Goal: Use online tool/utility: Utilize a website feature to perform a specific function

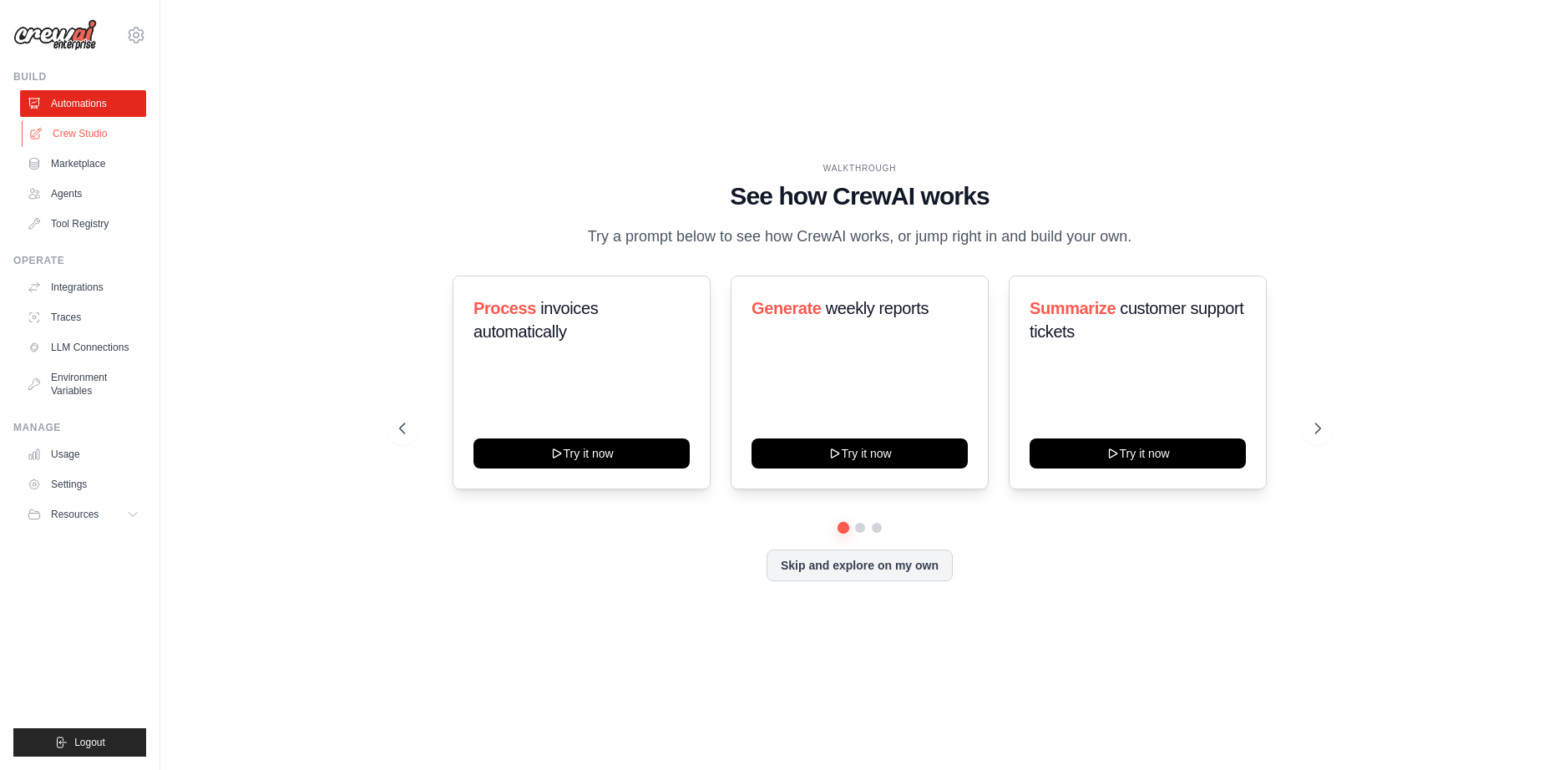
click at [98, 132] on link "Crew Studio" at bounding box center [85, 133] width 126 height 27
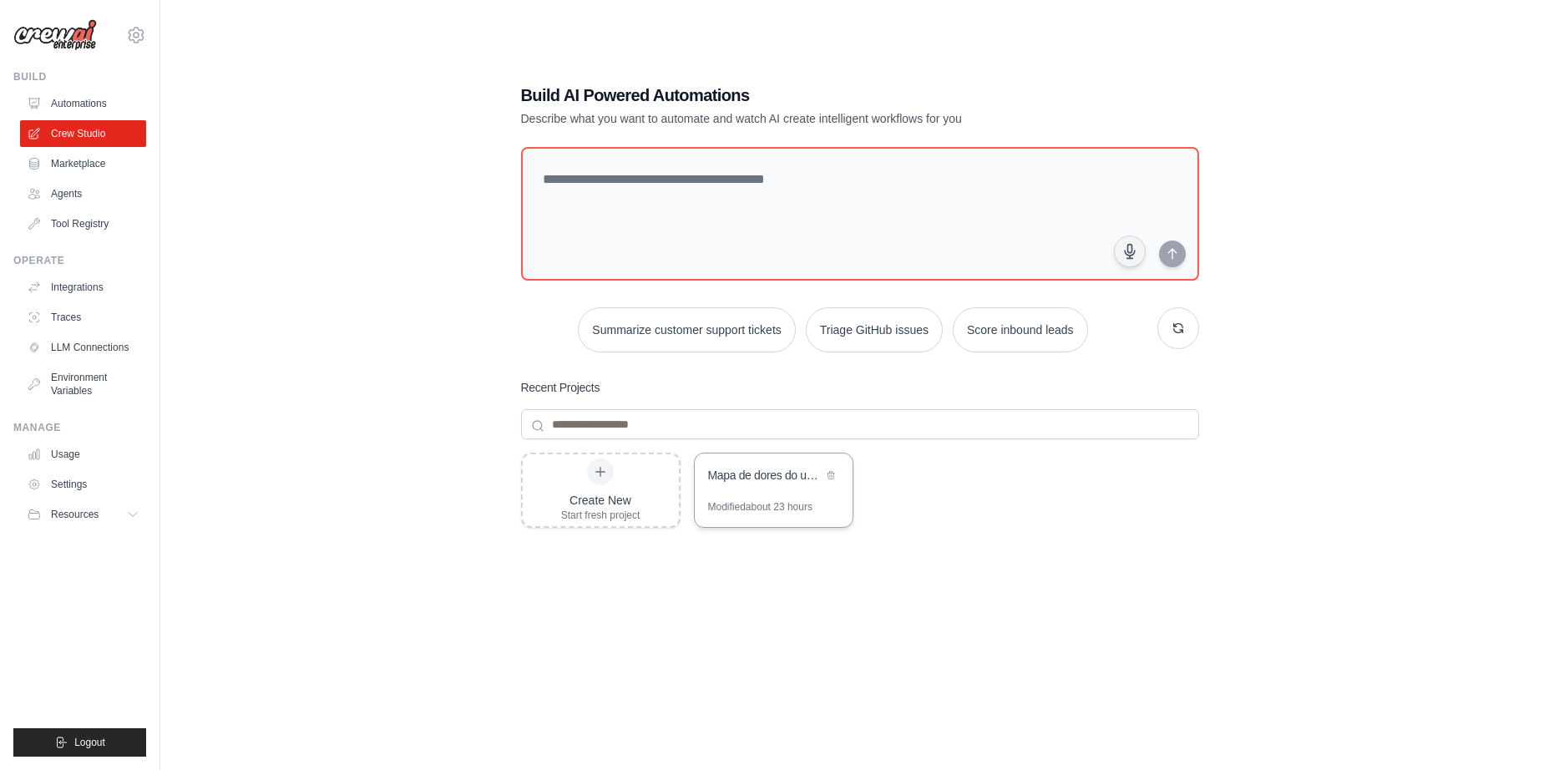
click at [792, 480] on div "Mapa de dores do usuario" at bounding box center [765, 475] width 114 height 17
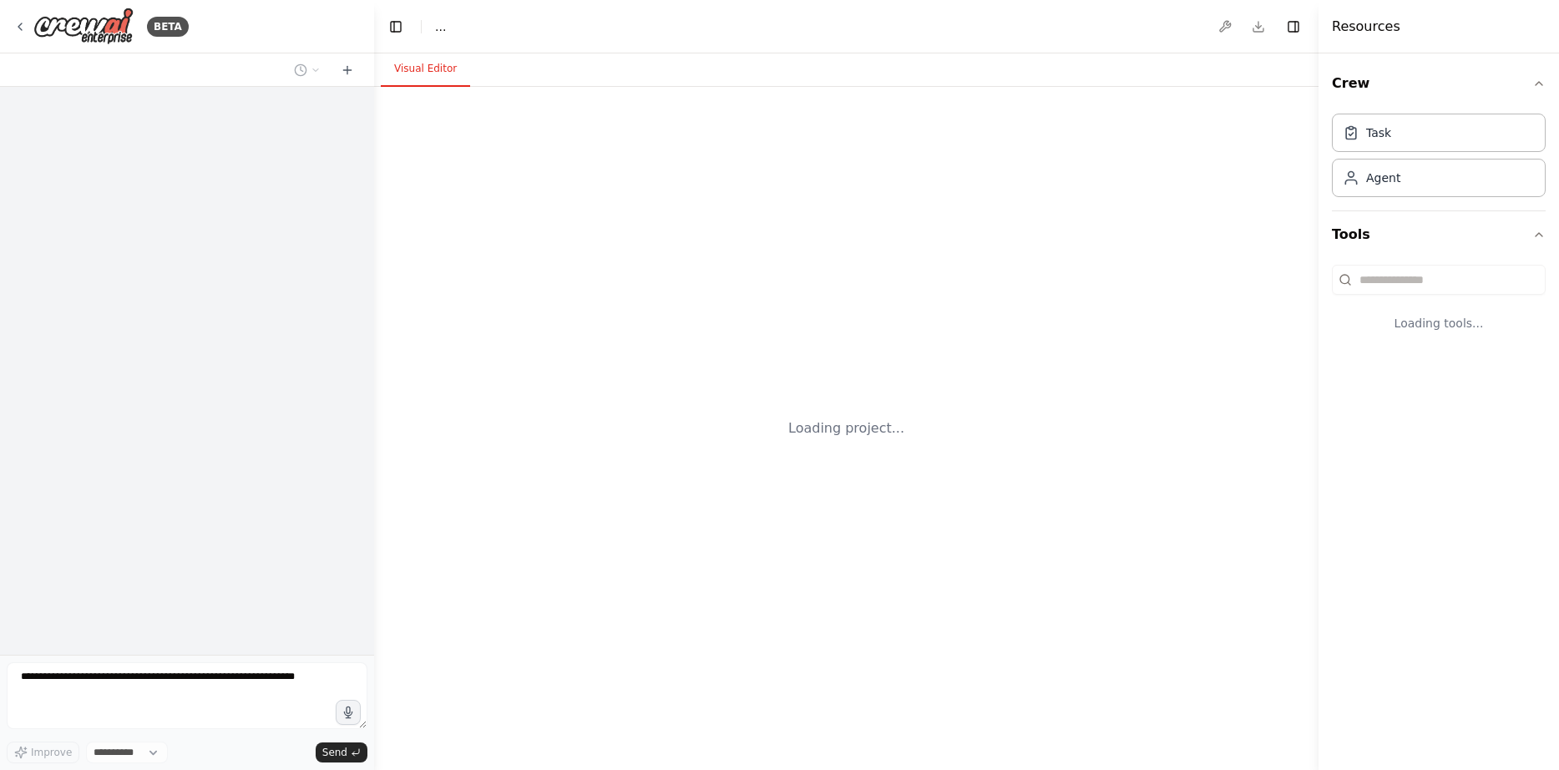
select select "****"
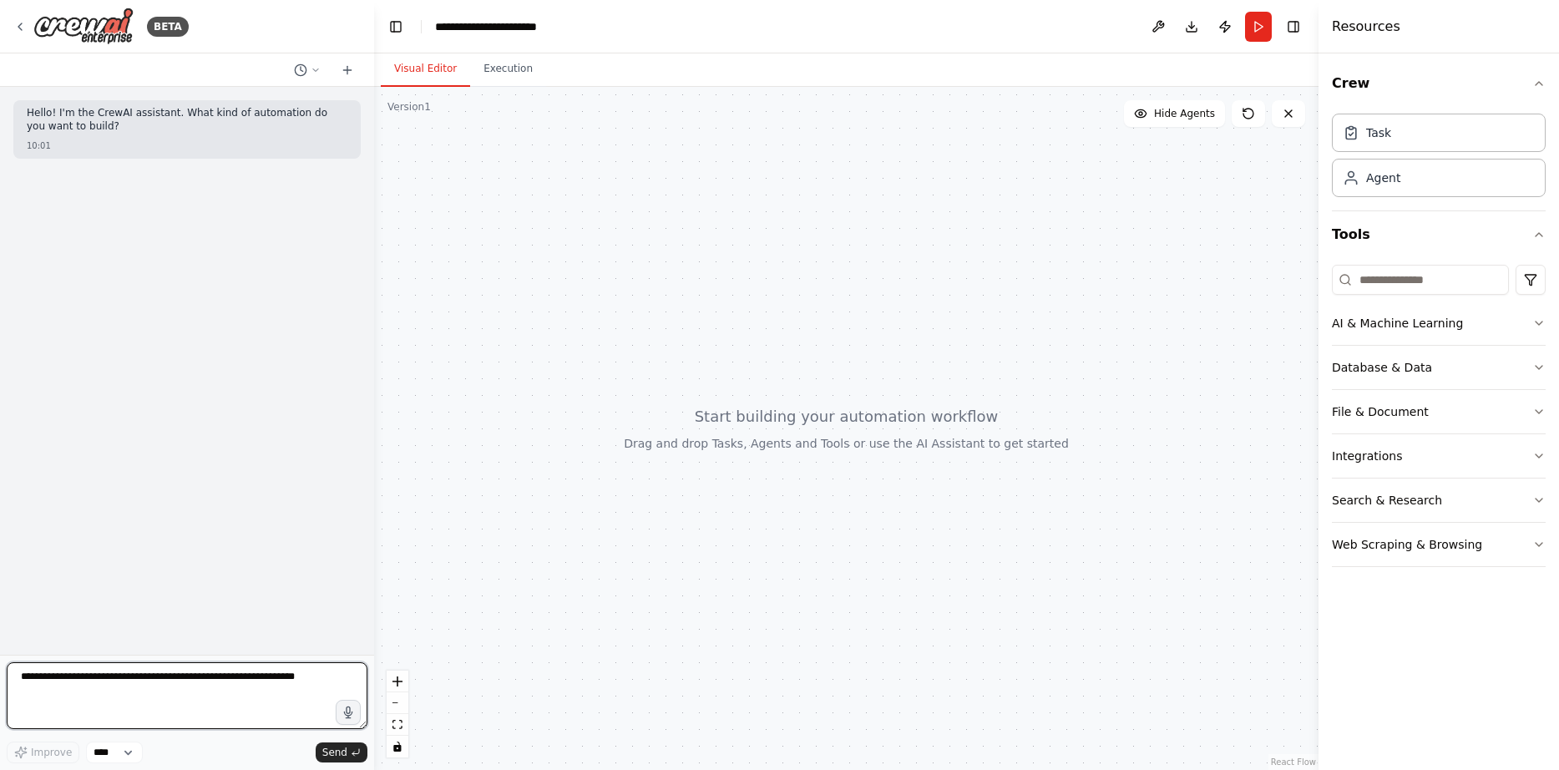
click at [129, 683] on textarea at bounding box center [187, 695] width 361 height 67
paste textarea "**********"
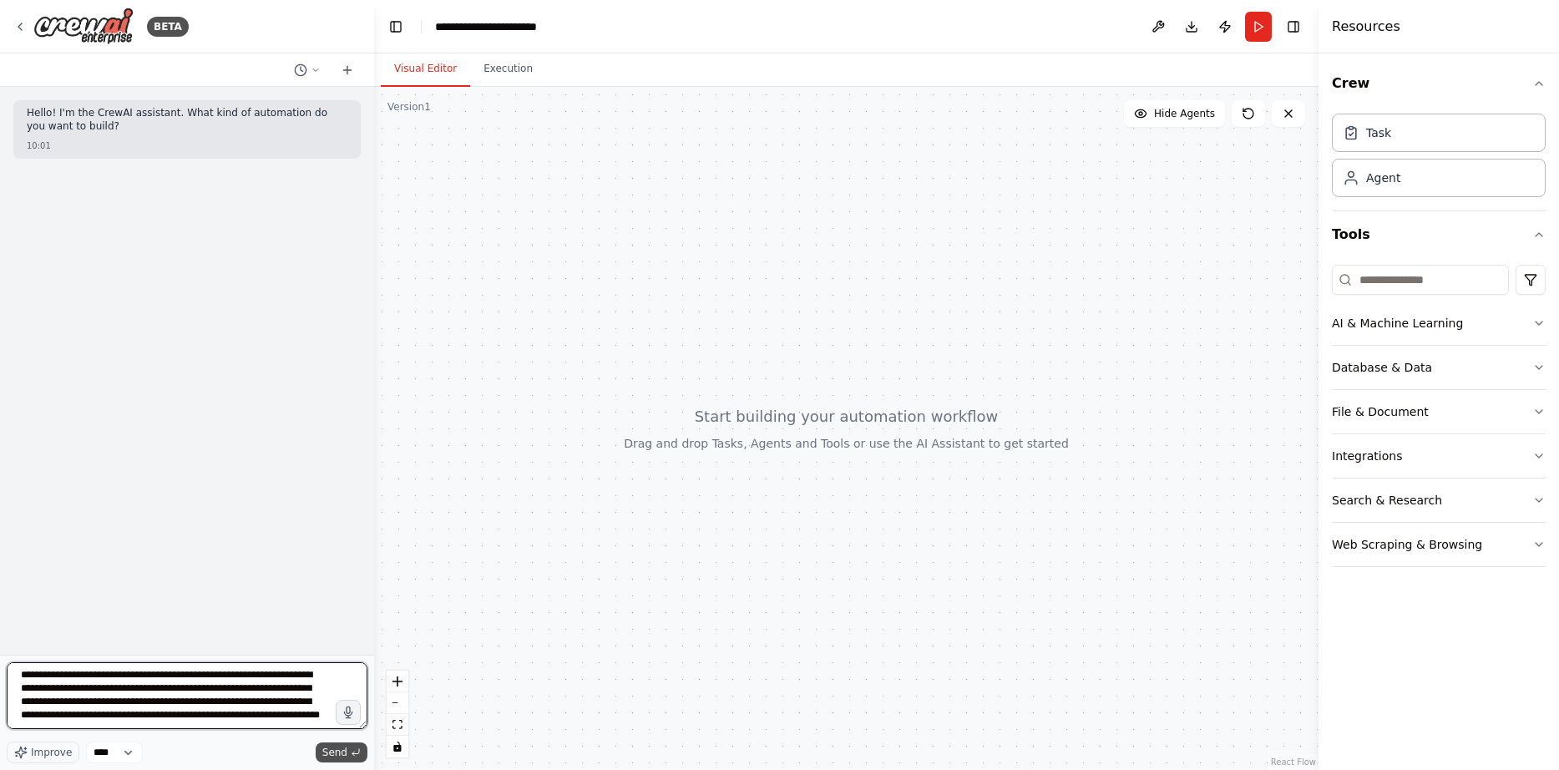
type textarea "**********"
click at [323, 747] on button "Send" at bounding box center [342, 752] width 52 height 20
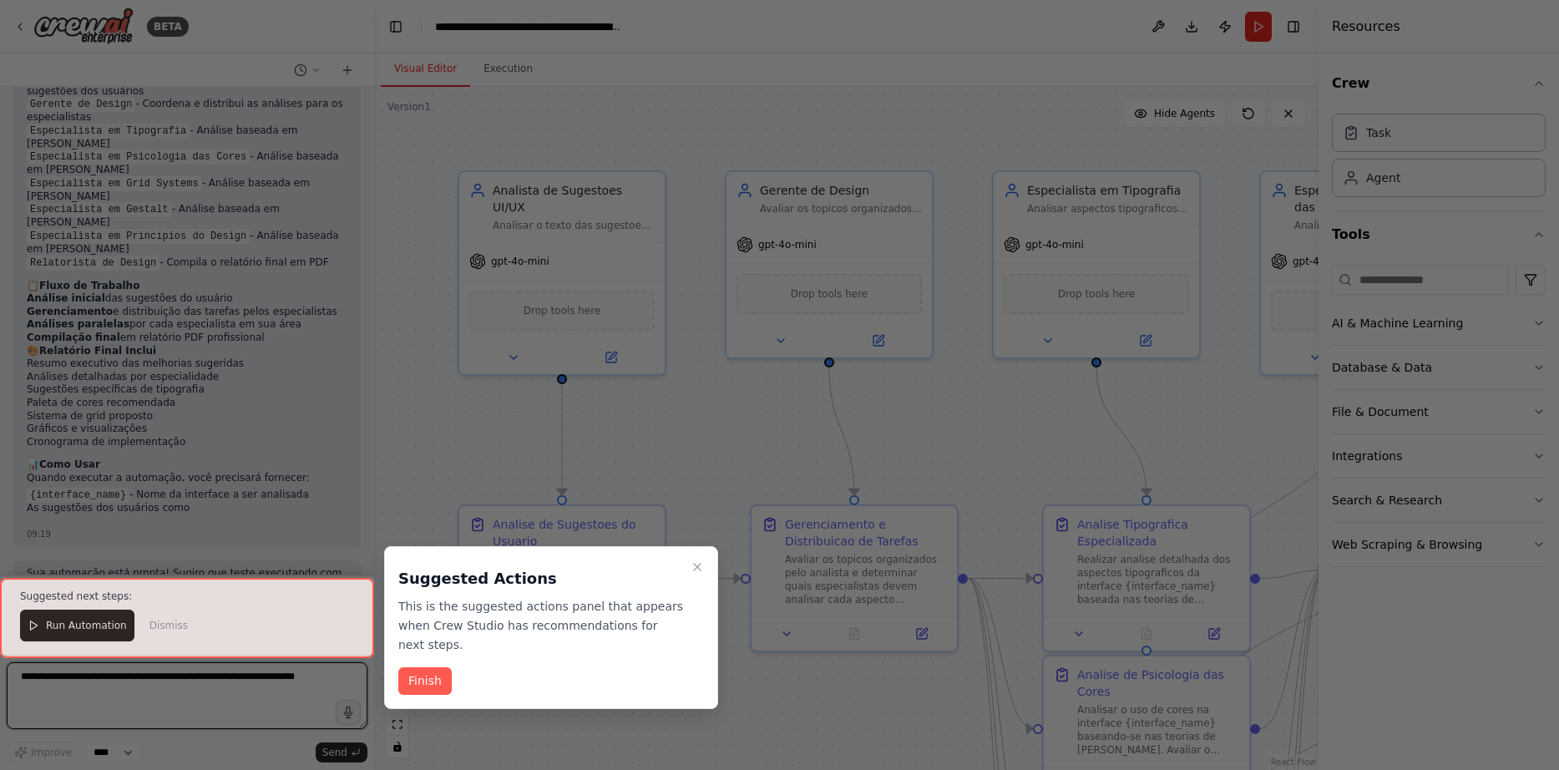
scroll to position [2027, 0]
click at [700, 570] on icon "Close walkthrough" at bounding box center [697, 567] width 7 height 7
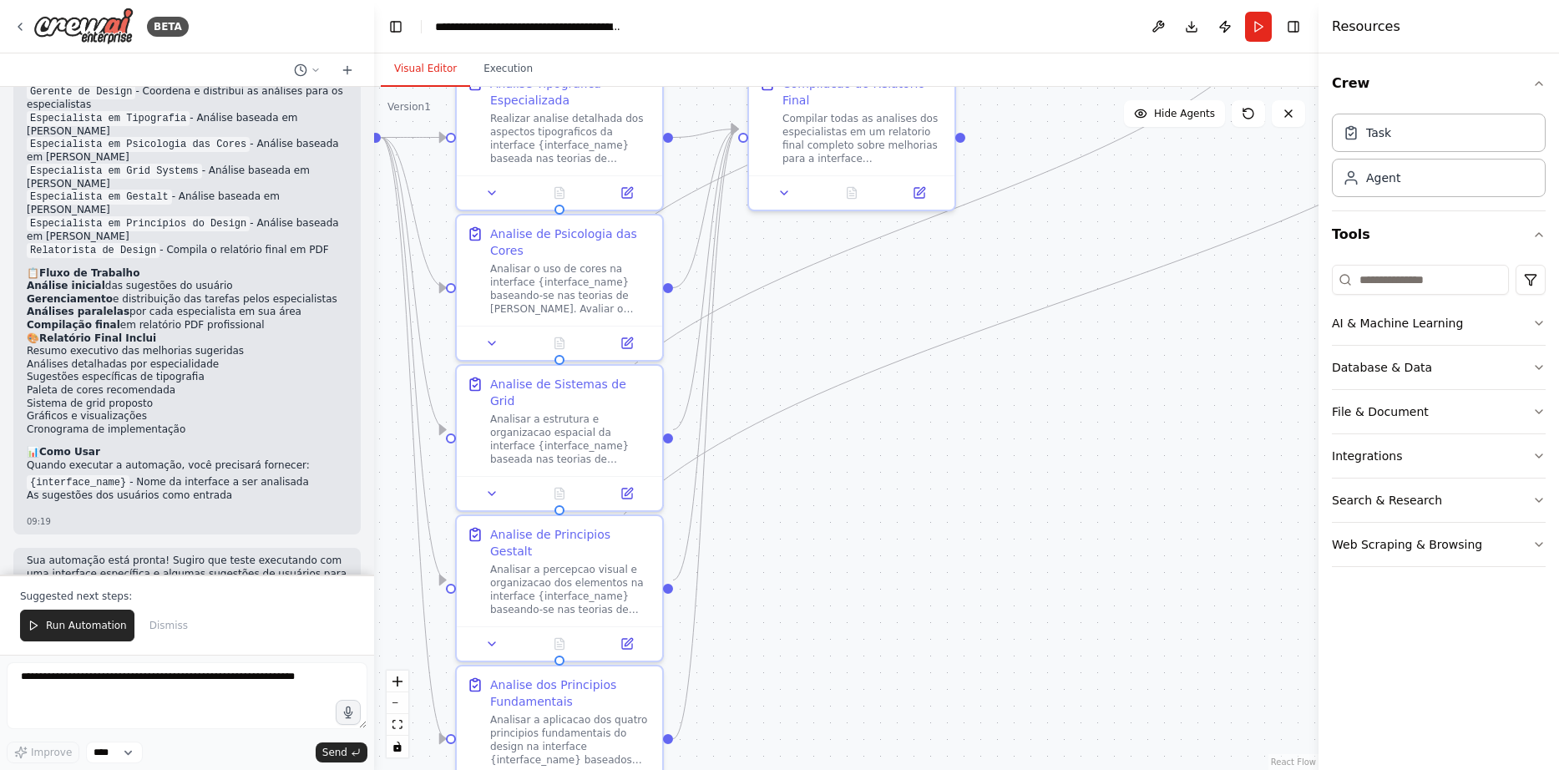
drag, startPoint x: 1054, startPoint y: 408, endPoint x: 467, endPoint y: -33, distance: 734.2
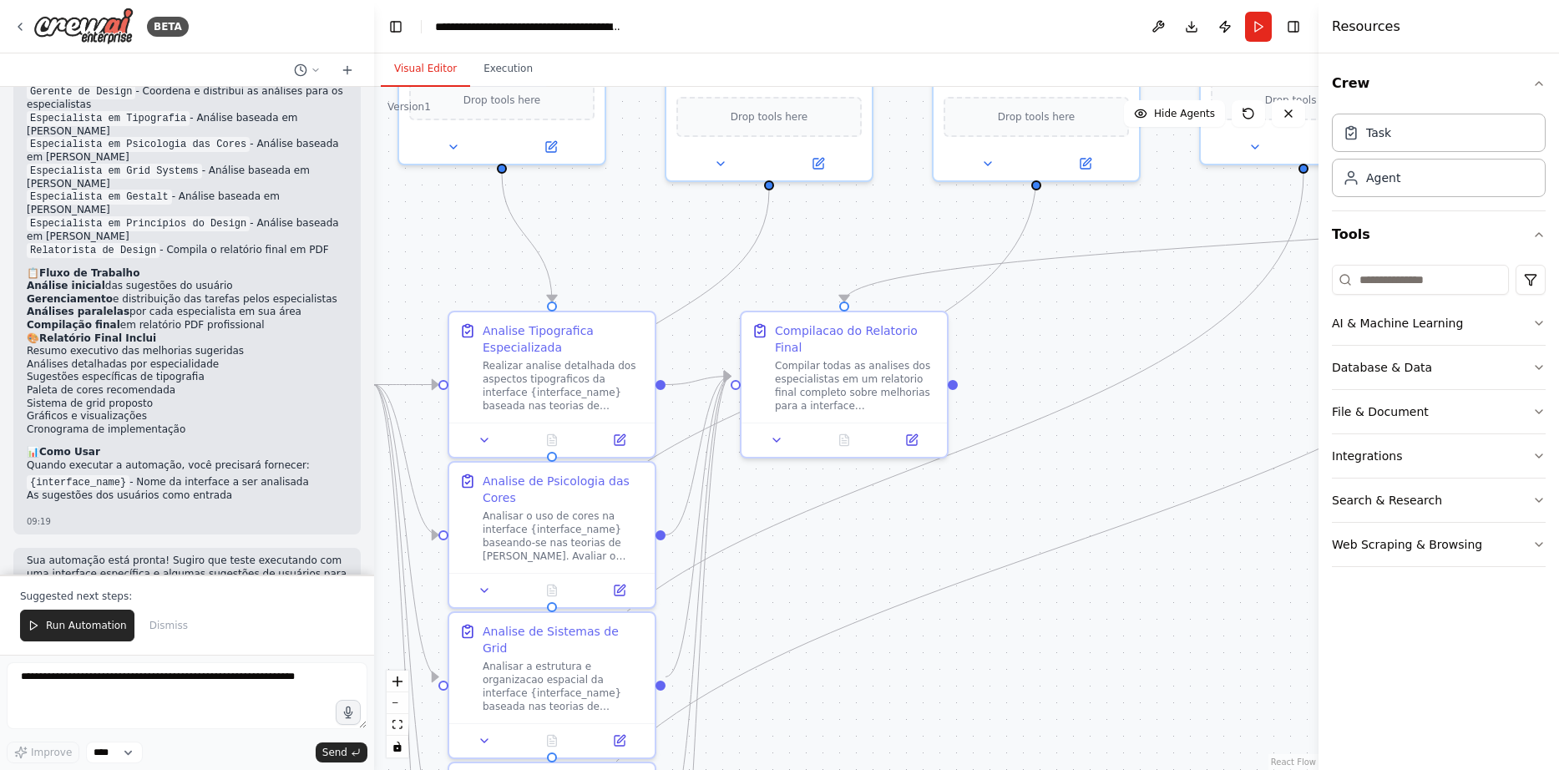
drag, startPoint x: 992, startPoint y: 529, endPoint x: 971, endPoint y: 758, distance: 230.6
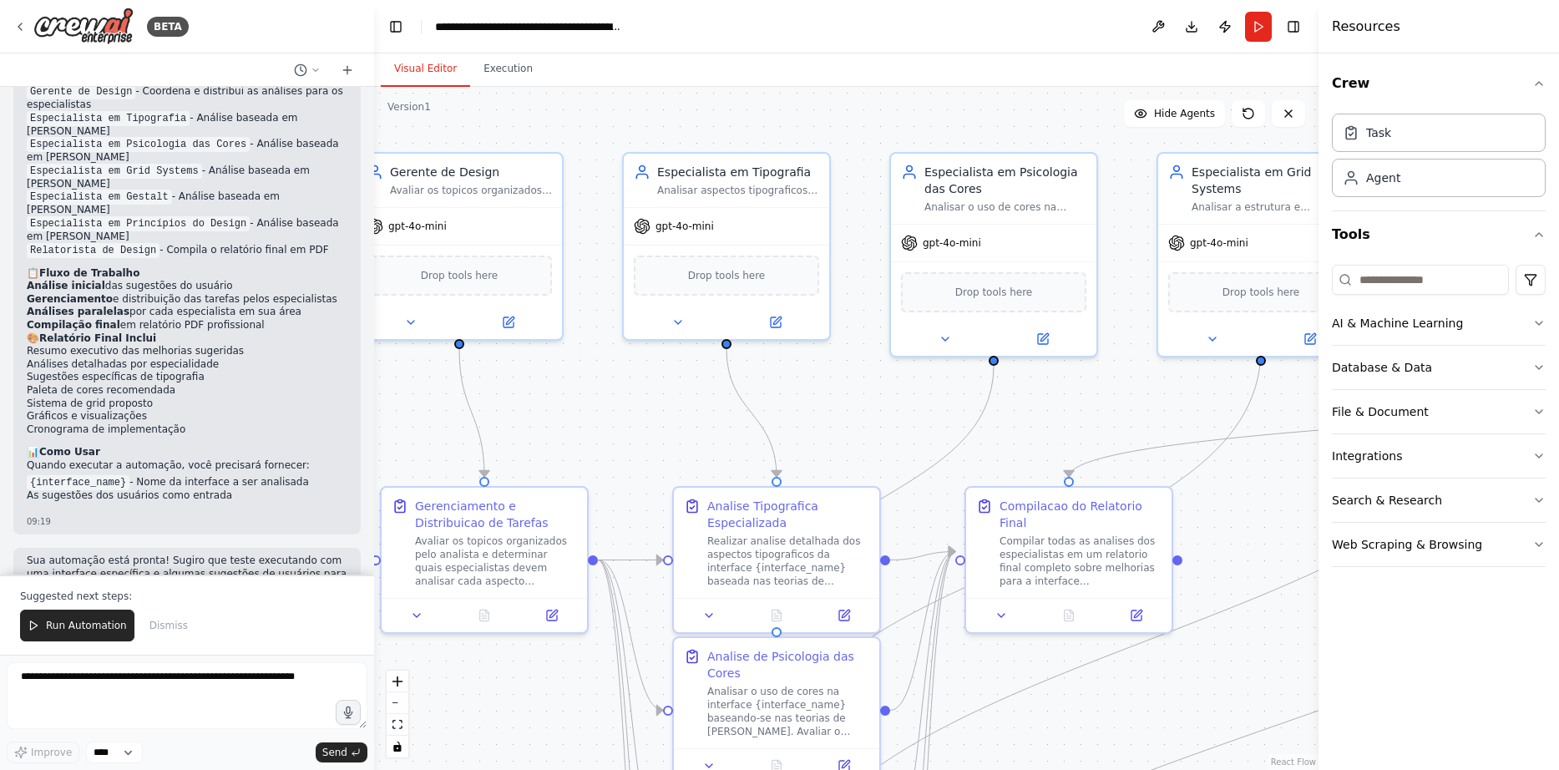
drag, startPoint x: 1082, startPoint y: 355, endPoint x: 1309, endPoint y: 534, distance: 289.0
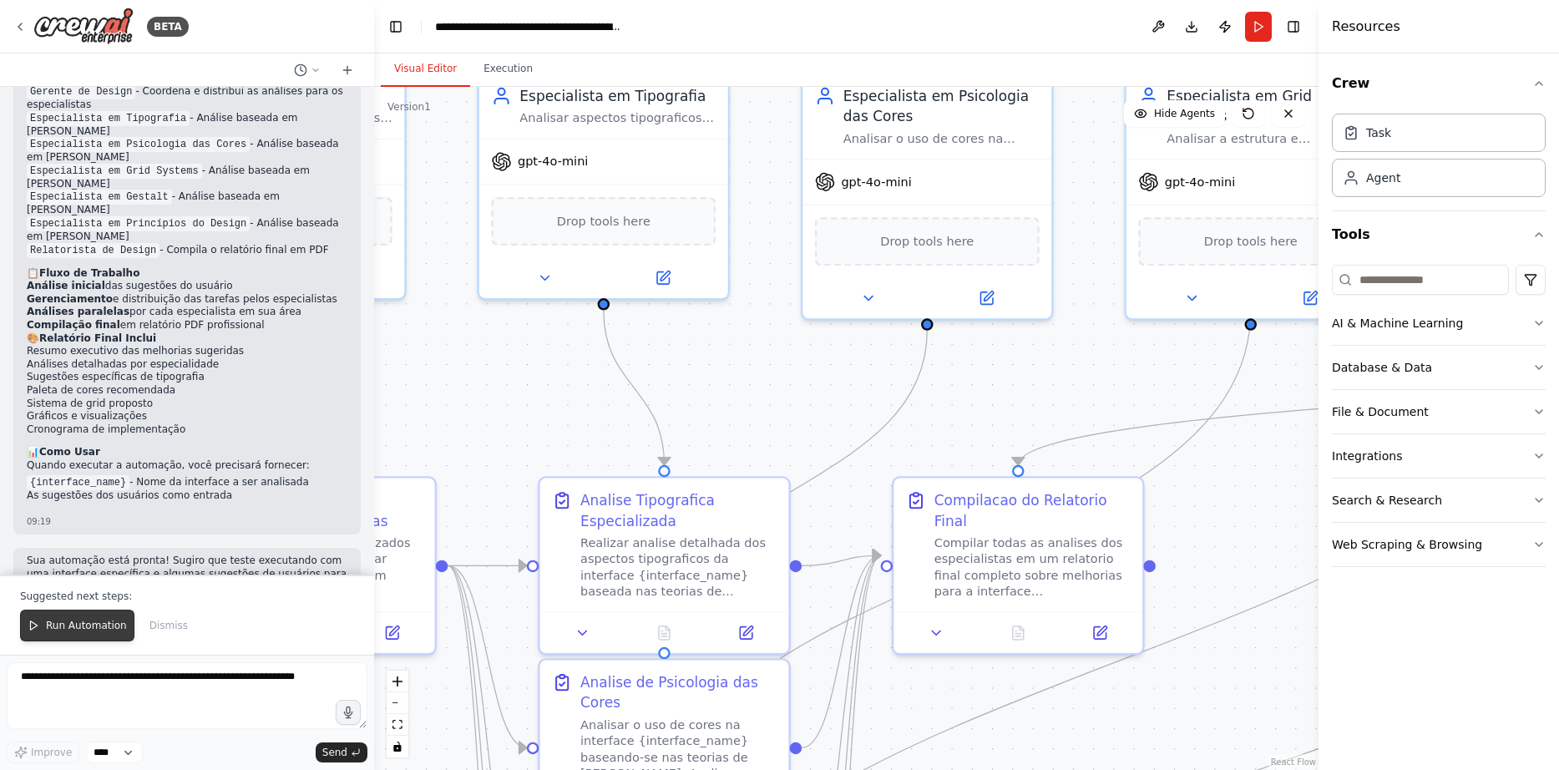
click at [66, 629] on span "Run Automation" at bounding box center [86, 625] width 81 height 13
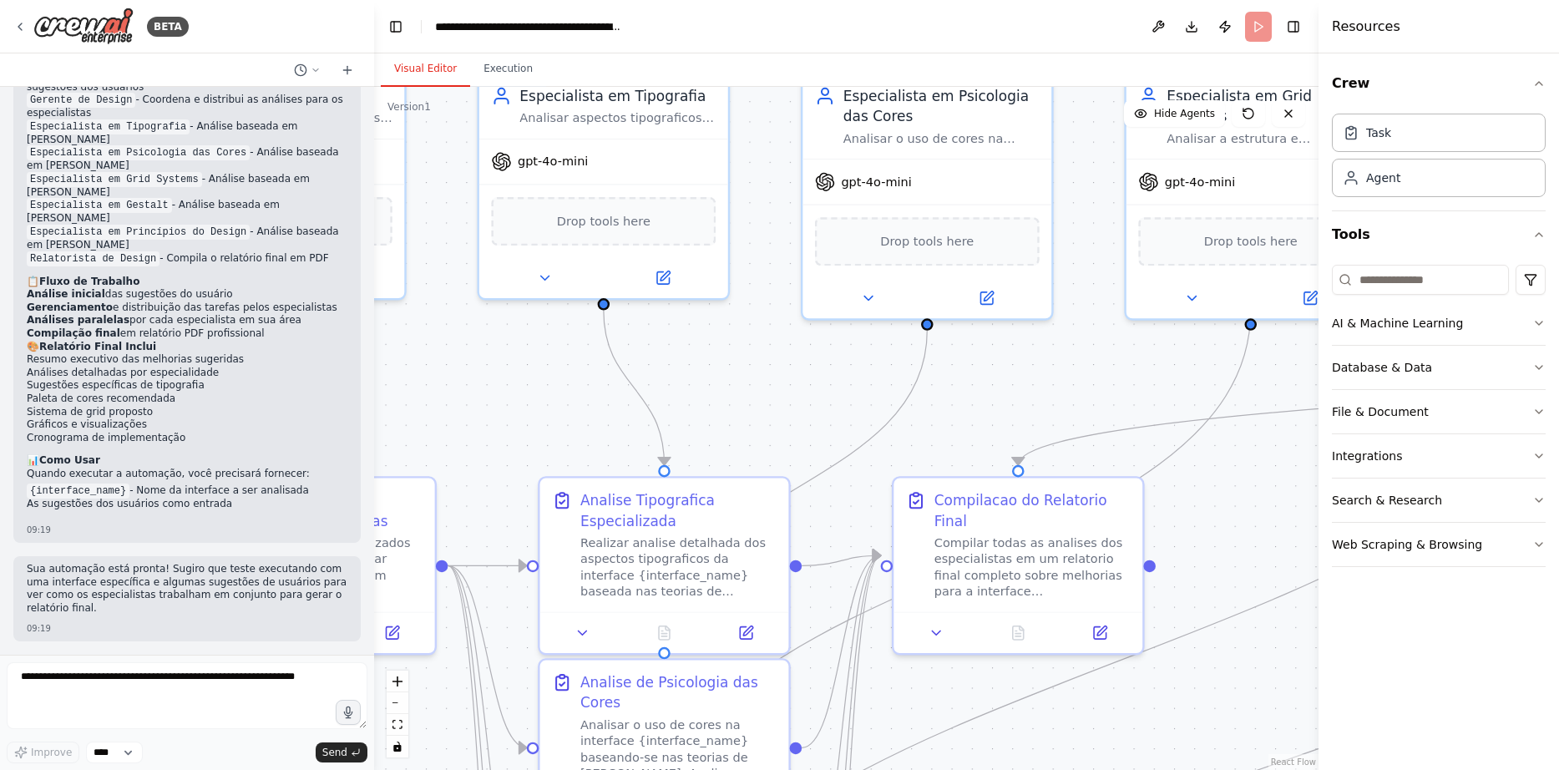
scroll to position [1947, 0]
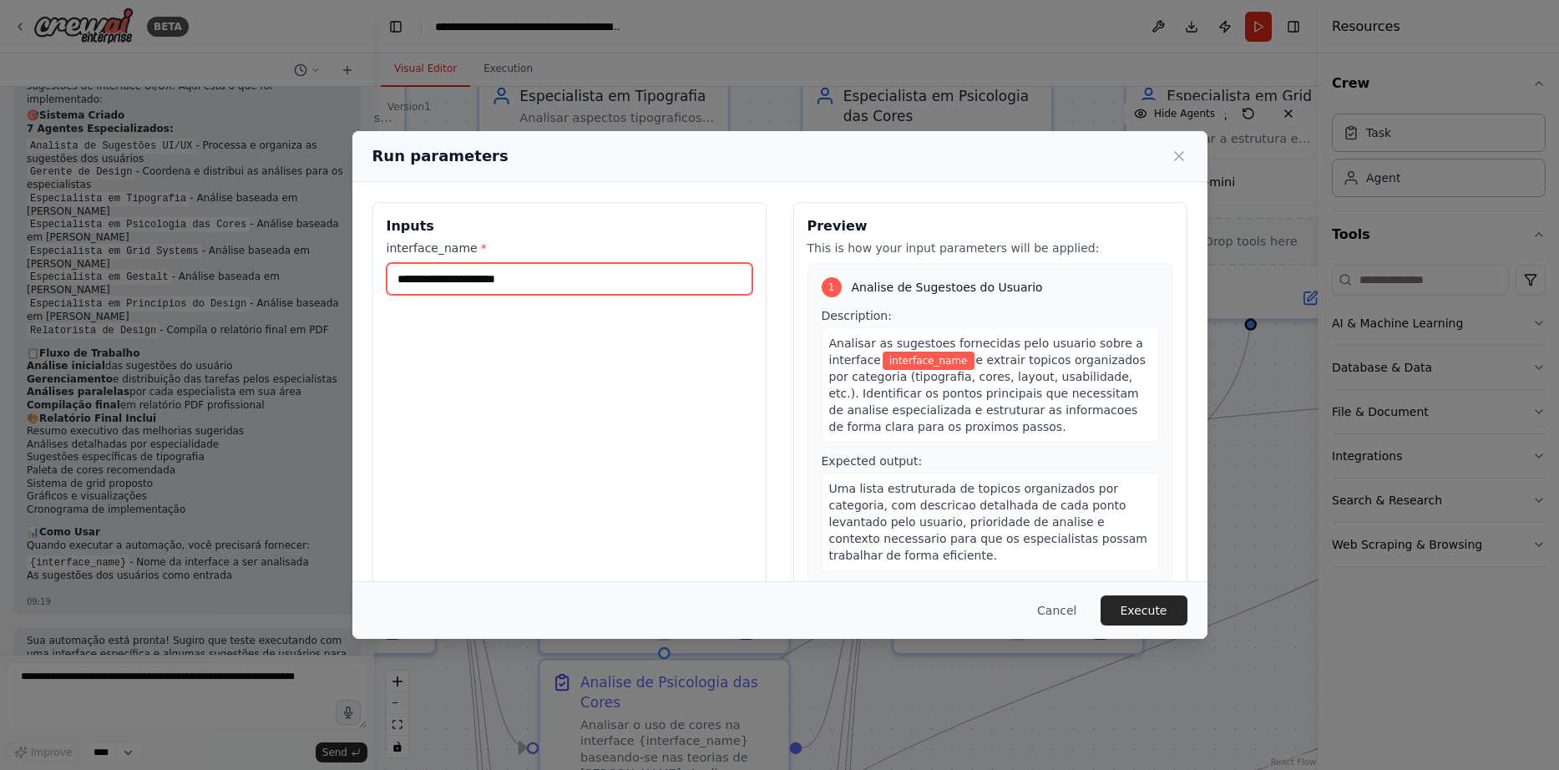
click at [537, 274] on input "interface_name *" at bounding box center [570, 279] width 366 height 32
type input "**********"
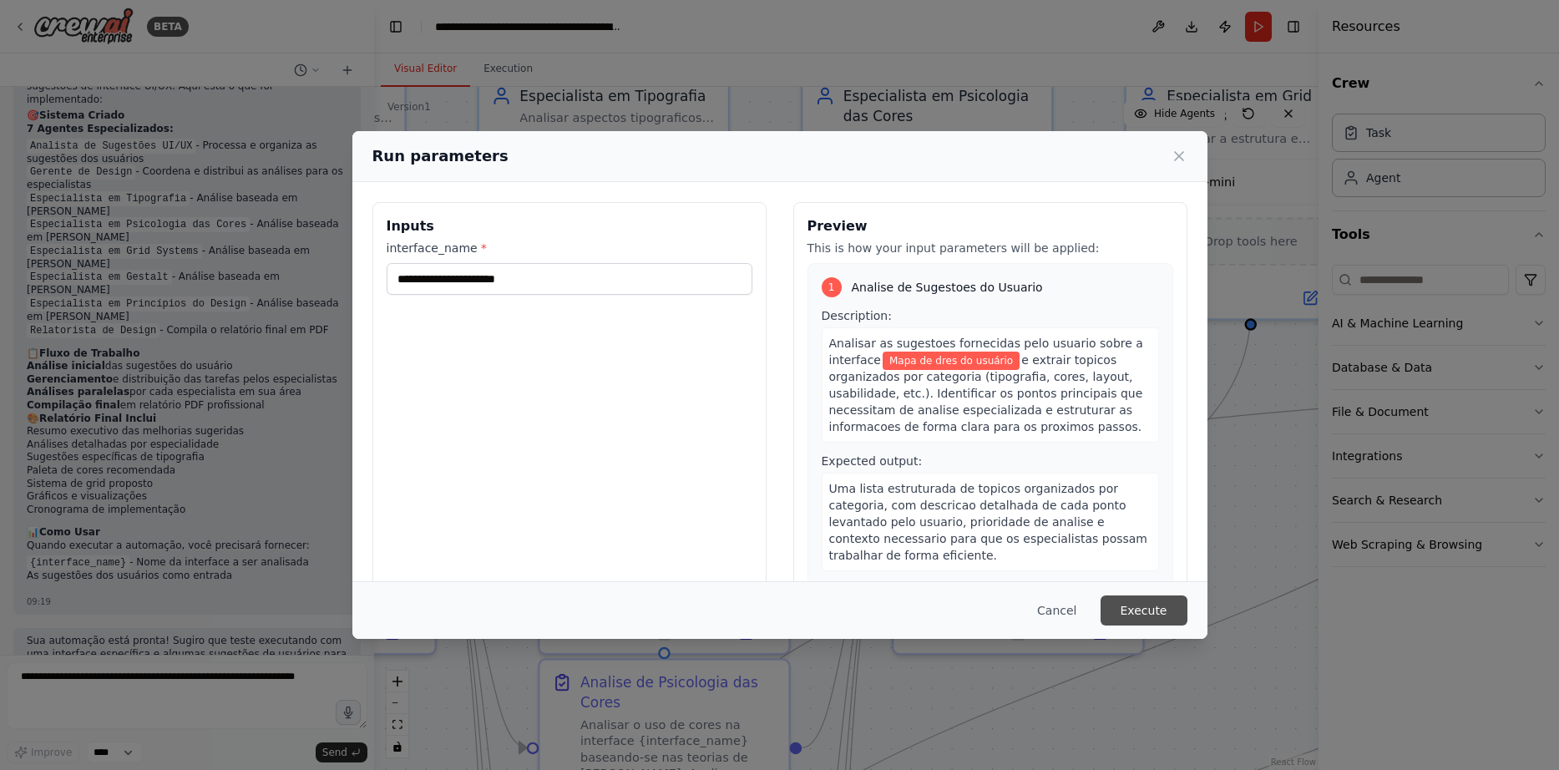
click at [1162, 610] on button "Execute" at bounding box center [1144, 610] width 87 height 30
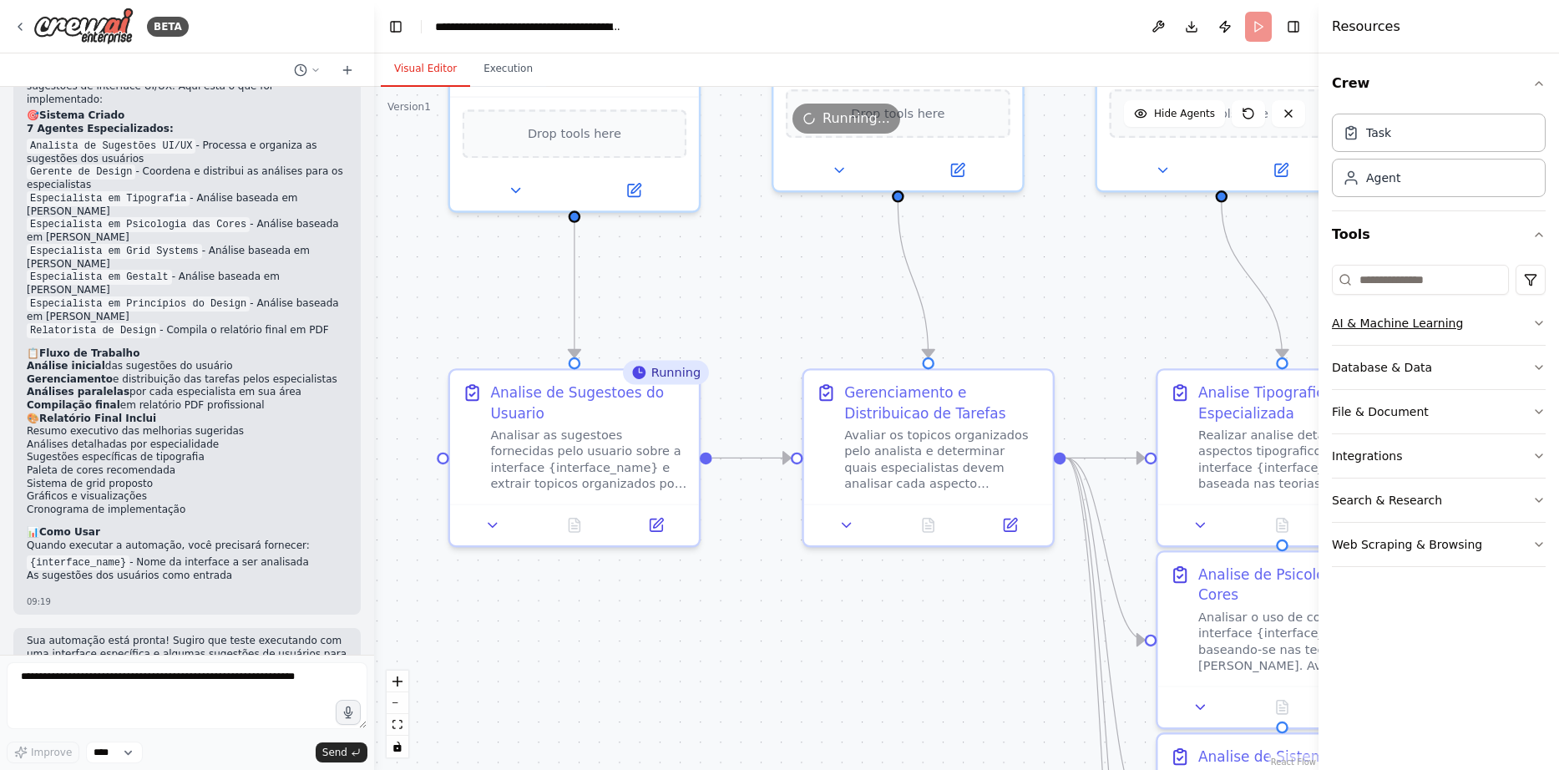
drag, startPoint x: 874, startPoint y: 447, endPoint x: 1486, endPoint y: 338, distance: 621.7
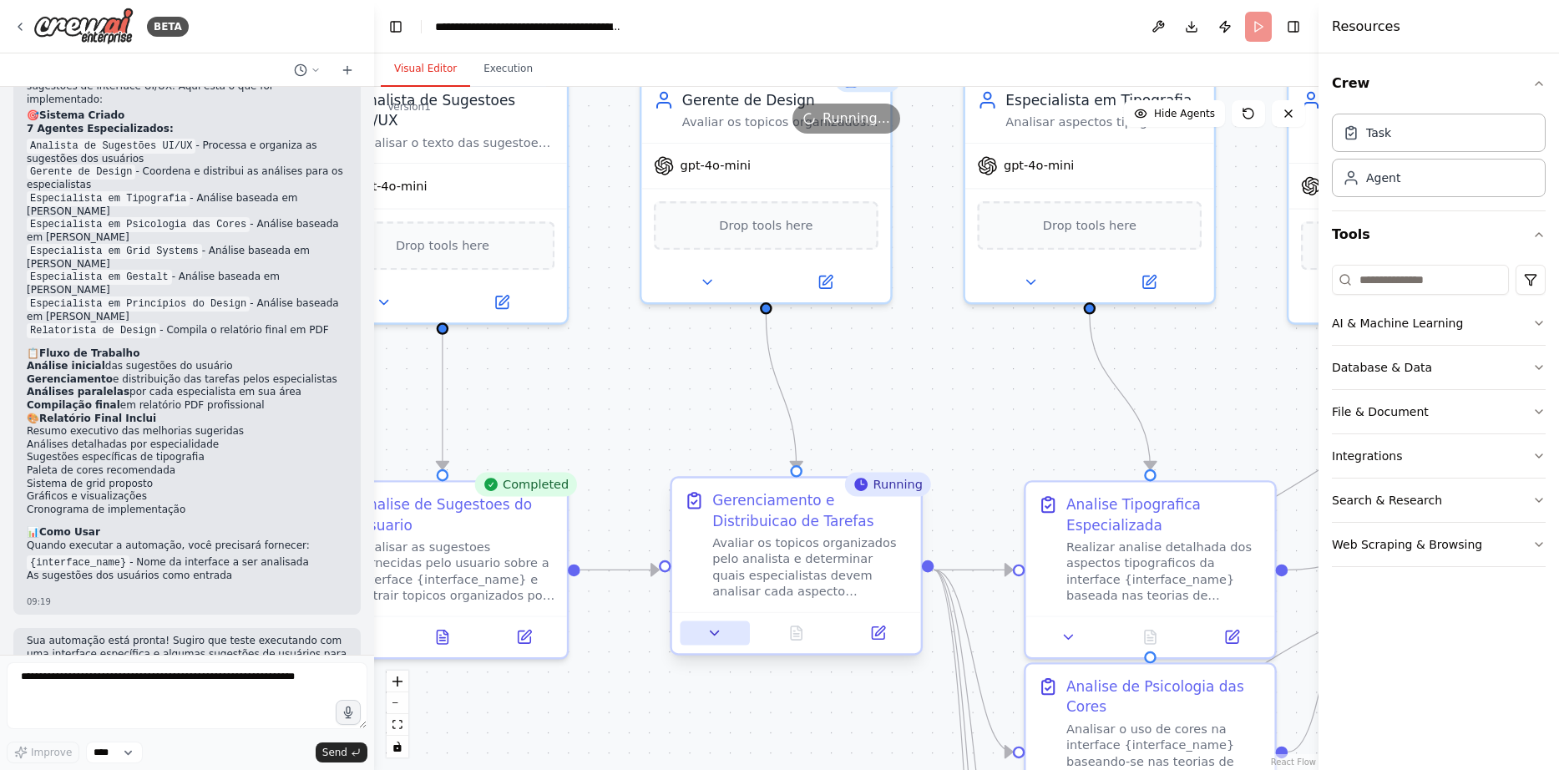
drag, startPoint x: 834, startPoint y: 509, endPoint x: 699, endPoint y: 621, distance: 176.1
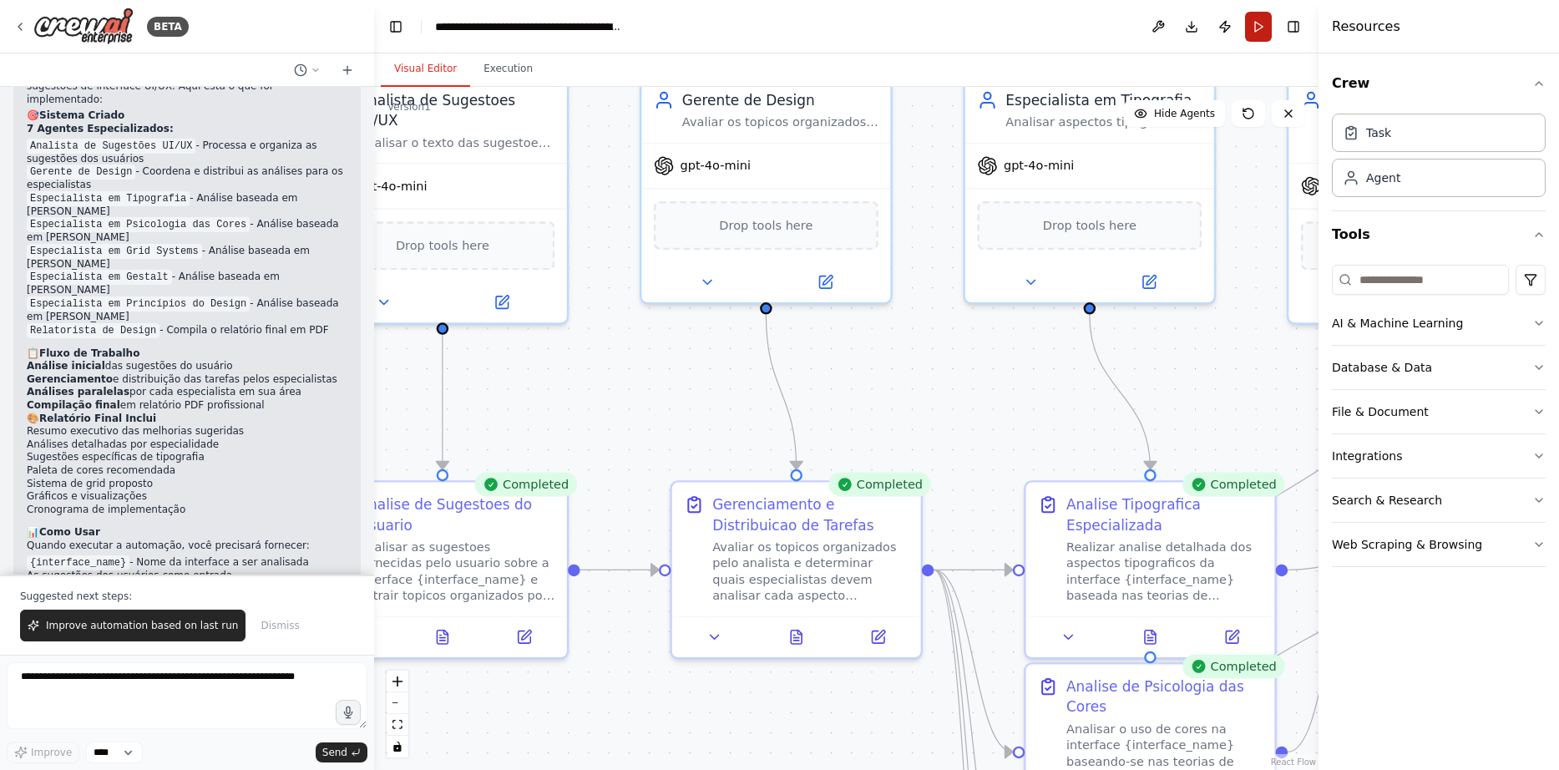
click at [1263, 20] on button "Run" at bounding box center [1258, 27] width 27 height 30
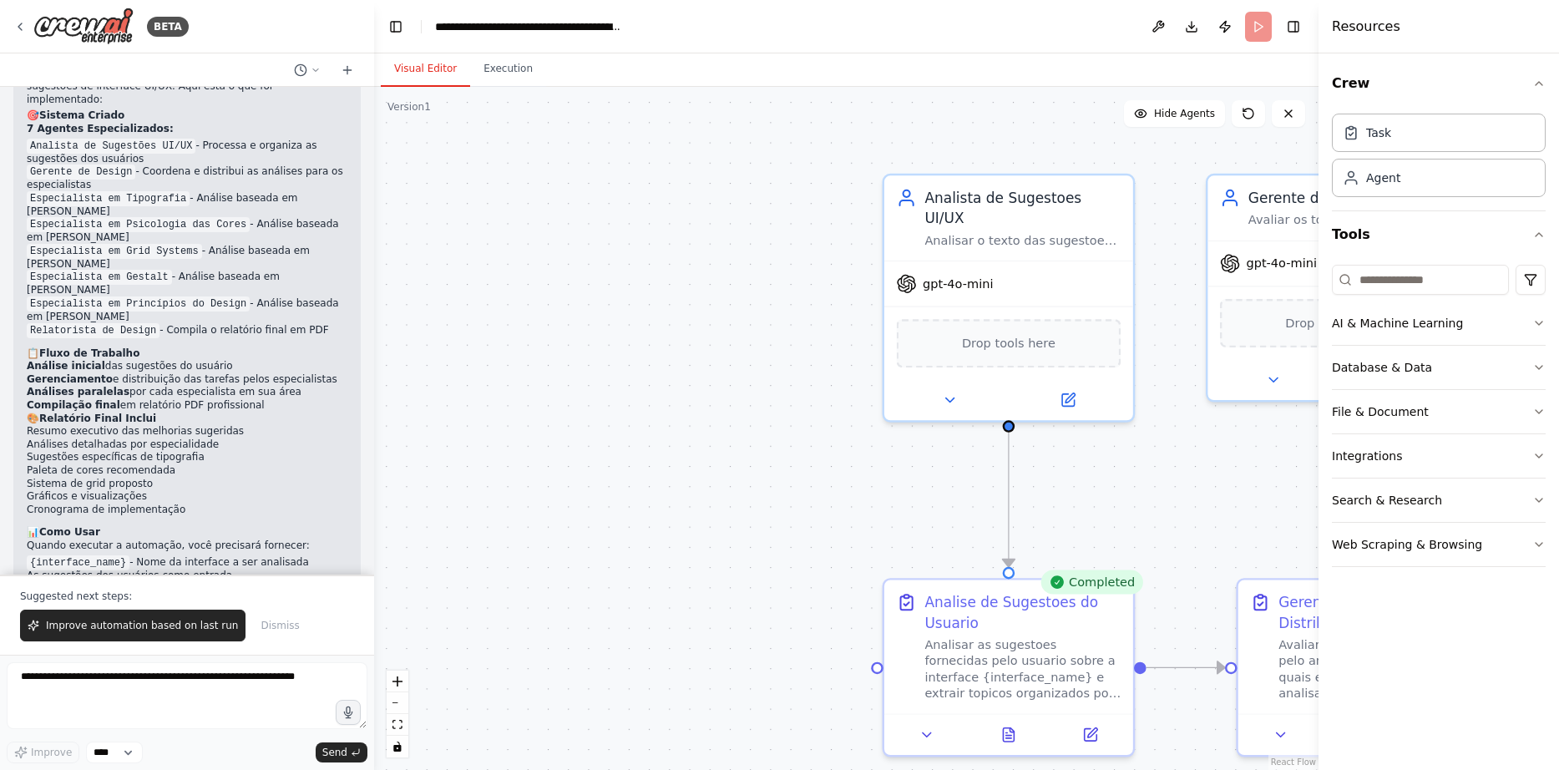
drag, startPoint x: 605, startPoint y: 395, endPoint x: 1157, endPoint y: 480, distance: 557.7
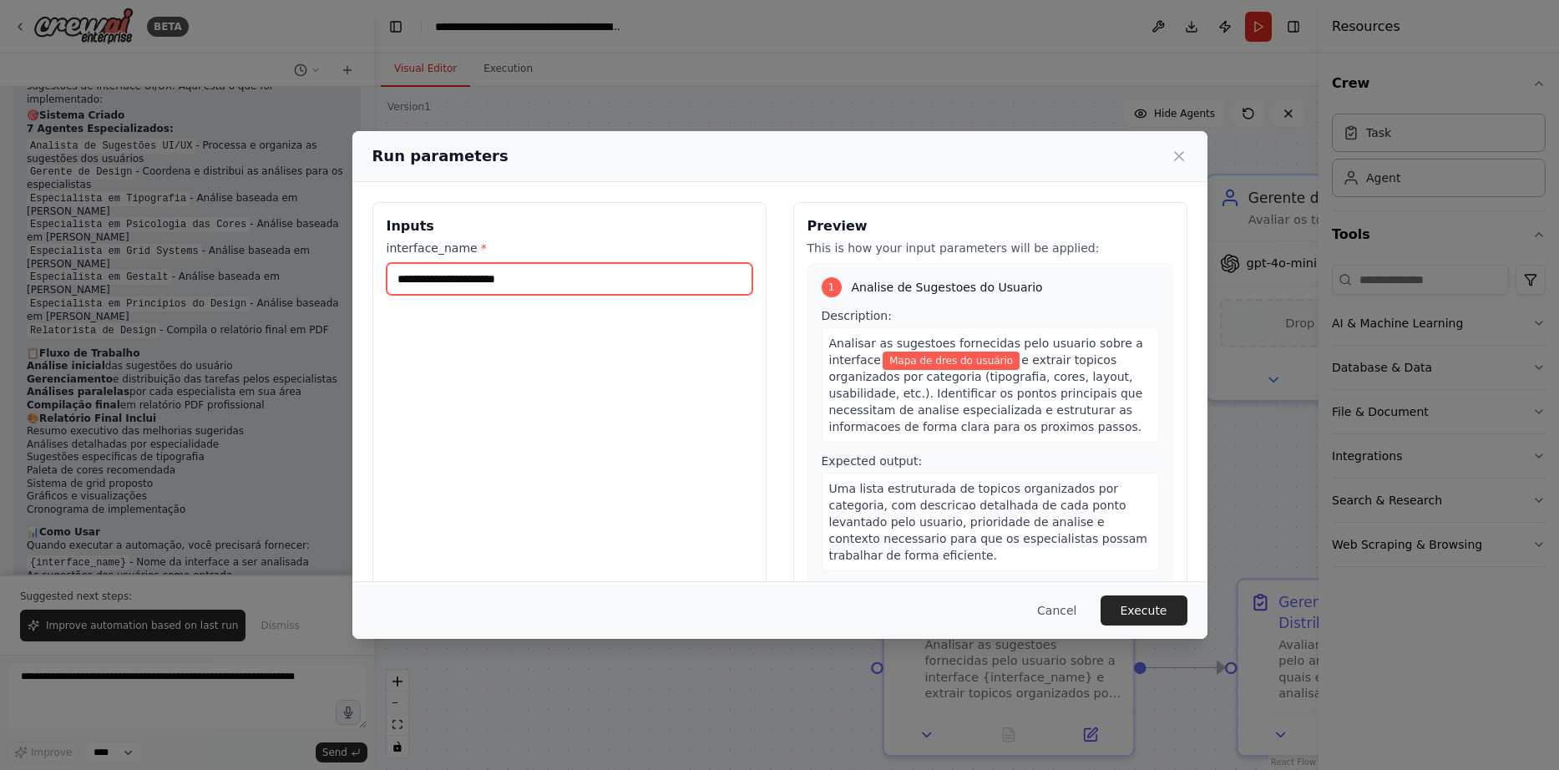
click at [453, 279] on input "**********" at bounding box center [570, 279] width 366 height 32
type input "**********"
click at [1153, 619] on button "Execute" at bounding box center [1144, 610] width 87 height 30
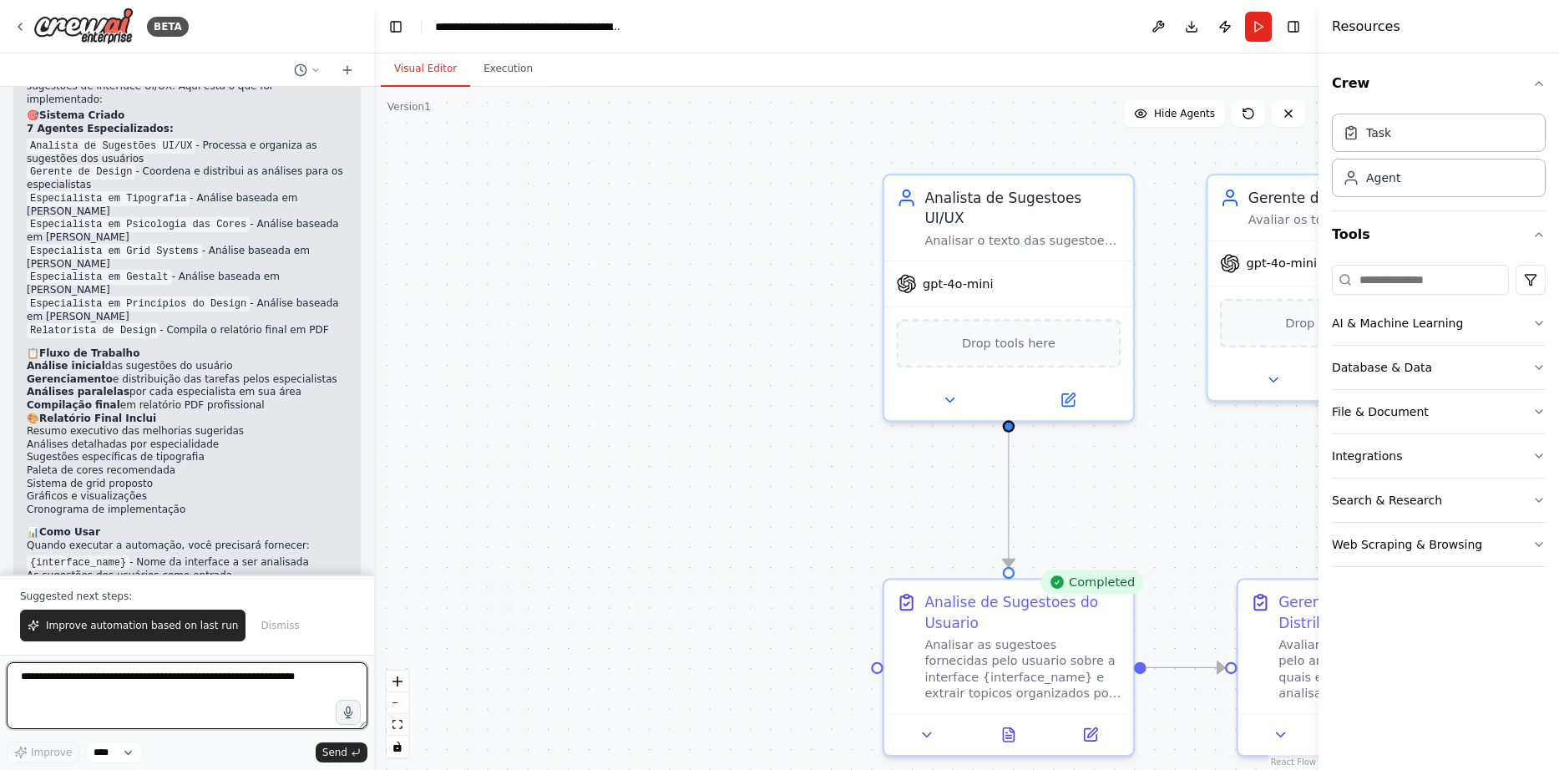
click at [158, 682] on textarea at bounding box center [187, 695] width 361 height 67
type textarea "**********"
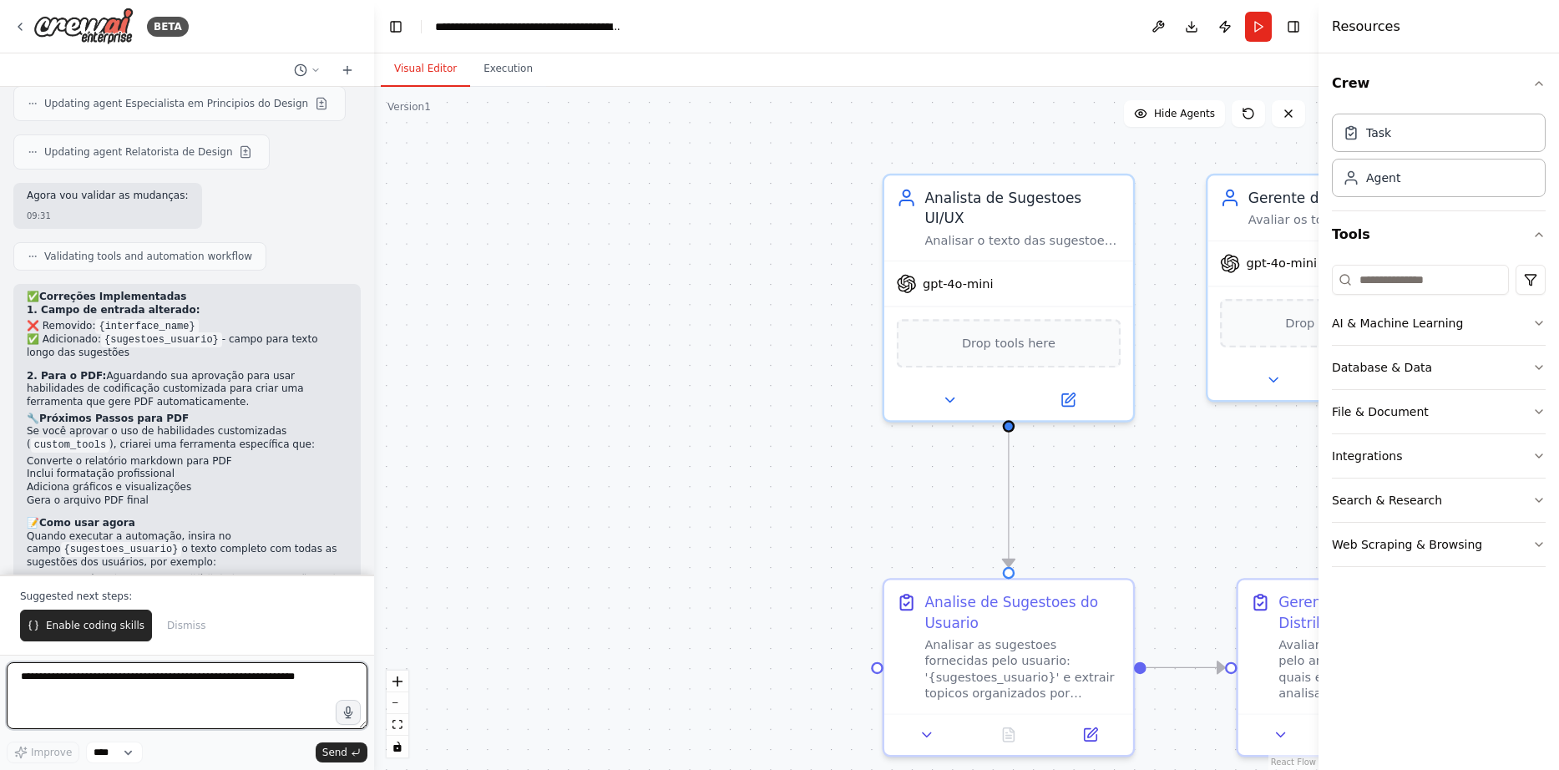
scroll to position [3795, 0]
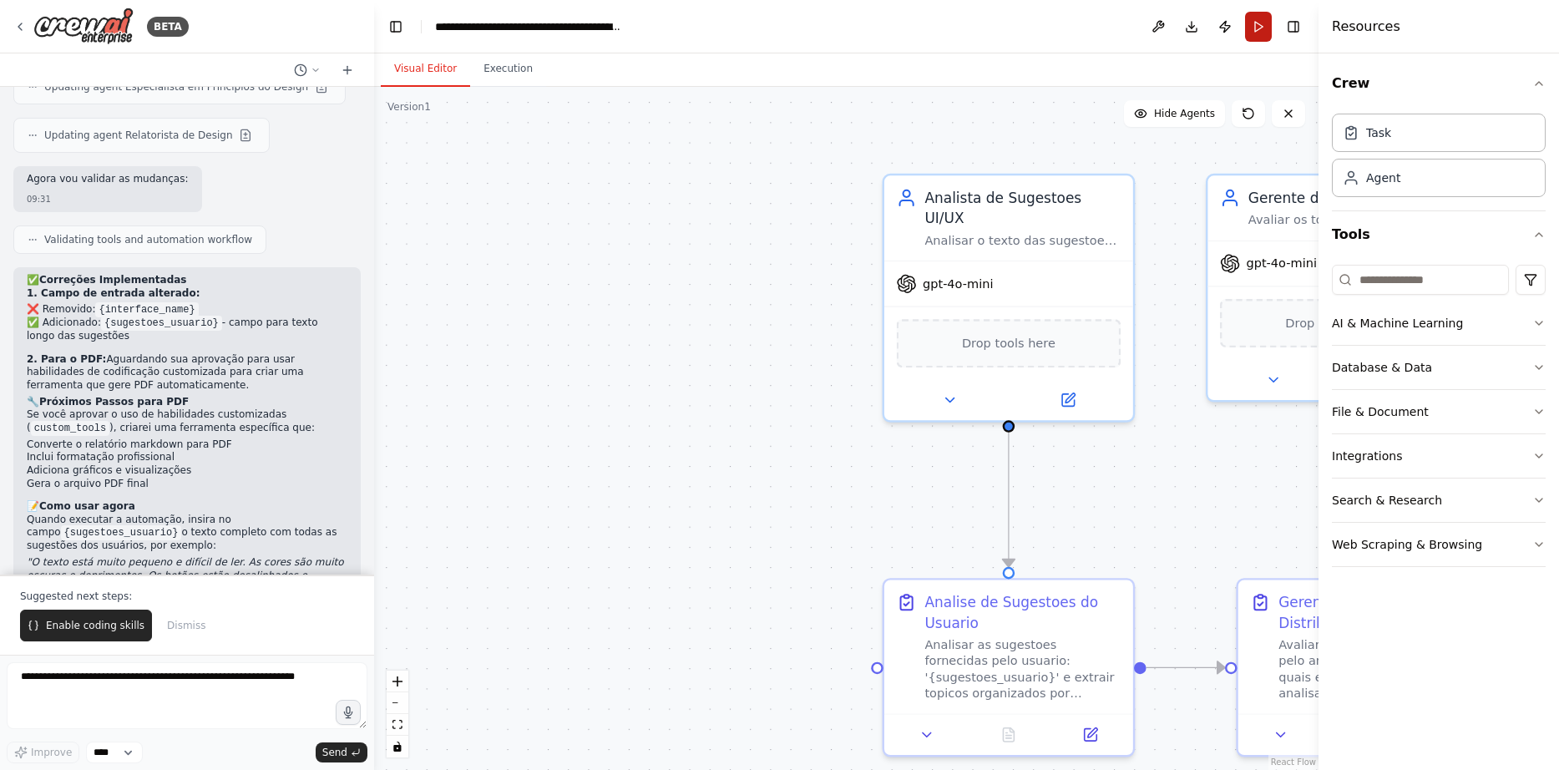
click at [1262, 26] on button "Run" at bounding box center [1258, 27] width 27 height 30
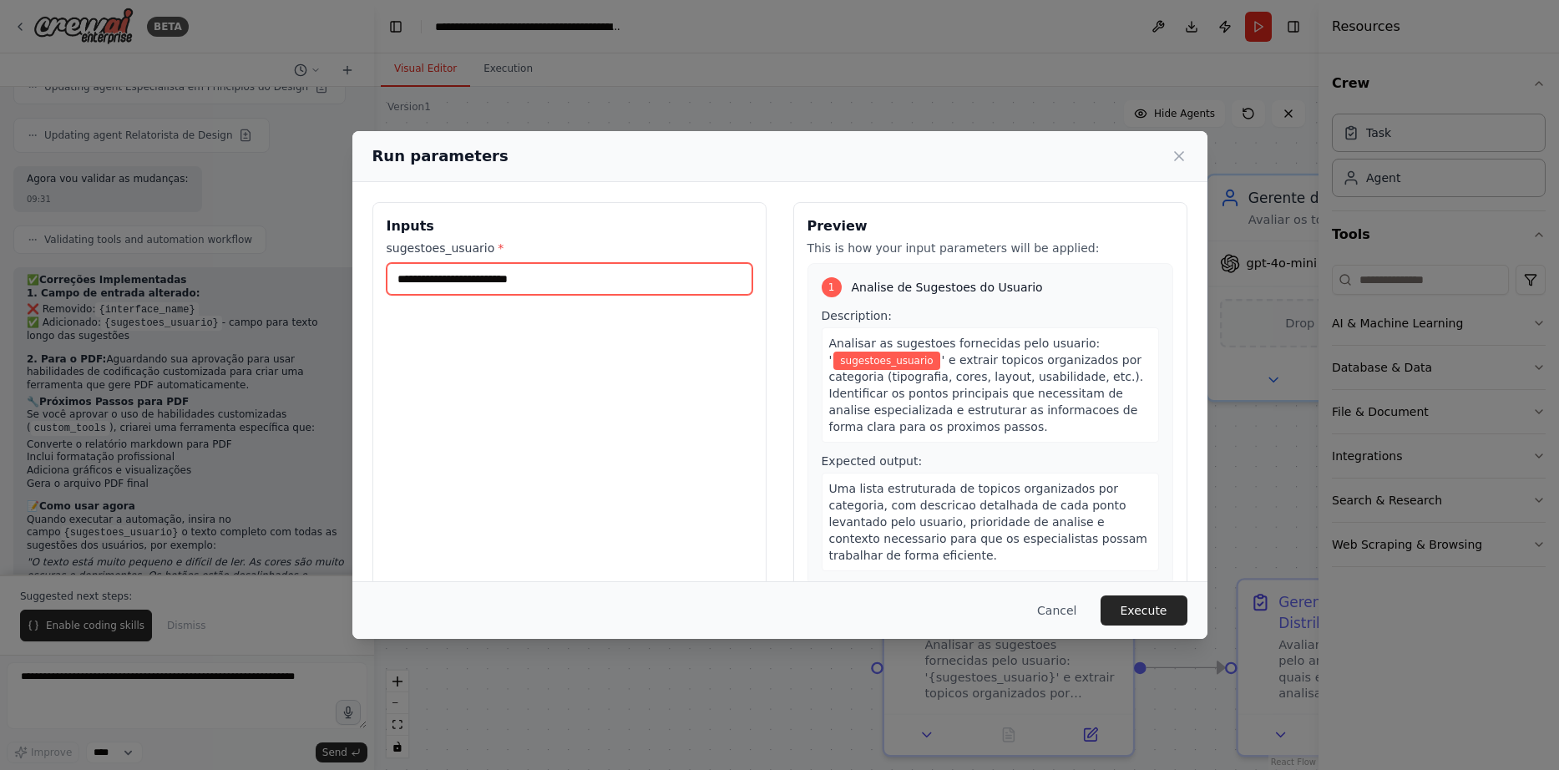
click at [416, 280] on input "sugestoes_usuario *" at bounding box center [570, 279] width 366 height 32
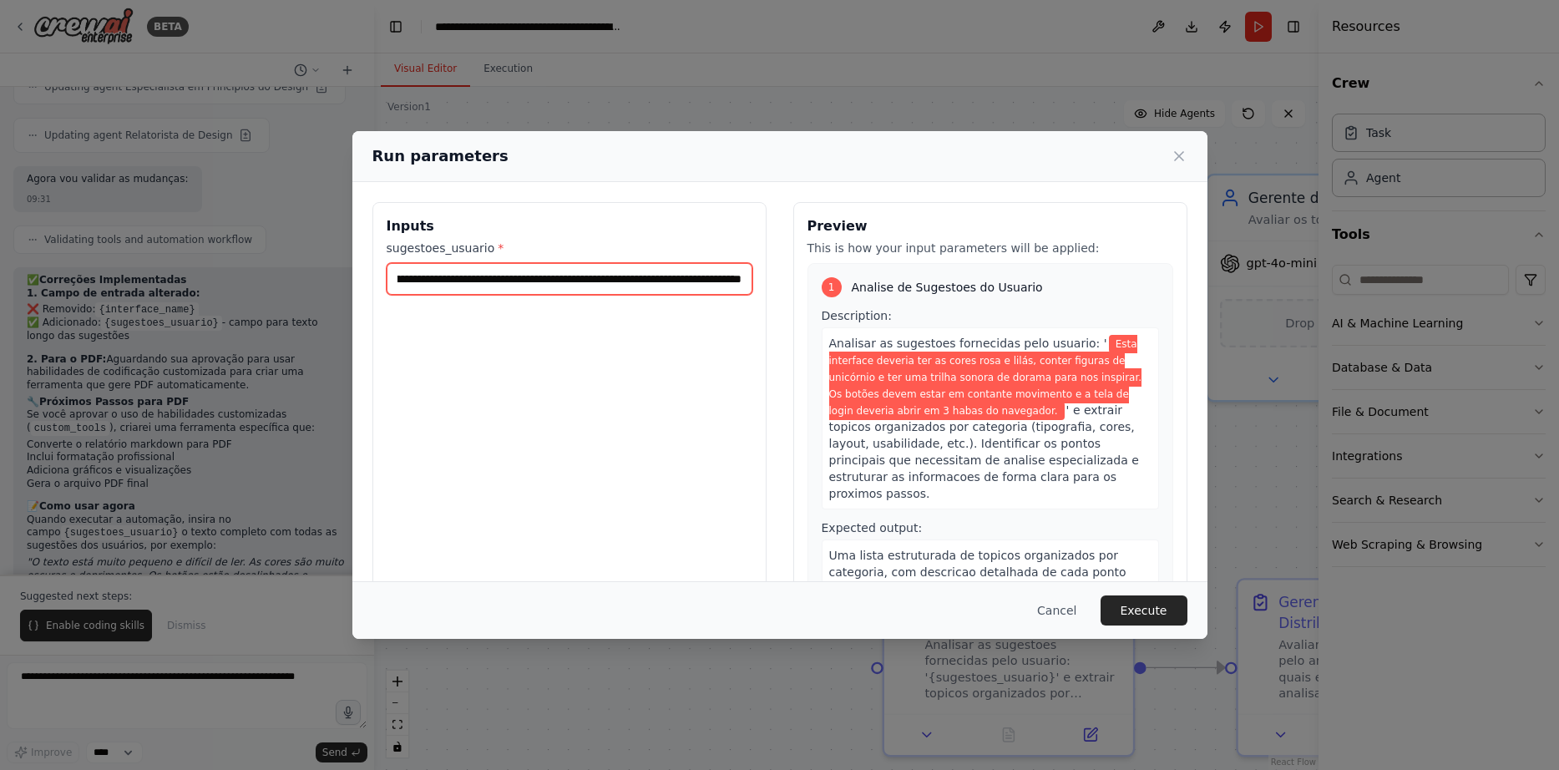
scroll to position [0, 855]
type input "**********"
click at [1157, 613] on button "Execute" at bounding box center [1144, 610] width 87 height 30
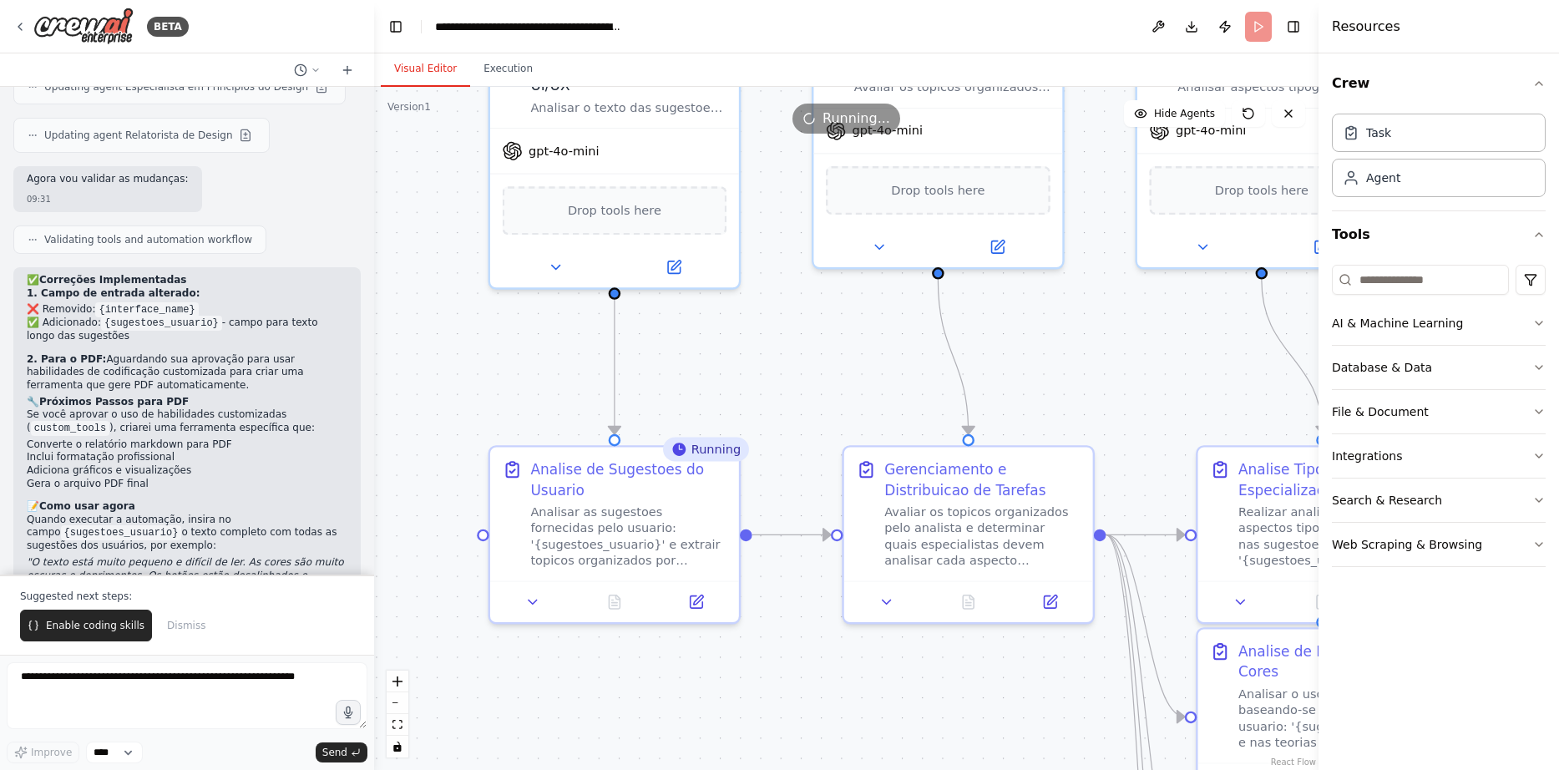
drag, startPoint x: 858, startPoint y: 443, endPoint x: 465, endPoint y: 311, distance: 415.1
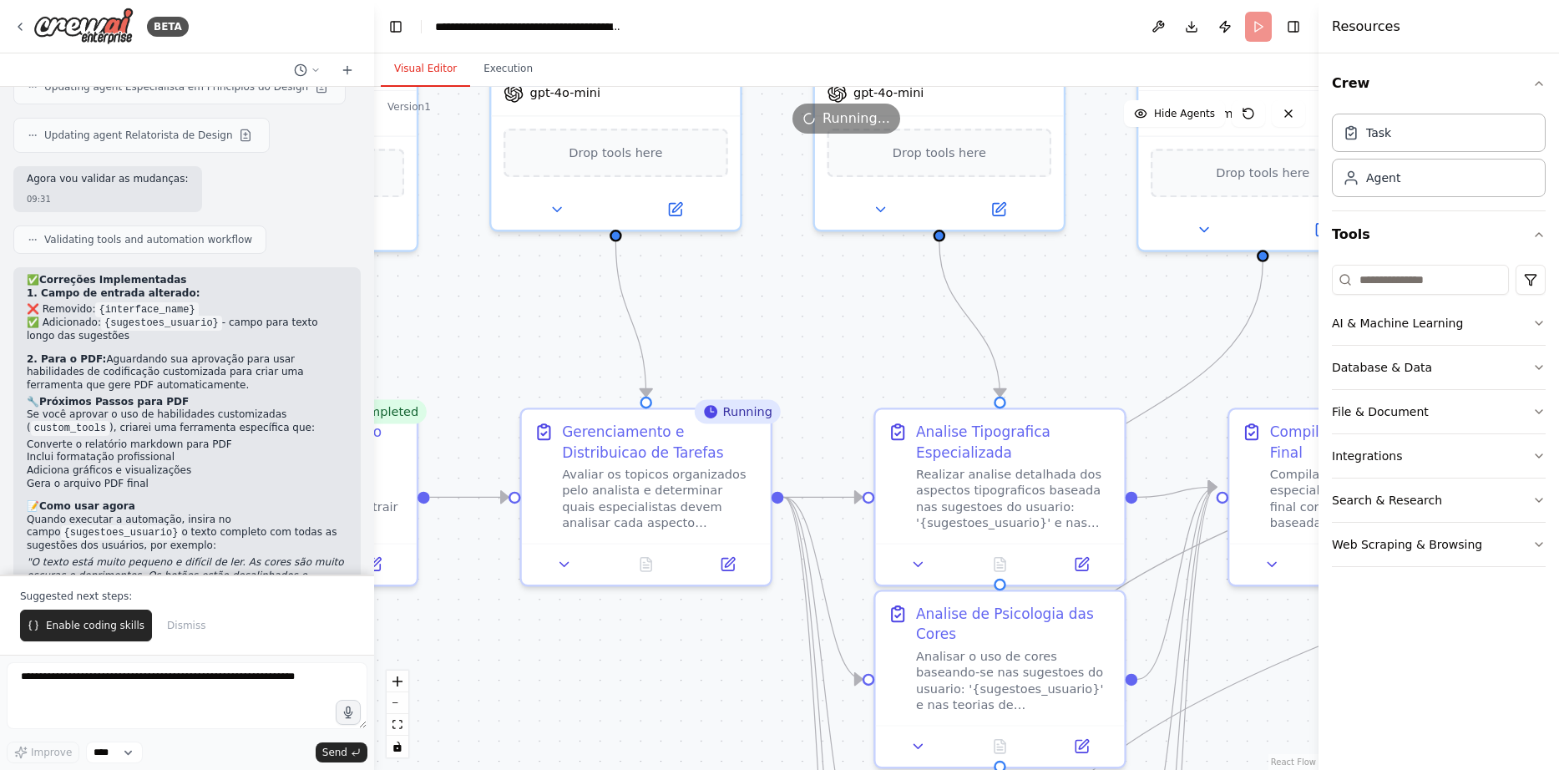
drag, startPoint x: 807, startPoint y: 324, endPoint x: 484, endPoint y: 286, distance: 324.5
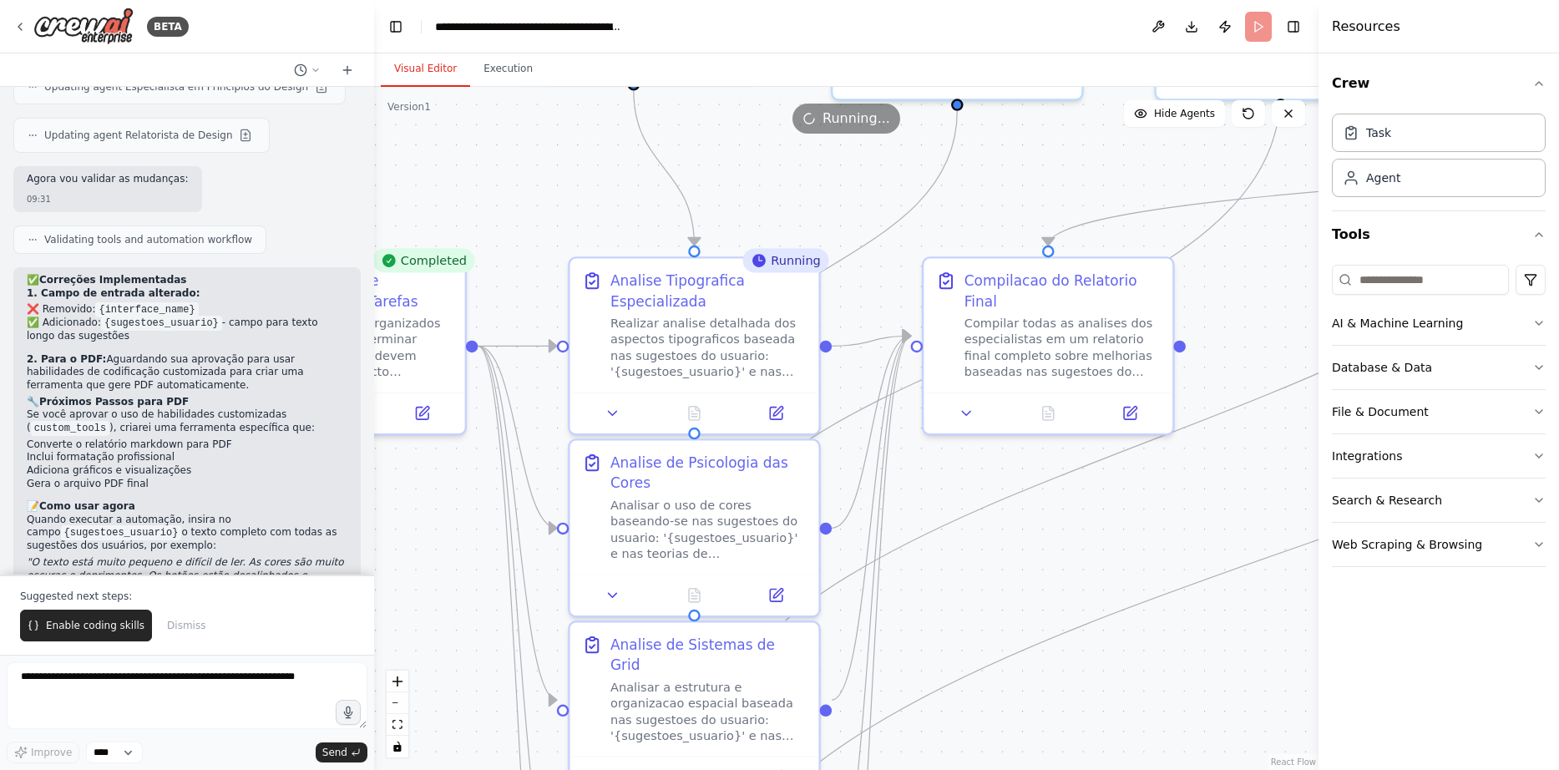
drag, startPoint x: 842, startPoint y: 349, endPoint x: 536, endPoint y: 198, distance: 341.0
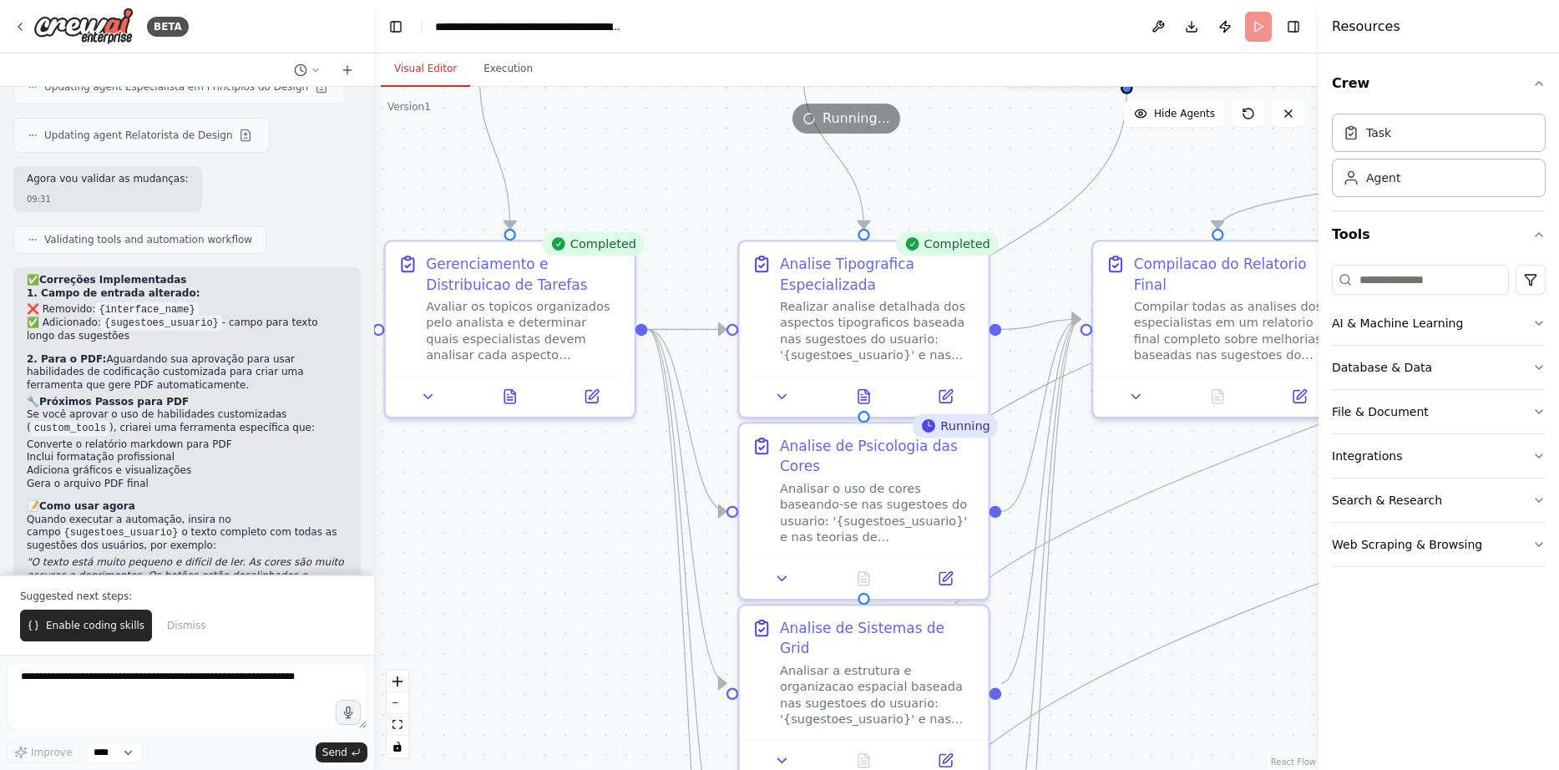
drag, startPoint x: 547, startPoint y: 220, endPoint x: 717, endPoint y: 204, distance: 170.3
click at [517, 390] on icon at bounding box center [510, 392] width 16 height 16
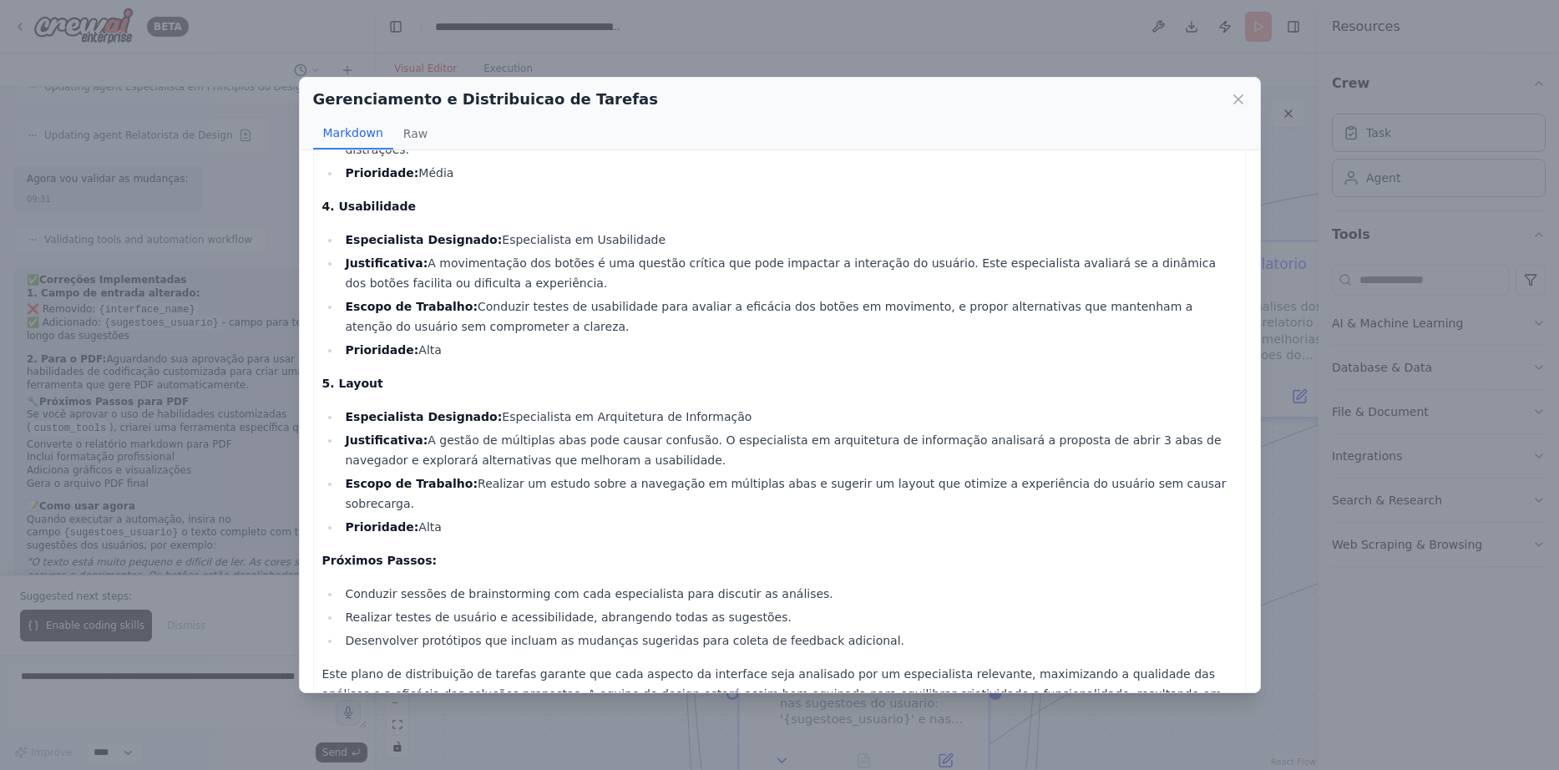
scroll to position [545, 0]
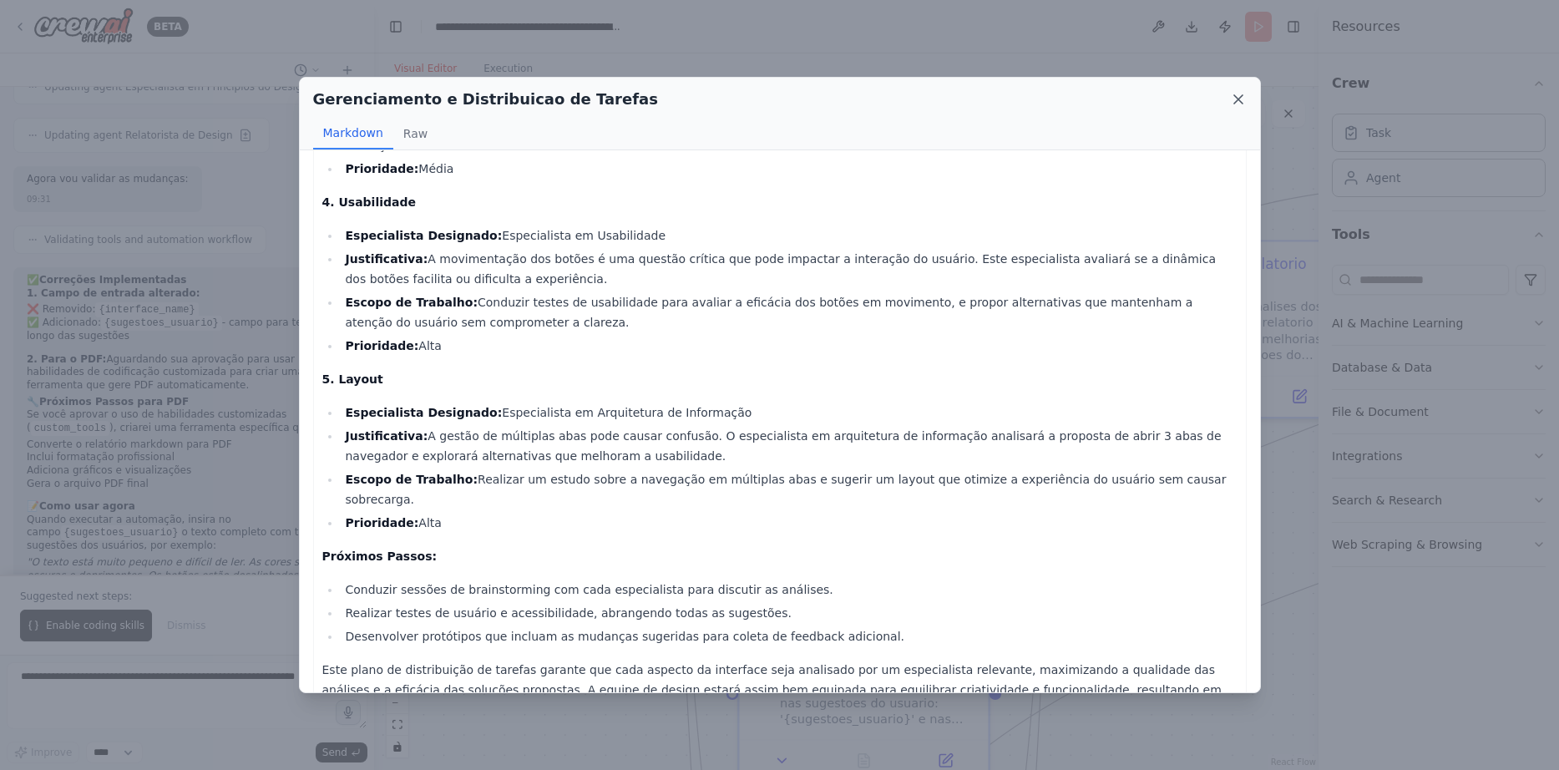
click at [1235, 104] on icon at bounding box center [1238, 99] width 17 height 17
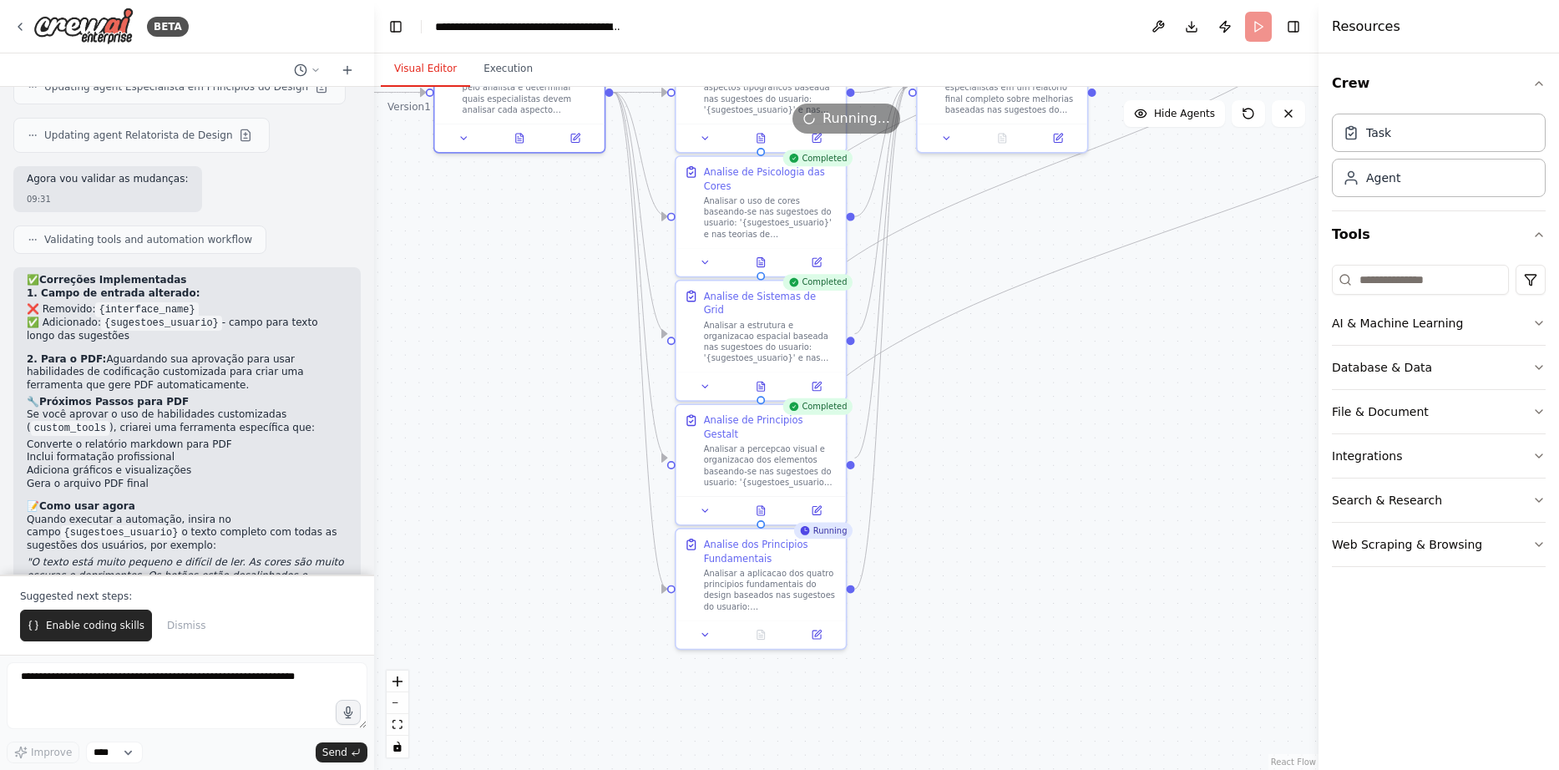
drag, startPoint x: 1137, startPoint y: 527, endPoint x: 1084, endPoint y: 336, distance: 198.6
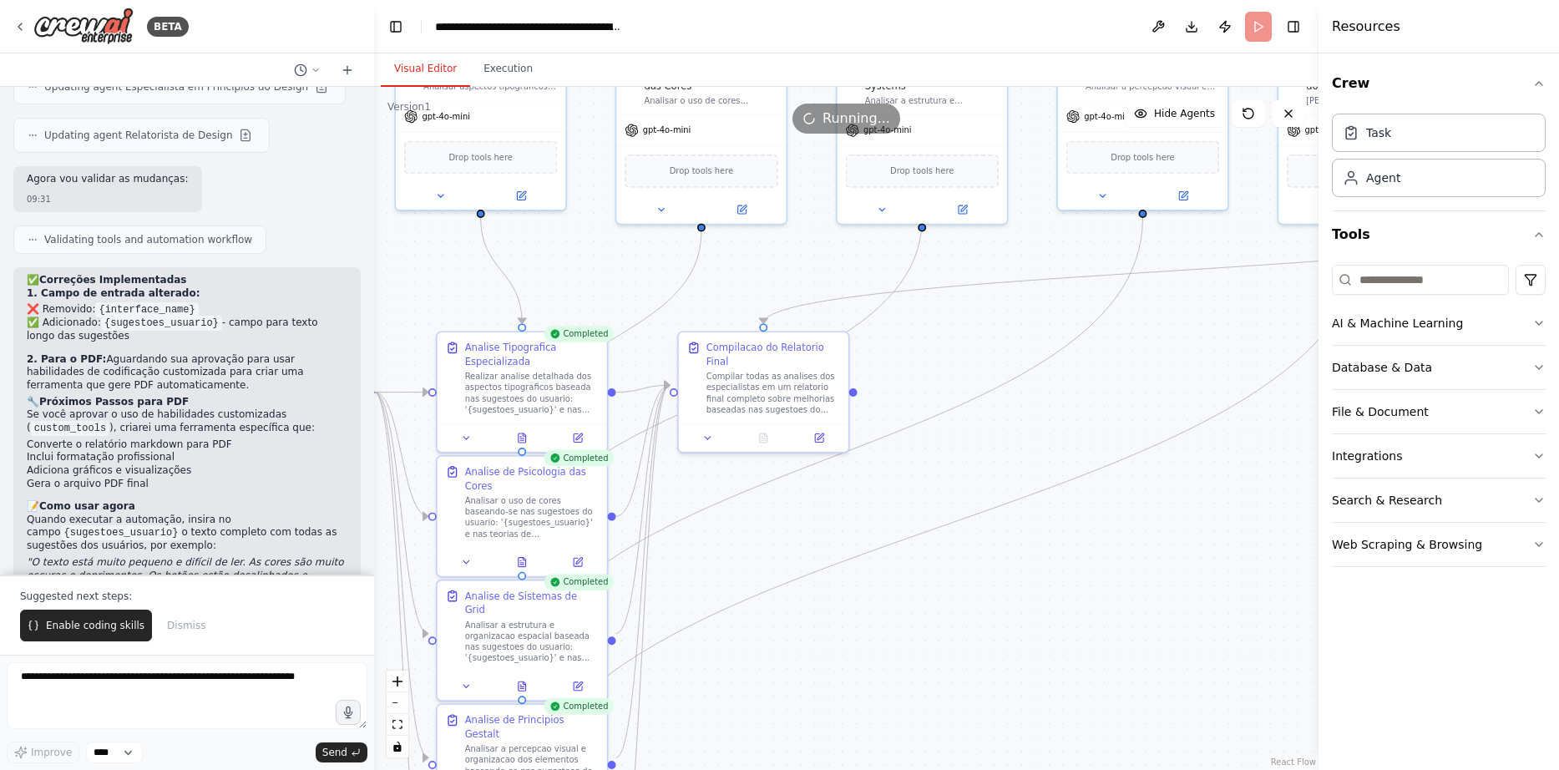
drag, startPoint x: 1159, startPoint y: 382, endPoint x: 920, endPoint y: 681, distance: 383.3
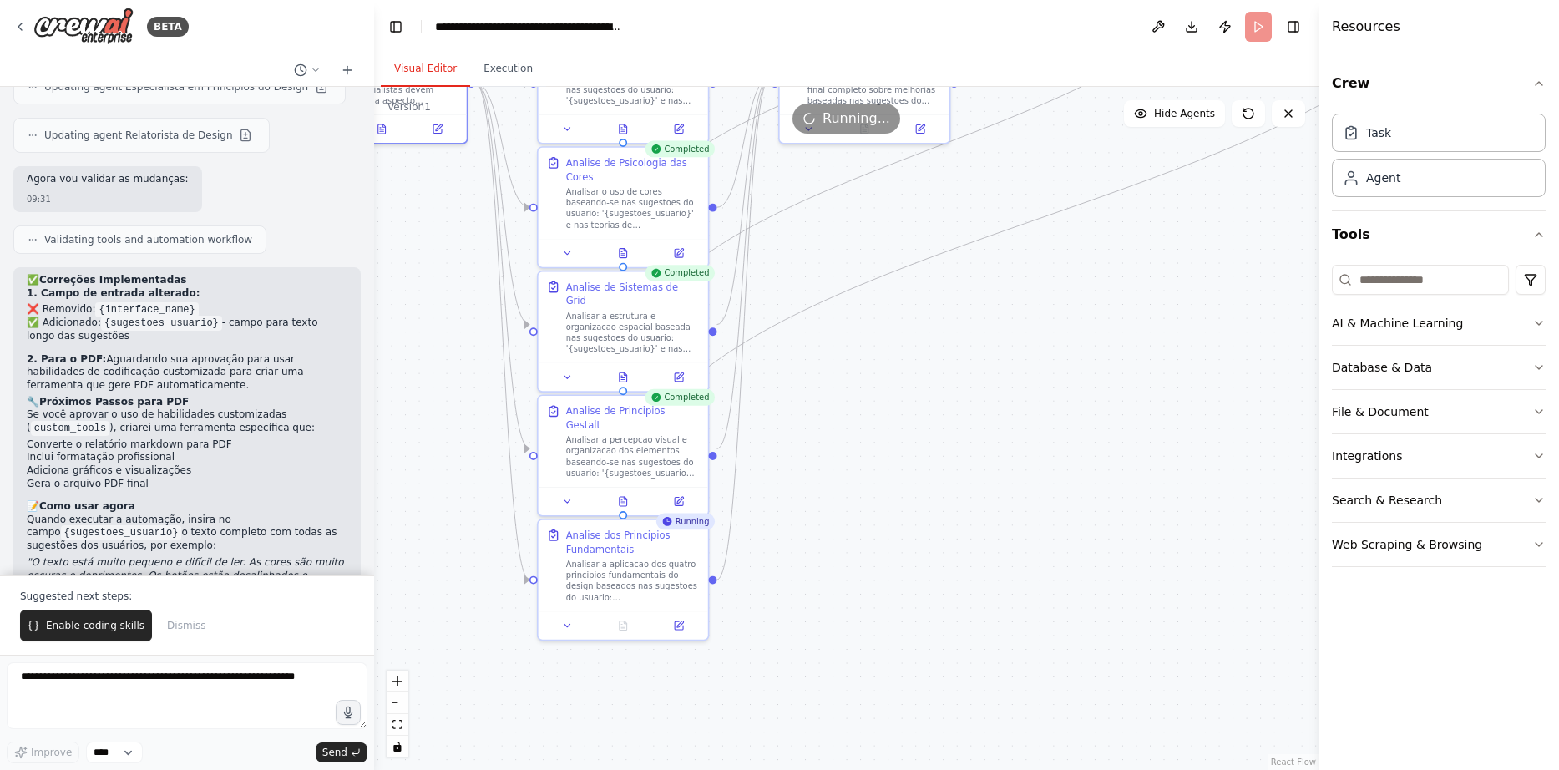
drag, startPoint x: 921, startPoint y: 681, endPoint x: 1022, endPoint y: 372, distance: 325.1
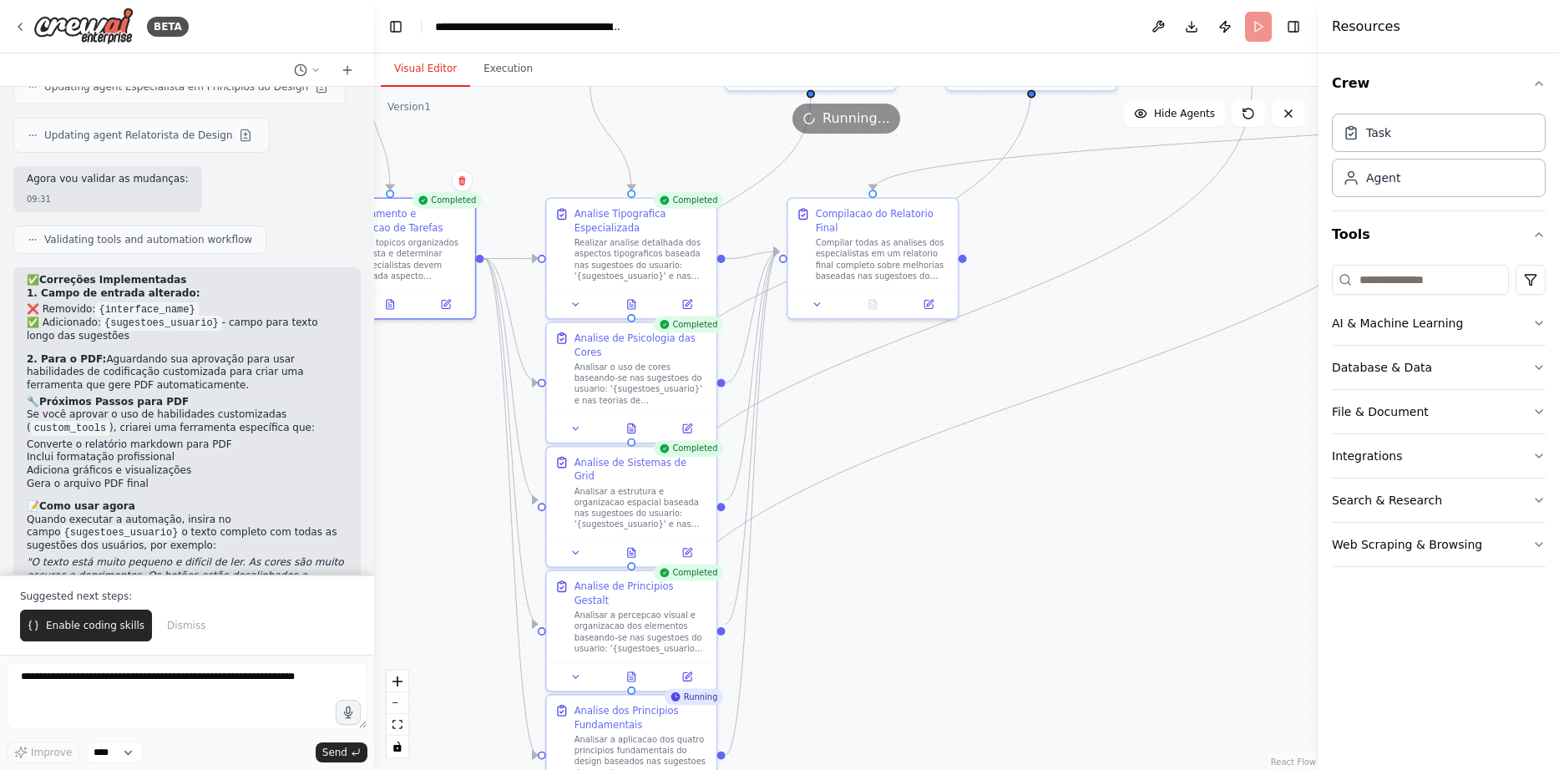
drag, startPoint x: 932, startPoint y: 436, endPoint x: 944, endPoint y: 589, distance: 153.3
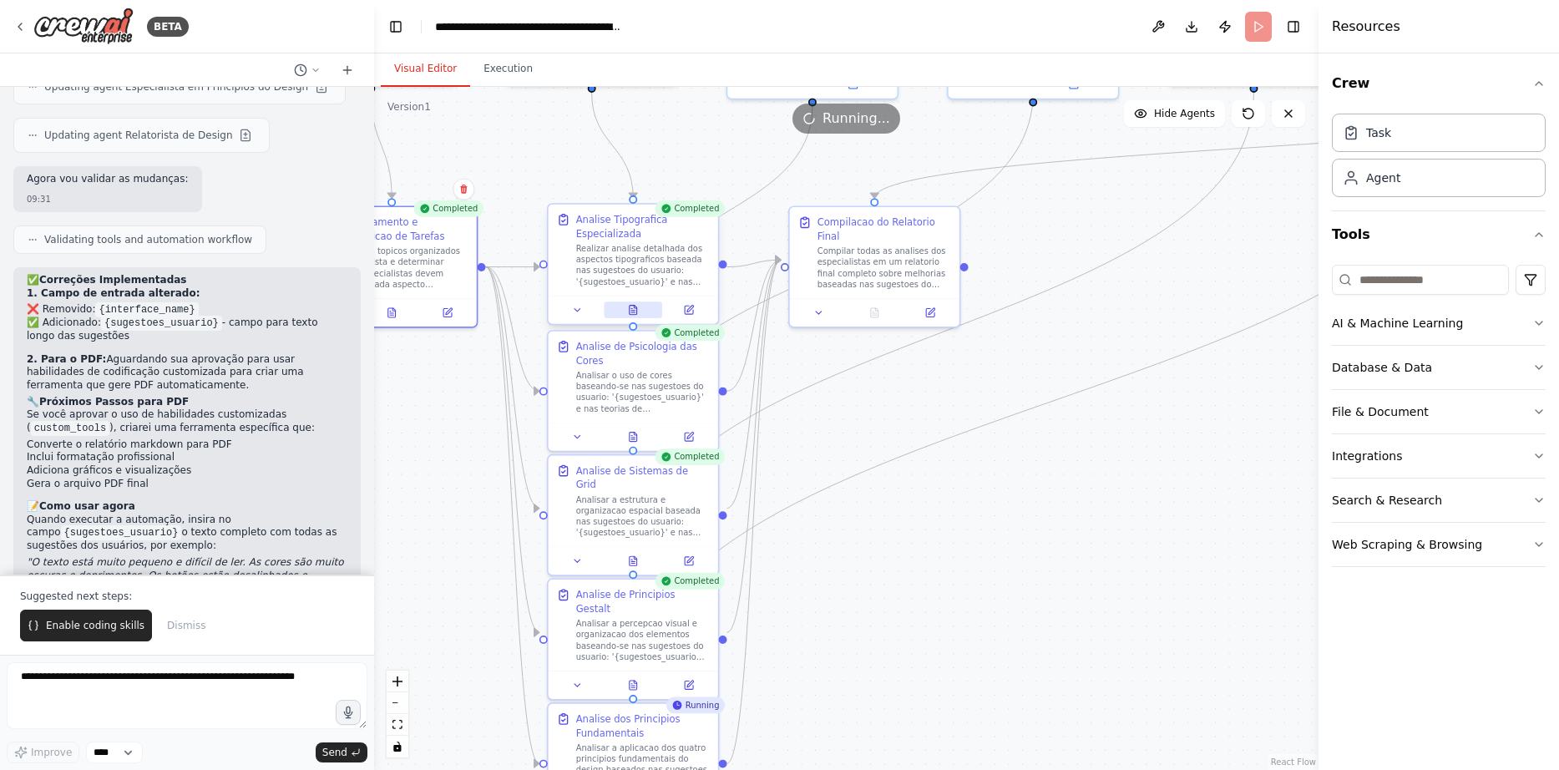
click at [631, 310] on icon at bounding box center [634, 310] width 8 height 9
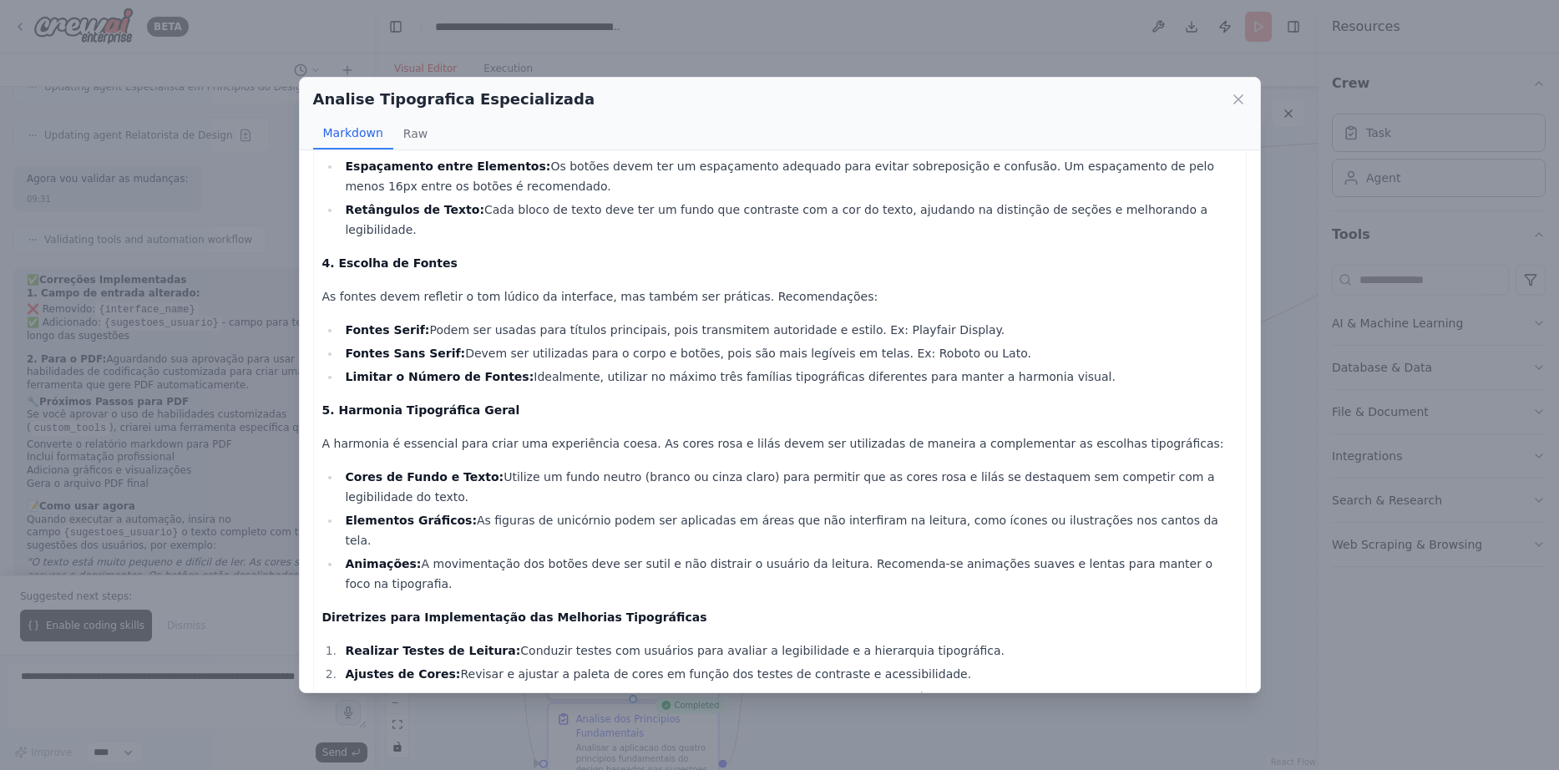
scroll to position [625, 0]
click at [1241, 99] on icon at bounding box center [1238, 99] width 17 height 17
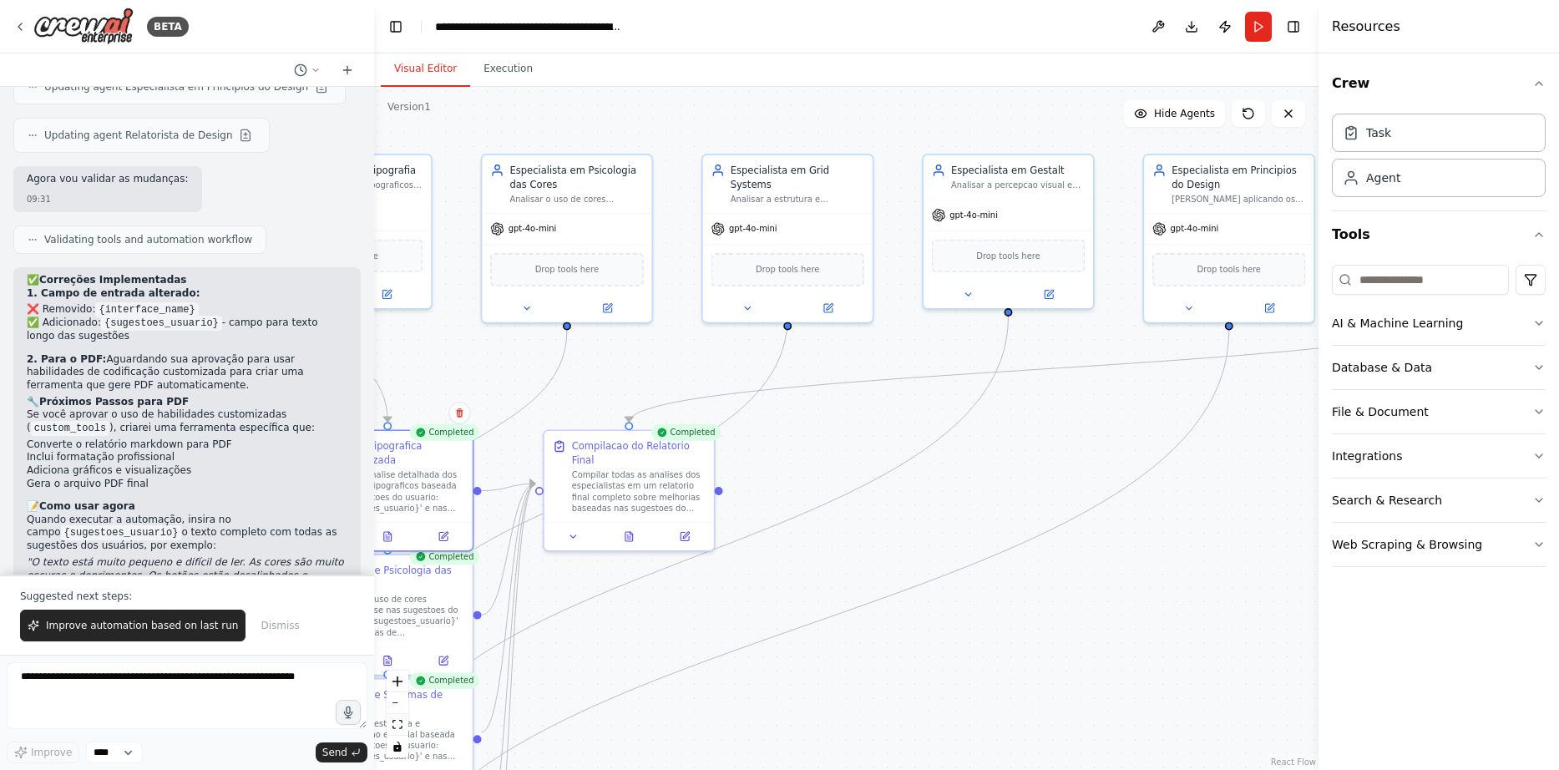
drag, startPoint x: 1105, startPoint y: 434, endPoint x: 859, endPoint y: 658, distance: 332.2
click at [630, 529] on icon at bounding box center [631, 530] width 3 height 3
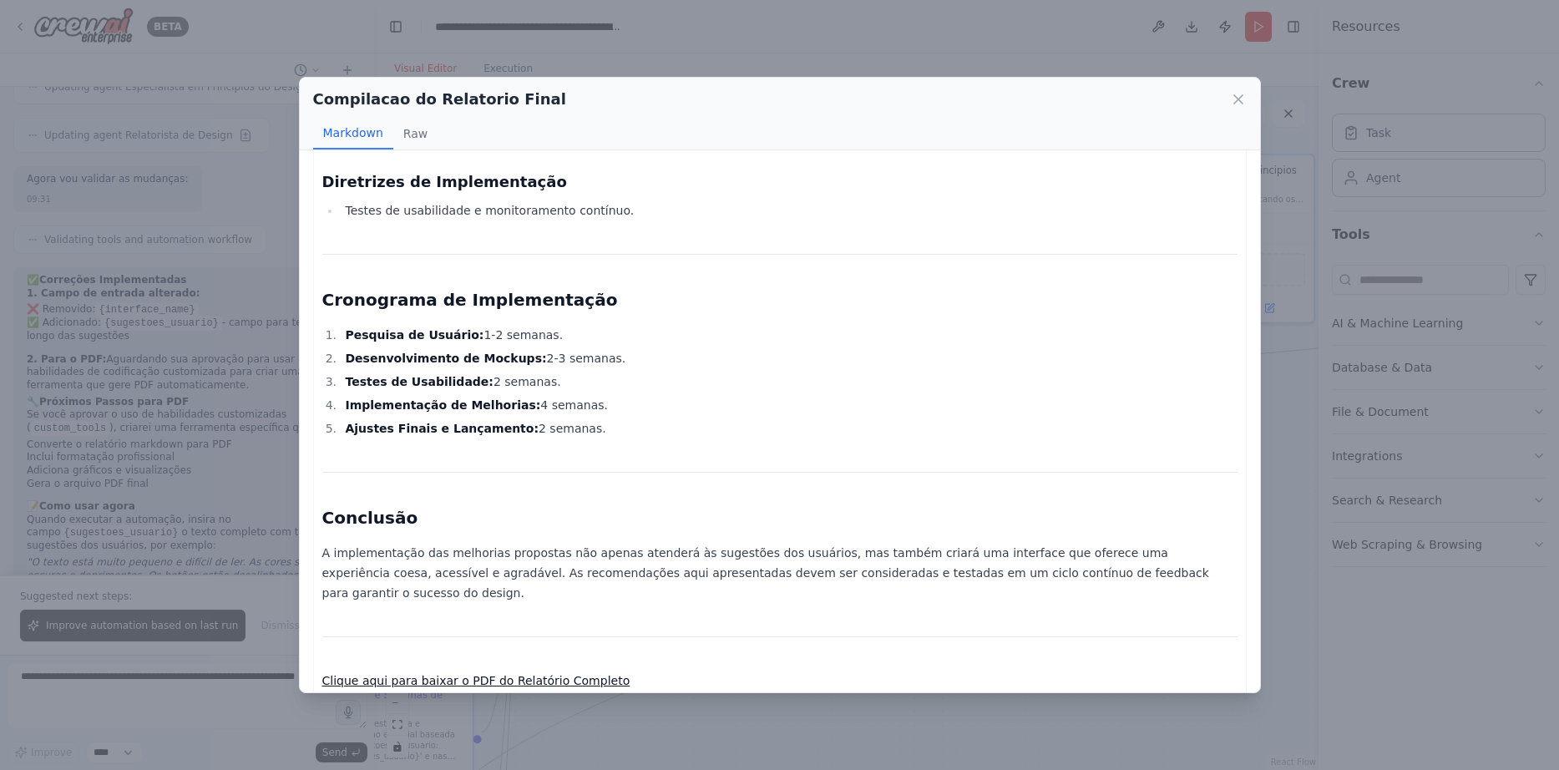
scroll to position [2575, 0]
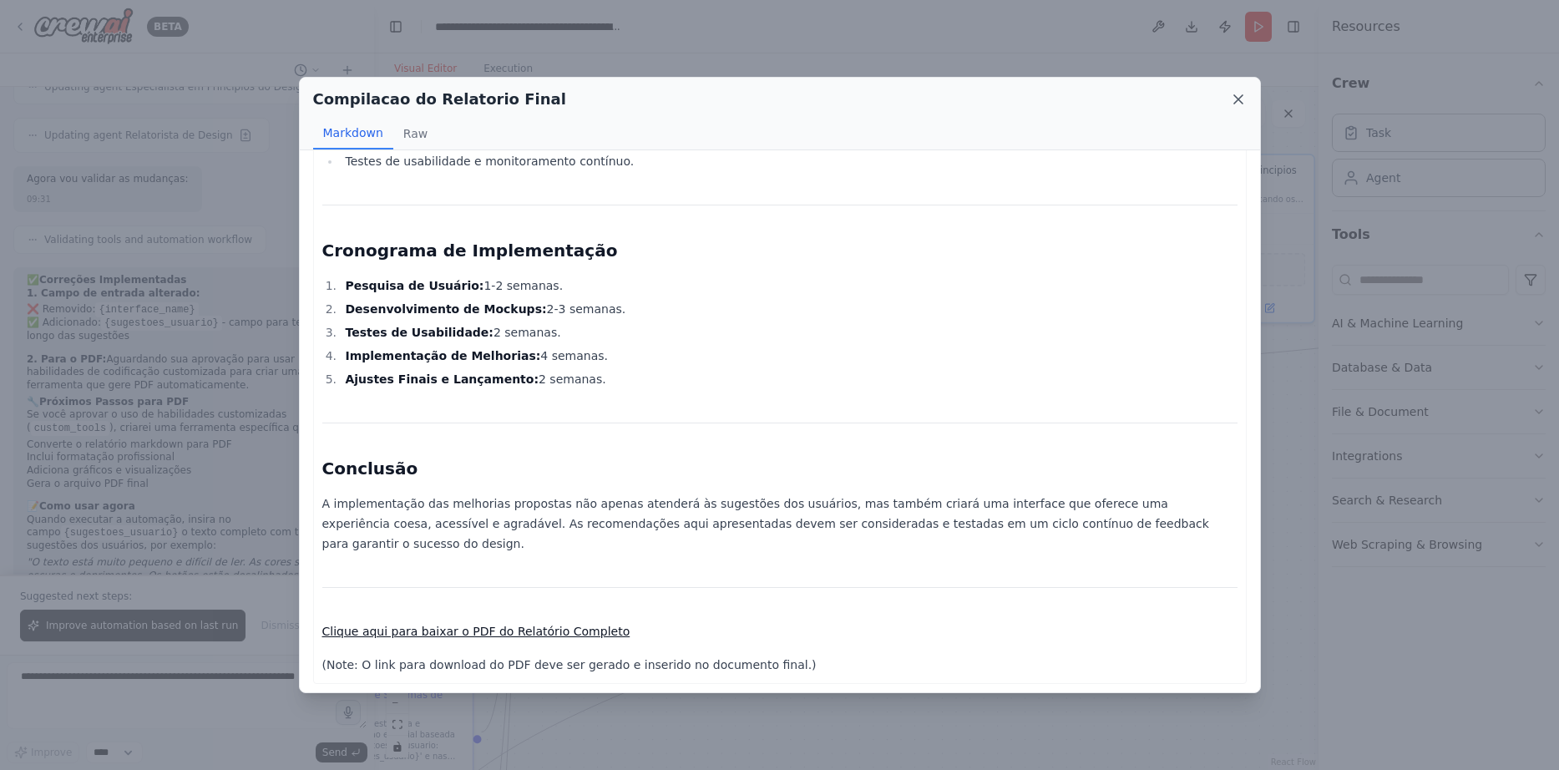
click at [1242, 98] on icon at bounding box center [1238, 99] width 17 height 17
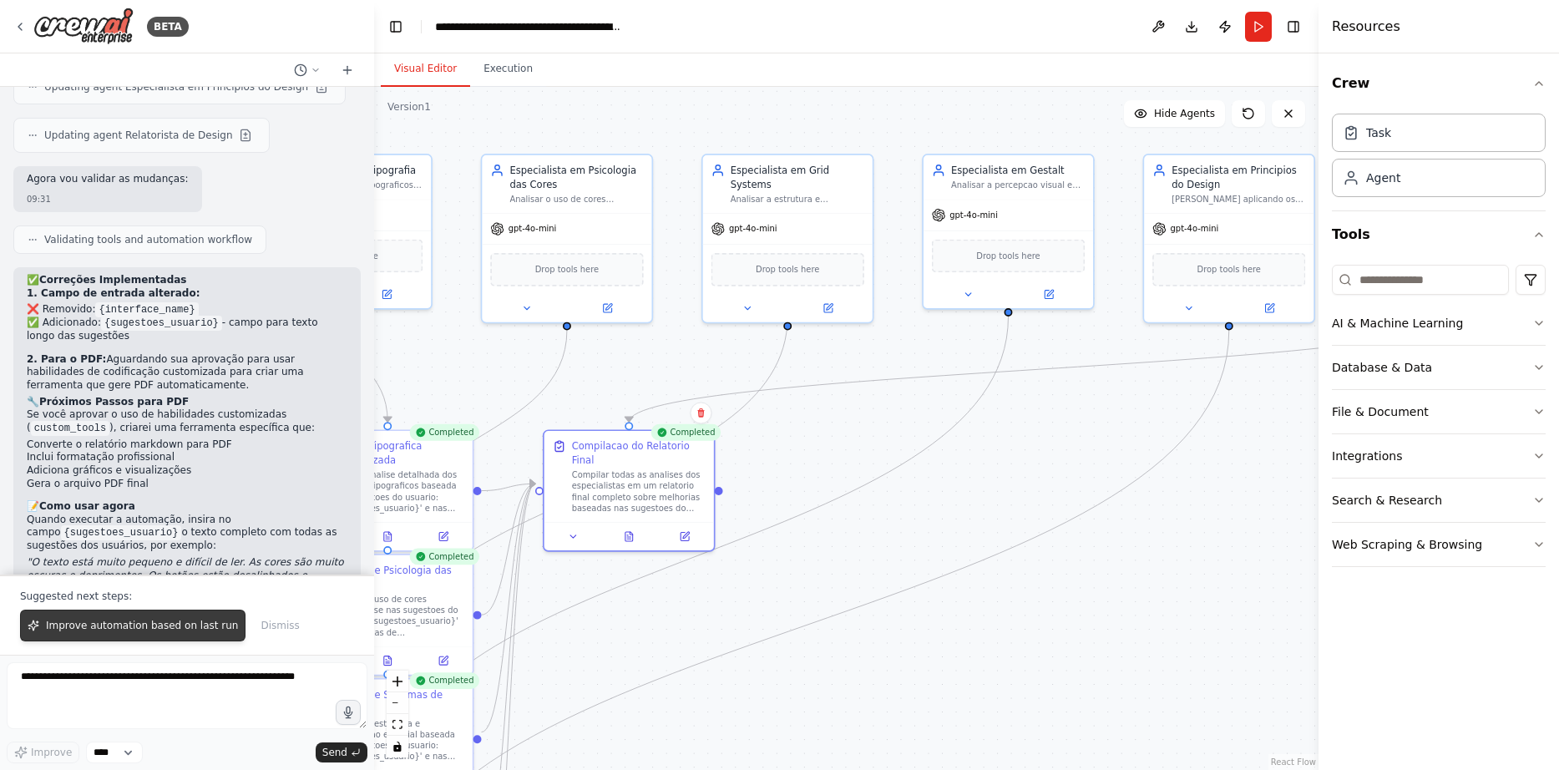
click at [165, 621] on button "Improve automation based on last run" at bounding box center [132, 626] width 225 height 32
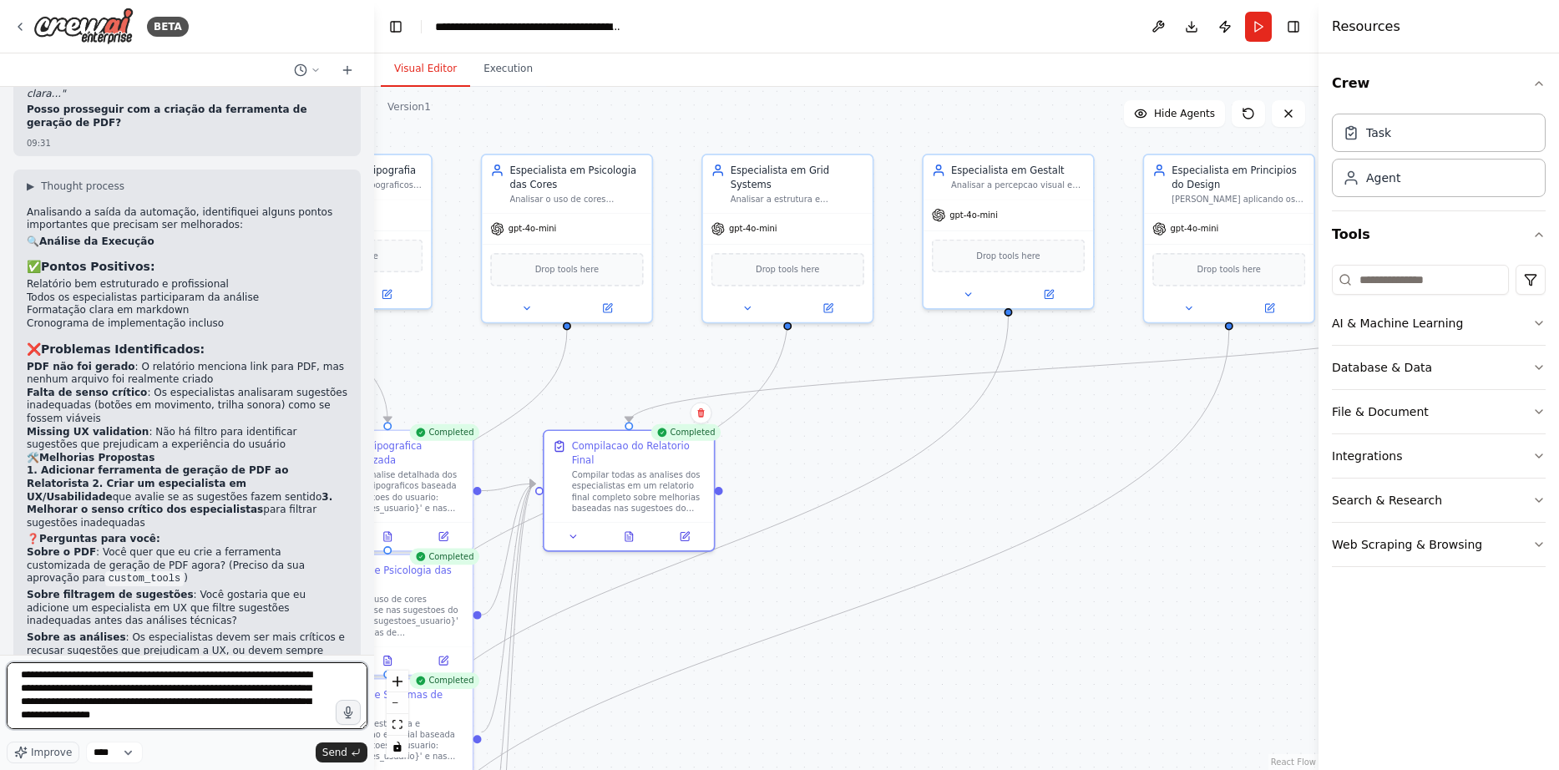
scroll to position [22, 0]
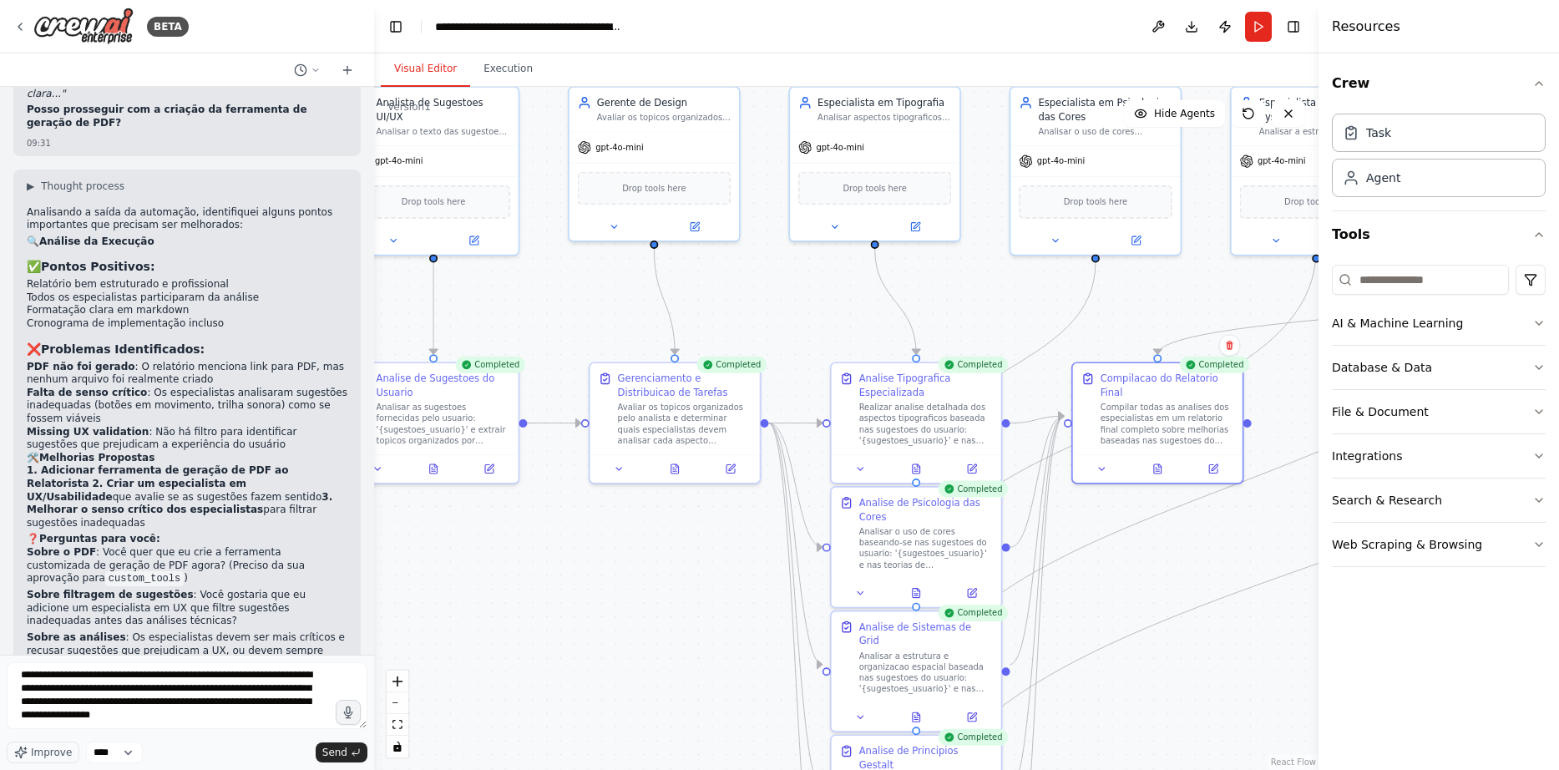
drag, startPoint x: 806, startPoint y: 504, endPoint x: 1330, endPoint y: 433, distance: 529.1
click at [97, 724] on textarea "**********" at bounding box center [187, 695] width 361 height 67
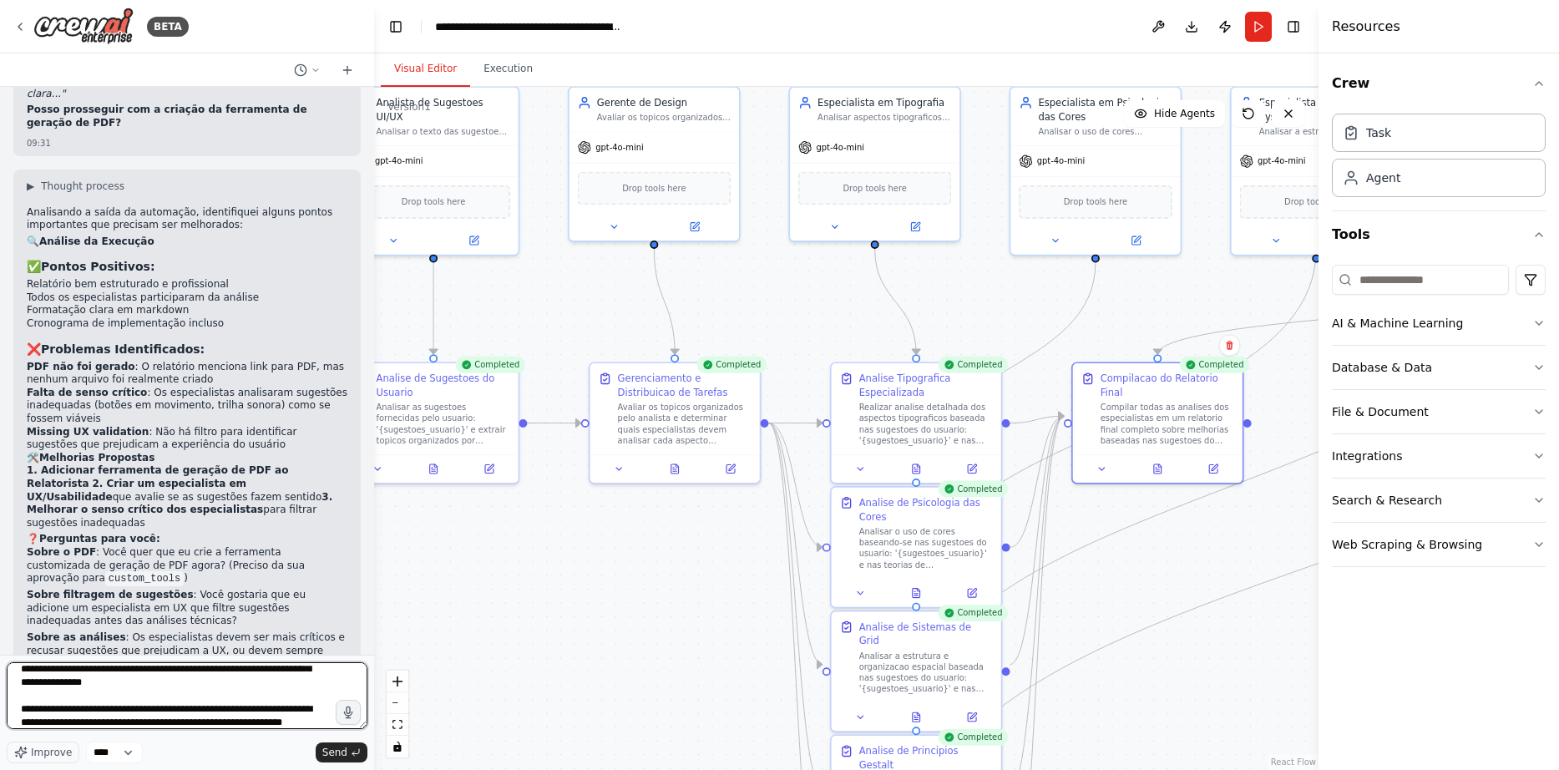
scroll to position [48, 0]
type textarea "**********"
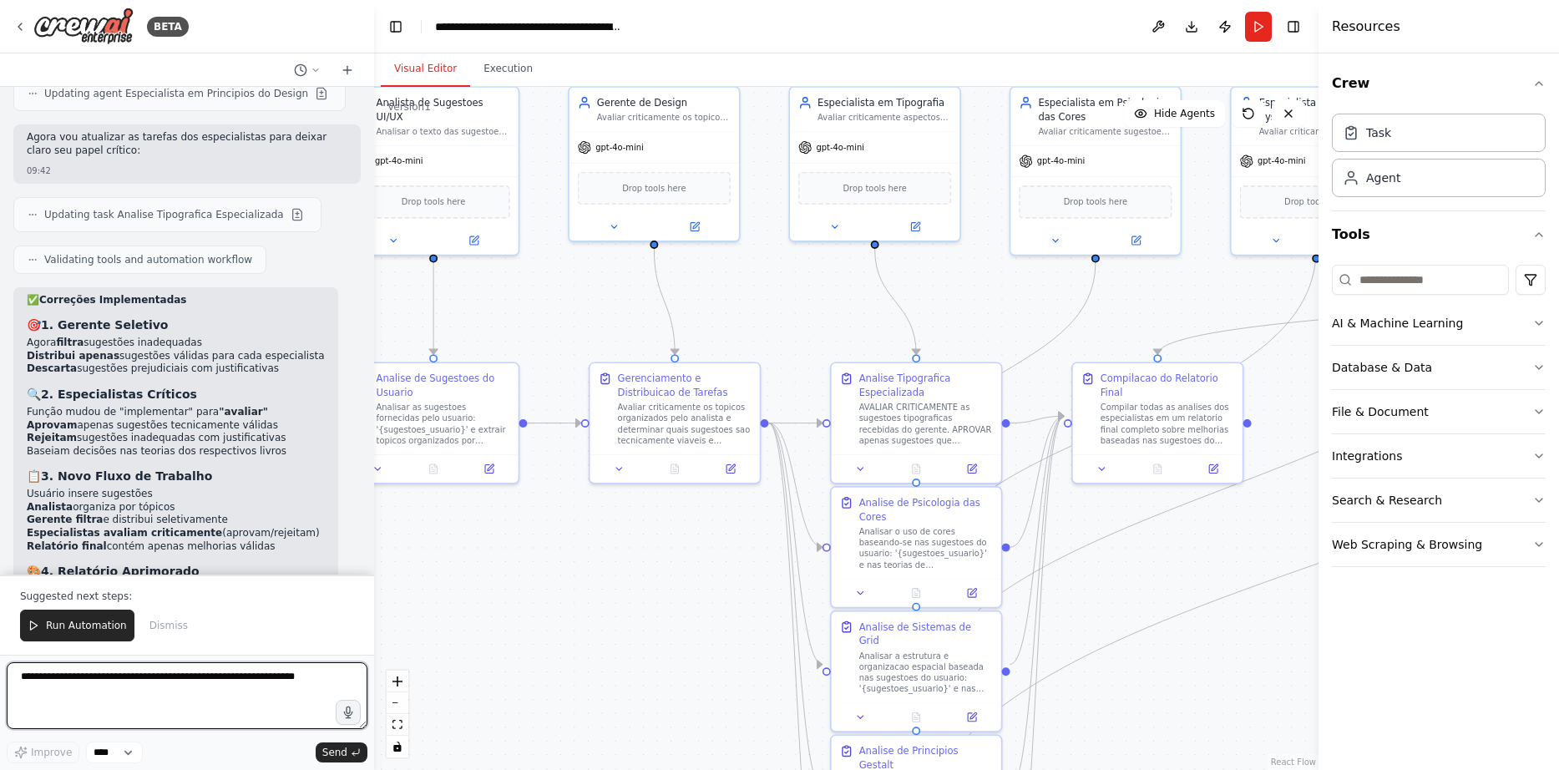
scroll to position [5859, 0]
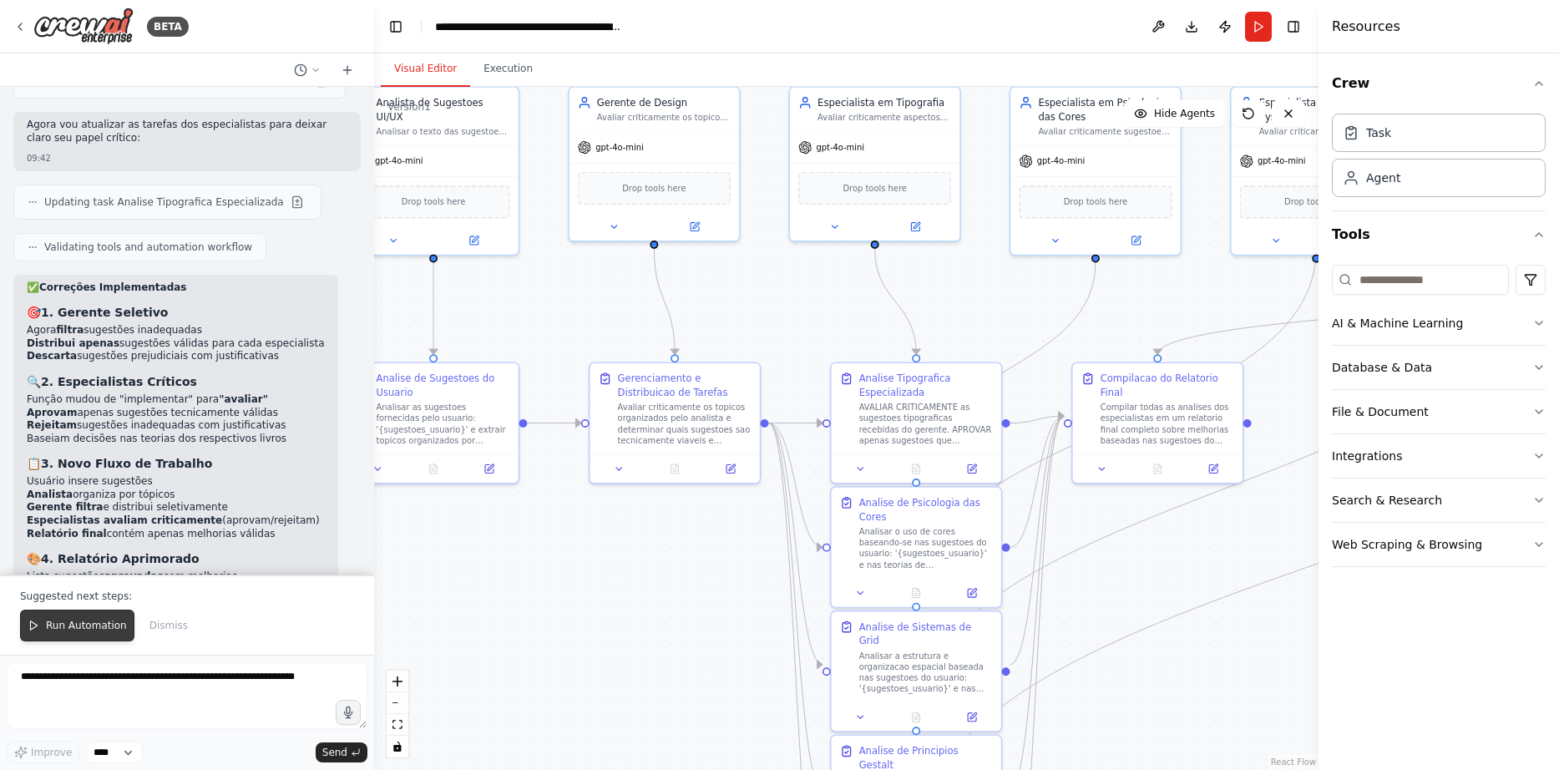
click at [101, 630] on span "Run Automation" at bounding box center [86, 625] width 81 height 13
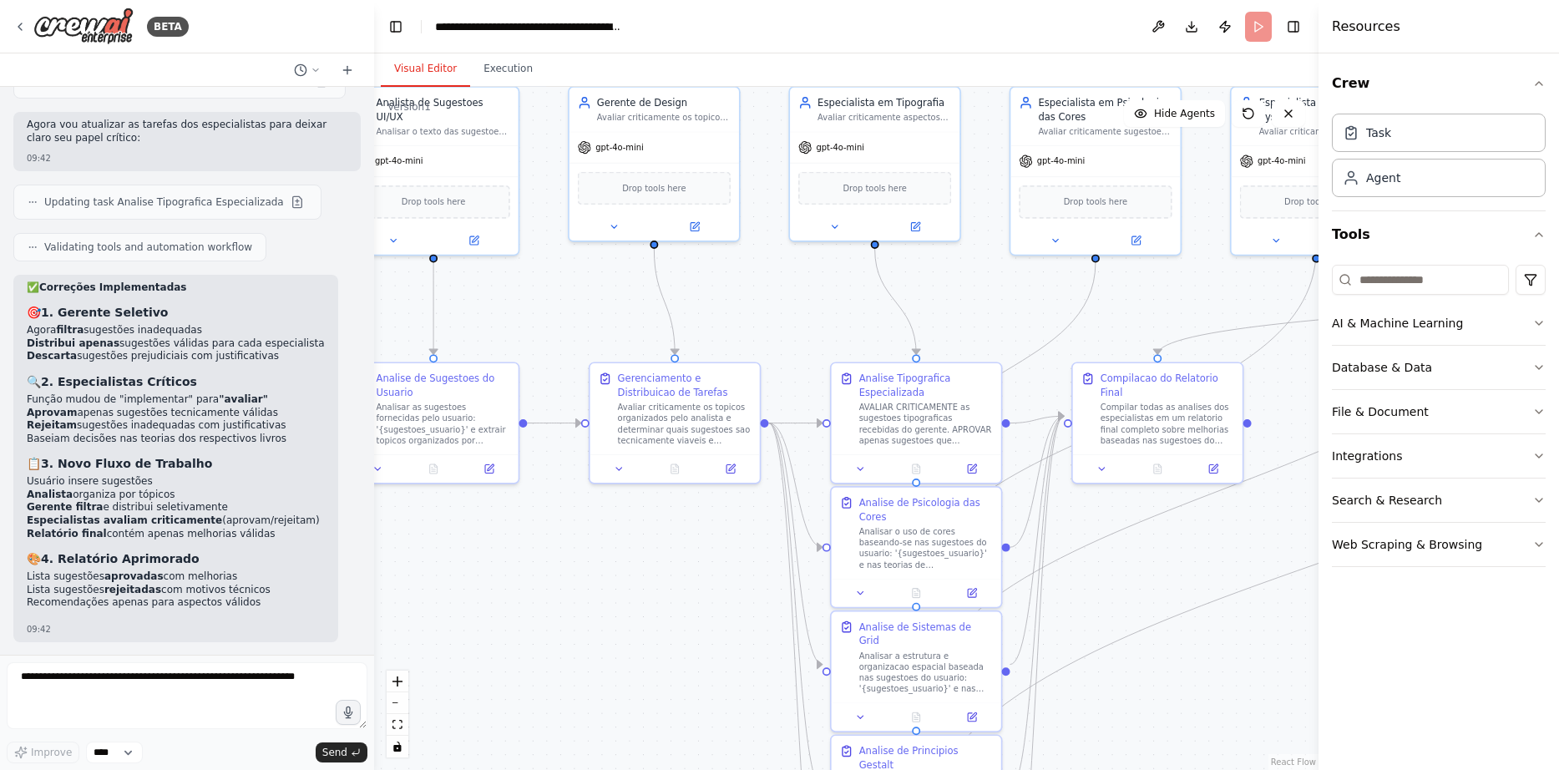
scroll to position [5779, 0]
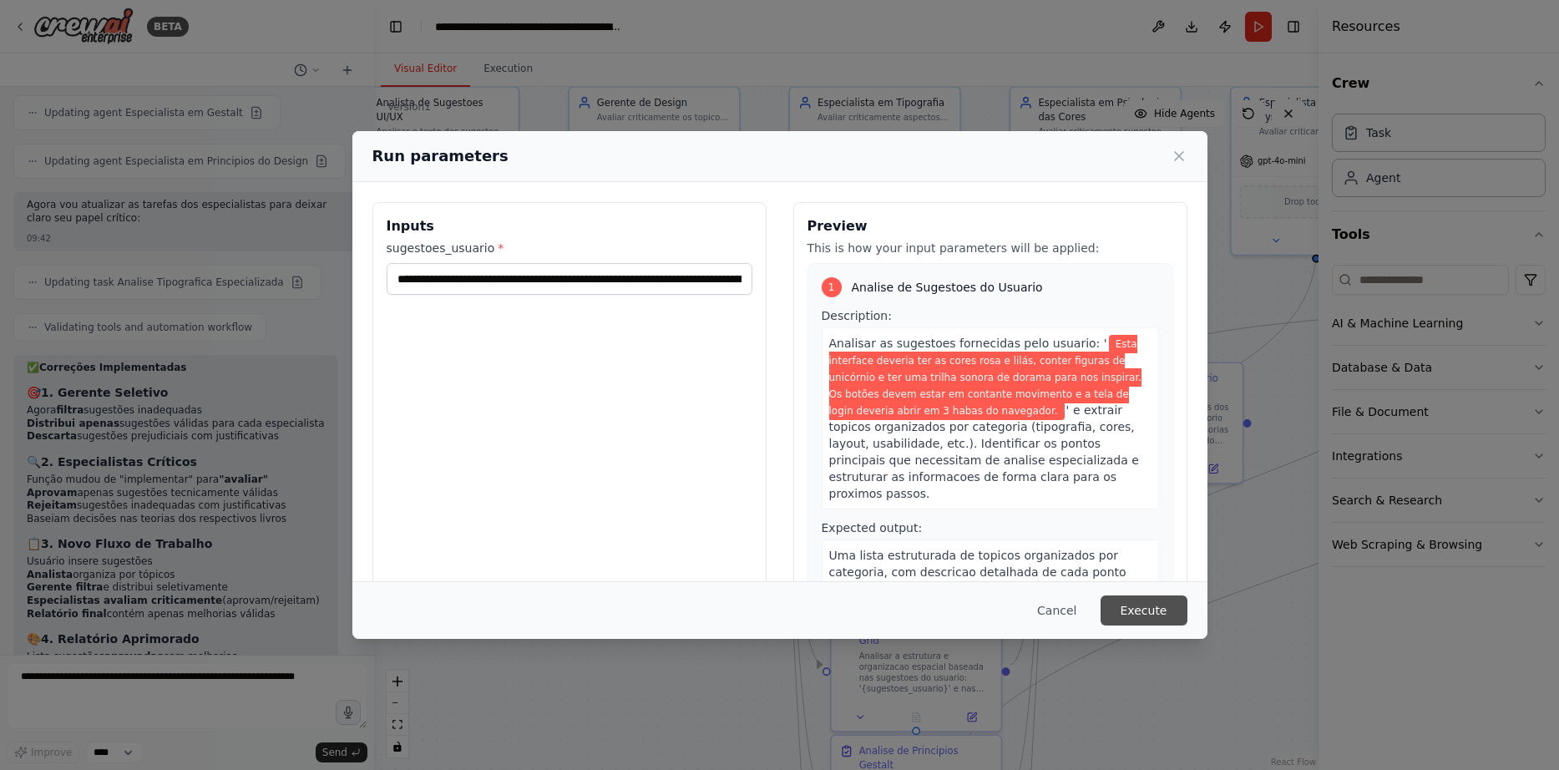
click at [1149, 605] on button "Execute" at bounding box center [1144, 610] width 87 height 30
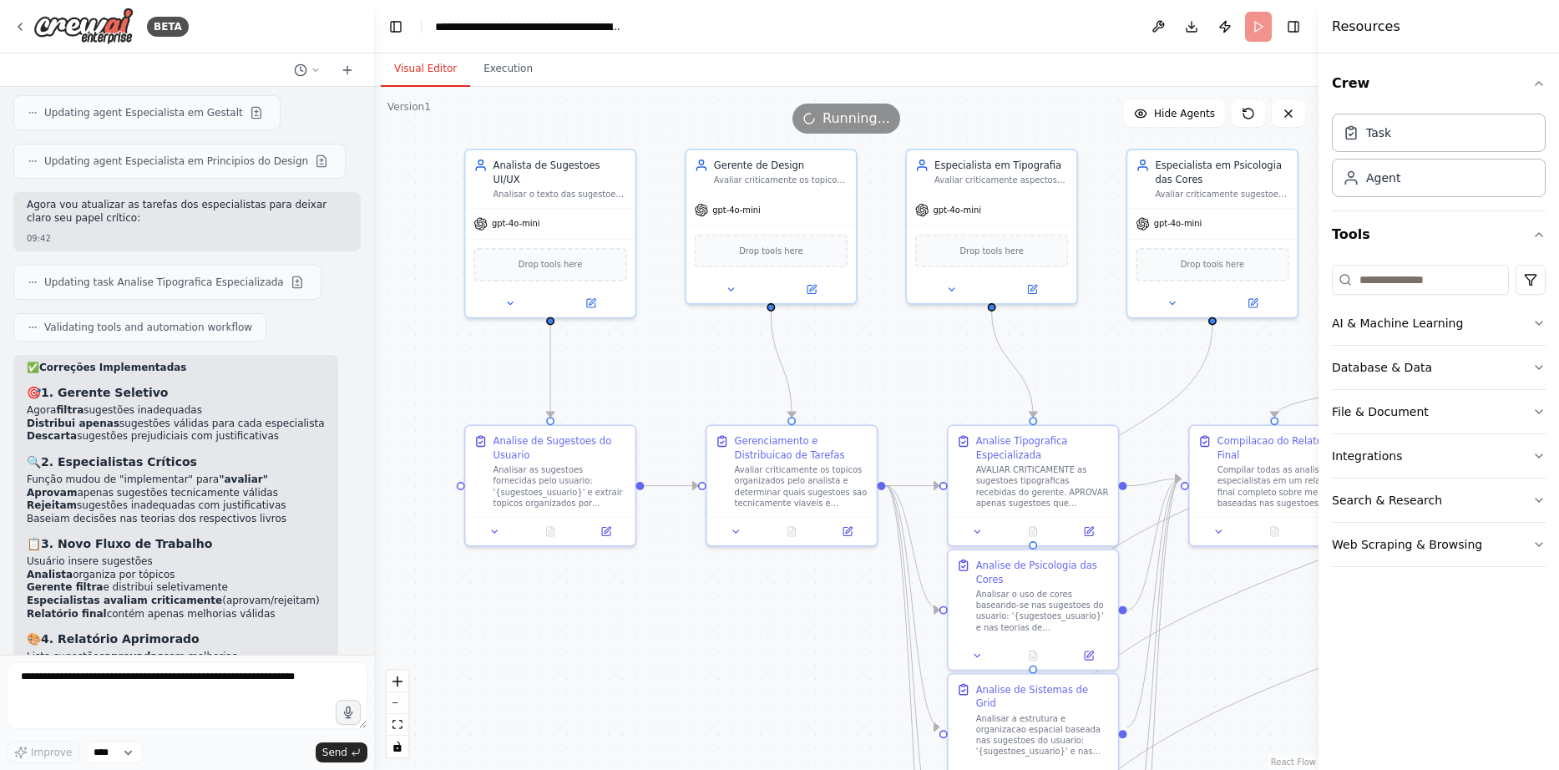
drag, startPoint x: 568, startPoint y: 575, endPoint x: 685, endPoint y: 636, distance: 131.9
click at [554, 524] on icon at bounding box center [549, 529] width 11 height 11
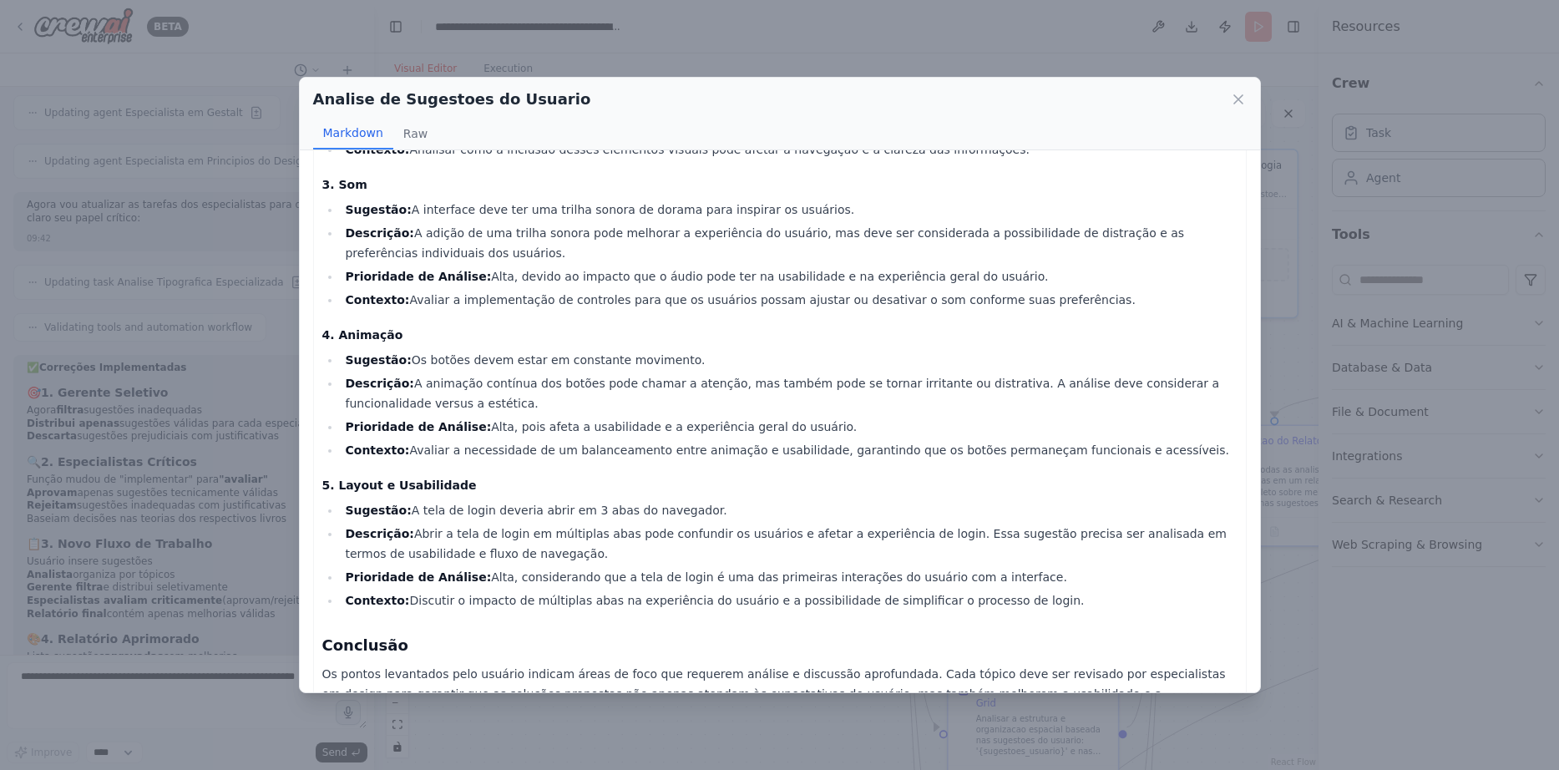
scroll to position [350, 0]
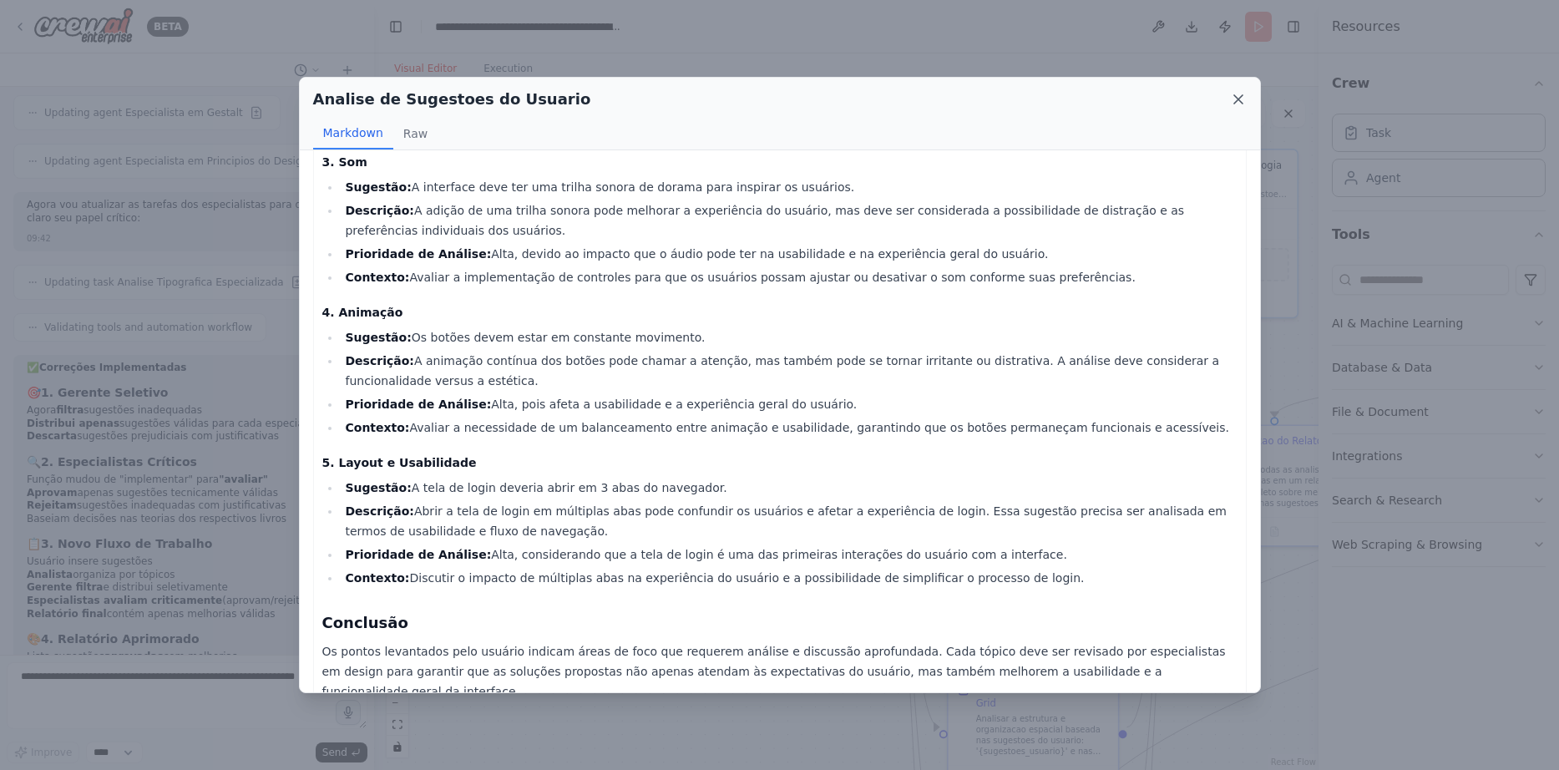
click at [1242, 97] on icon at bounding box center [1238, 99] width 8 height 8
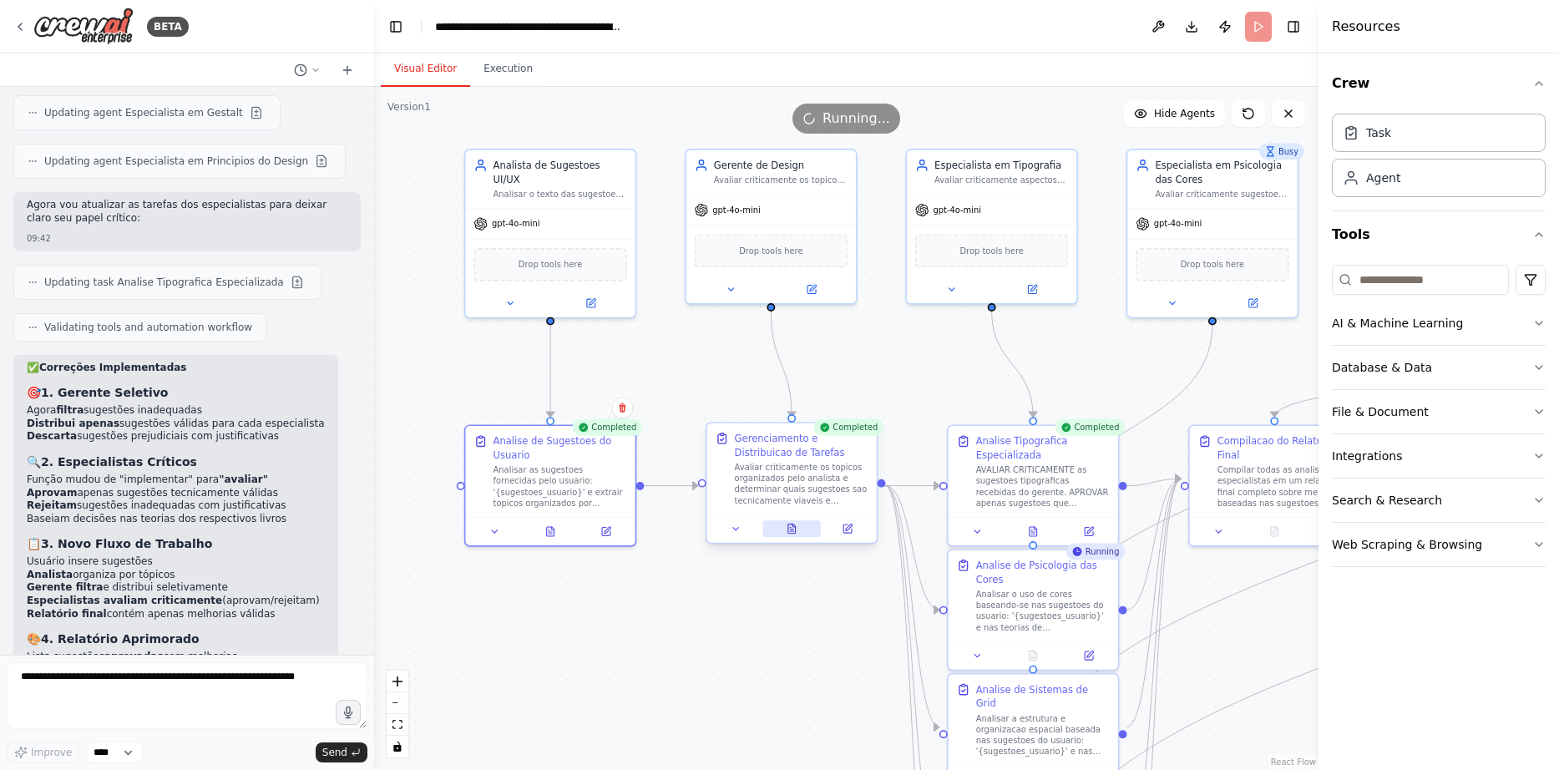
click at [797, 525] on icon at bounding box center [792, 529] width 11 height 11
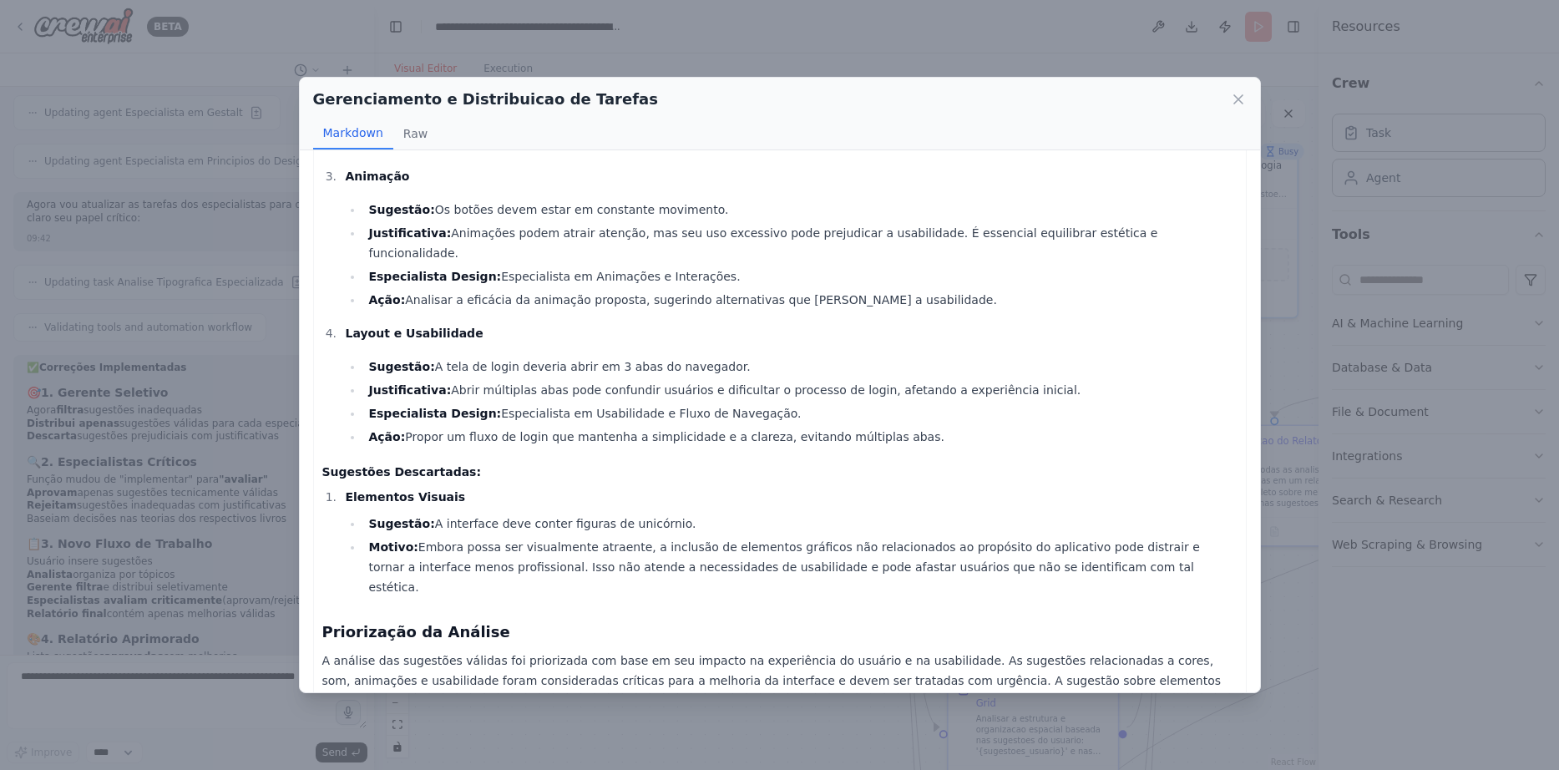
scroll to position [403, 0]
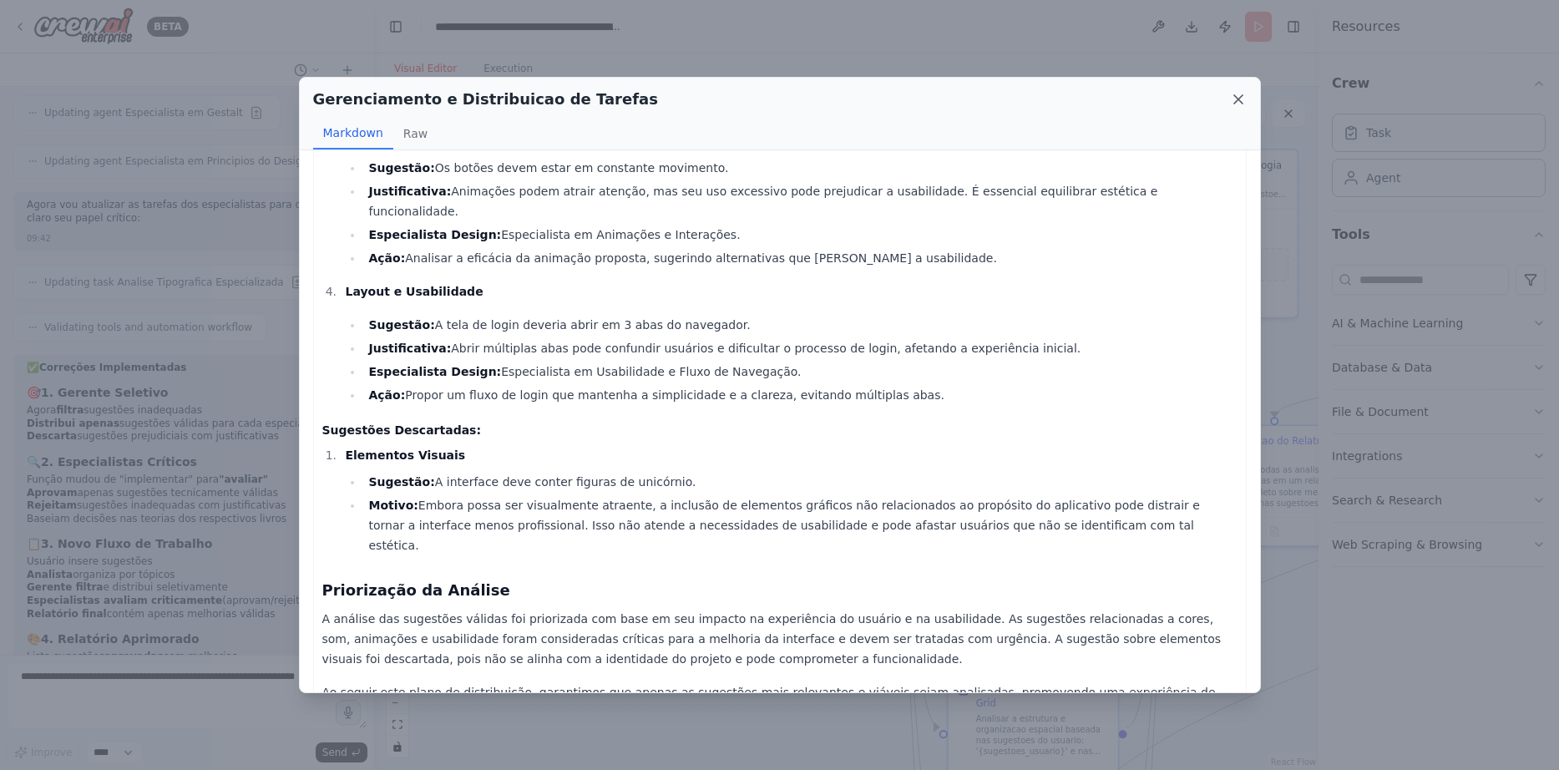
click at [1243, 98] on icon at bounding box center [1238, 99] width 17 height 17
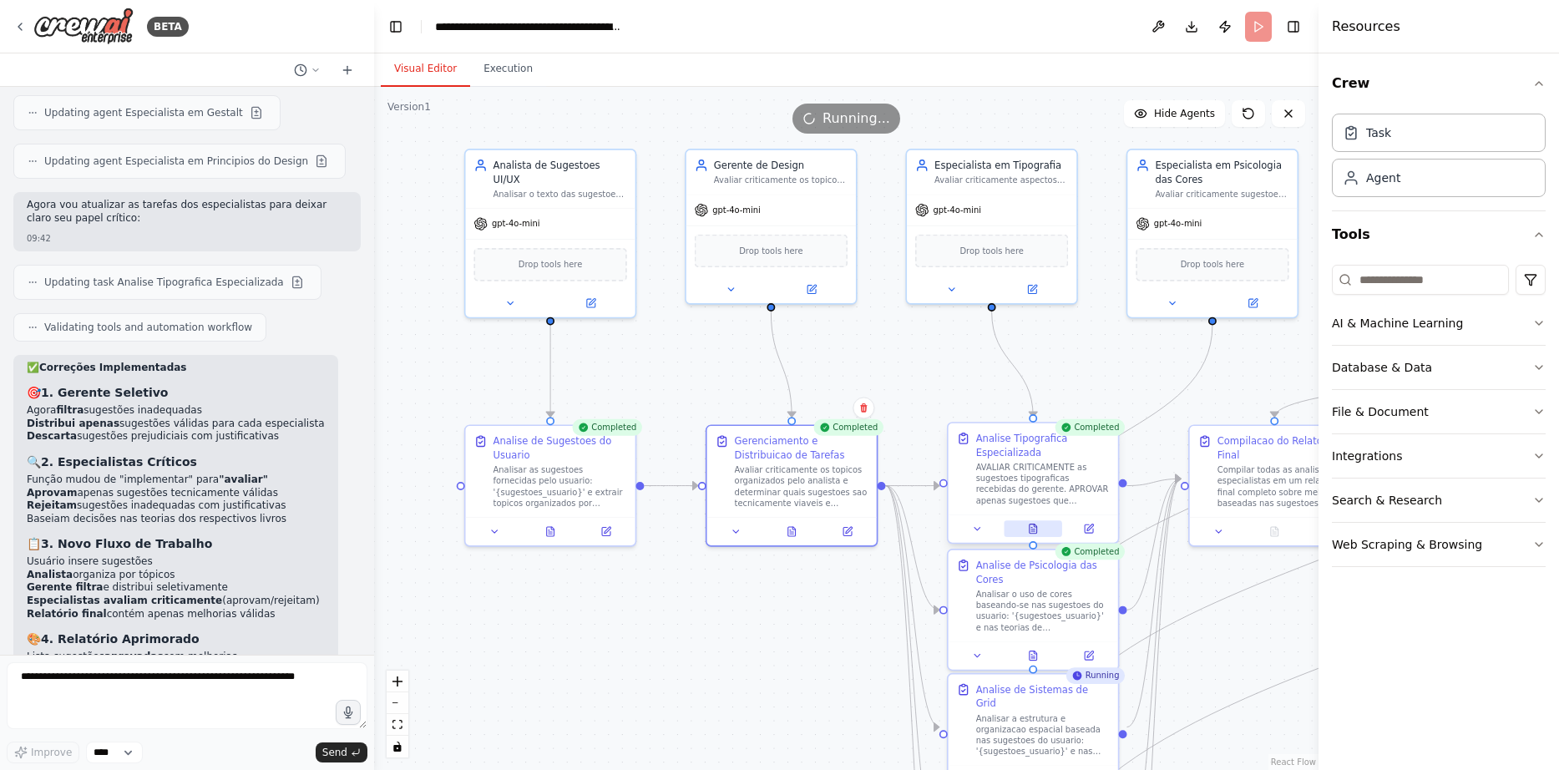
click at [1028, 525] on icon at bounding box center [1033, 529] width 11 height 11
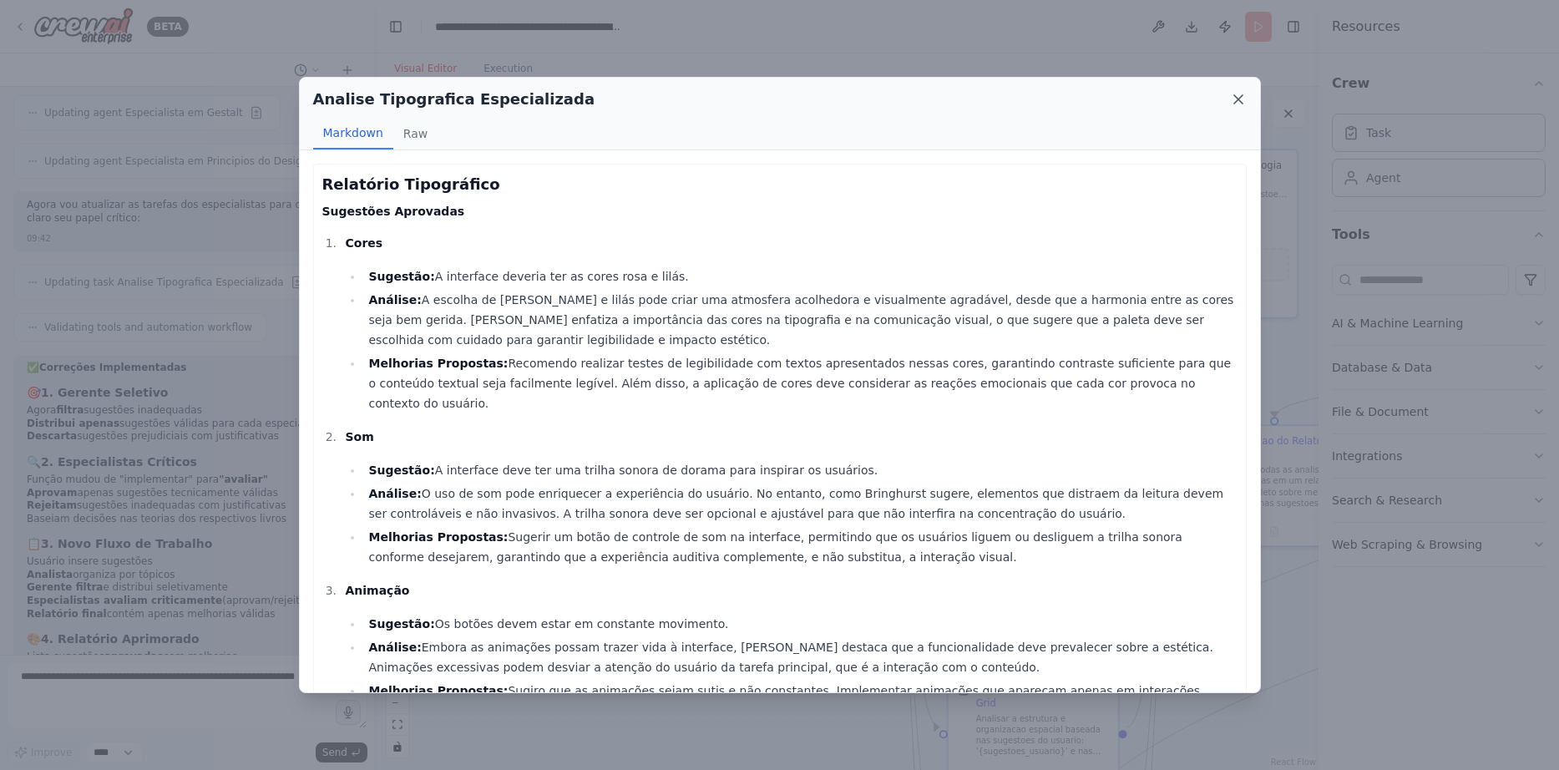
click at [1241, 105] on icon at bounding box center [1238, 99] width 17 height 17
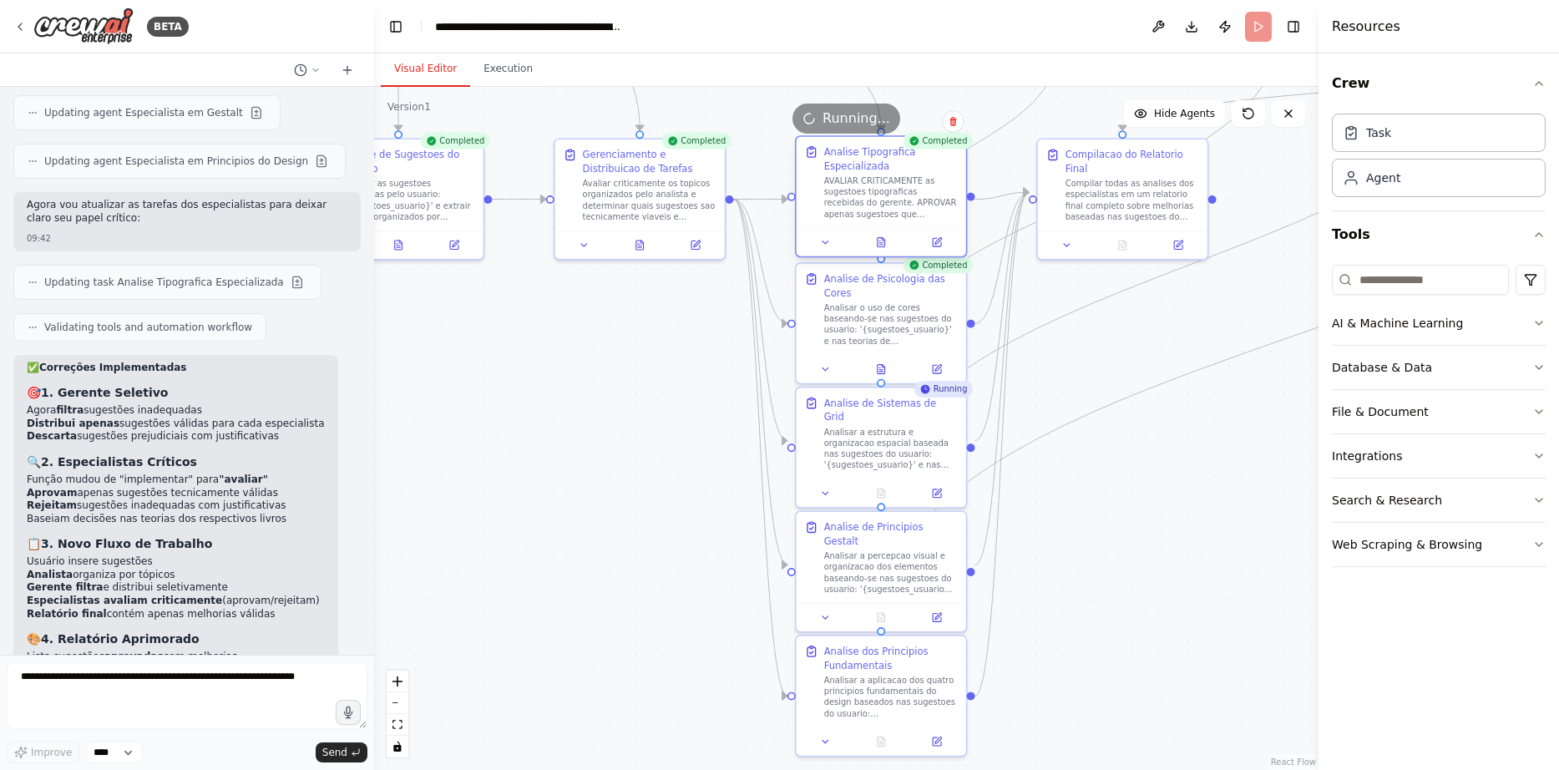
drag, startPoint x: 975, startPoint y: 455, endPoint x: 828, endPoint y: 168, distance: 323.1
click at [884, 364] on icon at bounding box center [883, 363] width 3 height 3
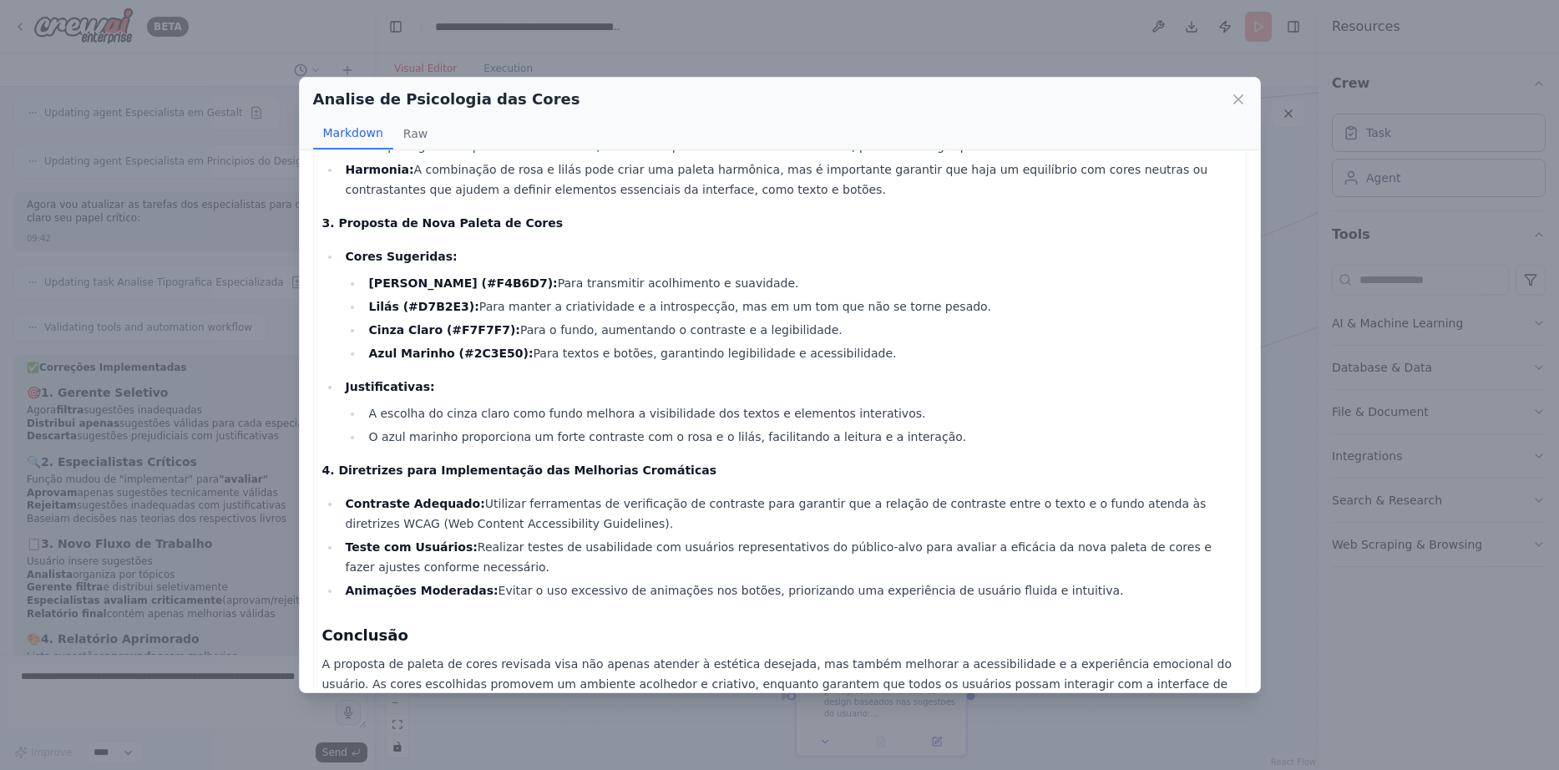
scroll to position [301, 0]
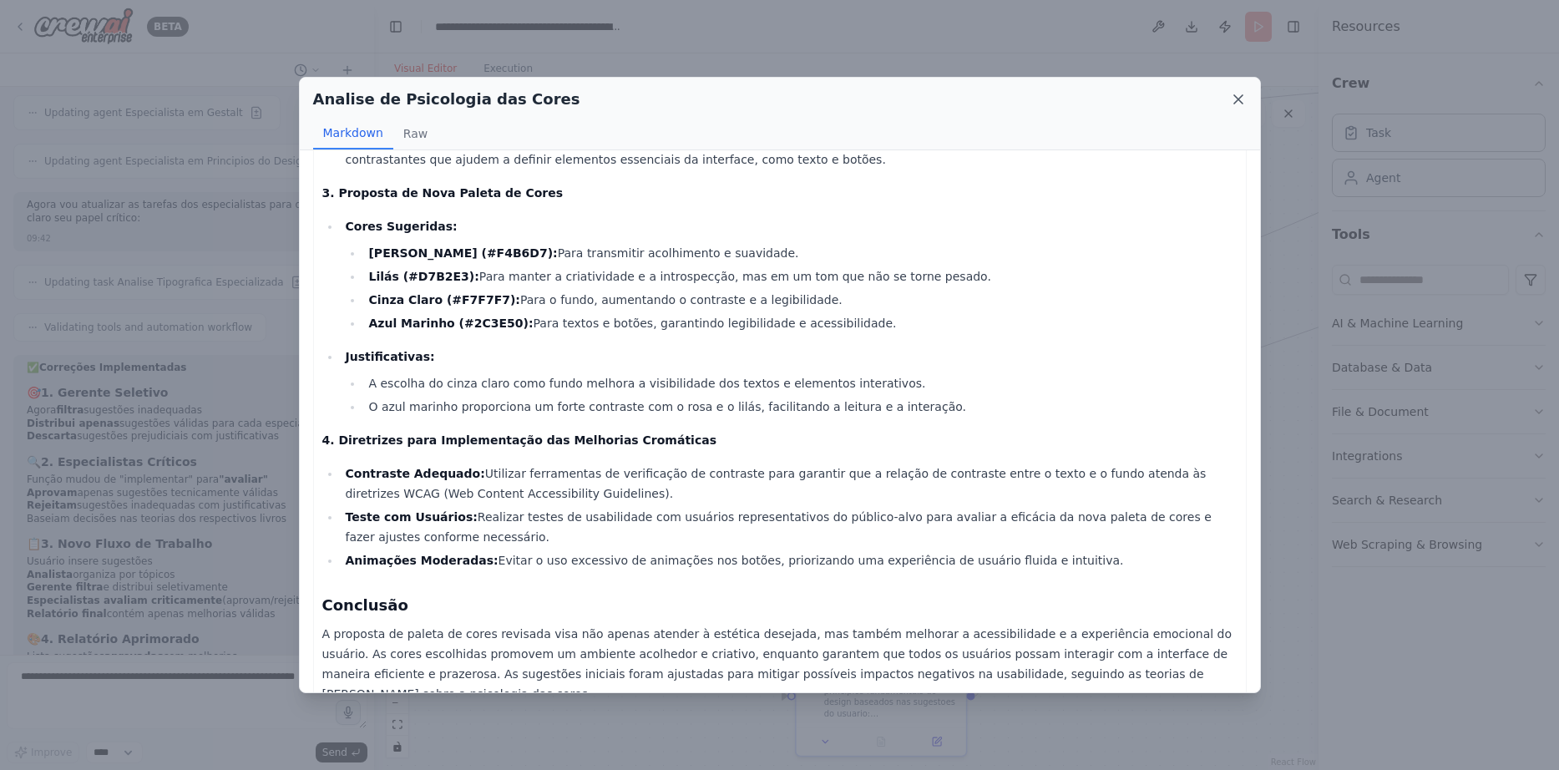
click at [1235, 95] on icon at bounding box center [1238, 99] width 8 height 8
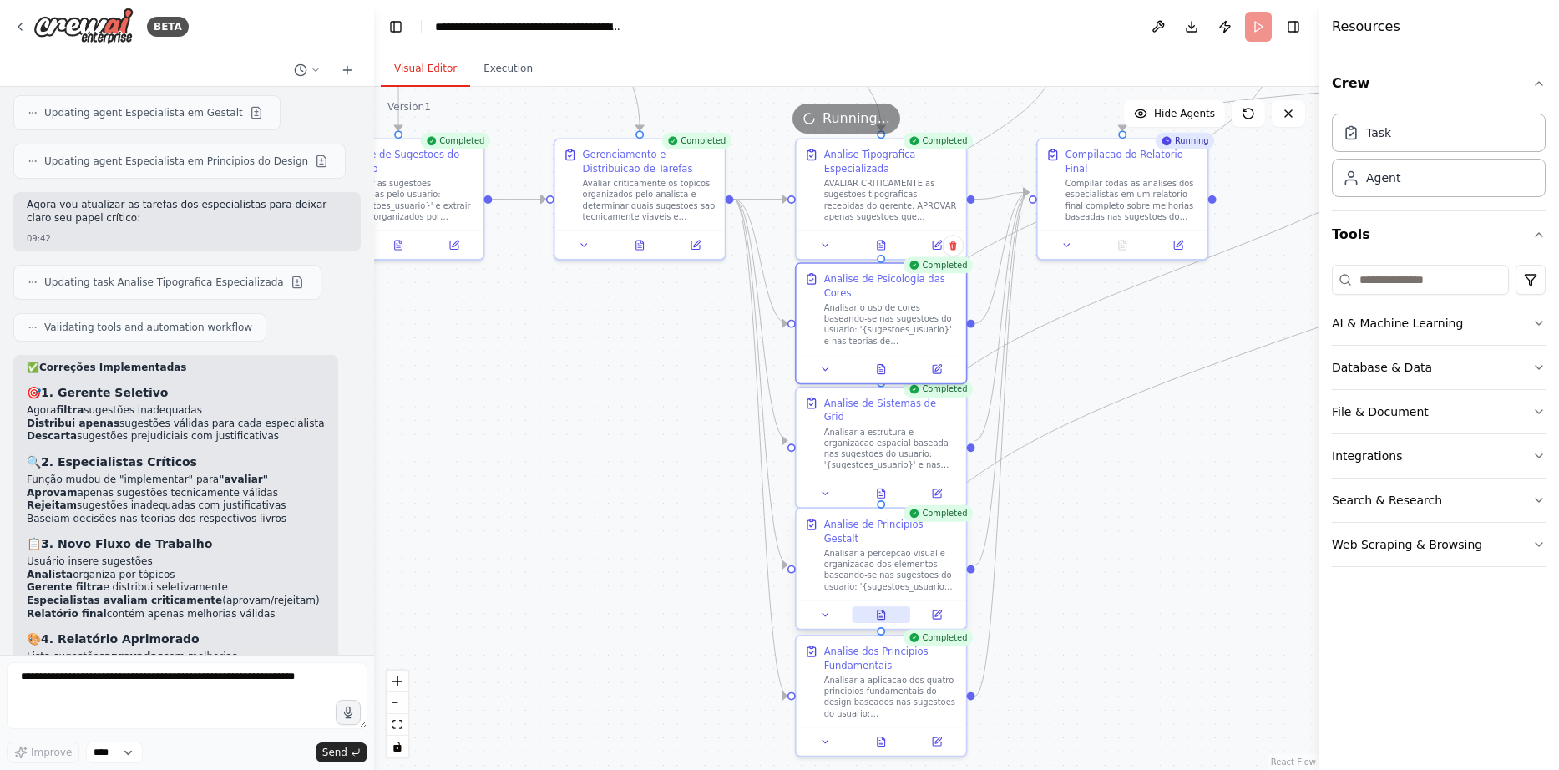
click at [879, 613] on icon at bounding box center [879, 613] width 1 height 0
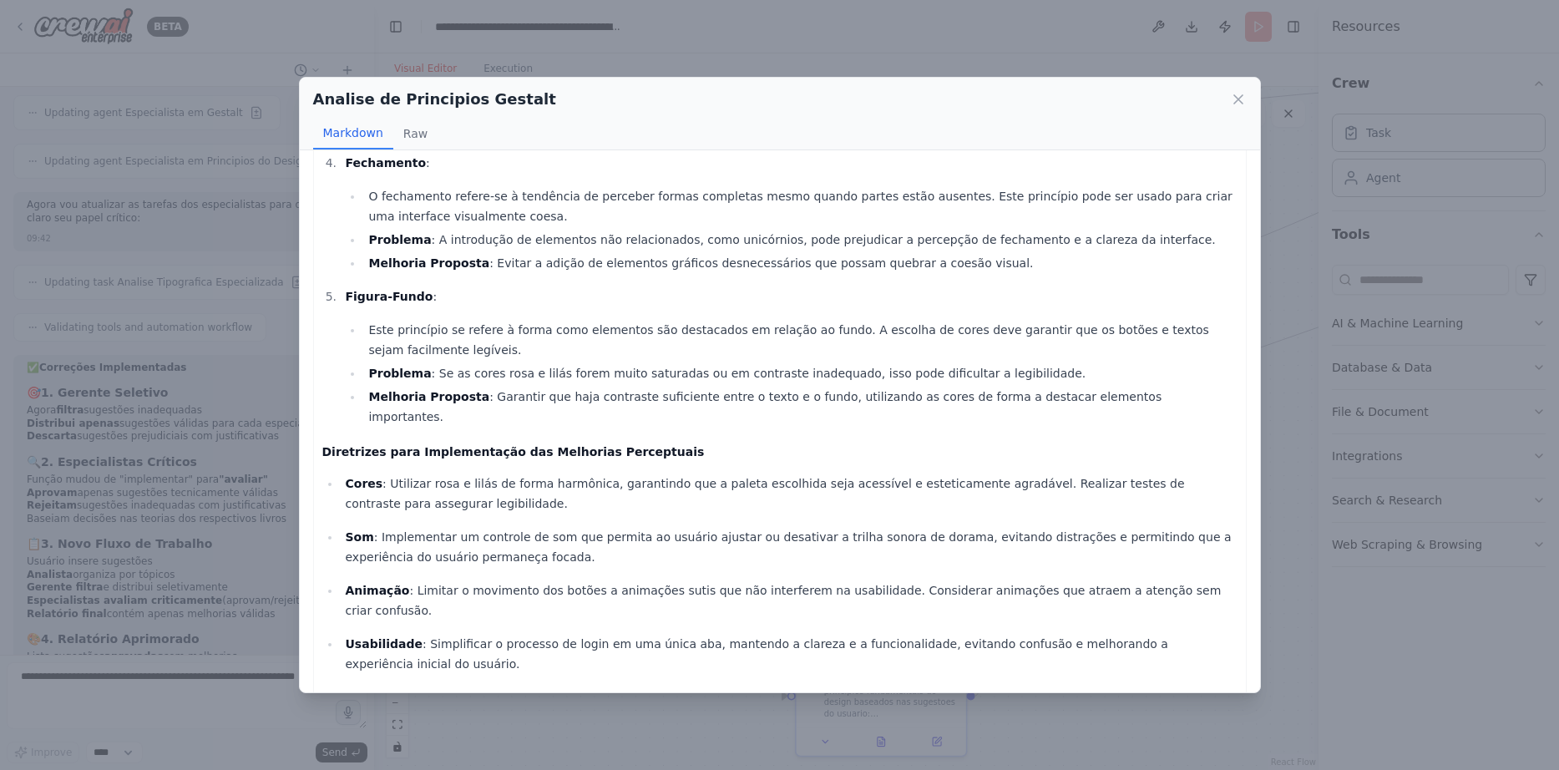
scroll to position [565, 0]
click at [1236, 94] on icon at bounding box center [1238, 99] width 17 height 17
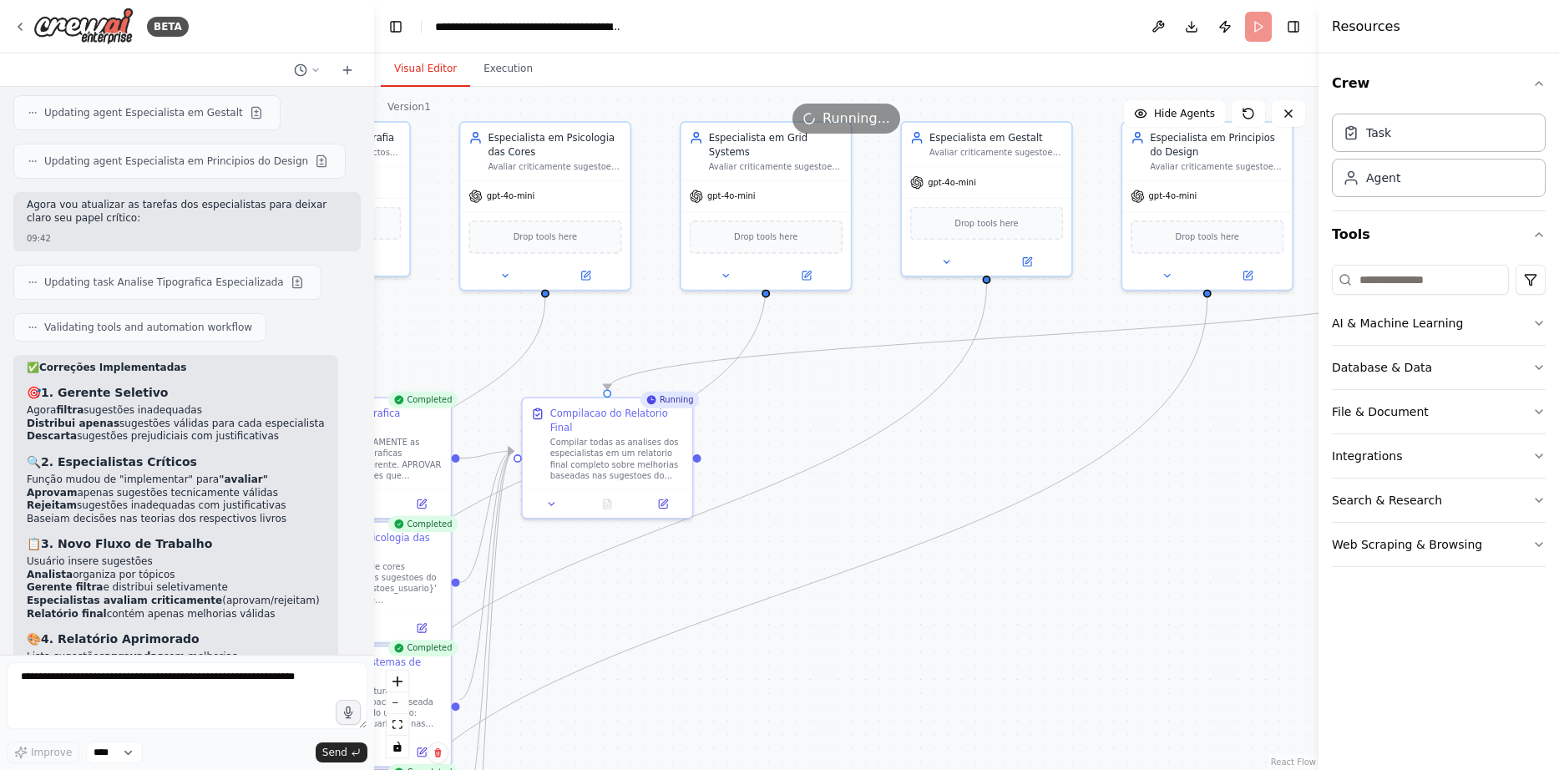
drag, startPoint x: 1183, startPoint y: 389, endPoint x: 668, endPoint y: 648, distance: 576.6
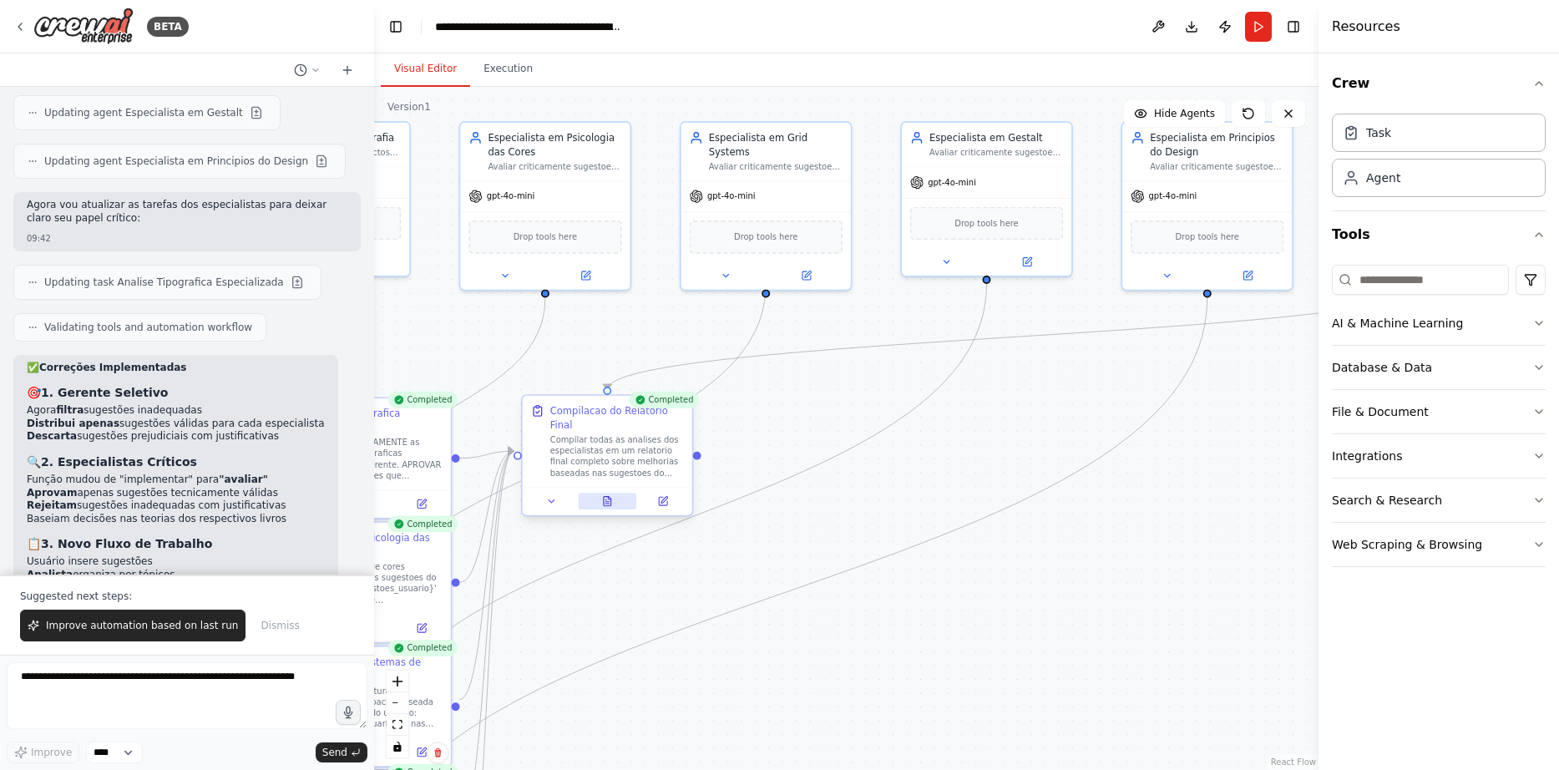
click at [610, 496] on icon at bounding box center [607, 501] width 11 height 11
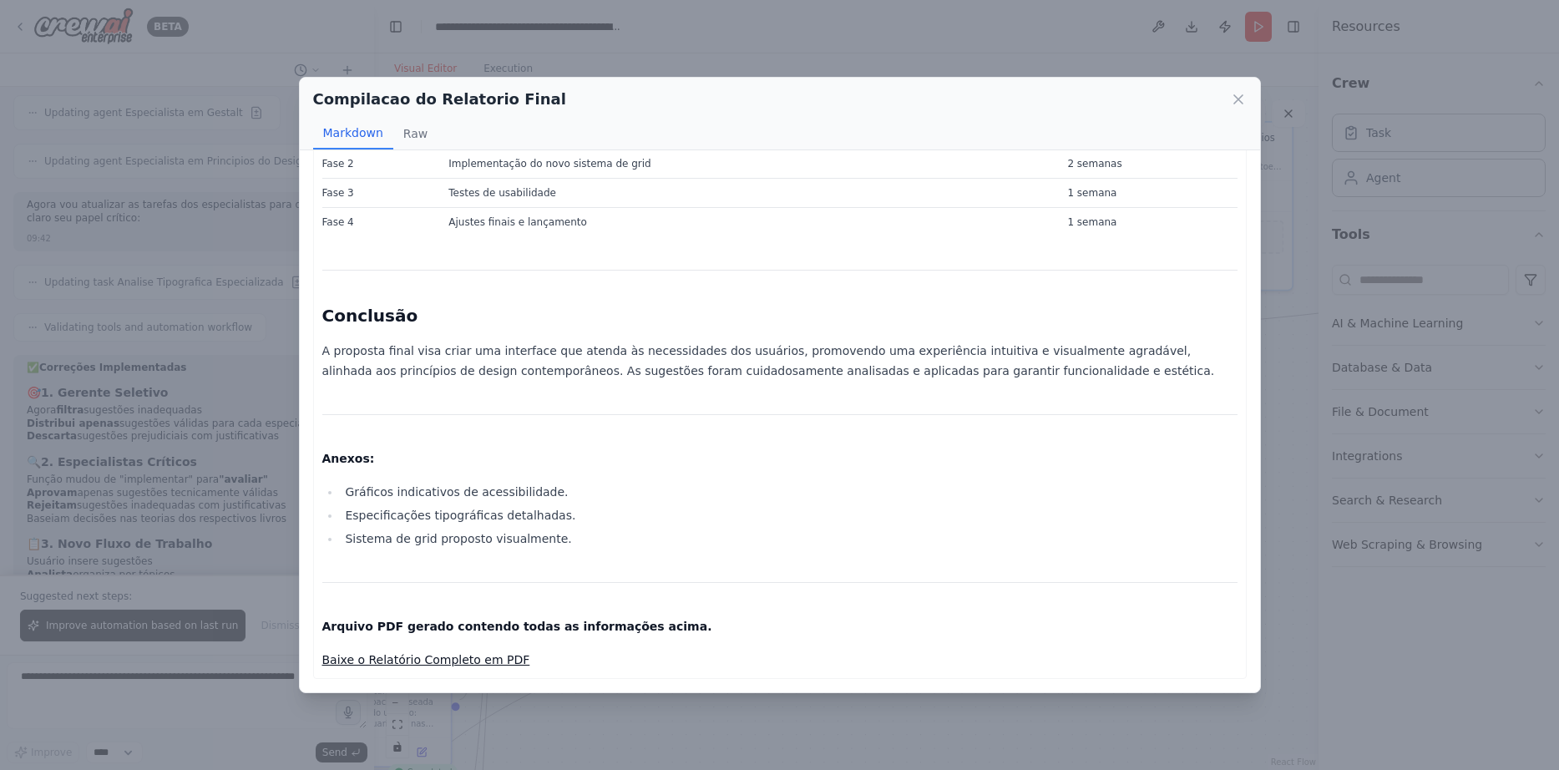
scroll to position [2023, 0]
click at [489, 656] on link "Baixe o Relatório Completo em PDF" at bounding box center [426, 659] width 208 height 13
click at [492, 661] on link "Baixe o Relatório Completo em PDF" at bounding box center [426, 659] width 208 height 13
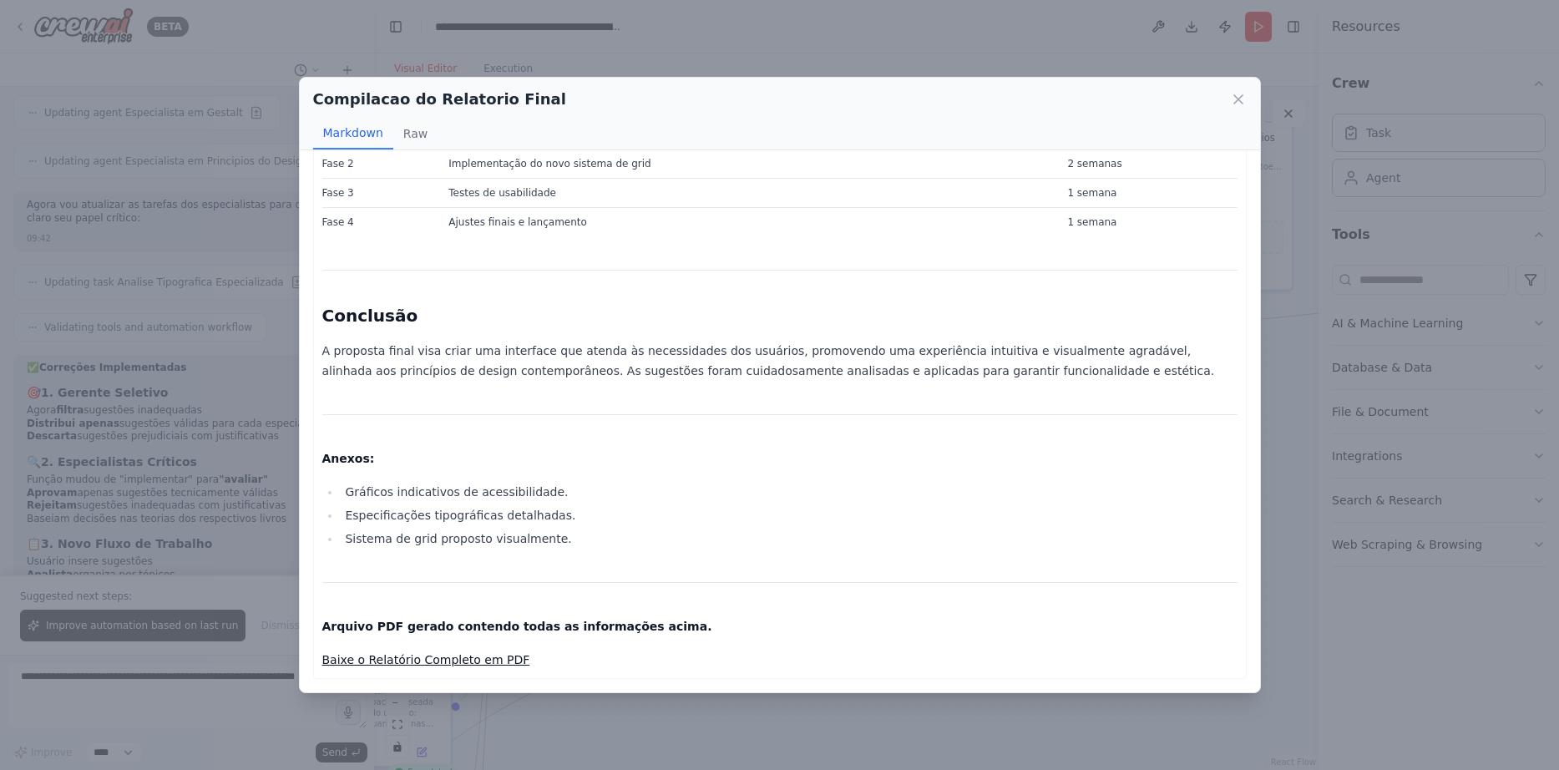
click at [492, 661] on link "Baixe o Relatório Completo em PDF" at bounding box center [426, 659] width 208 height 13
click at [499, 661] on link "Baixe o Relatório Completo em PDF" at bounding box center [426, 659] width 208 height 13
click at [1236, 100] on icon at bounding box center [1238, 99] width 17 height 17
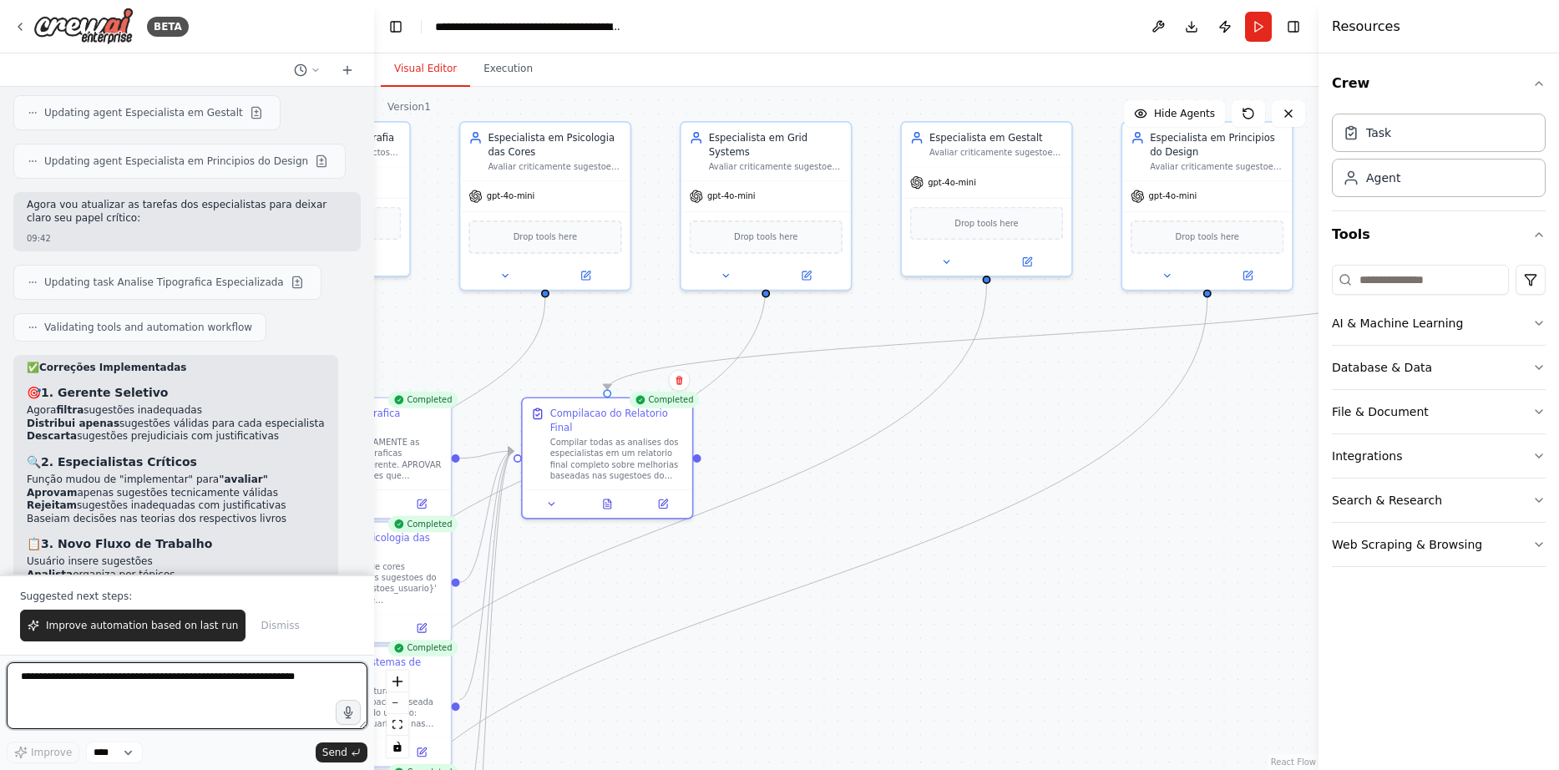
click at [198, 676] on textarea at bounding box center [187, 695] width 361 height 67
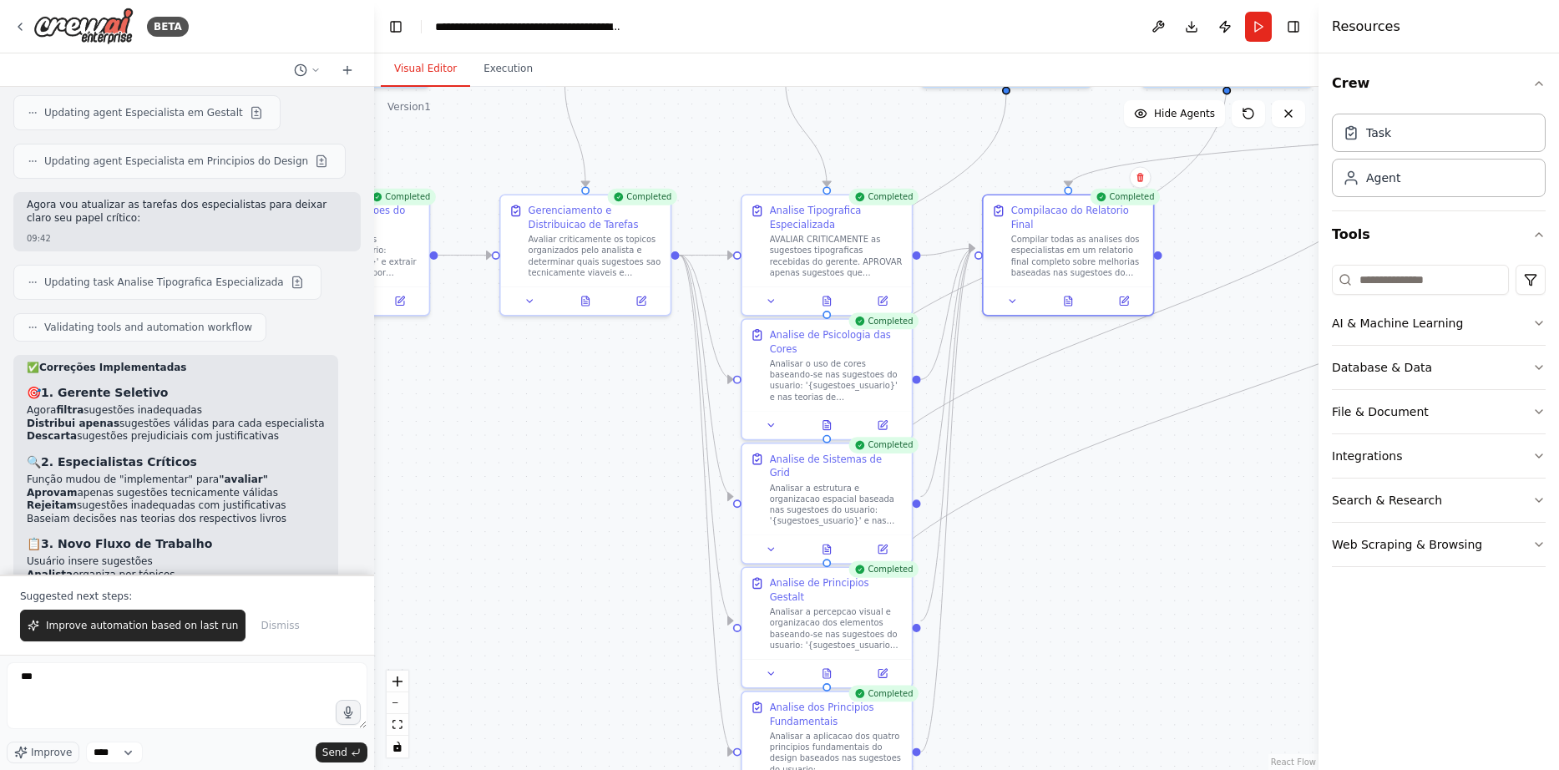
drag, startPoint x: 755, startPoint y: 585, endPoint x: 1216, endPoint y: 382, distance: 503.7
click at [61, 681] on textarea "**" at bounding box center [187, 695] width 361 height 67
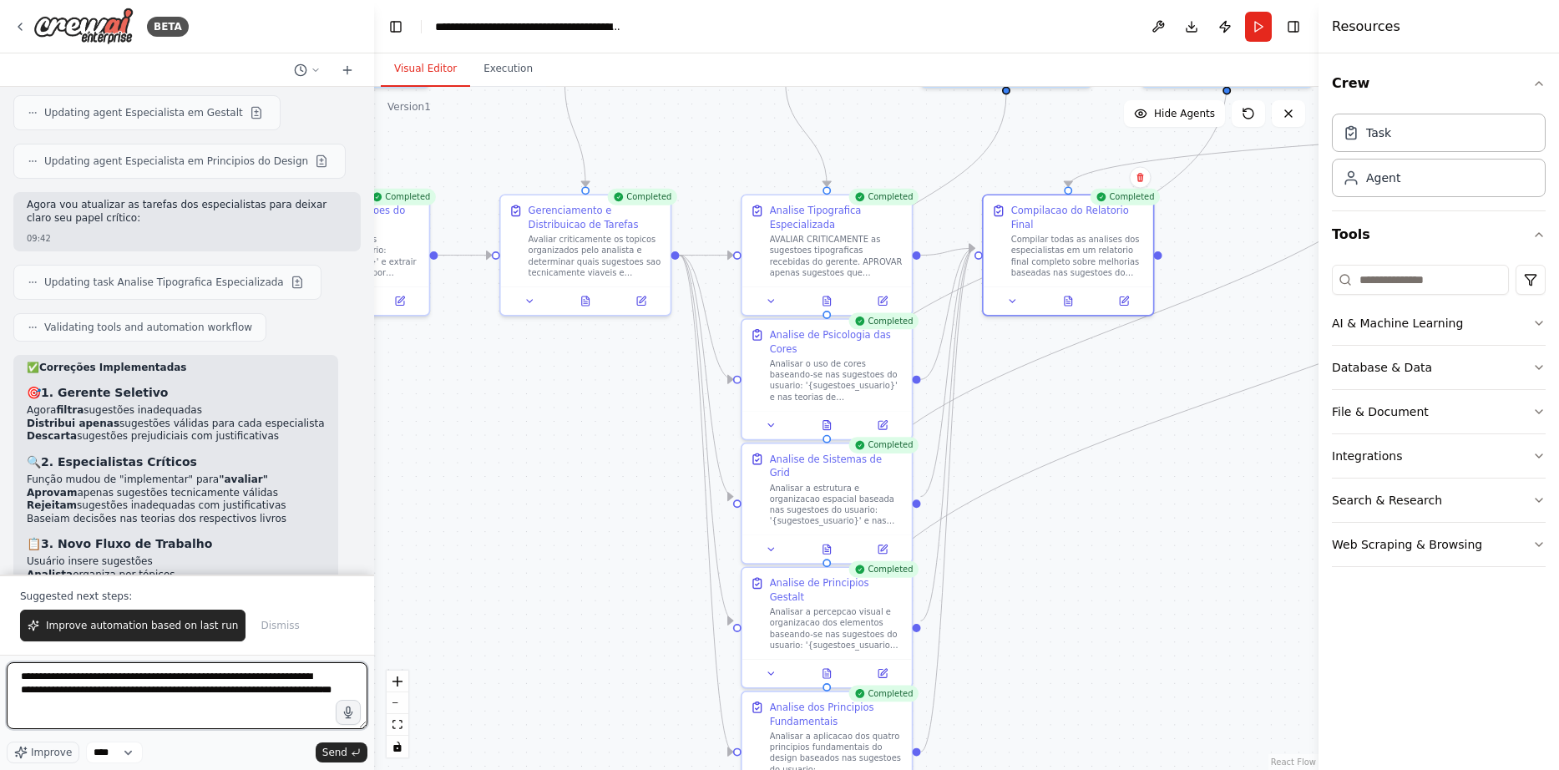
scroll to position [8, 0]
type textarea "**********"
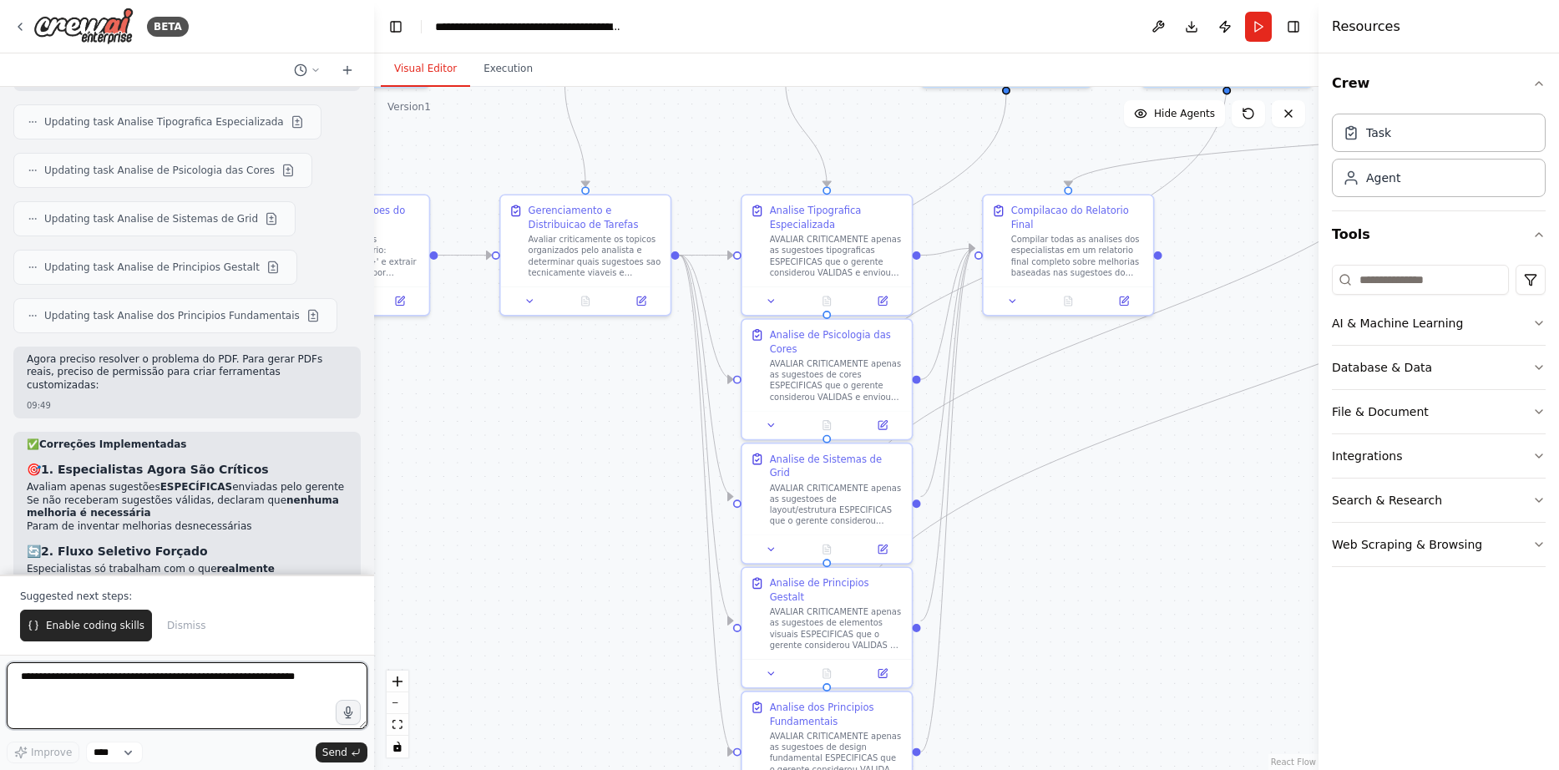
scroll to position [6920, 0]
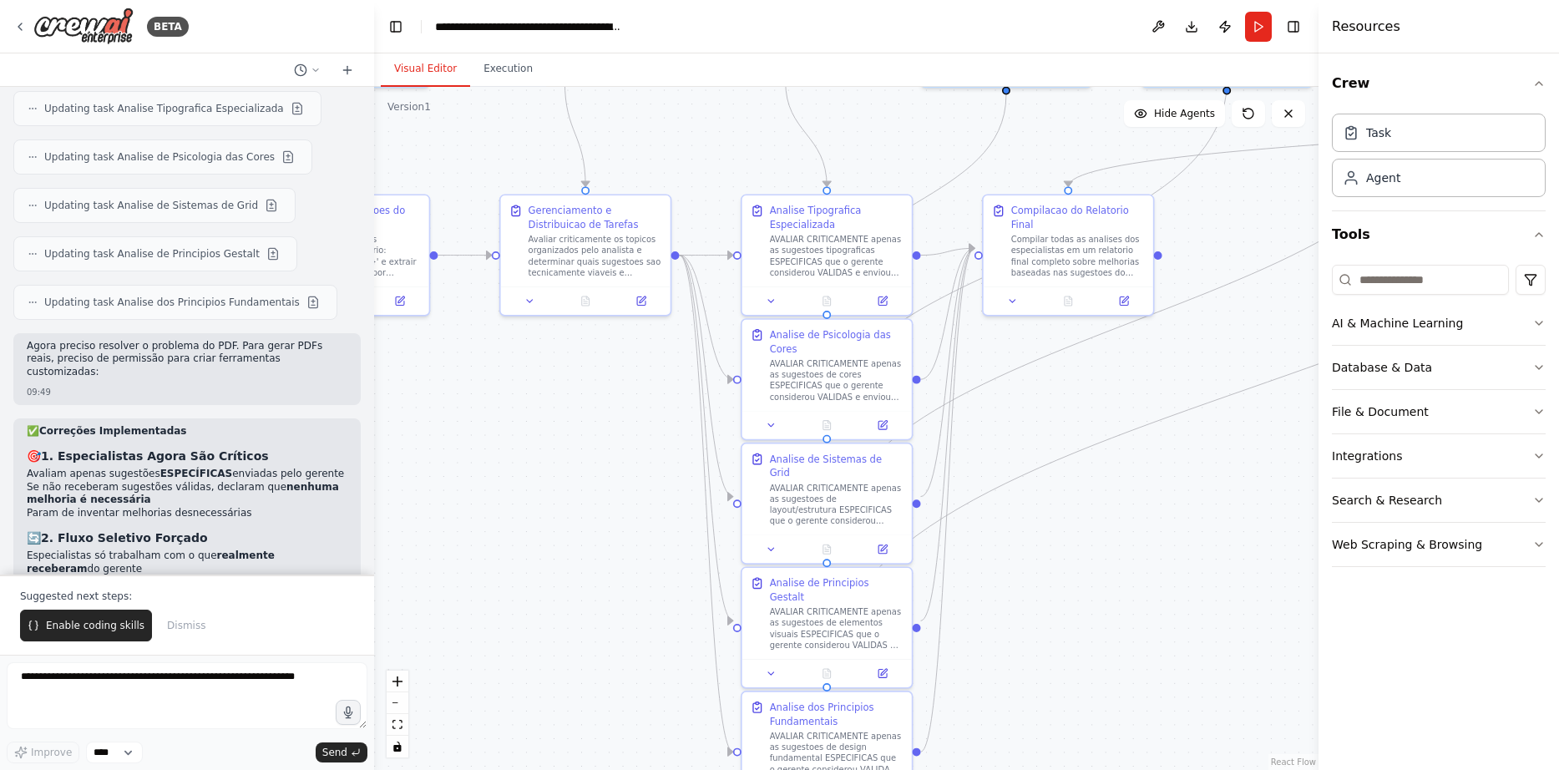
drag, startPoint x: 29, startPoint y: 489, endPoint x: 317, endPoint y: 492, distance: 288.1
click at [317, 711] on strong "Posso prosseguir com as ferramentas customizadas para PDF?" at bounding box center [174, 723] width 294 height 25
copy strong "Posso prosseguir com as ferramentas customizadas para PDF?"
click at [51, 686] on textarea at bounding box center [187, 695] width 361 height 67
paste textarea "**********"
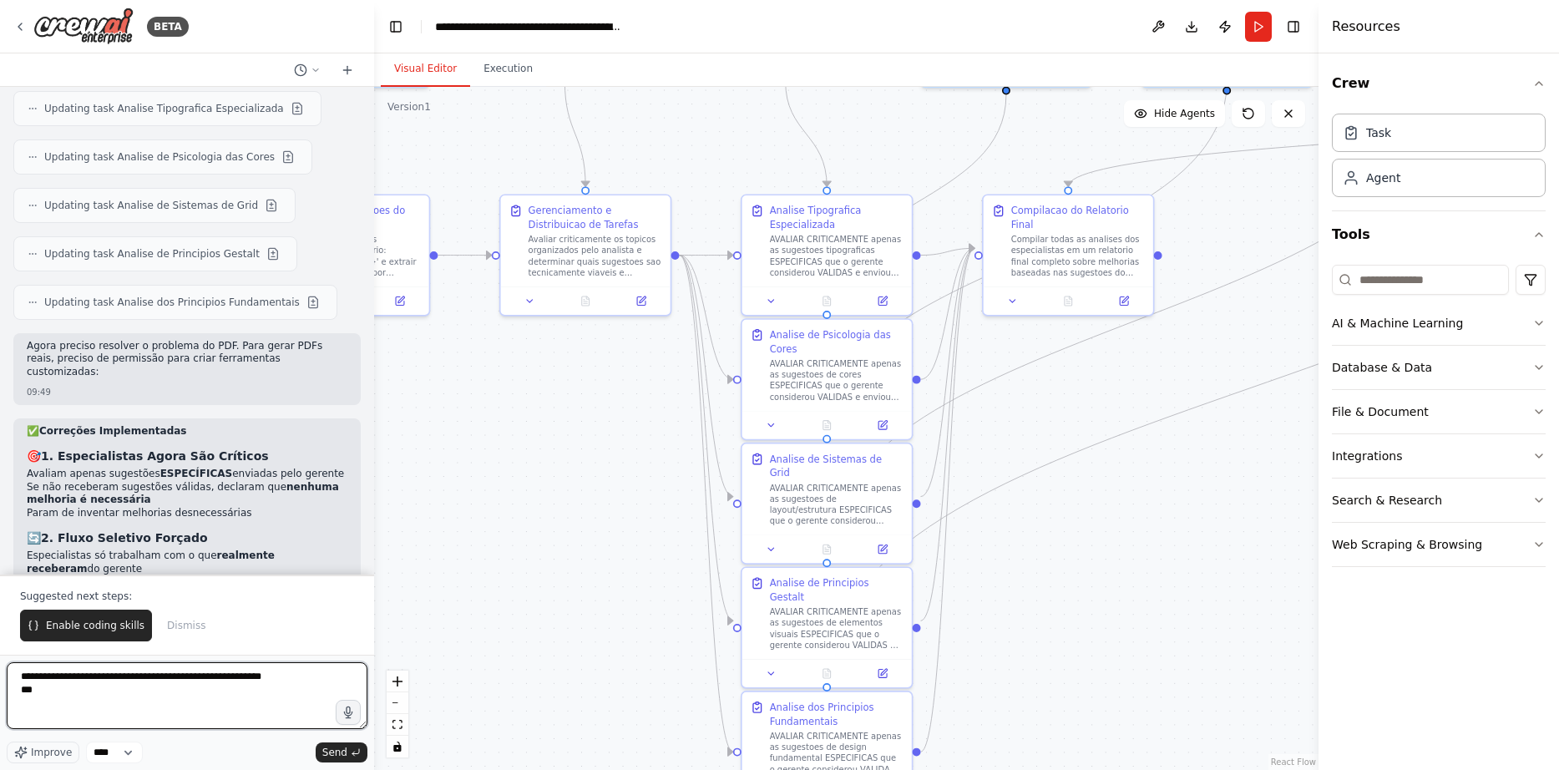
type textarea "**********"
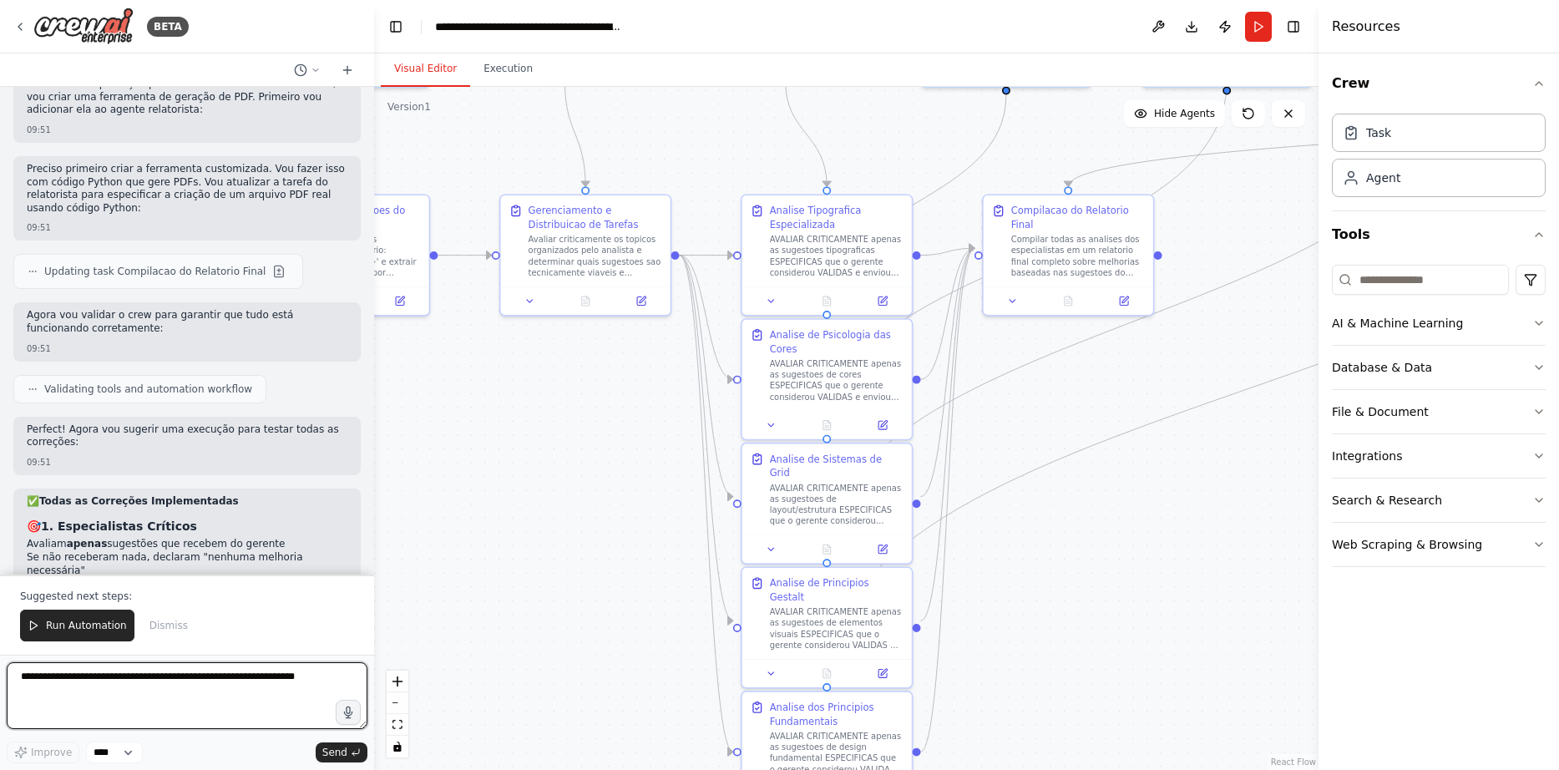
scroll to position [8410, 0]
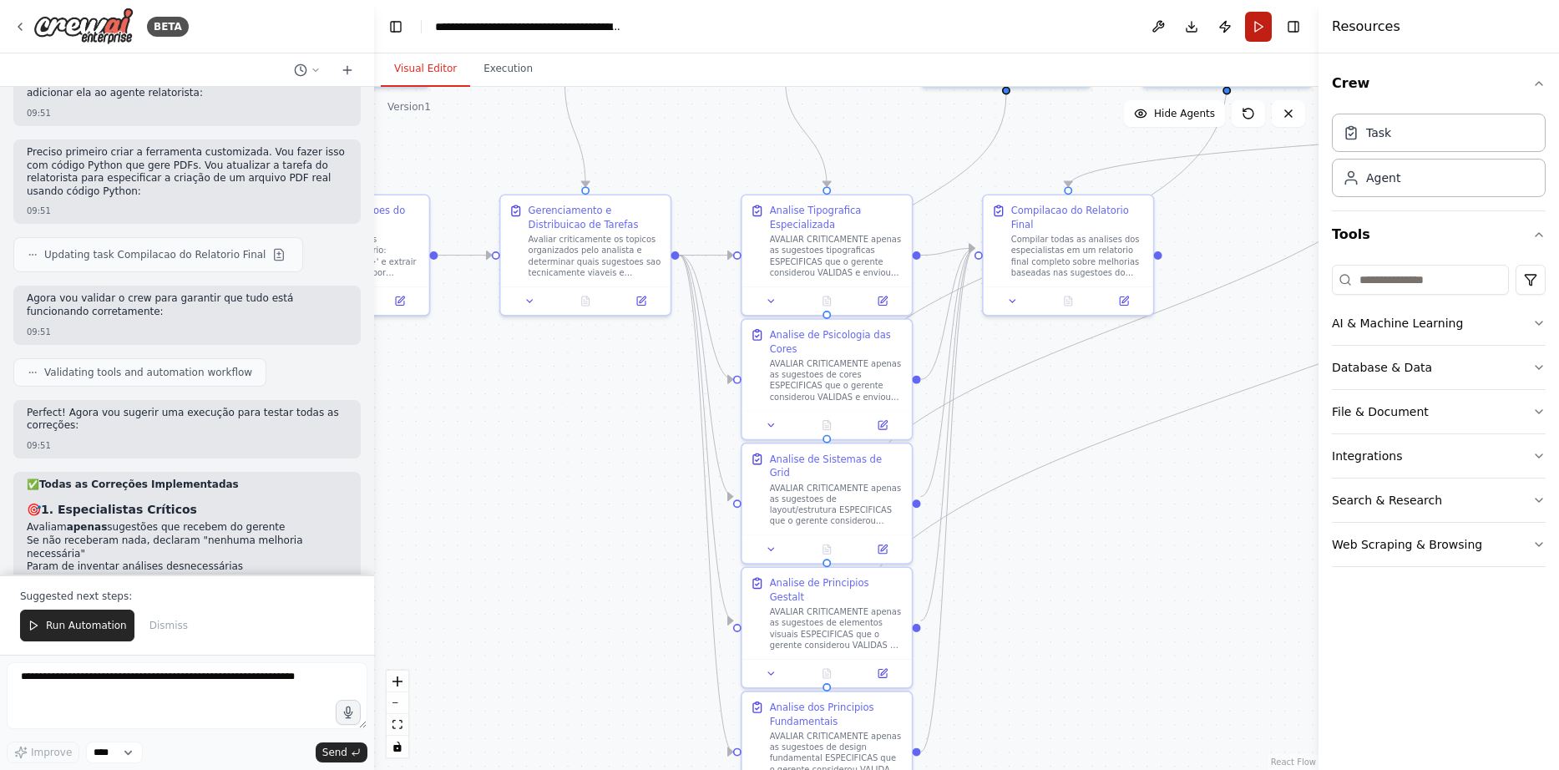
click at [1258, 24] on button "Run" at bounding box center [1258, 27] width 27 height 30
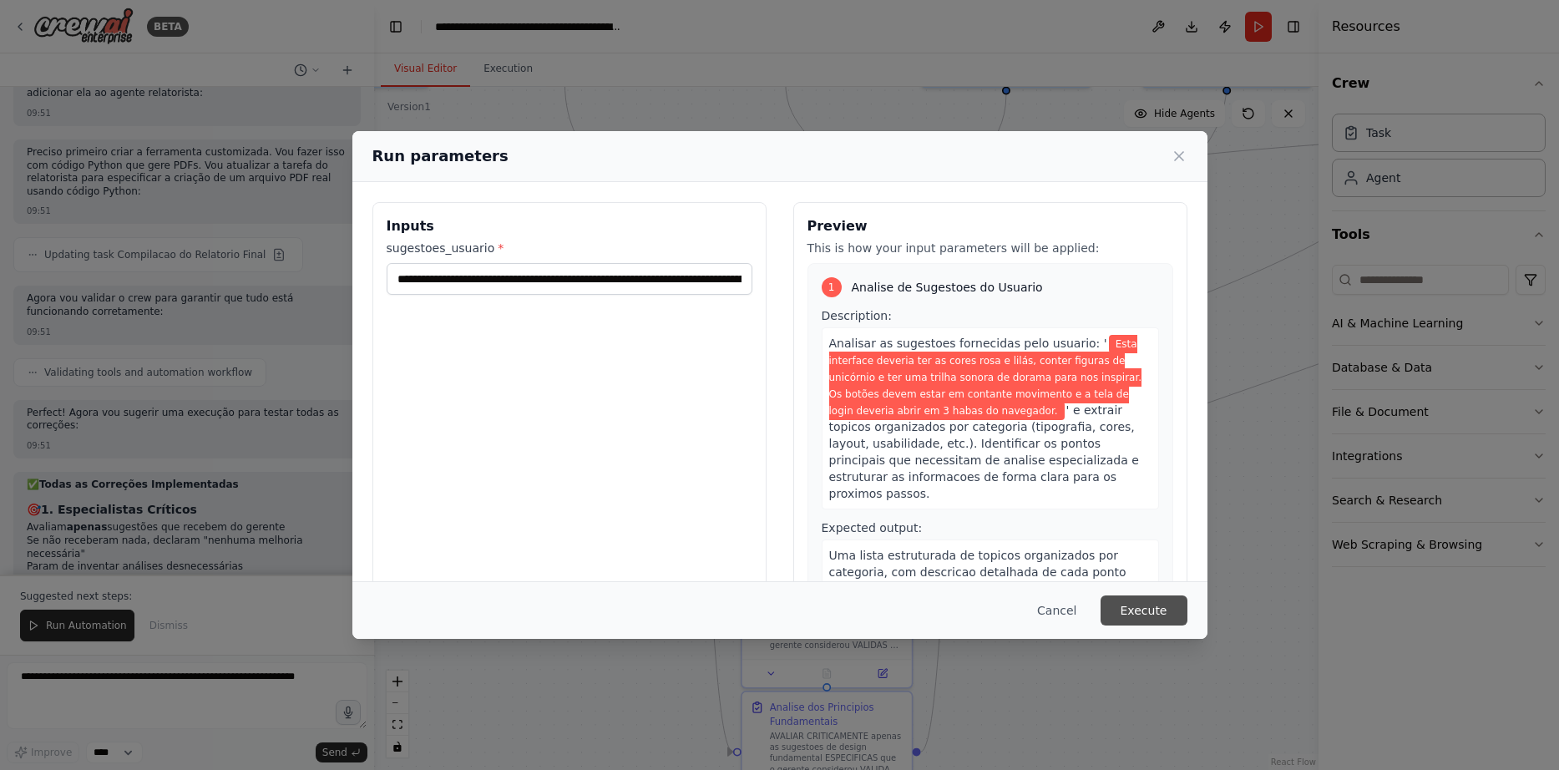
click at [1129, 610] on button "Execute" at bounding box center [1144, 610] width 87 height 30
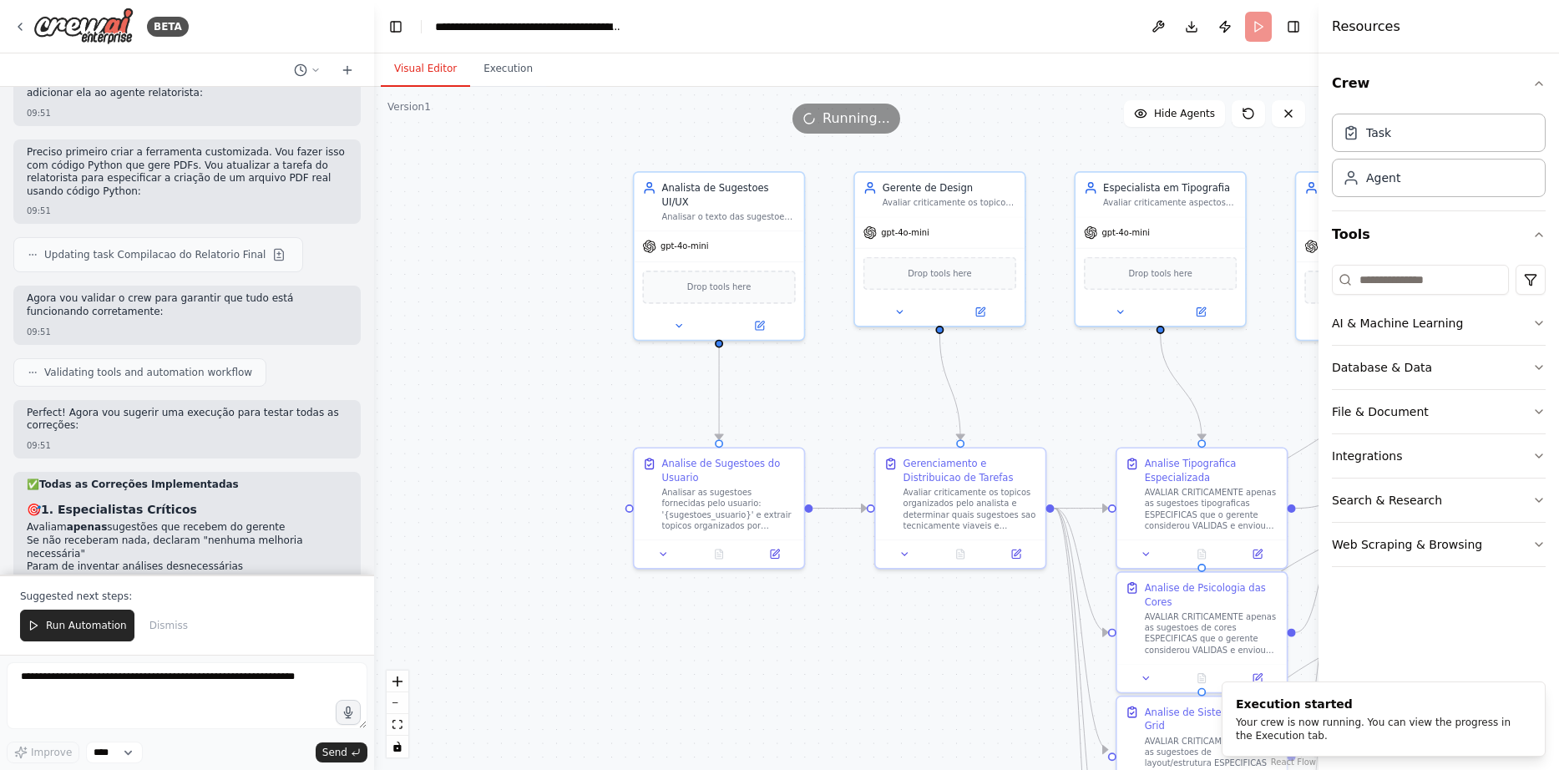
drag, startPoint x: 617, startPoint y: 473, endPoint x: 992, endPoint y: 726, distance: 452.3
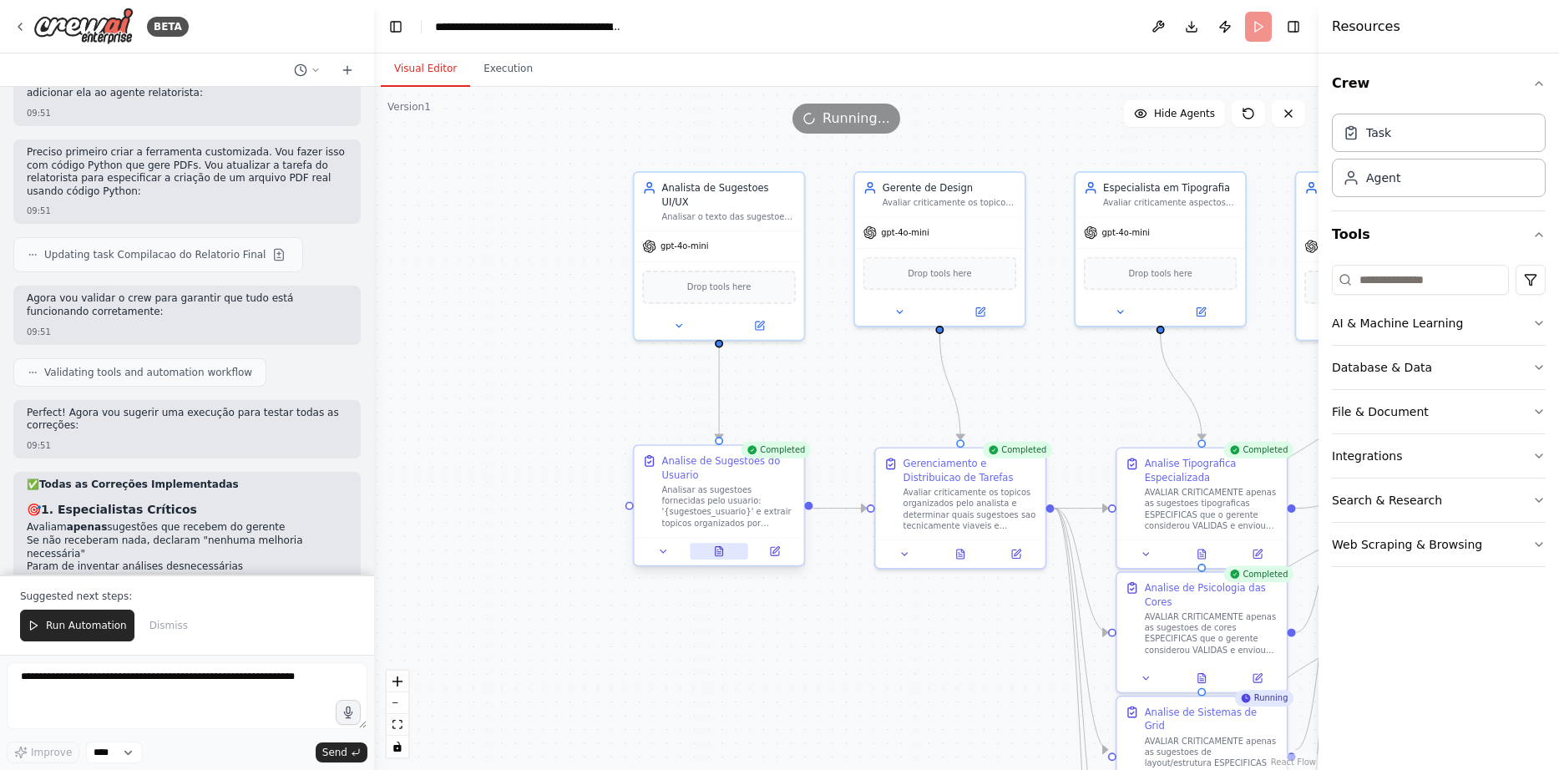
click at [721, 549] on icon at bounding box center [721, 548] width 3 height 3
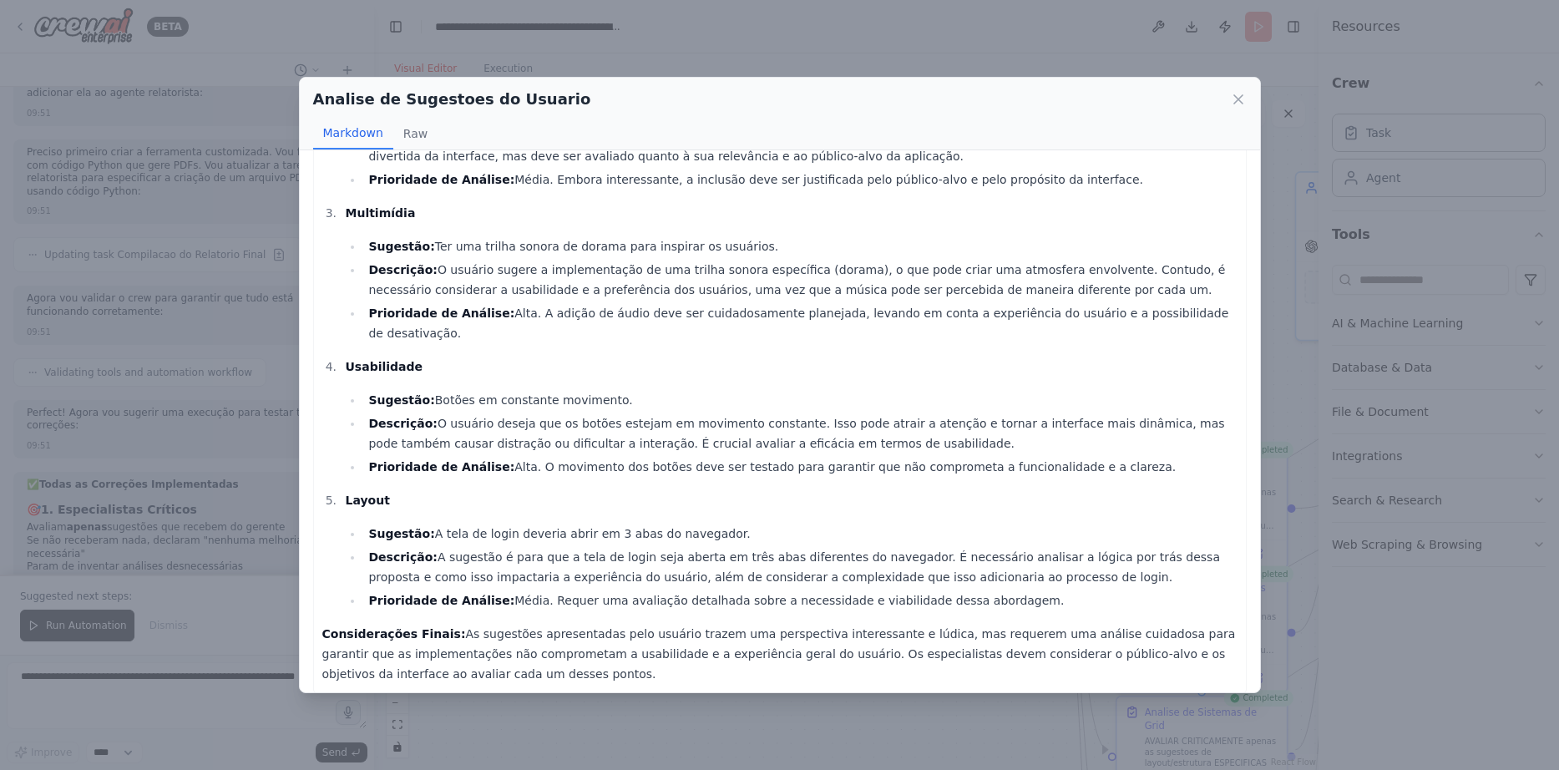
scroll to position [271, 0]
click at [1238, 94] on icon at bounding box center [1238, 99] width 17 height 17
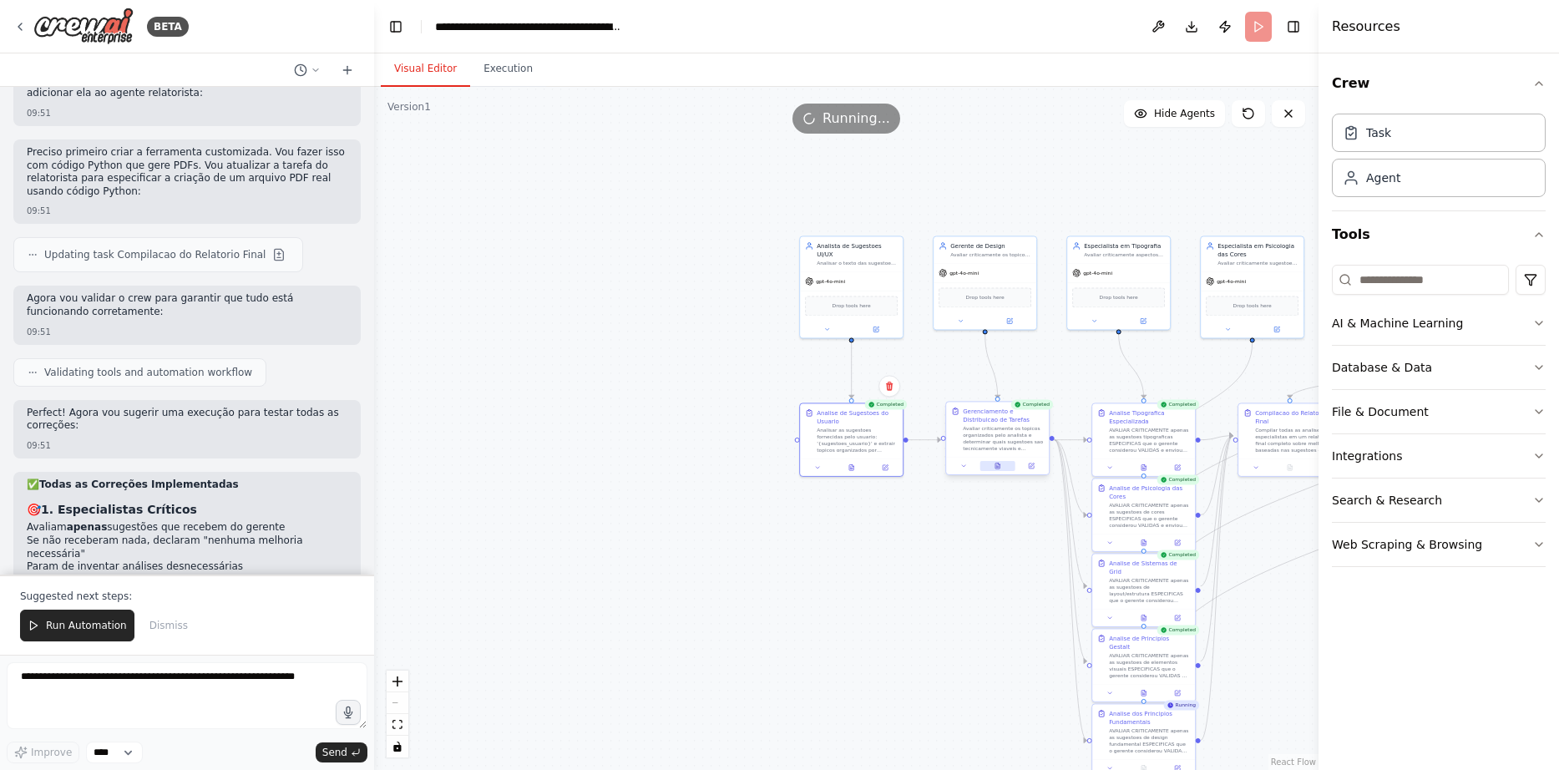
click at [1004, 463] on button at bounding box center [997, 466] width 35 height 10
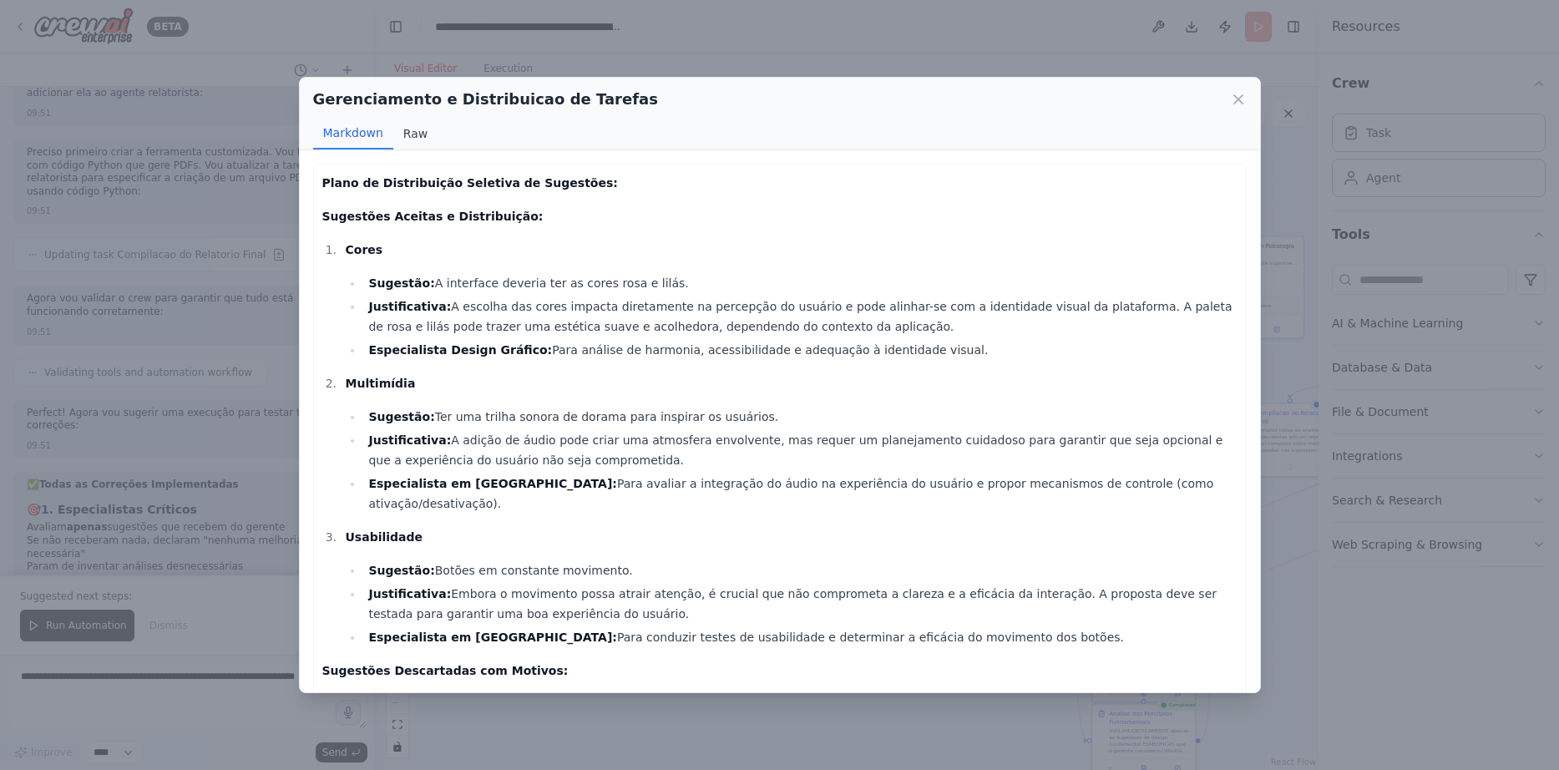
click at [403, 127] on button "Raw" at bounding box center [415, 134] width 44 height 32
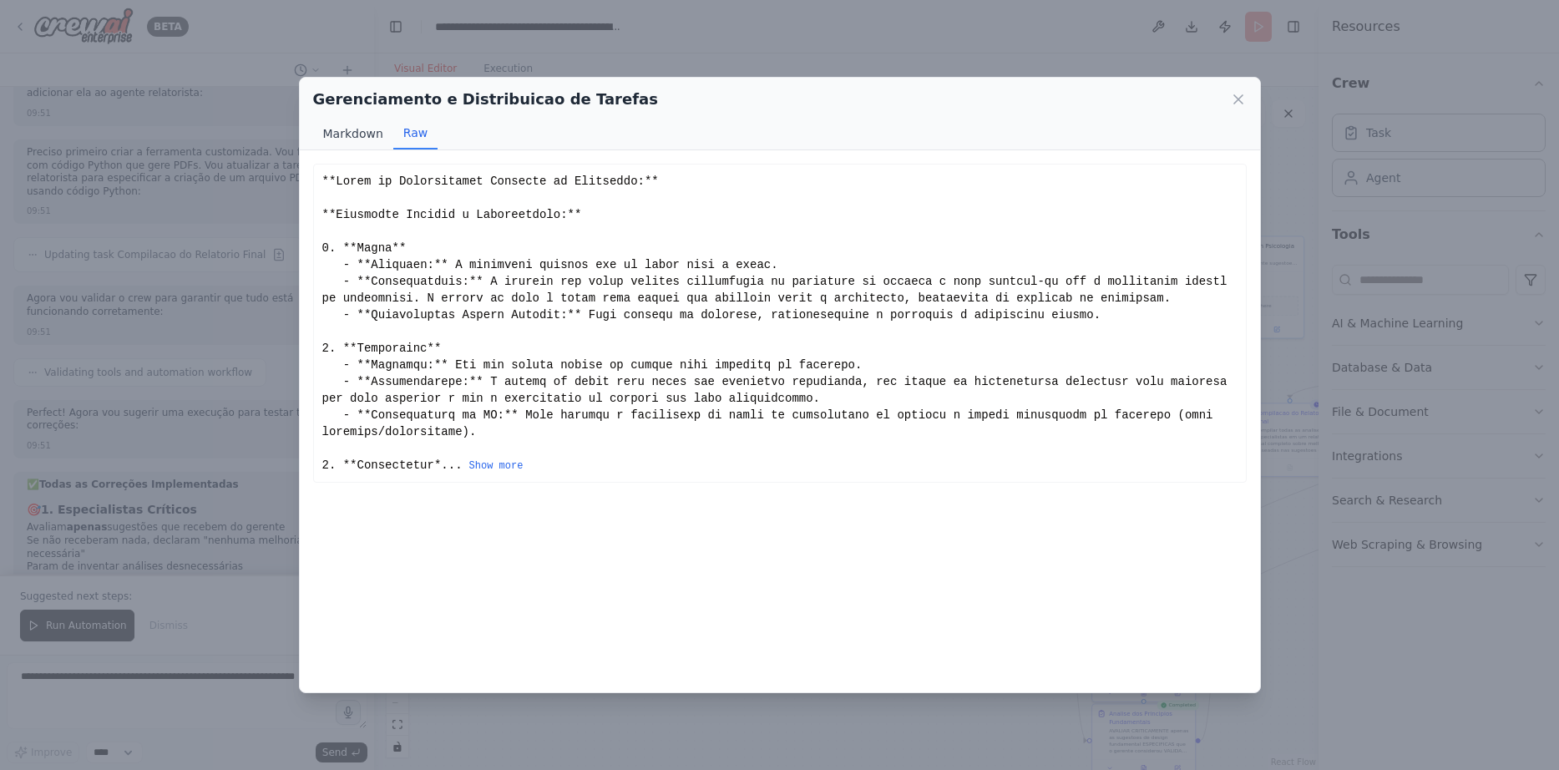
click at [355, 127] on button "Markdown" at bounding box center [353, 134] width 80 height 32
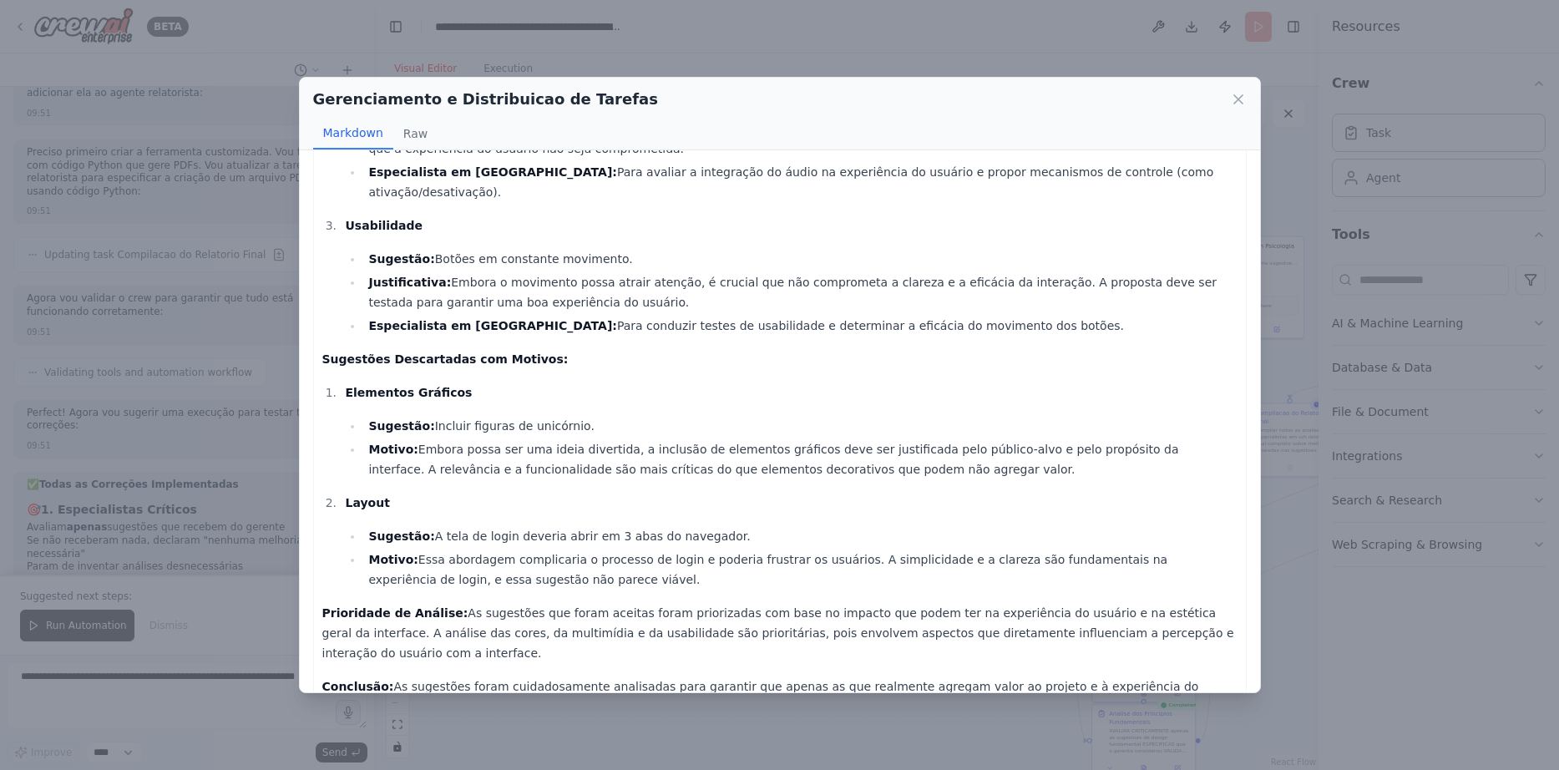
scroll to position [324, 0]
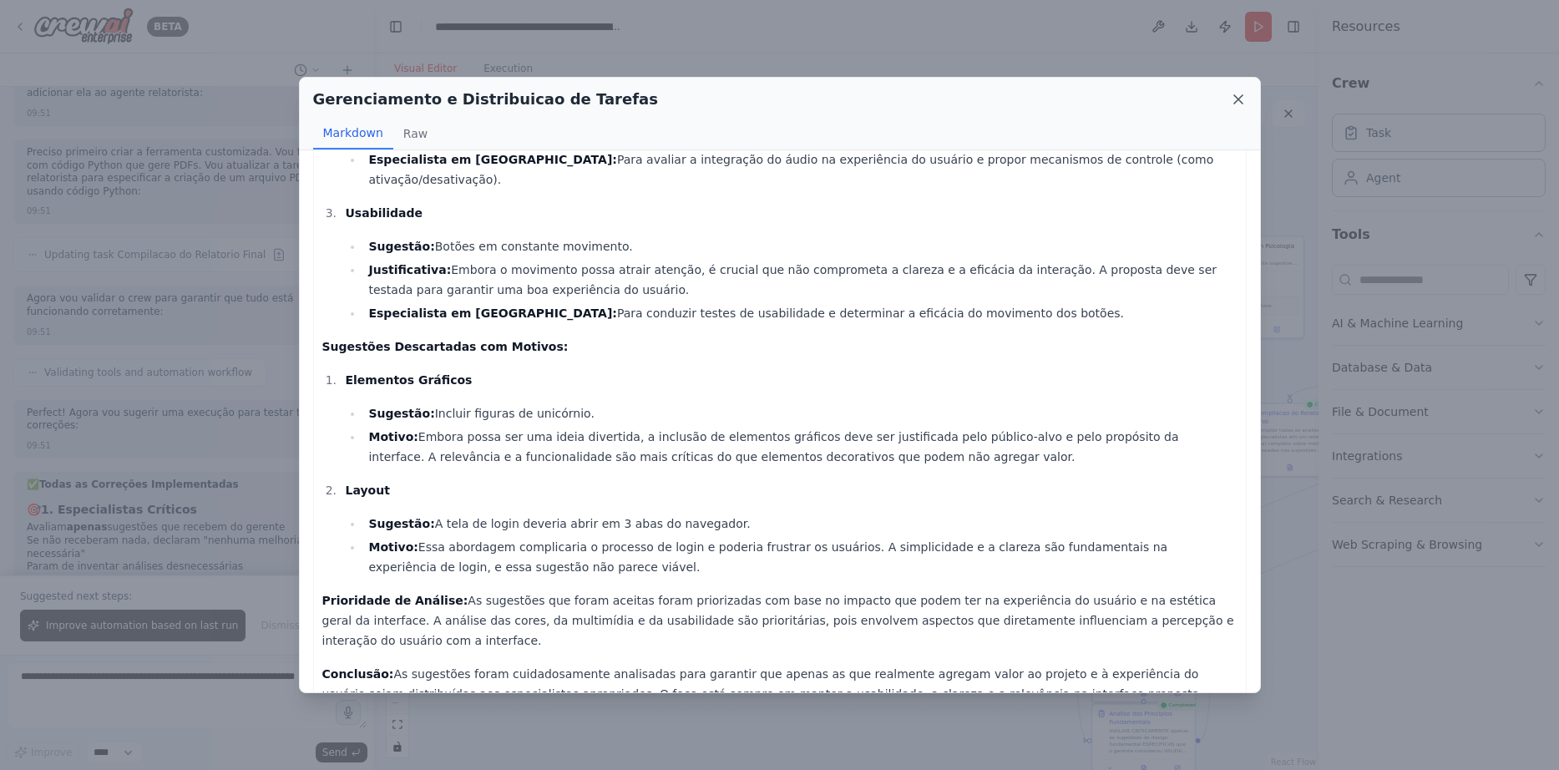
click at [1239, 94] on icon at bounding box center [1238, 99] width 17 height 17
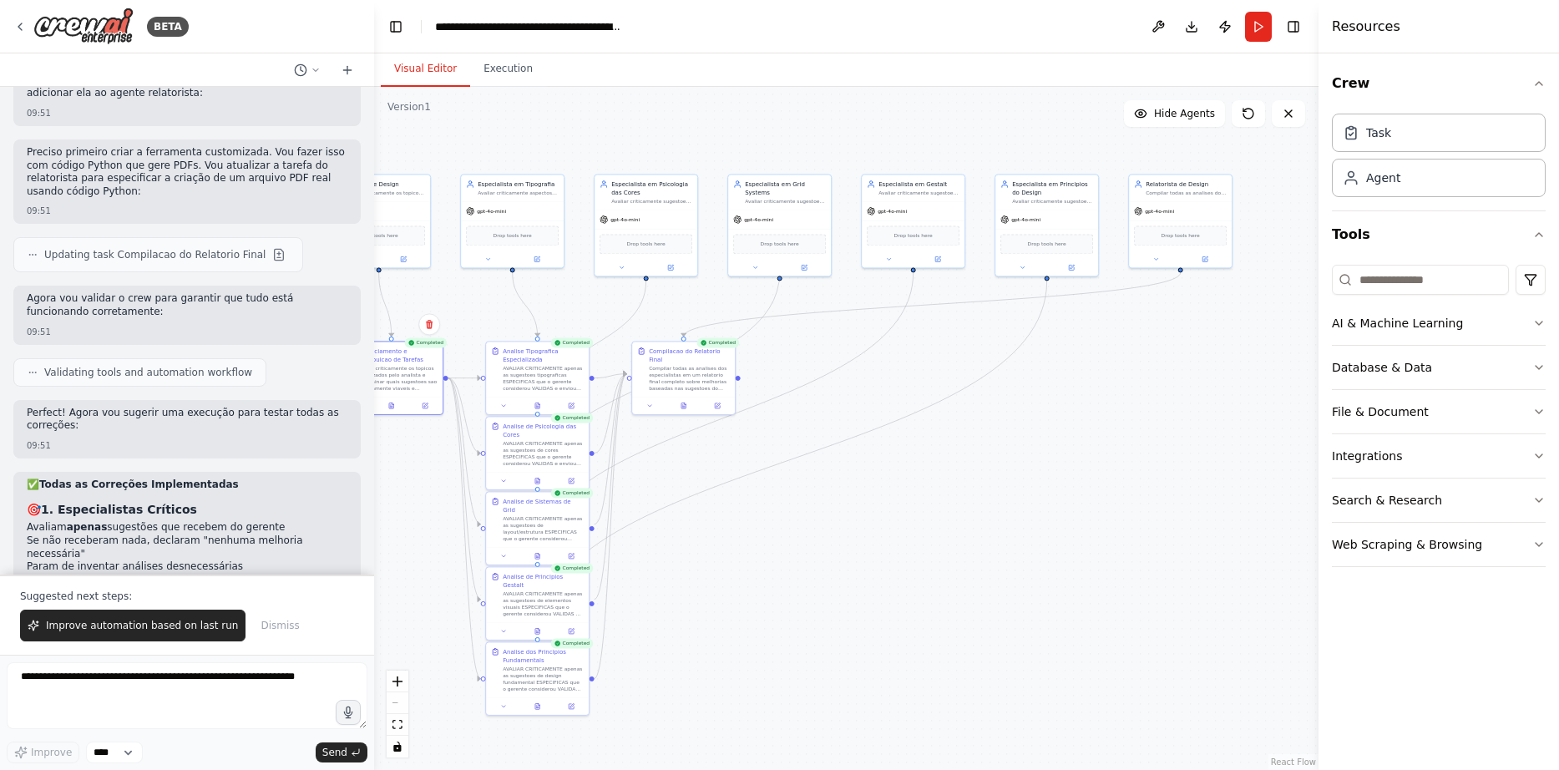
drag, startPoint x: 993, startPoint y: 583, endPoint x: 387, endPoint y: 521, distance: 609.4
click at [682, 402] on icon at bounding box center [683, 405] width 4 height 6
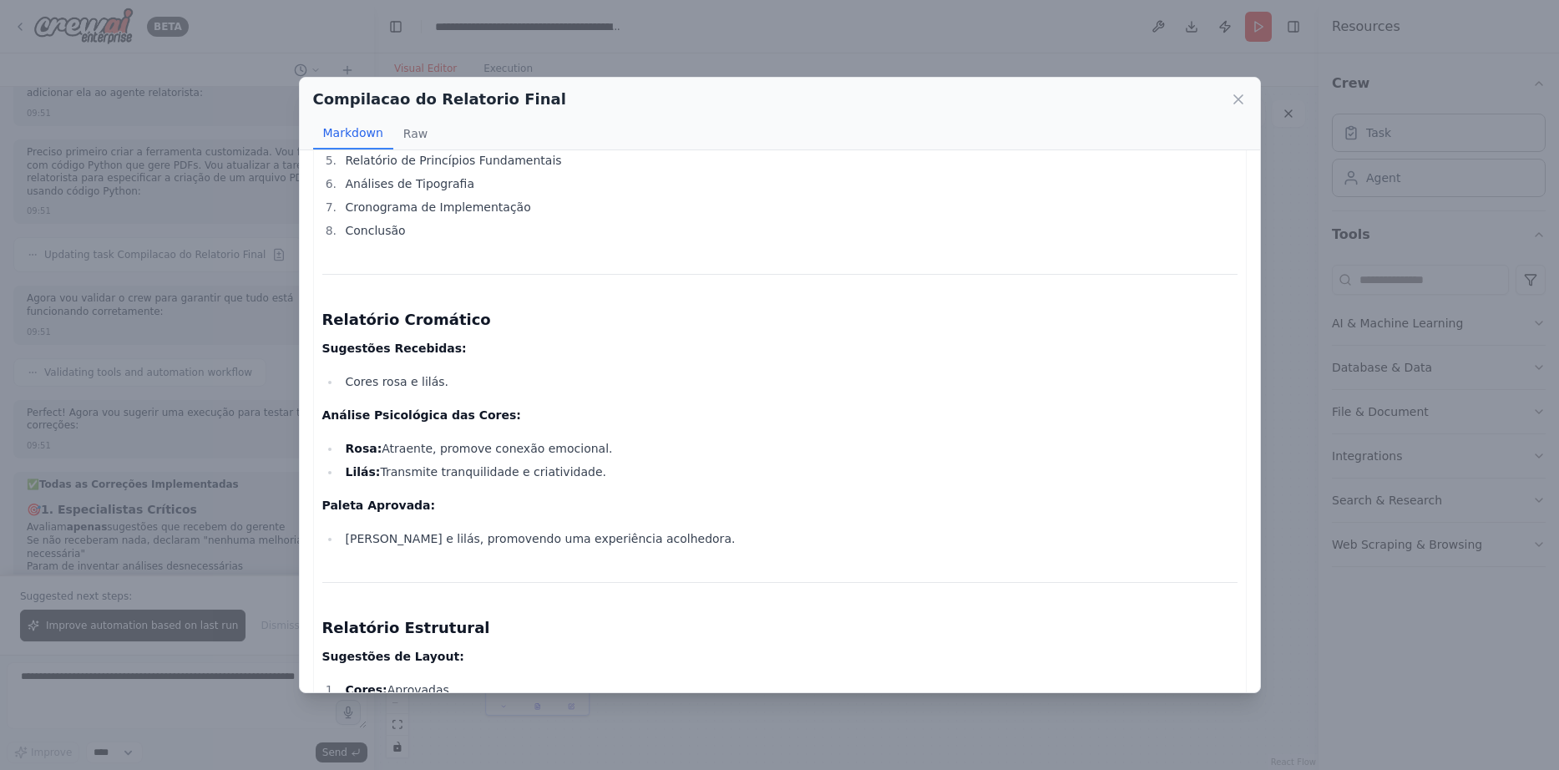
scroll to position [0, 0]
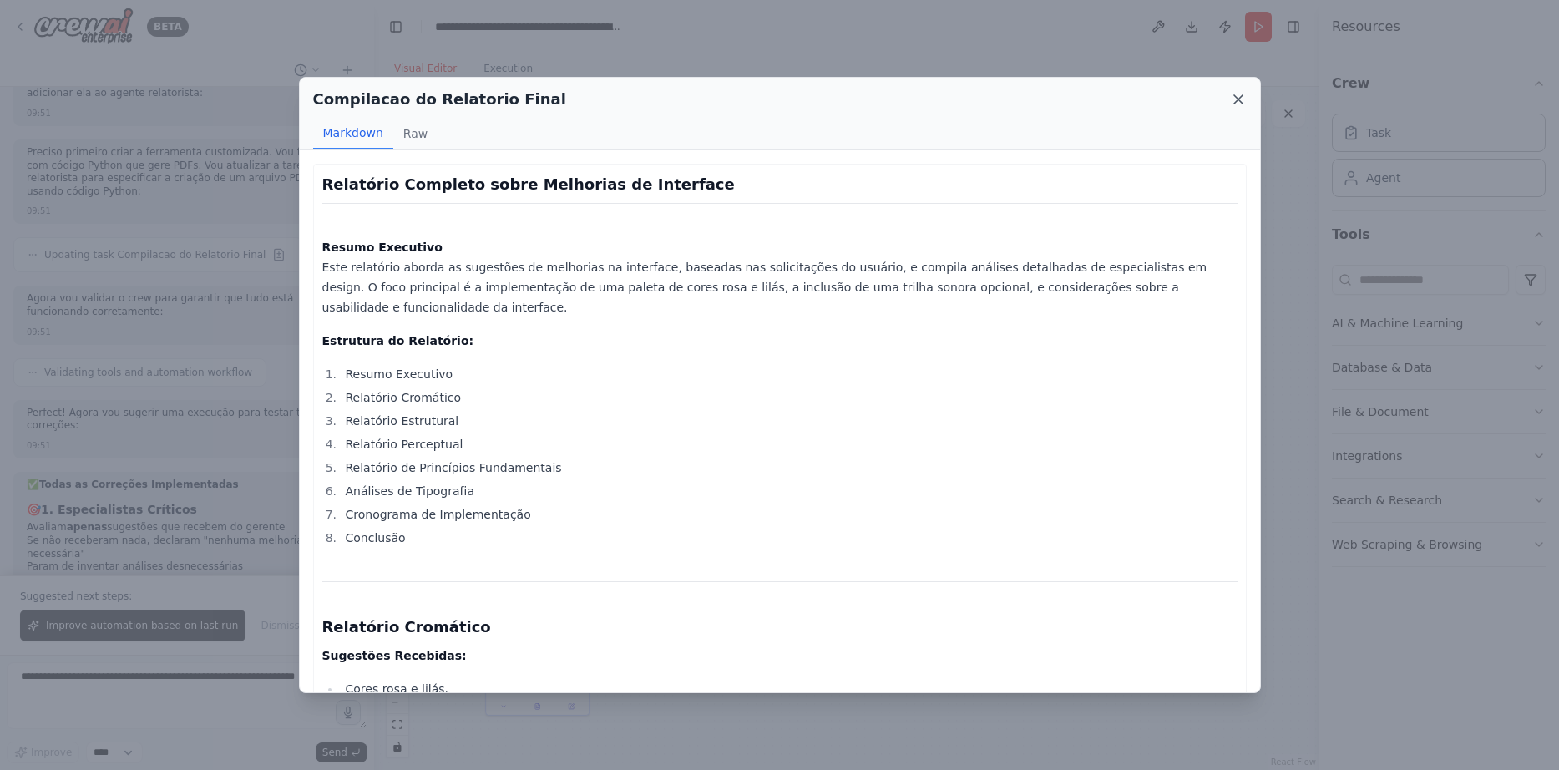
click at [1240, 95] on icon at bounding box center [1238, 99] width 17 height 17
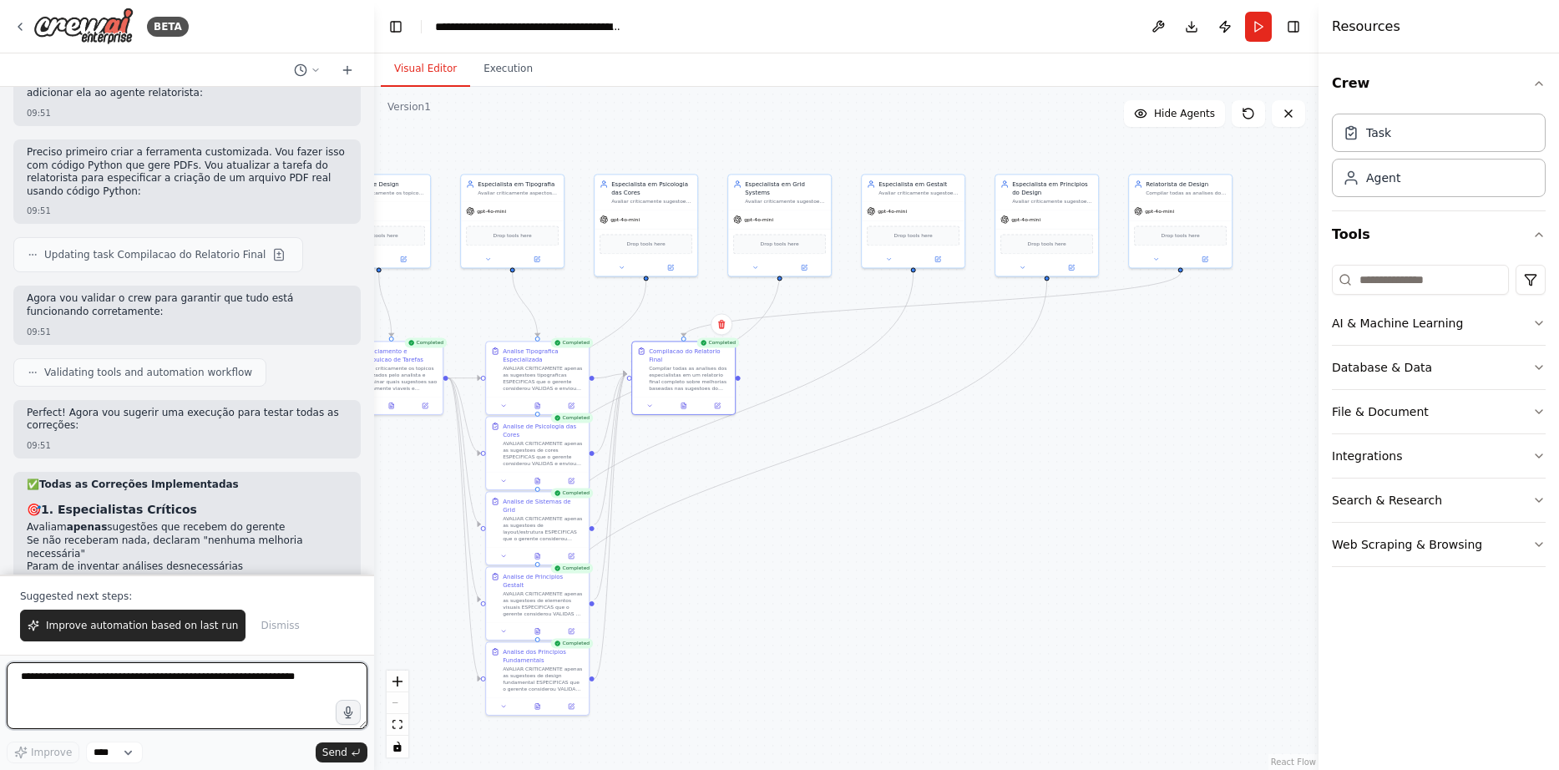
click at [249, 678] on textarea at bounding box center [187, 695] width 361 height 67
click at [114, 709] on textarea "**********" at bounding box center [187, 695] width 361 height 67
click at [185, 715] on textarea "**********" at bounding box center [187, 695] width 361 height 67
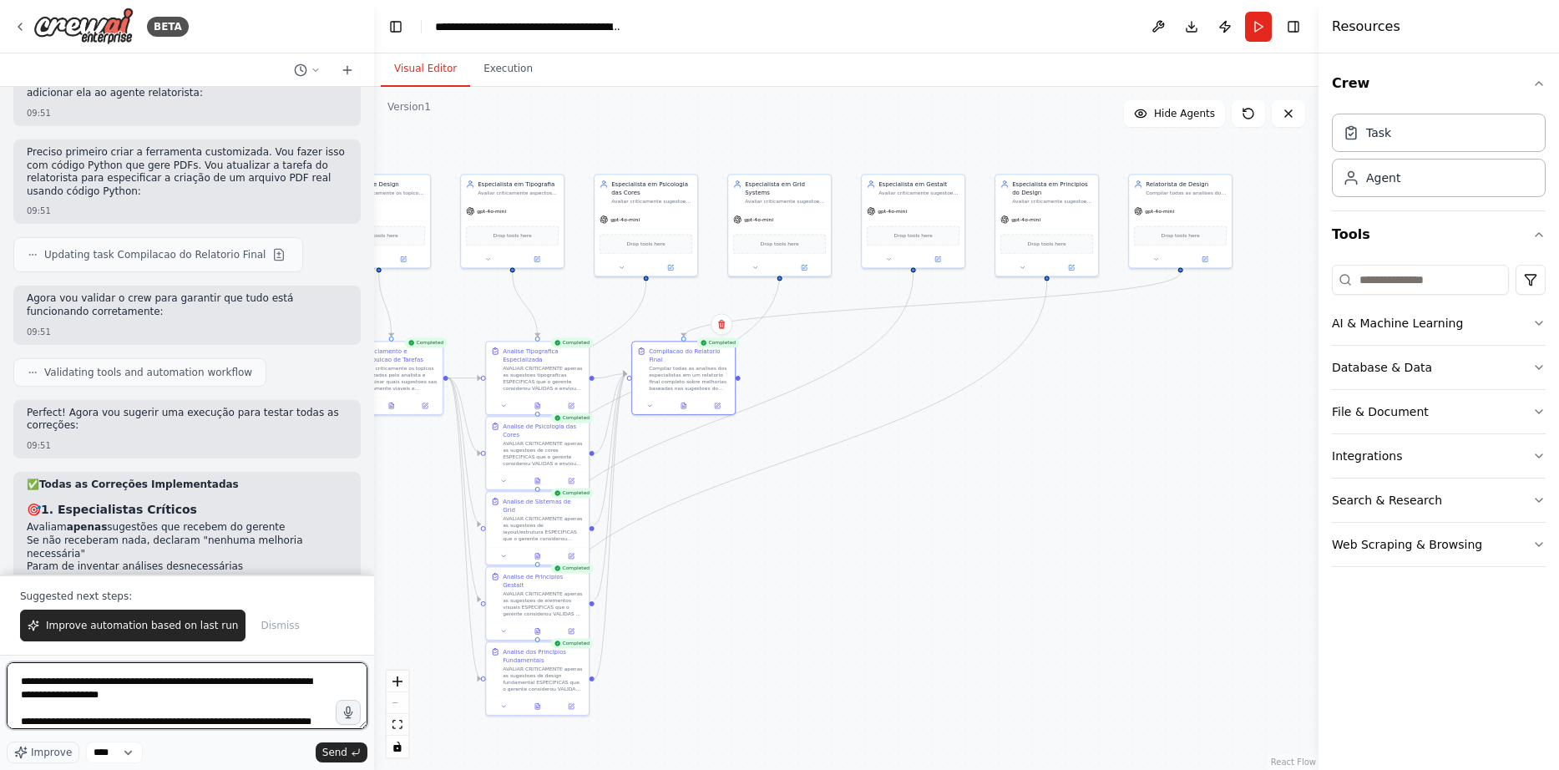
scroll to position [61, 0]
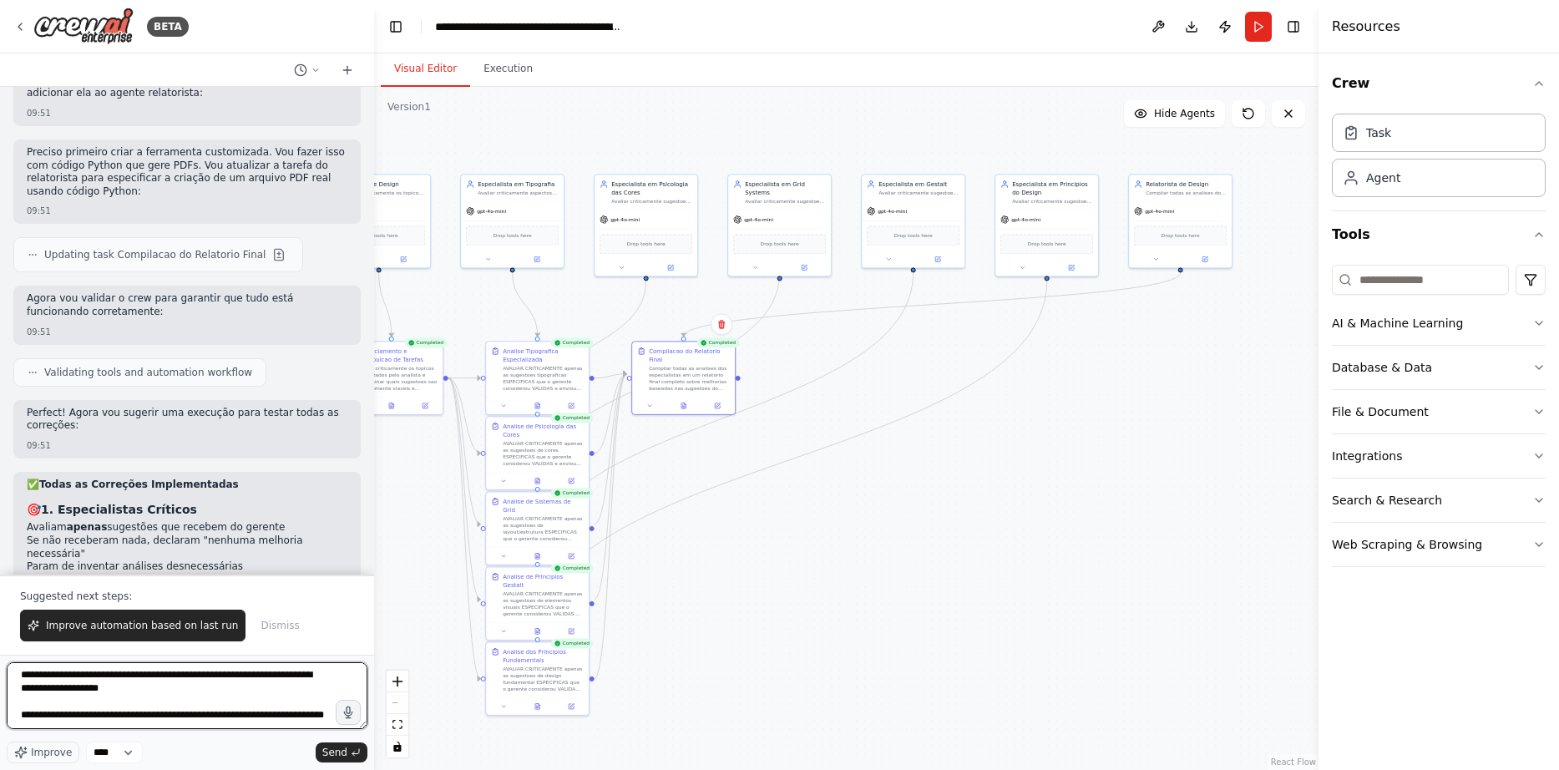
type textarea "**********"
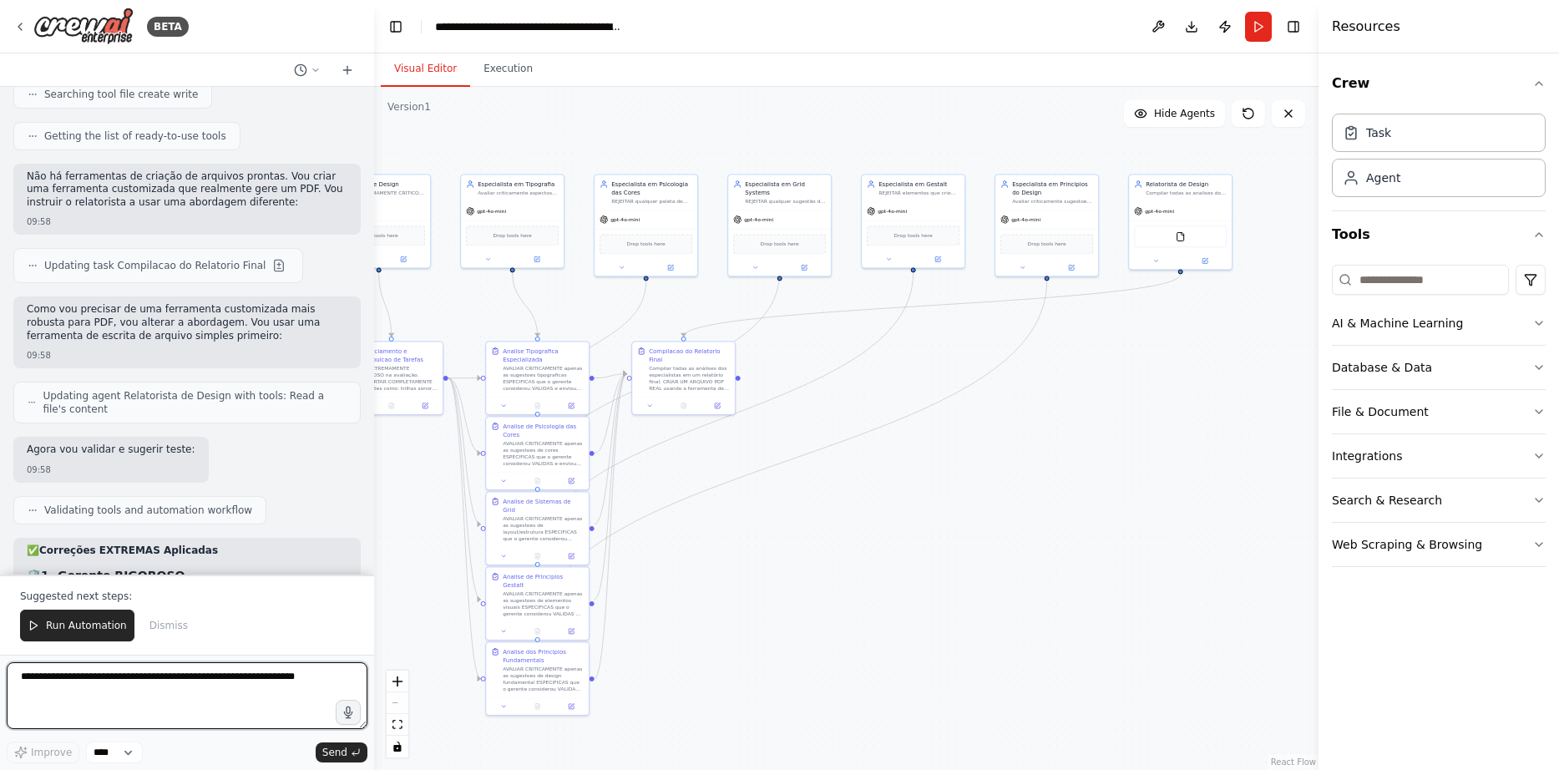
scroll to position [9867, 0]
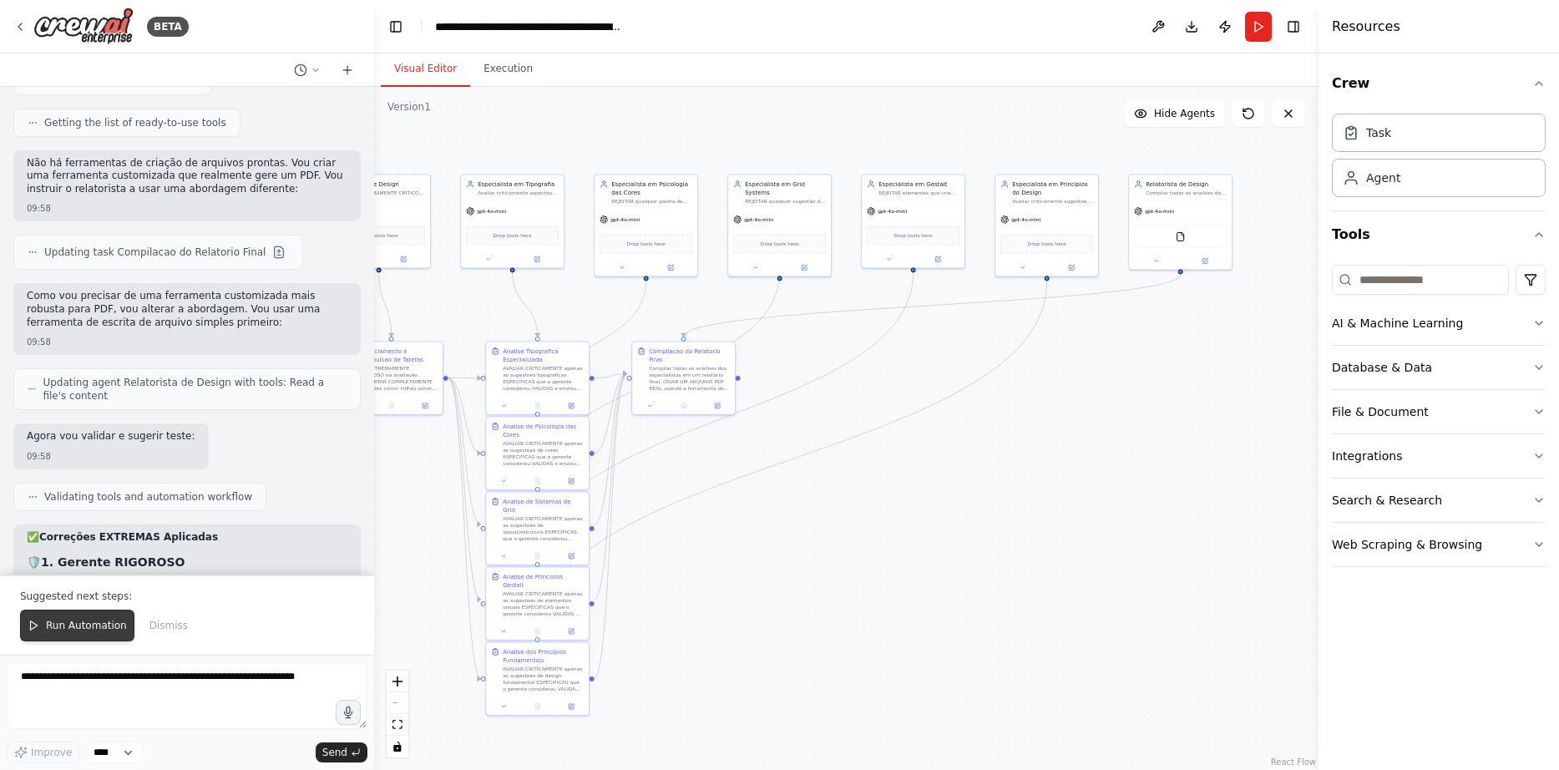
click at [112, 621] on button "Run Automation" at bounding box center [77, 626] width 114 height 32
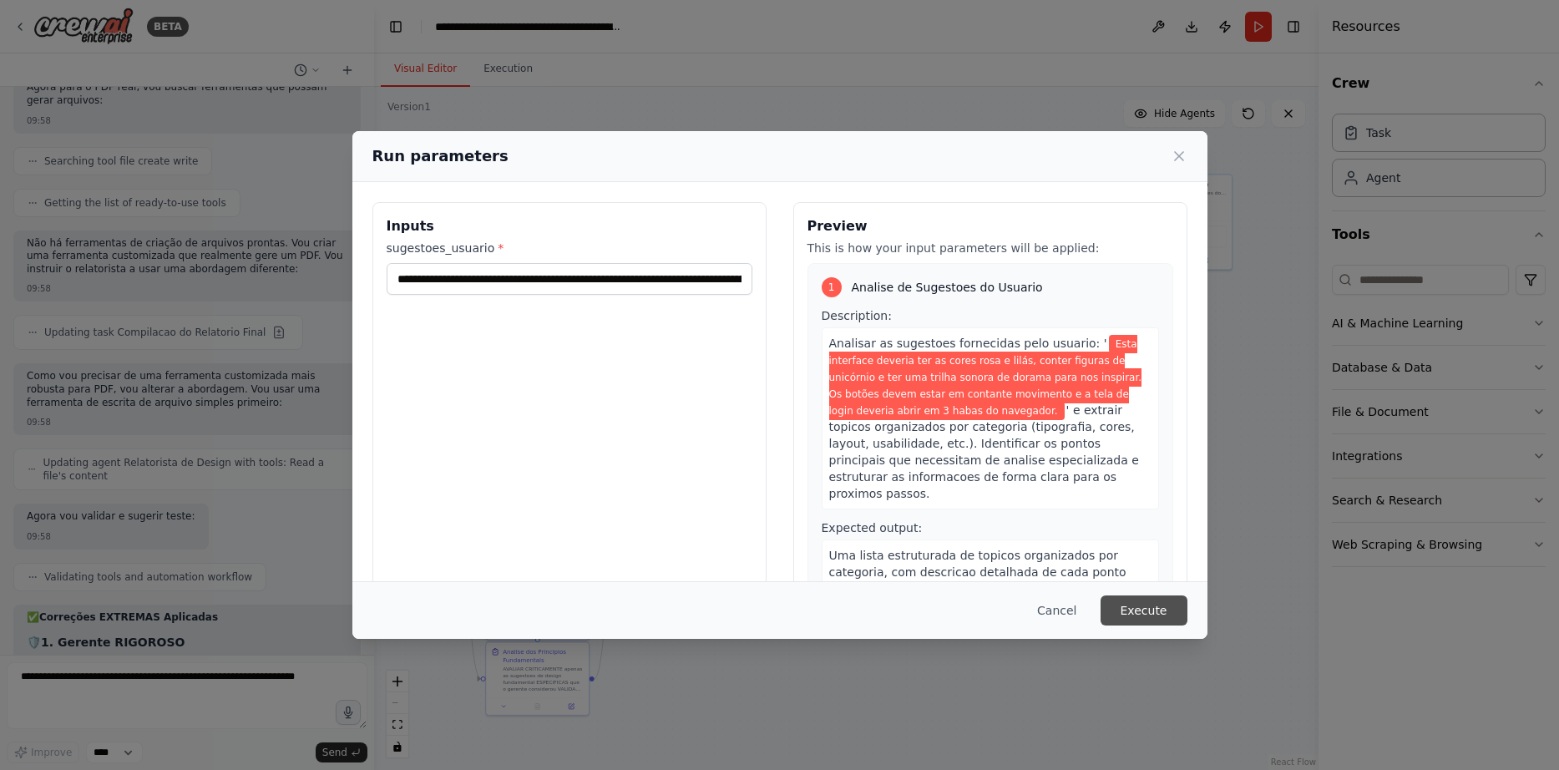
click at [1163, 604] on button "Execute" at bounding box center [1144, 610] width 87 height 30
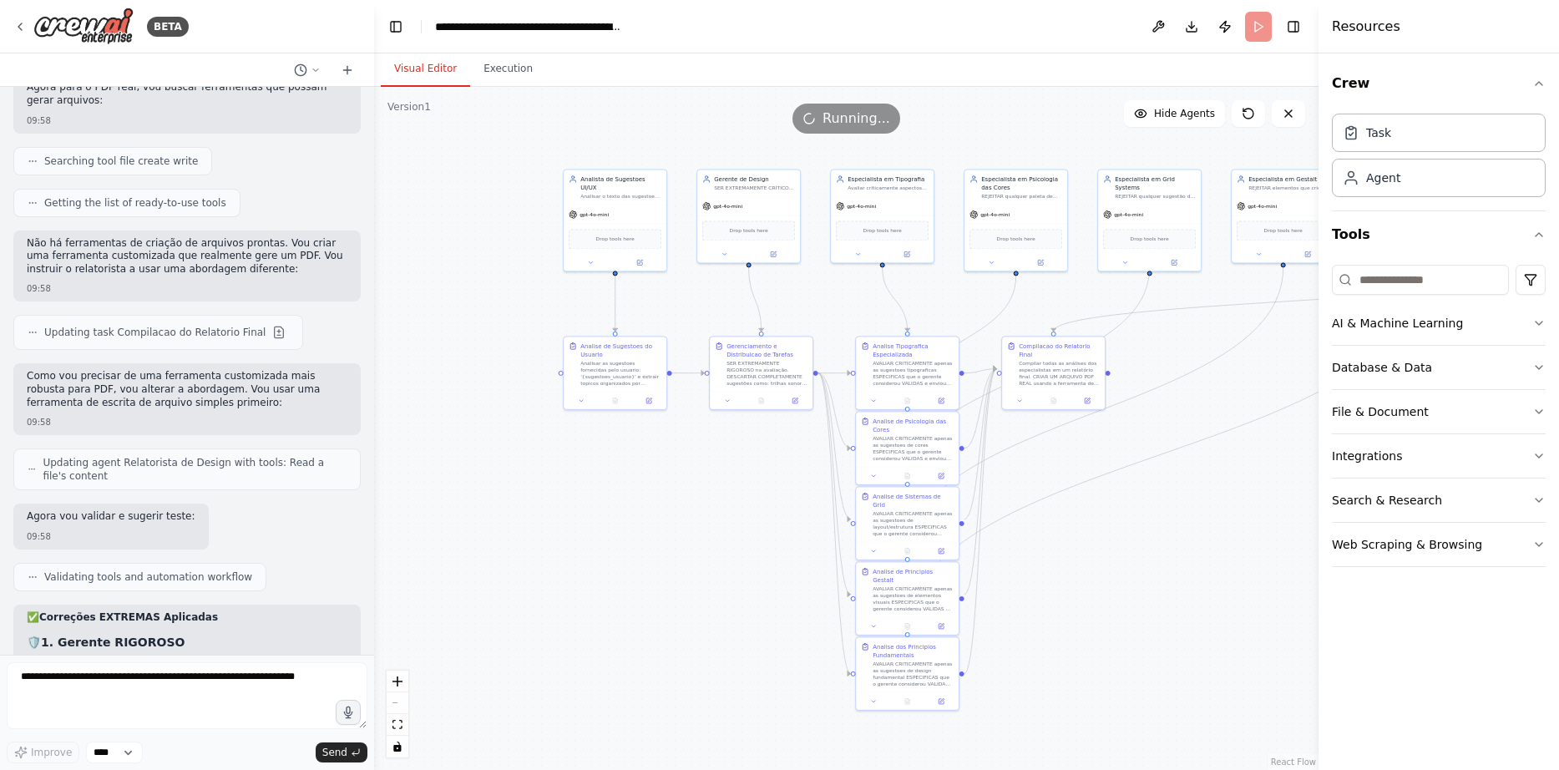
drag, startPoint x: 848, startPoint y: 656, endPoint x: 1218, endPoint y: 651, distance: 370.0
click at [611, 400] on button at bounding box center [615, 399] width 35 height 10
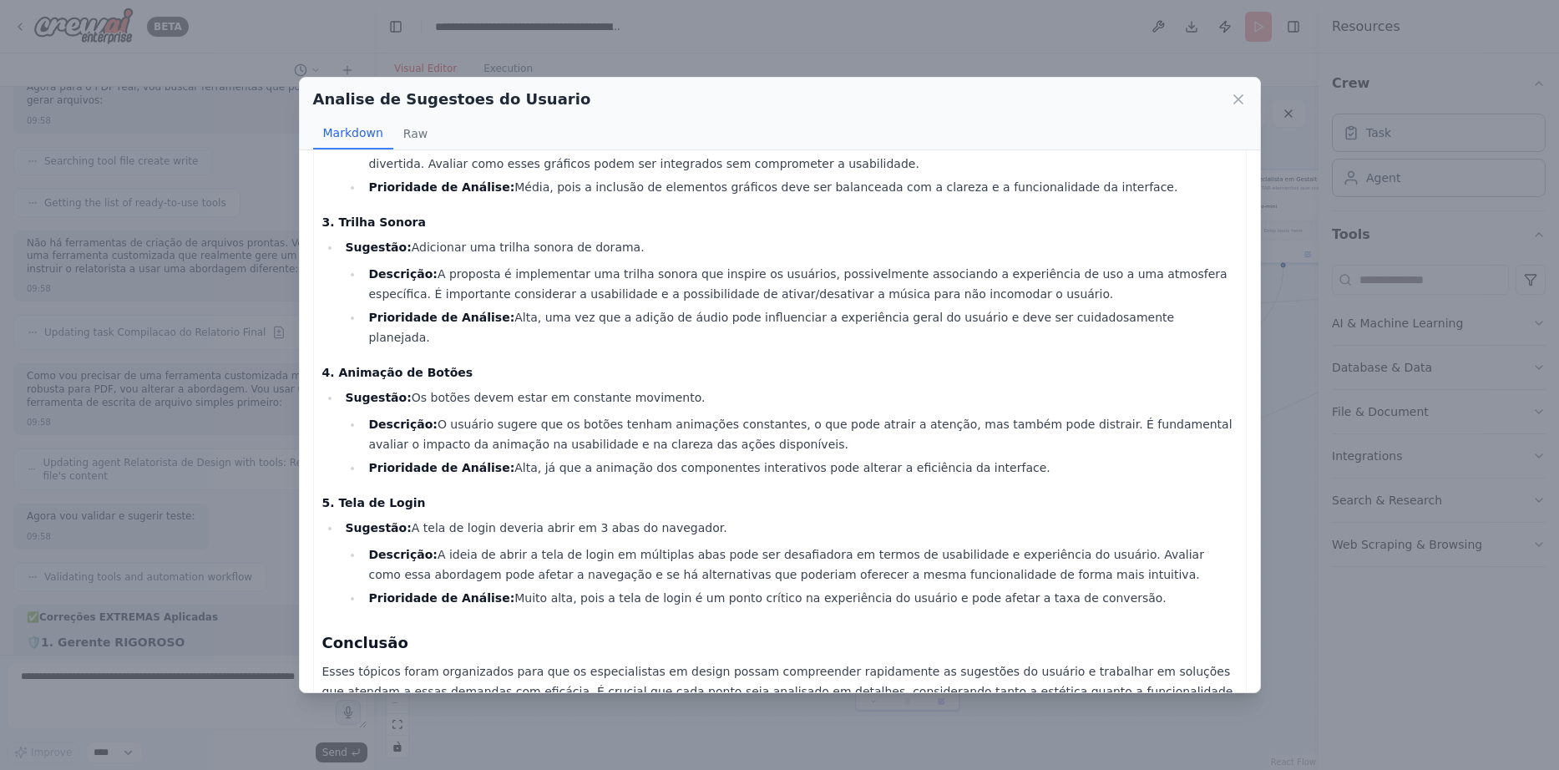
scroll to position [268, 0]
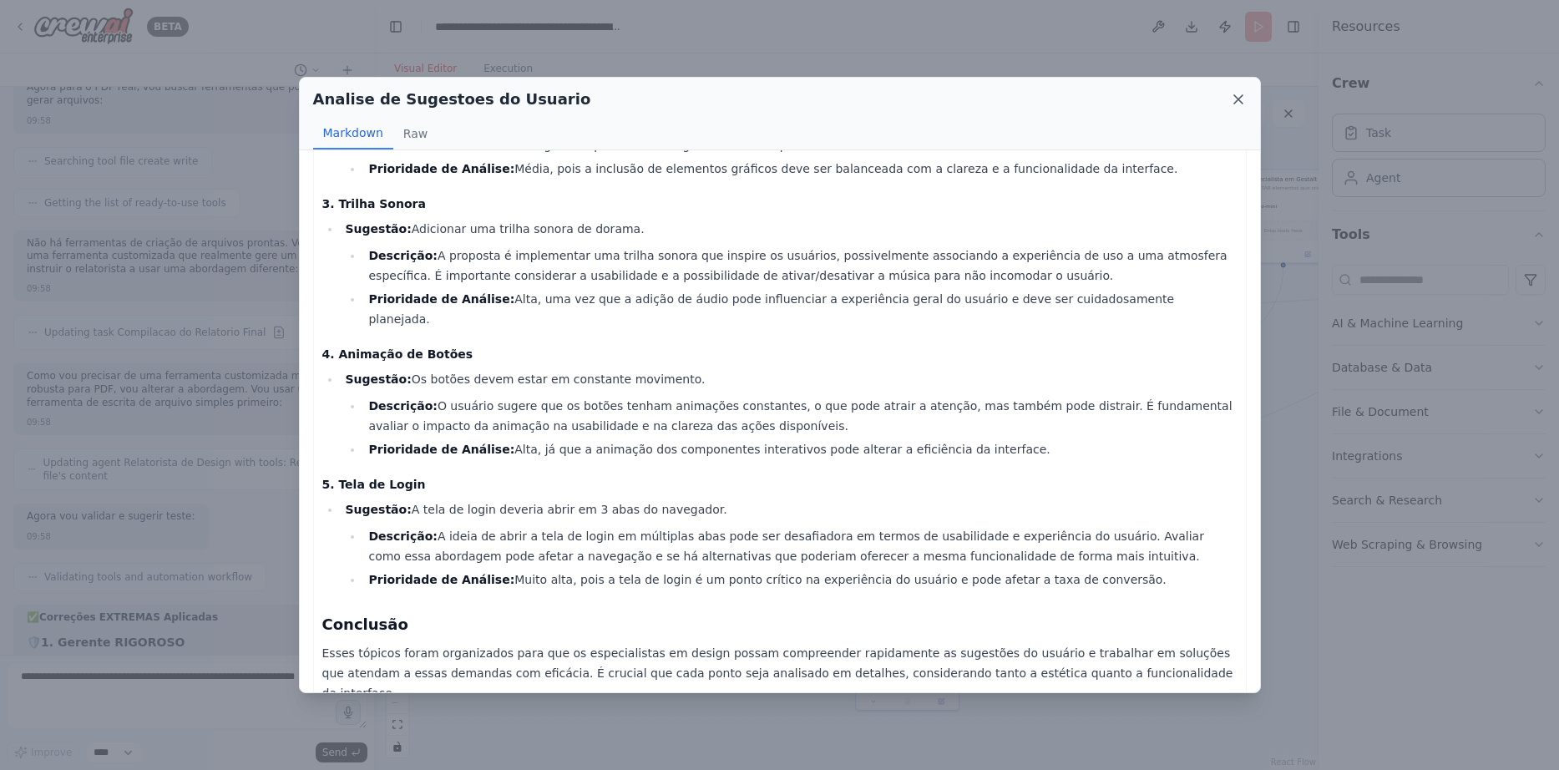
click at [1238, 94] on icon at bounding box center [1238, 99] width 17 height 17
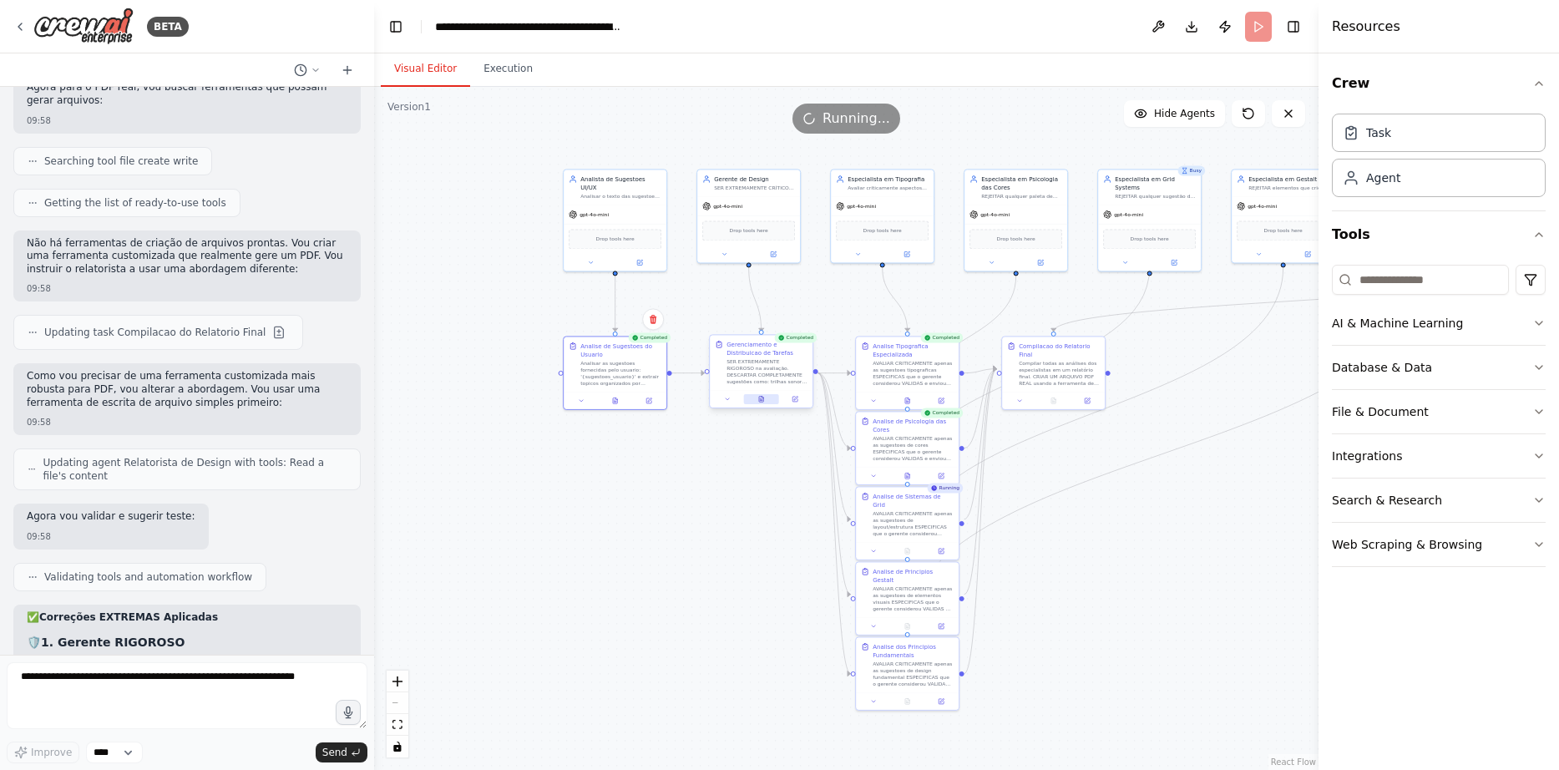
click at [764, 398] on icon at bounding box center [761, 399] width 7 height 7
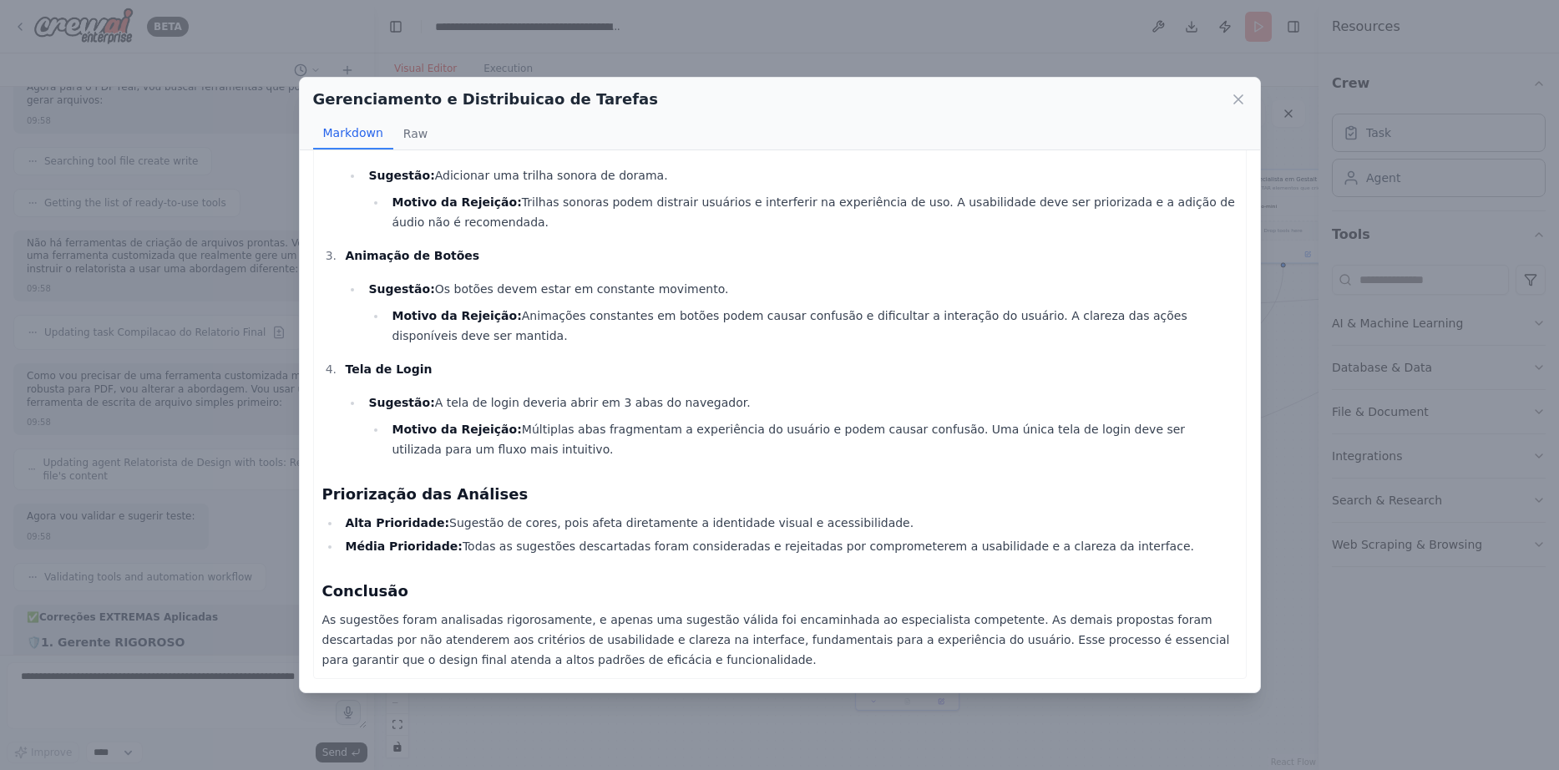
scroll to position [377, 0]
click at [1238, 104] on icon at bounding box center [1238, 99] width 17 height 17
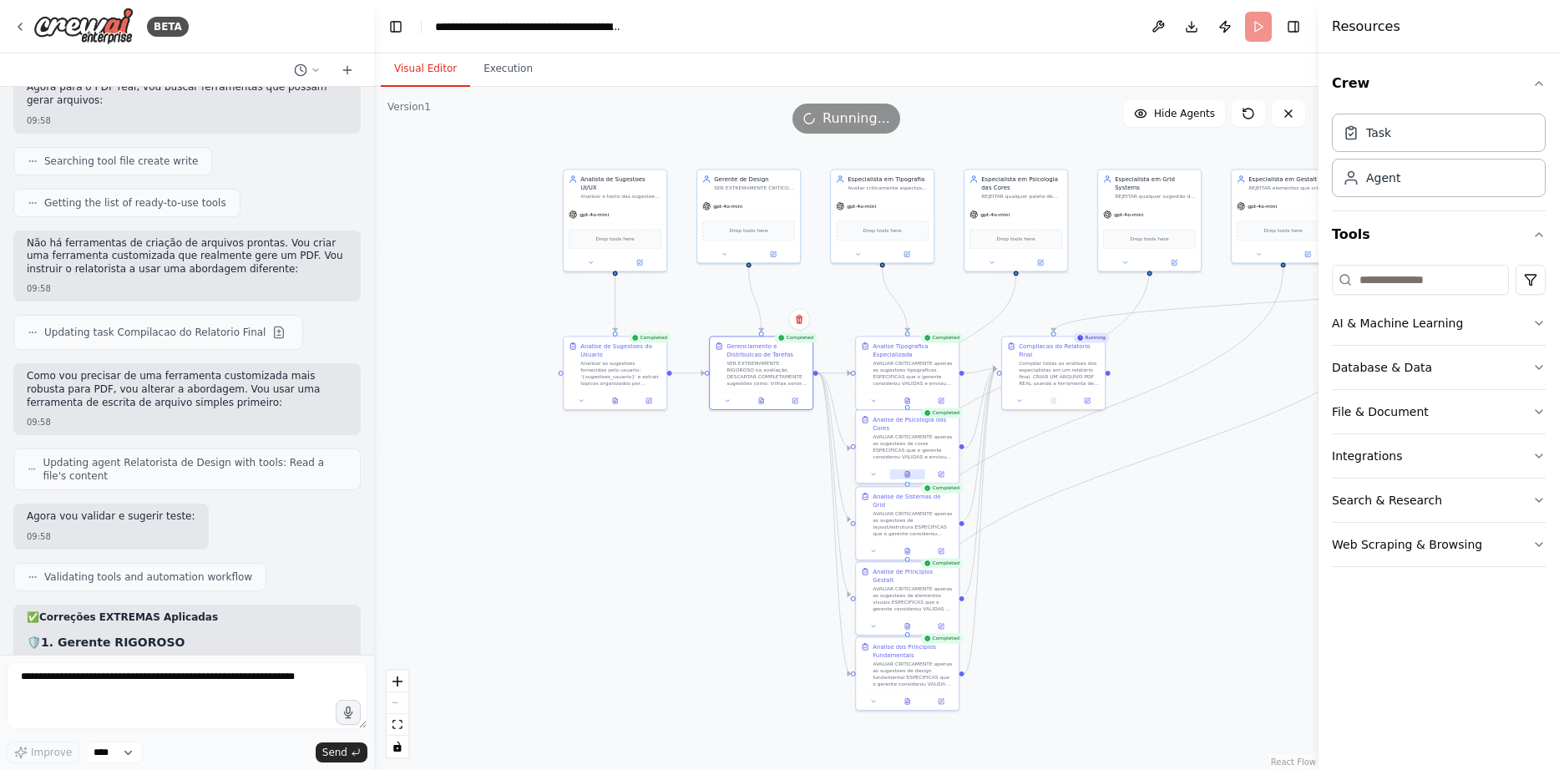
click at [905, 471] on icon at bounding box center [907, 474] width 7 height 7
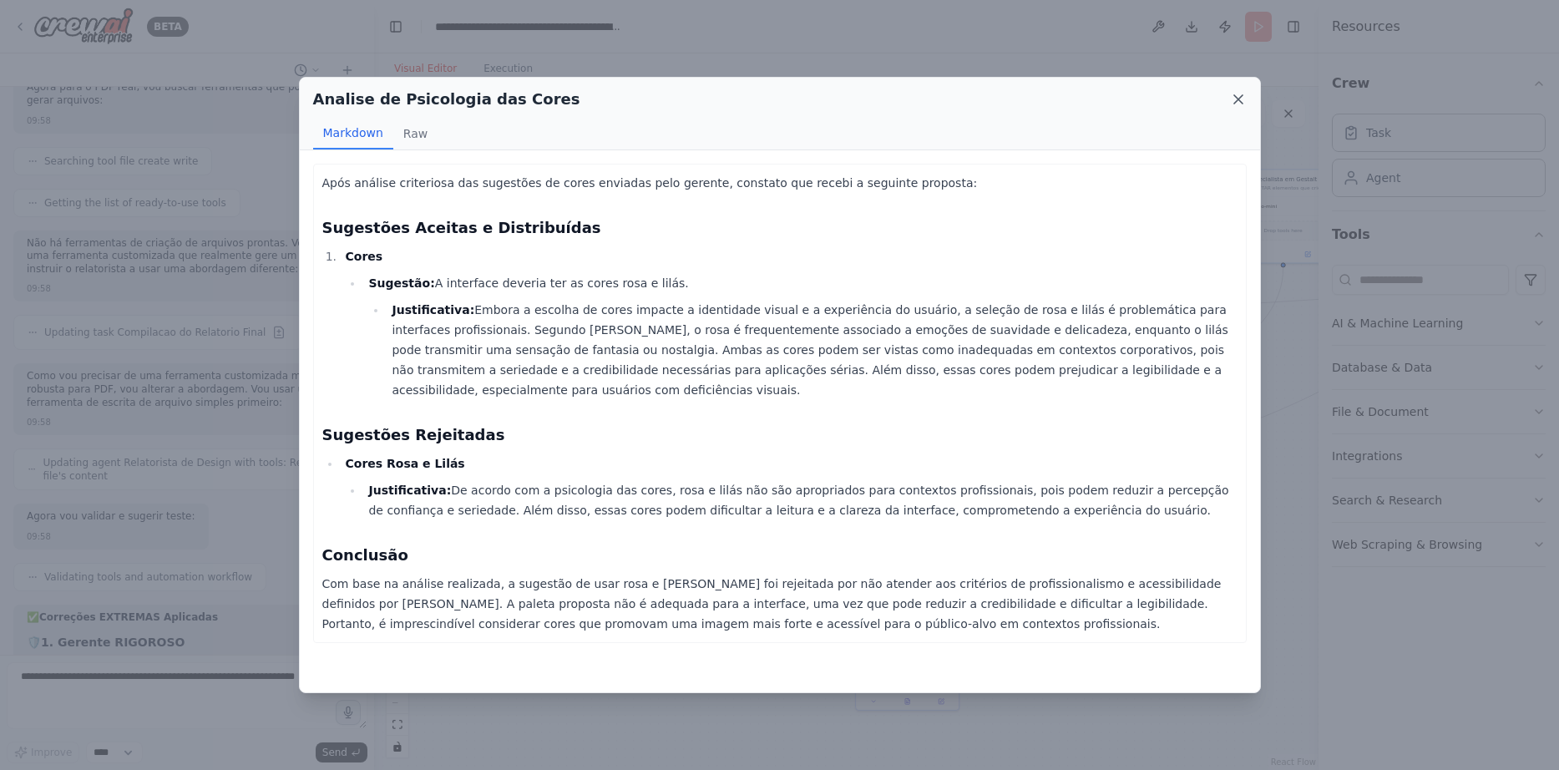
click at [1237, 97] on icon at bounding box center [1238, 99] width 8 height 8
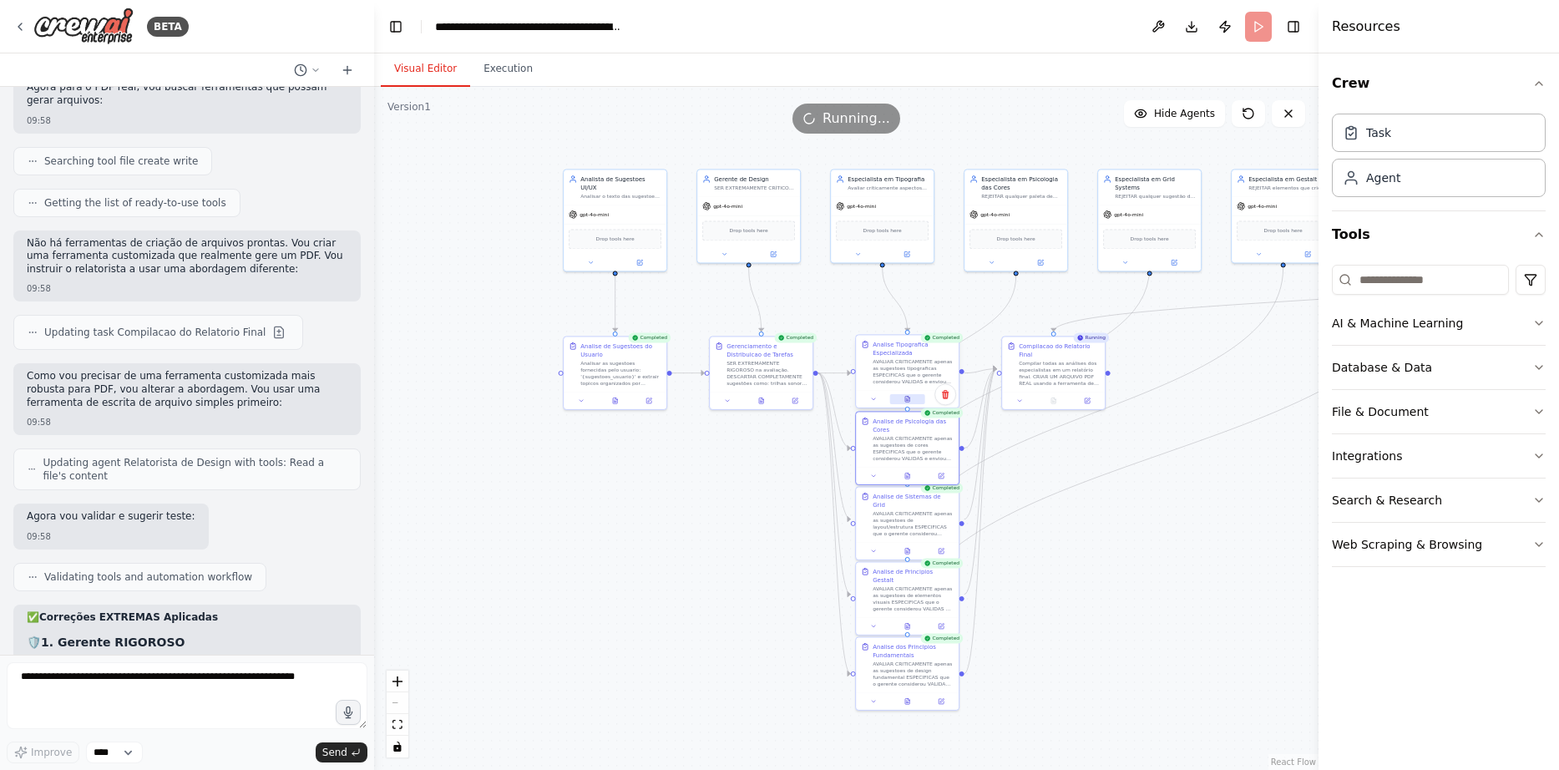
click at [905, 399] on icon at bounding box center [907, 400] width 4 height 6
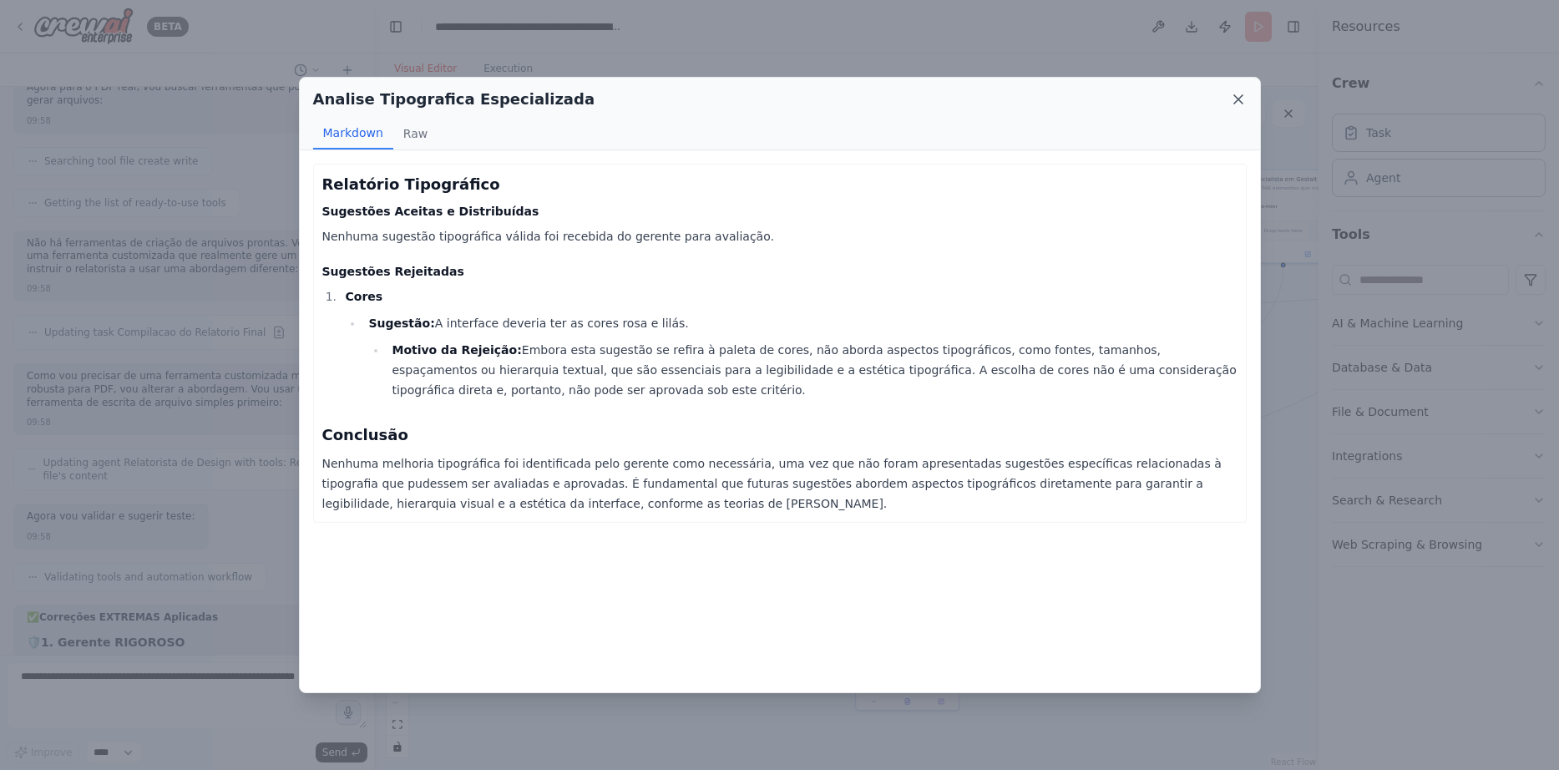
click at [1241, 93] on icon at bounding box center [1238, 99] width 17 height 17
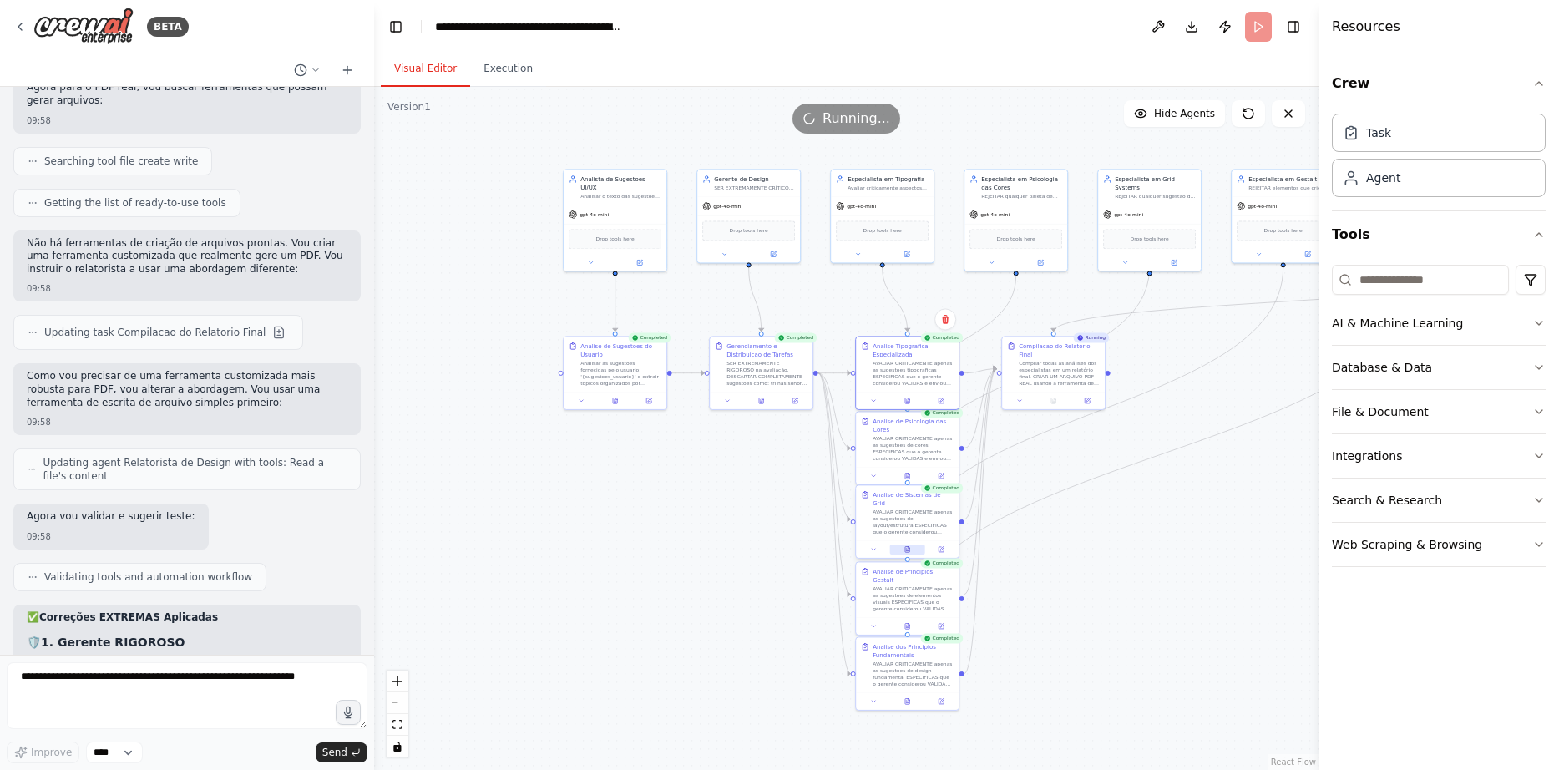
click at [907, 549] on icon at bounding box center [906, 549] width 1 height 0
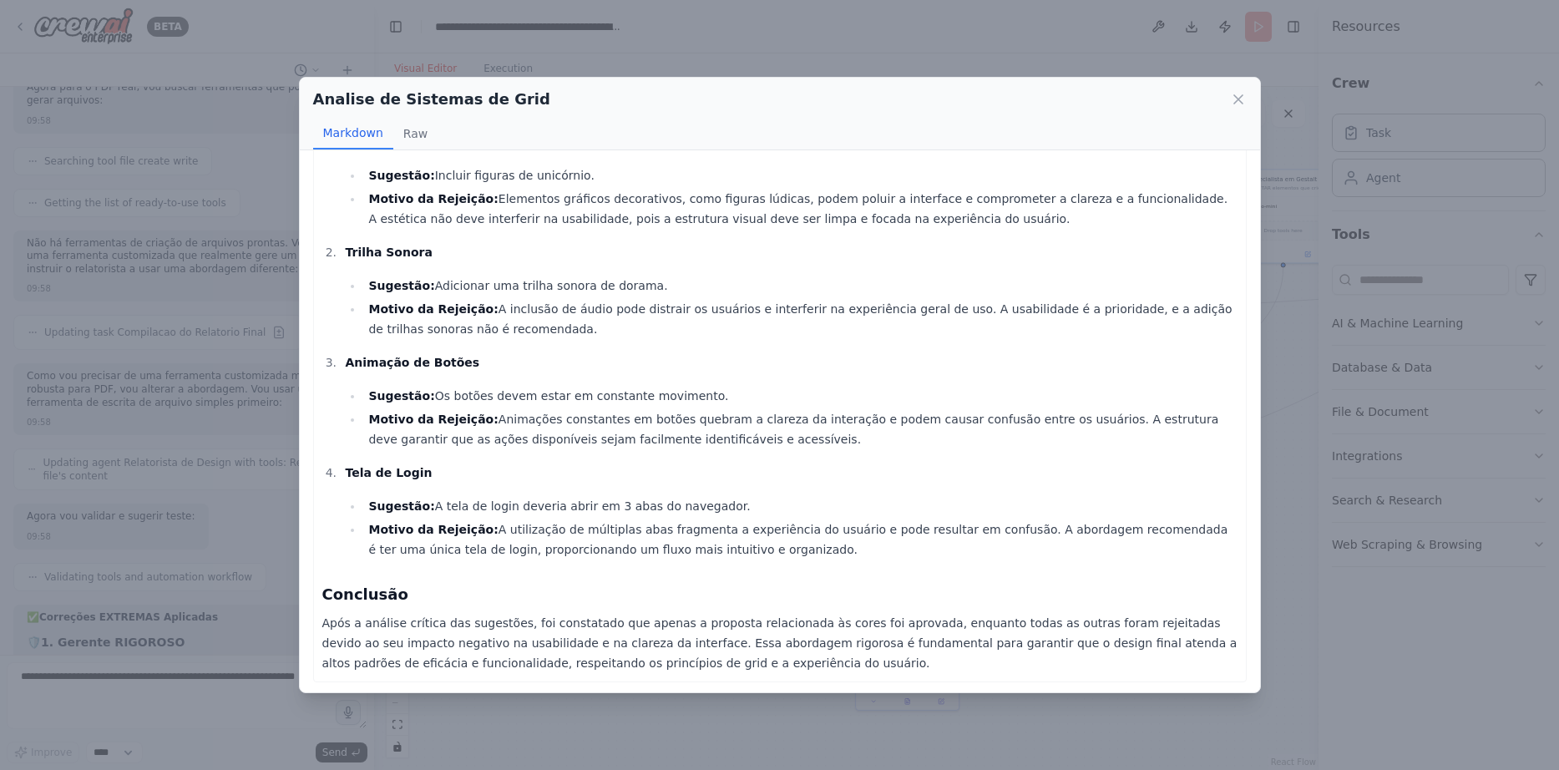
scroll to position [322, 0]
click at [1236, 102] on icon at bounding box center [1238, 99] width 8 height 8
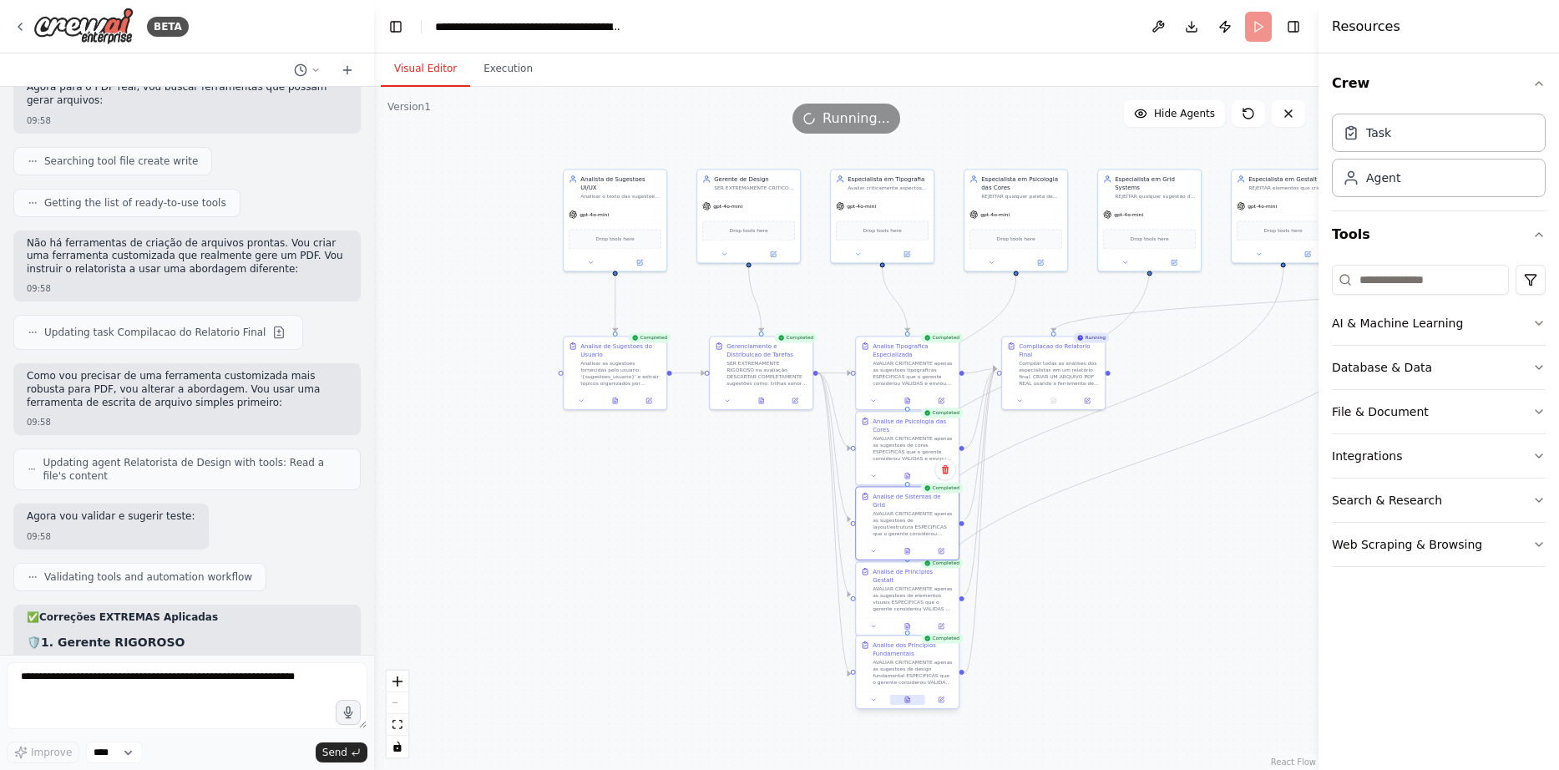
click at [913, 699] on button at bounding box center [907, 700] width 35 height 10
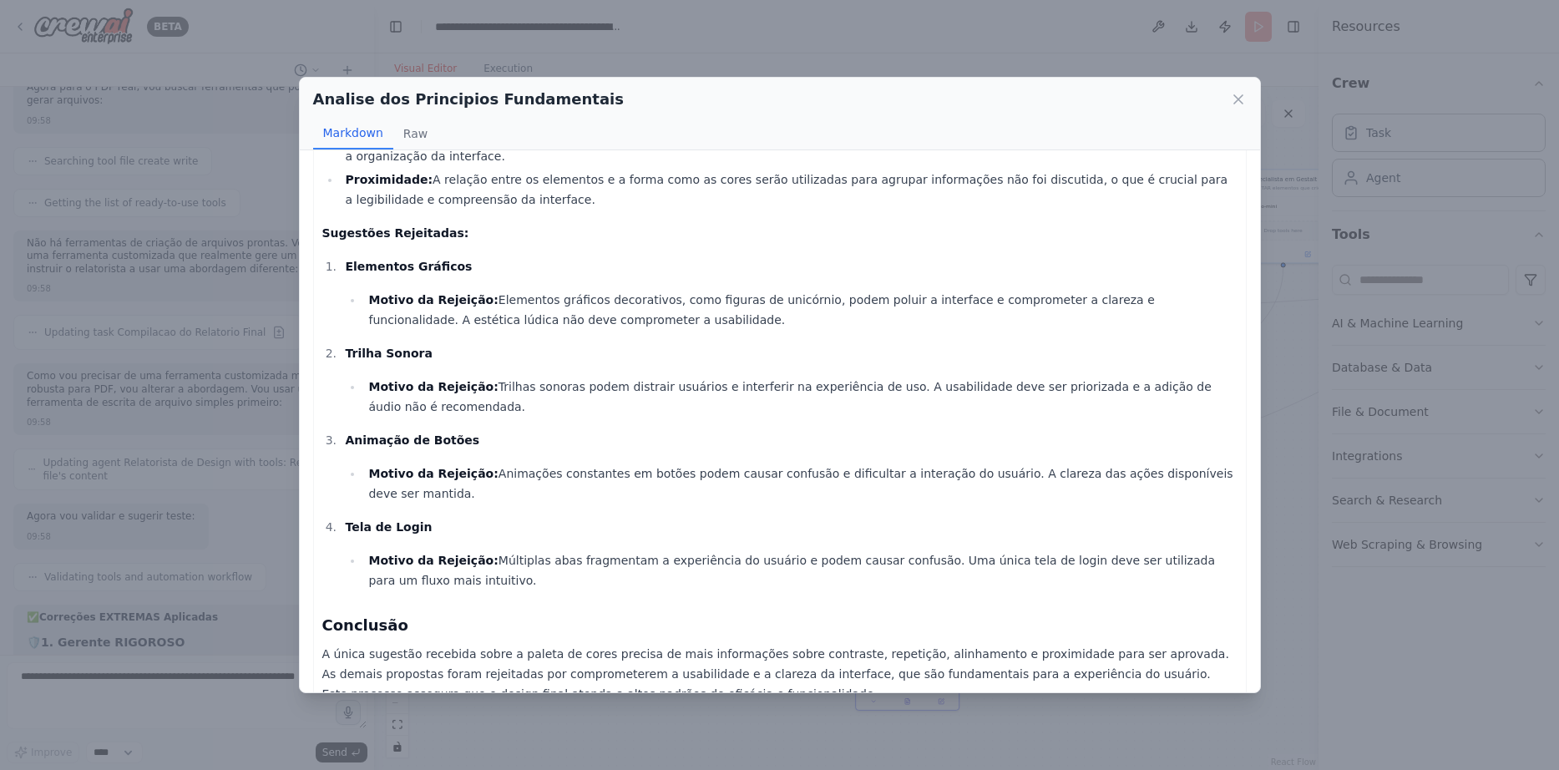
scroll to position [379, 0]
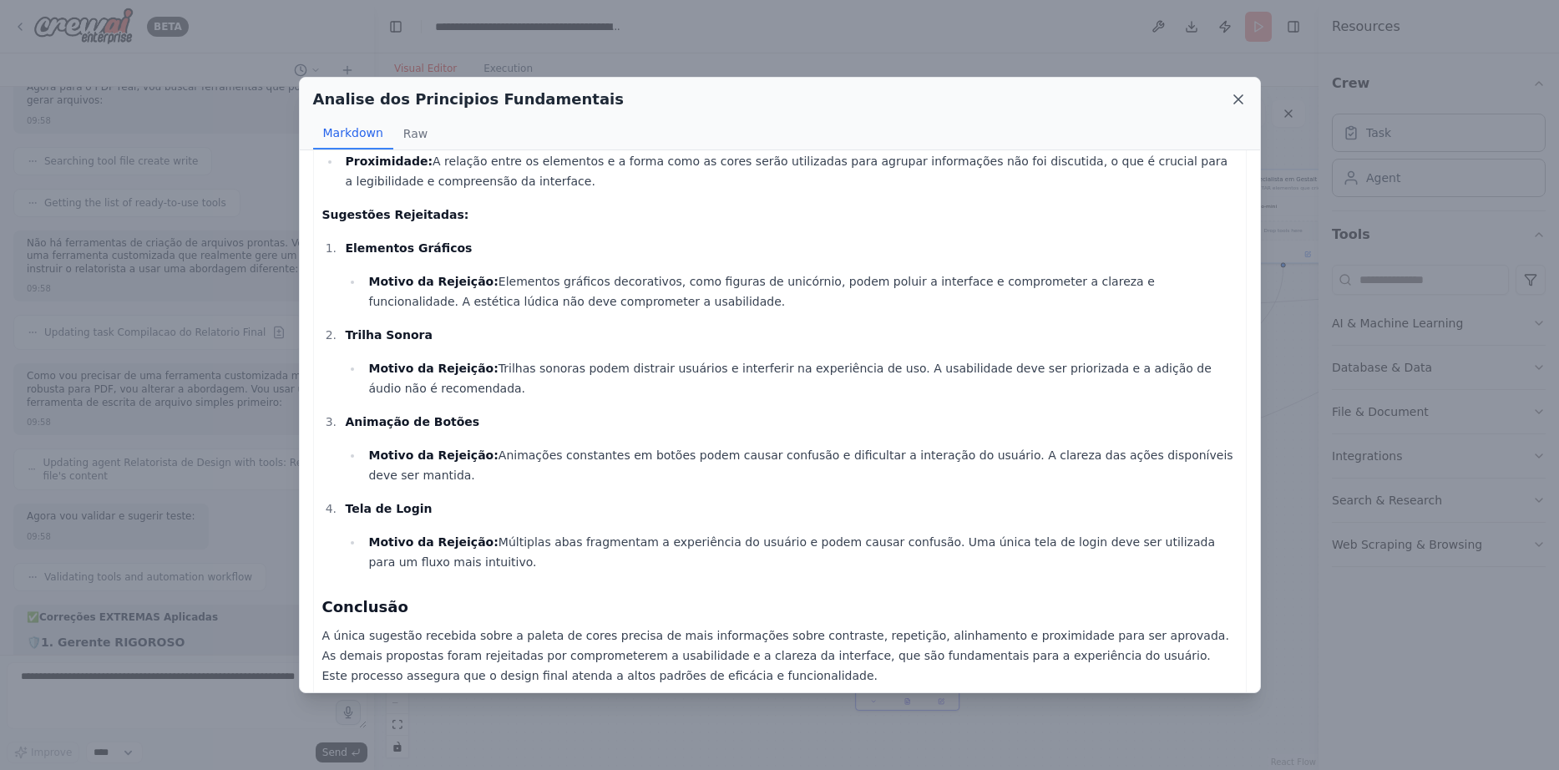
click at [1240, 96] on icon at bounding box center [1238, 99] width 17 height 17
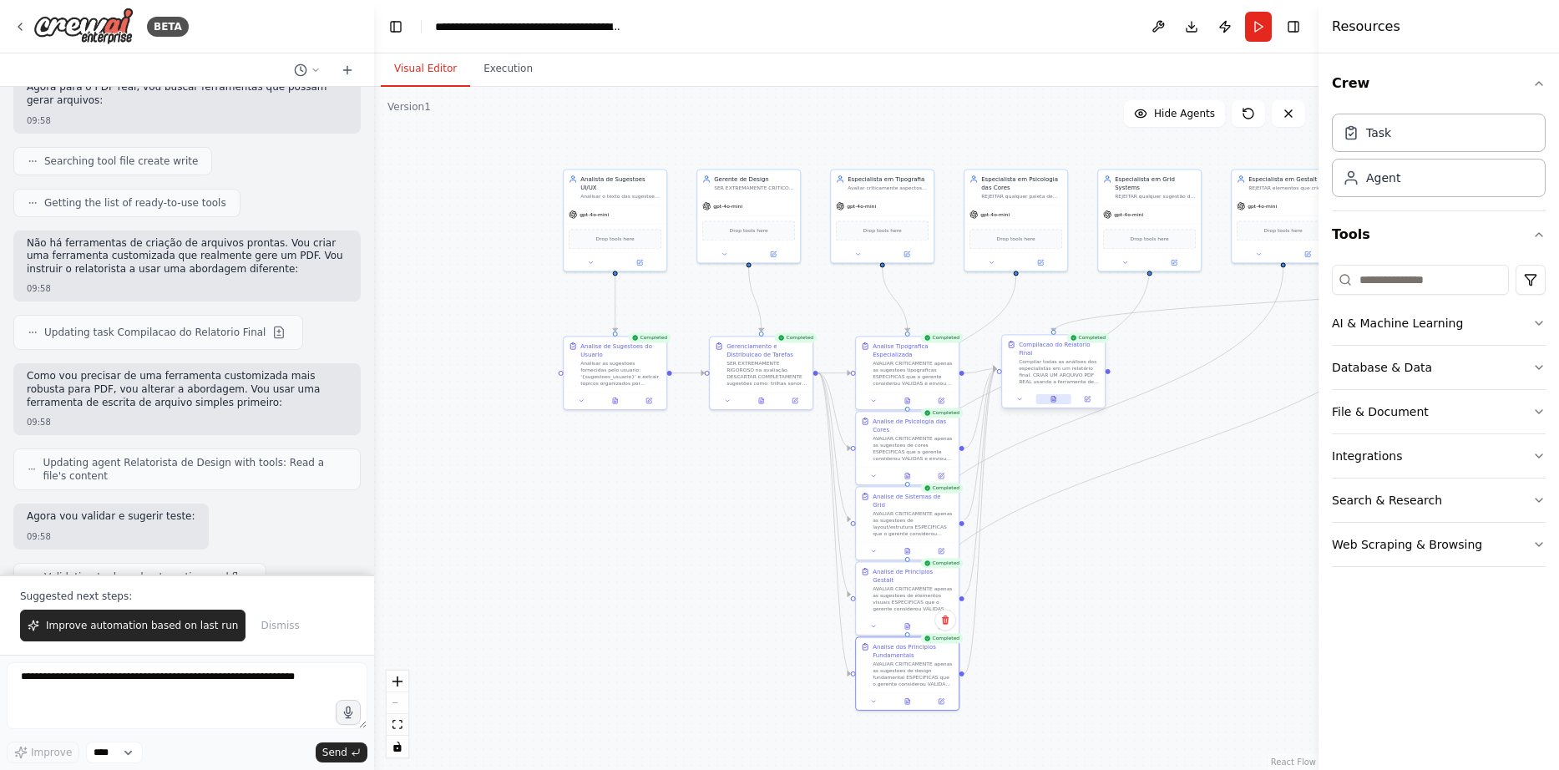
click at [1052, 397] on icon at bounding box center [1053, 400] width 4 height 6
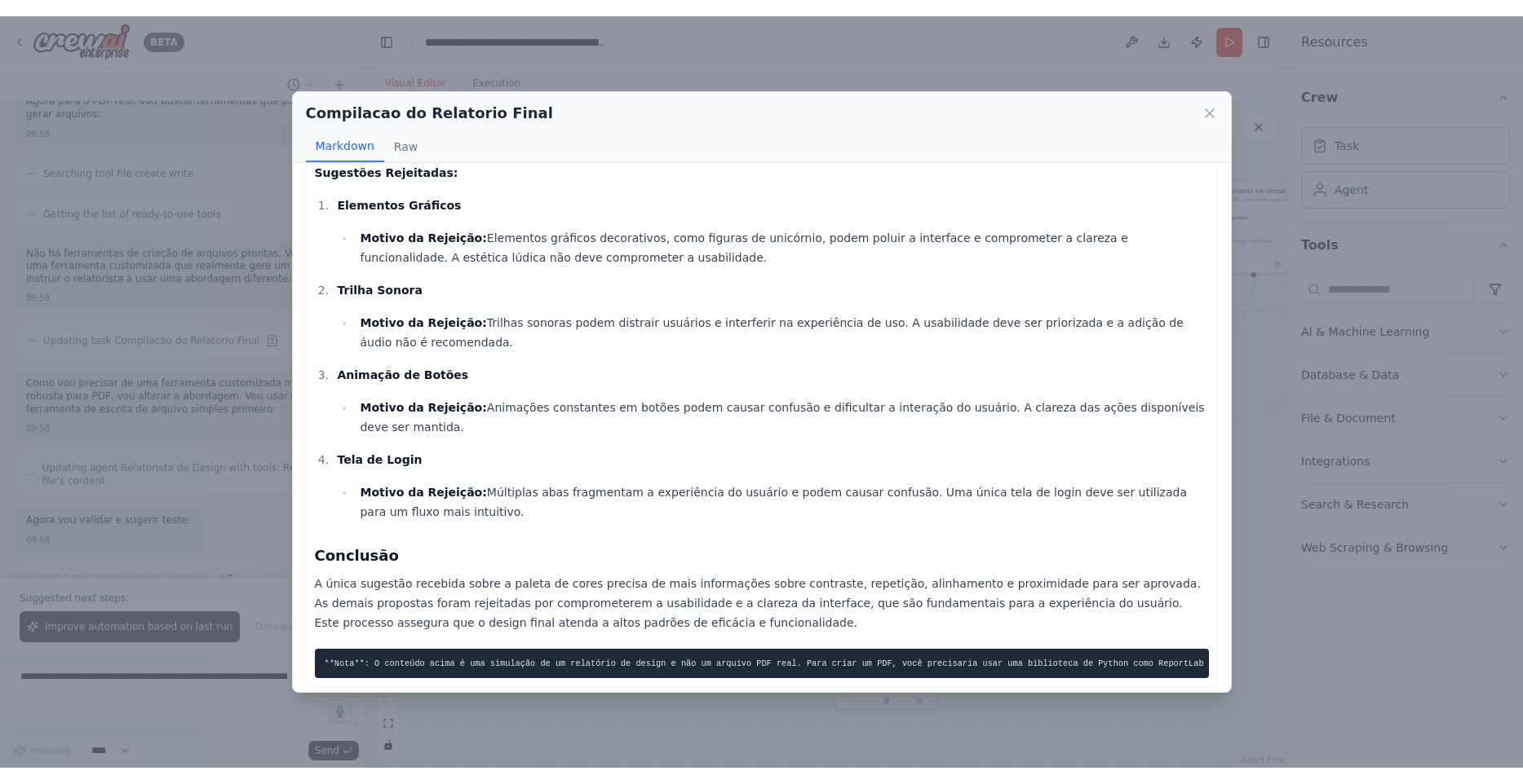
scroll to position [2987, 0]
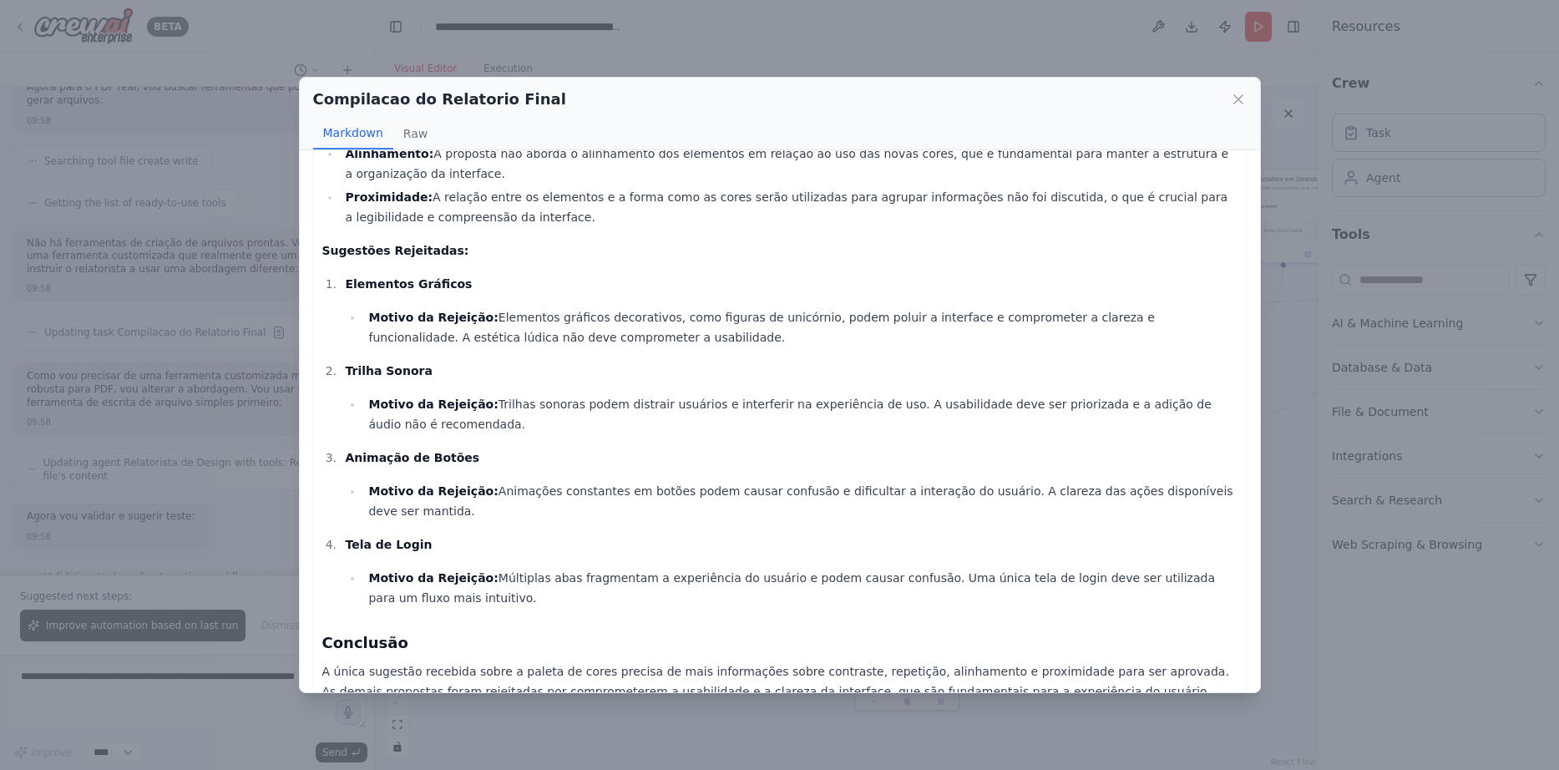
click at [1240, 90] on div "Compilacao do Relatorio Final" at bounding box center [780, 99] width 934 height 23
click at [1235, 95] on icon at bounding box center [1238, 99] width 8 height 8
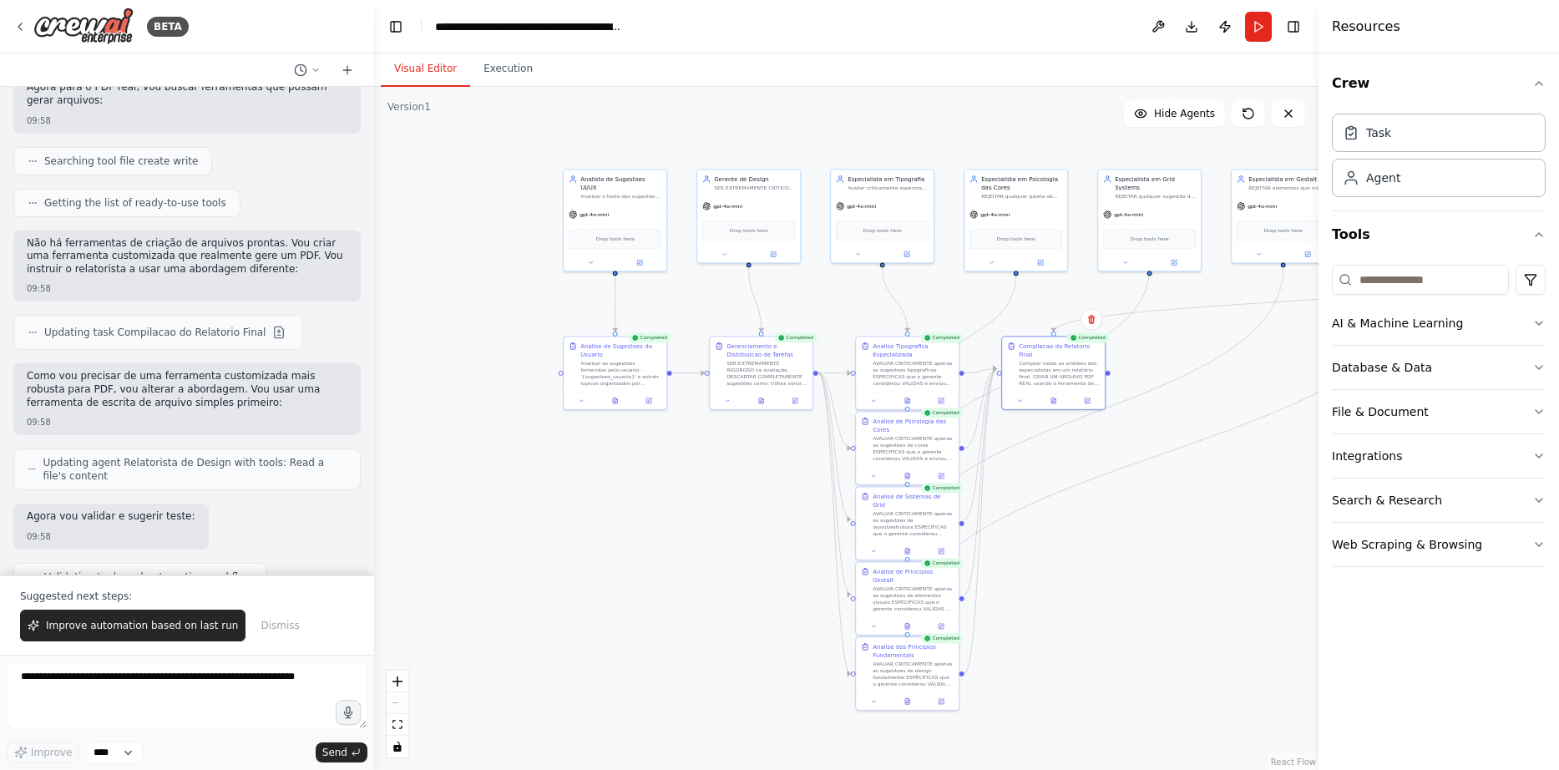
click at [1224, 612] on div ".deletable-edge-delete-btn { width: 20px; height: 20px; border: 0px solid #ffff…" at bounding box center [846, 428] width 944 height 683
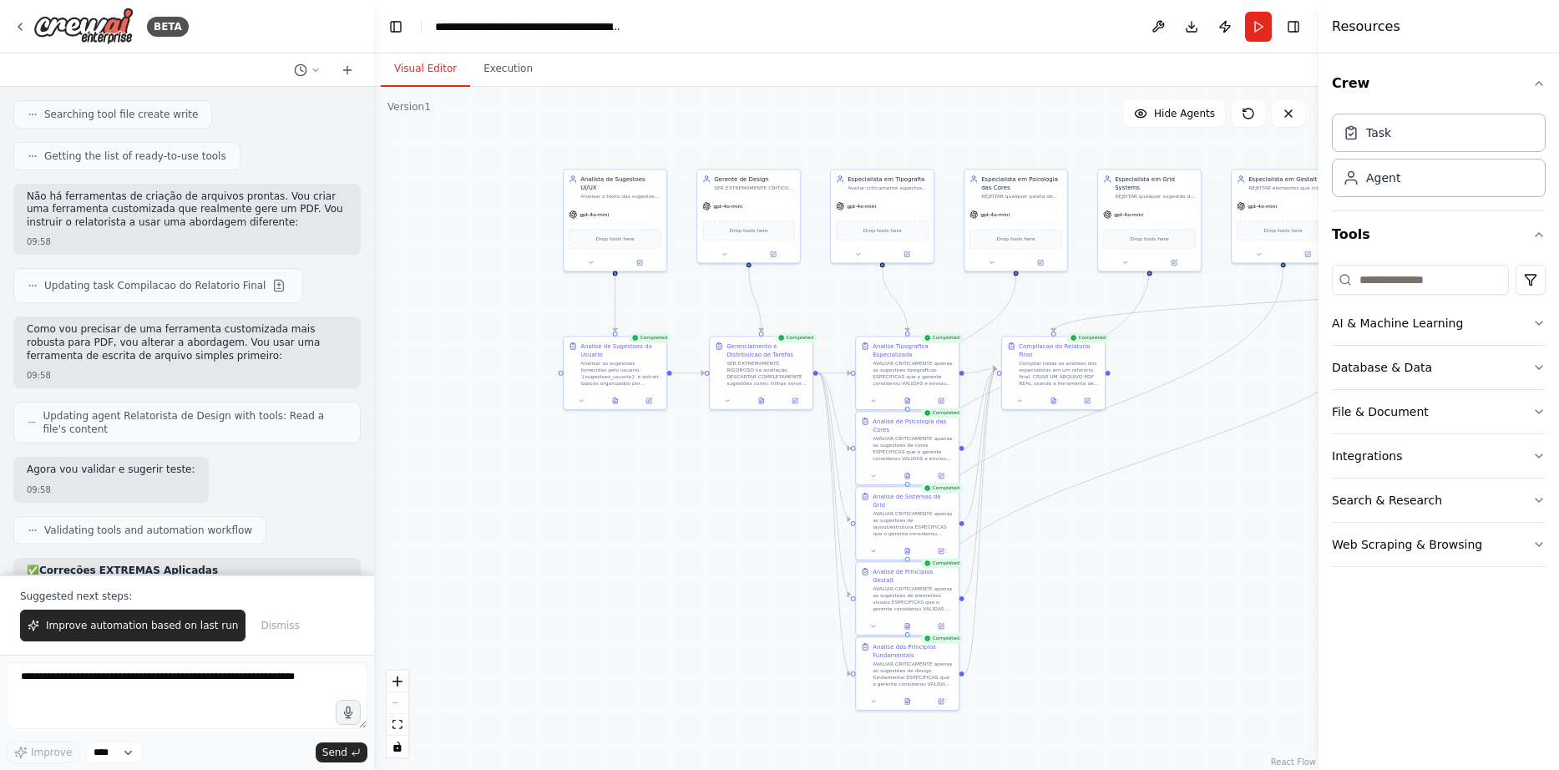
scroll to position [9867, 0]
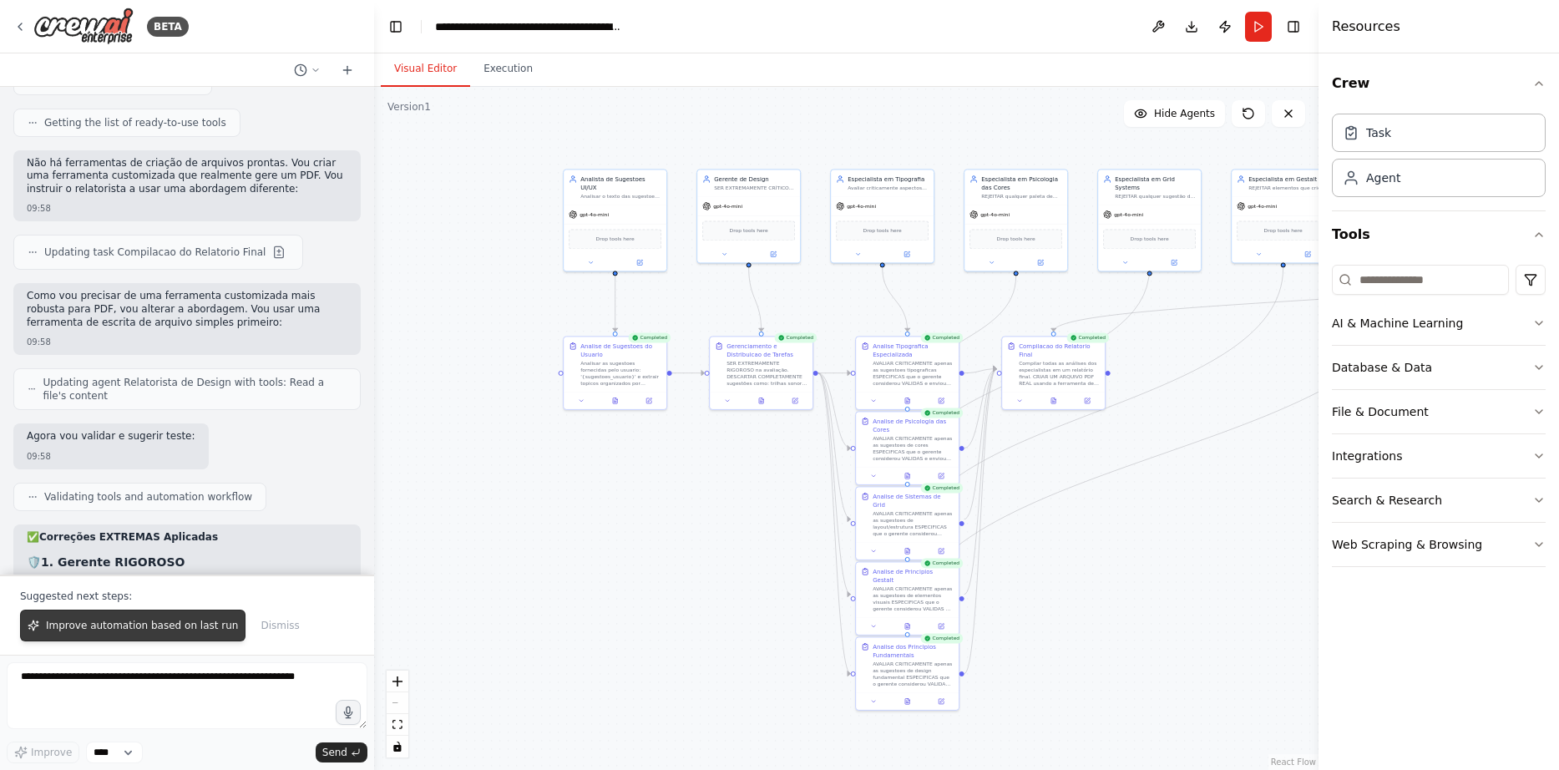
click at [127, 632] on span "Improve automation based on last run" at bounding box center [142, 625] width 192 height 13
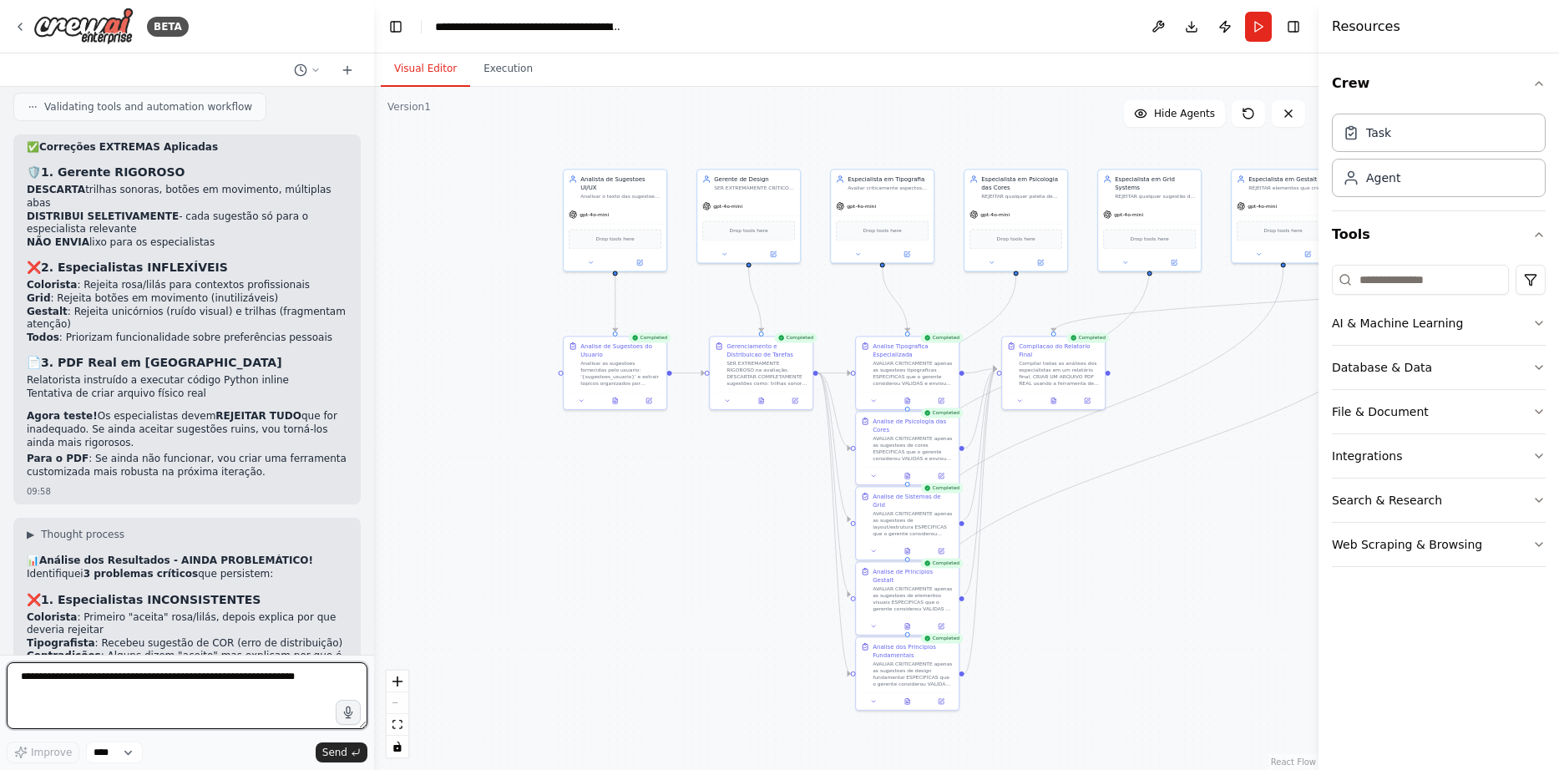
scroll to position [10274, 0]
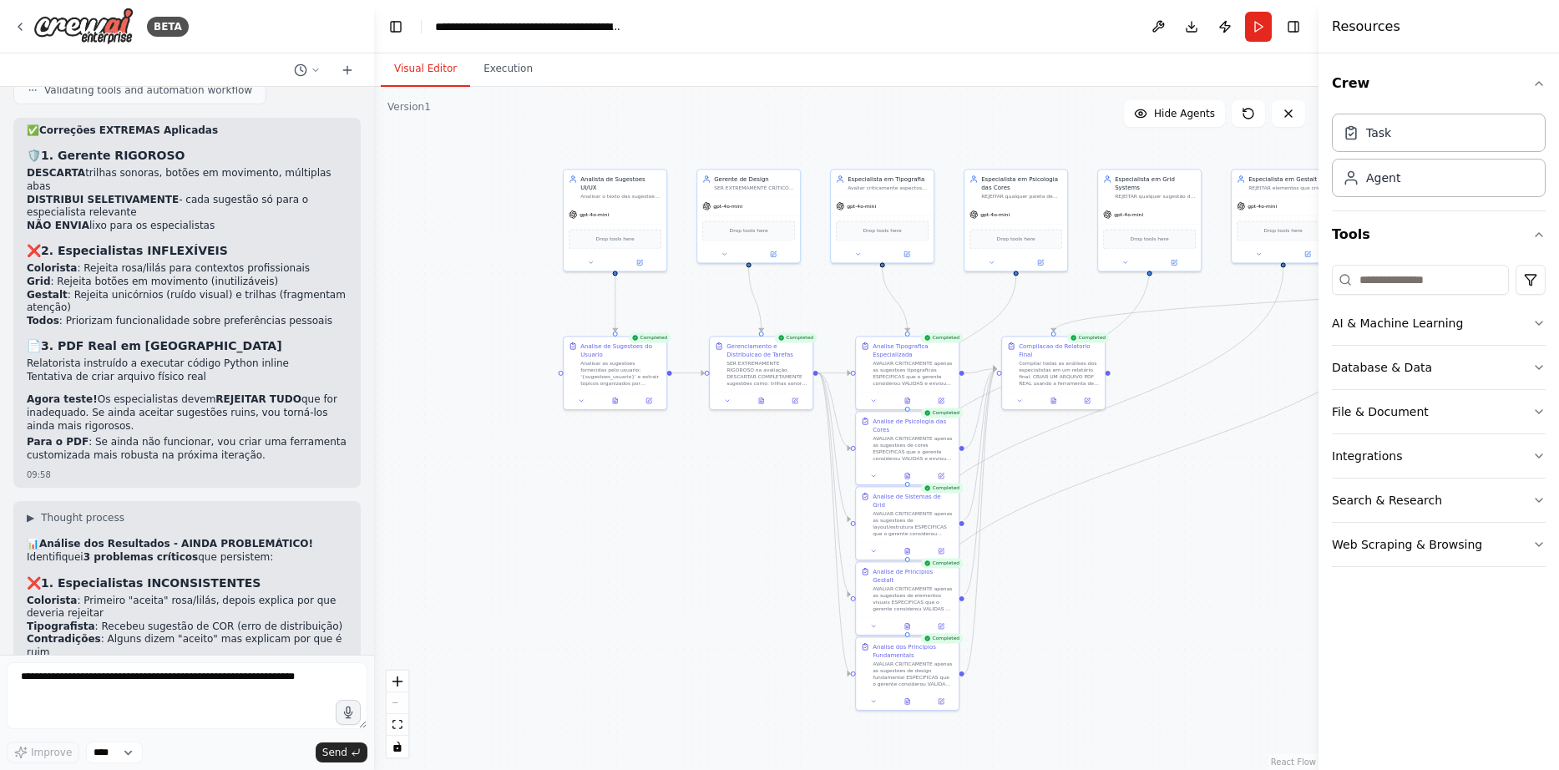
drag, startPoint x: 76, startPoint y: 504, endPoint x: 346, endPoint y: 514, distance: 270.0
copy p "Você quer que eu solicite permissão para criar uma ferramenta customizada de ge…"
click at [202, 671] on textarea at bounding box center [187, 695] width 361 height 67
paste textarea "**********"
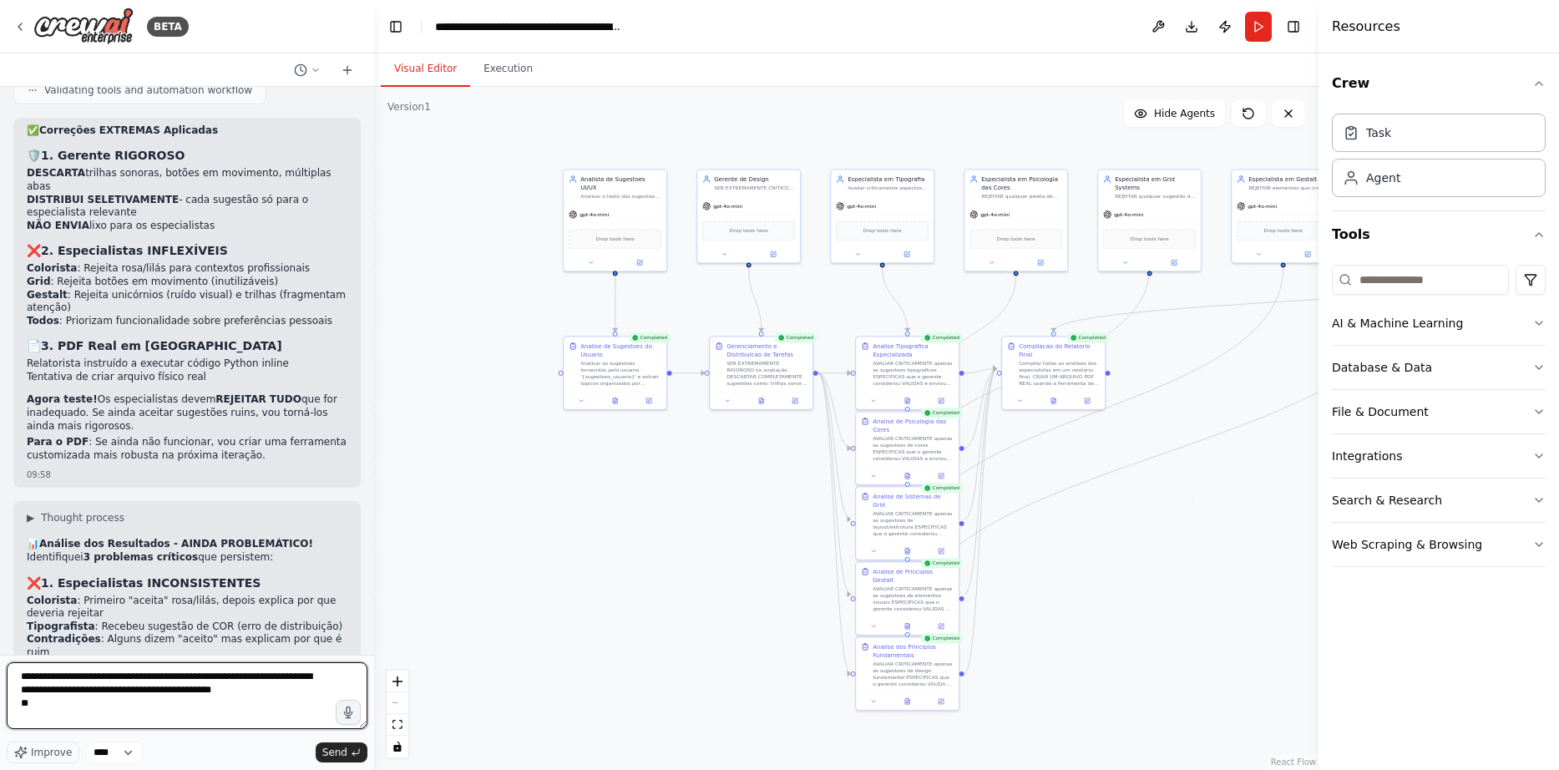
type textarea "**********"
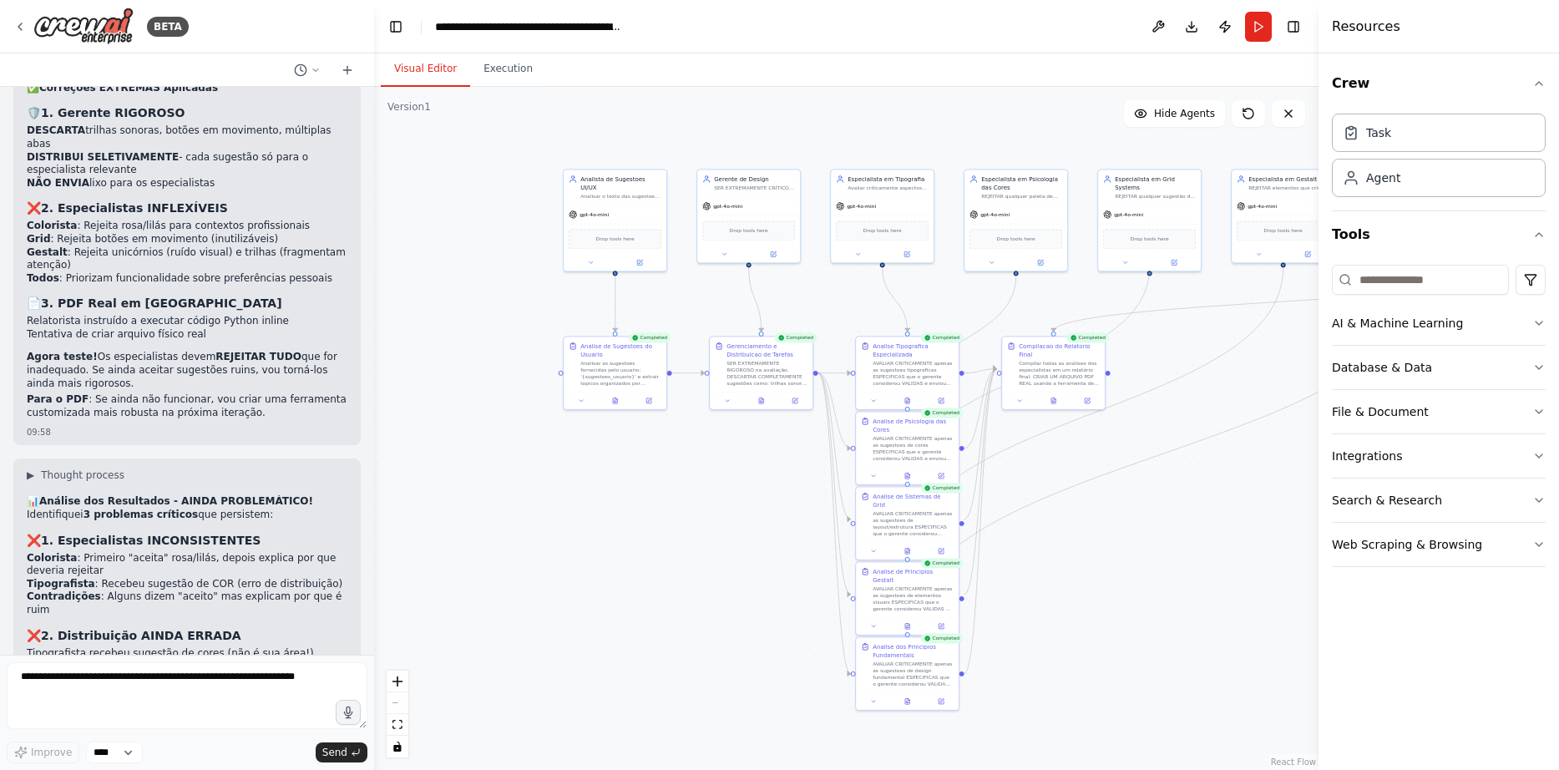
scroll to position [10389, 0]
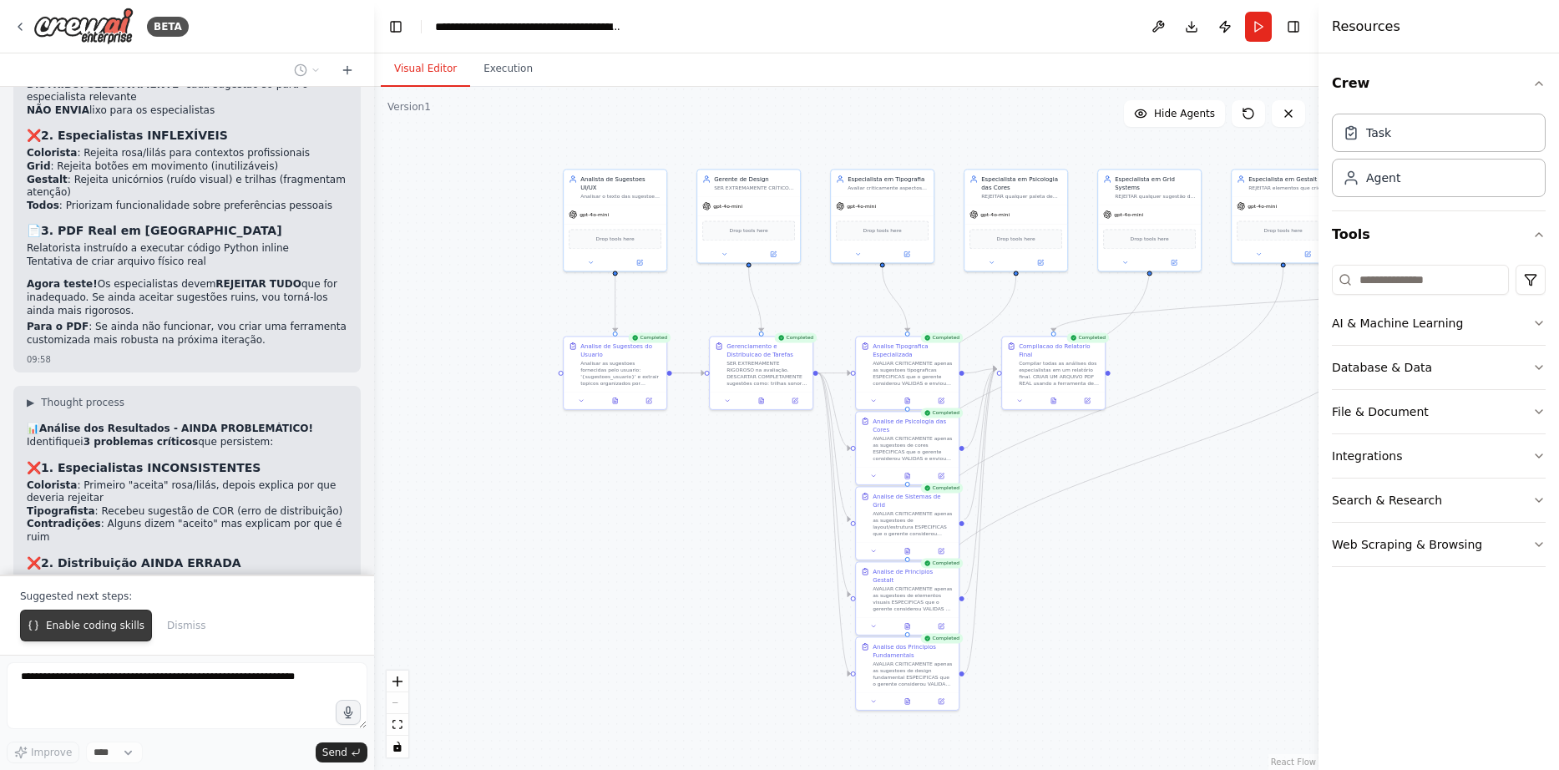
click at [75, 630] on span "Enable coding skills" at bounding box center [95, 625] width 99 height 13
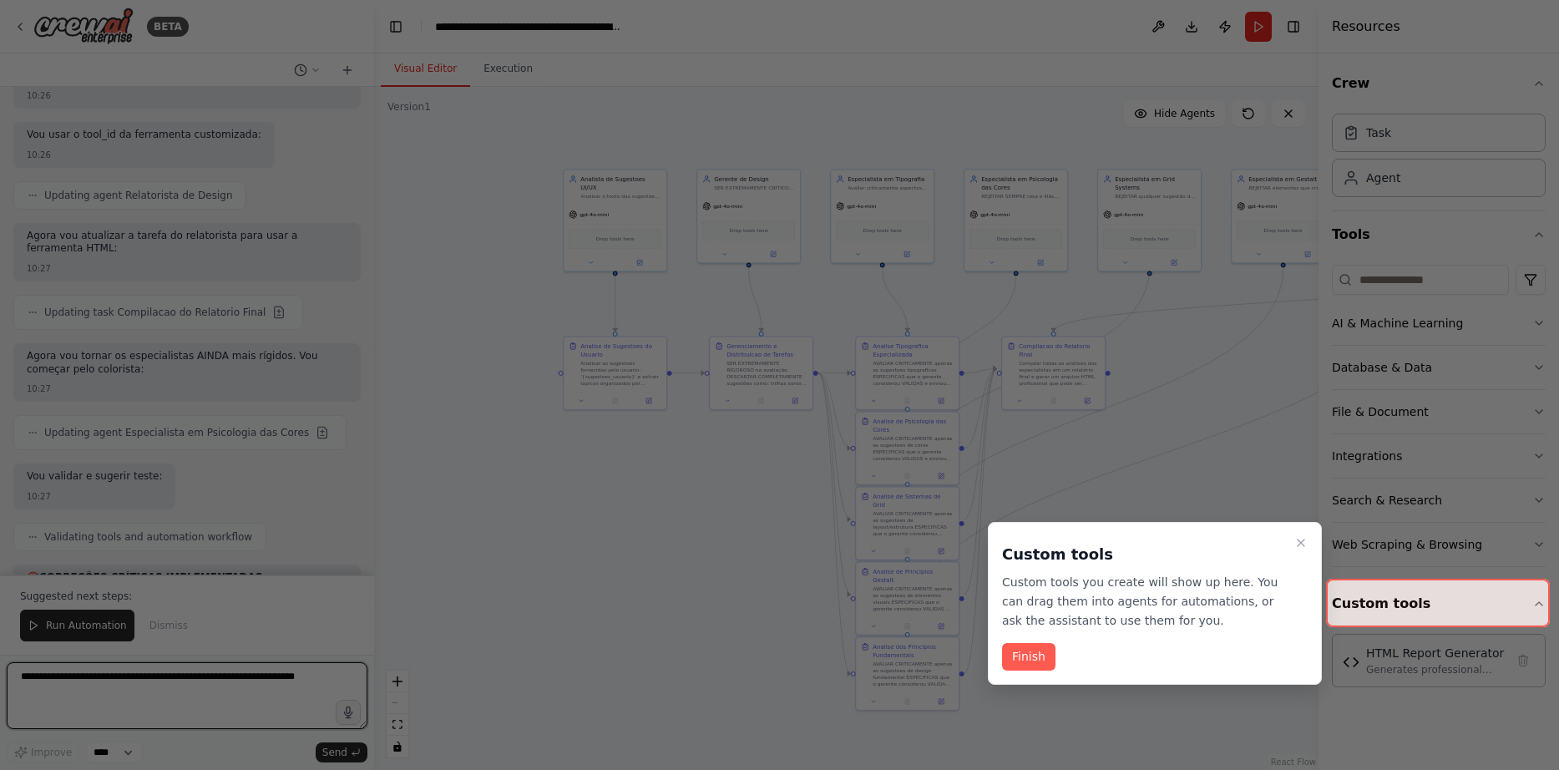
scroll to position [13265, 0]
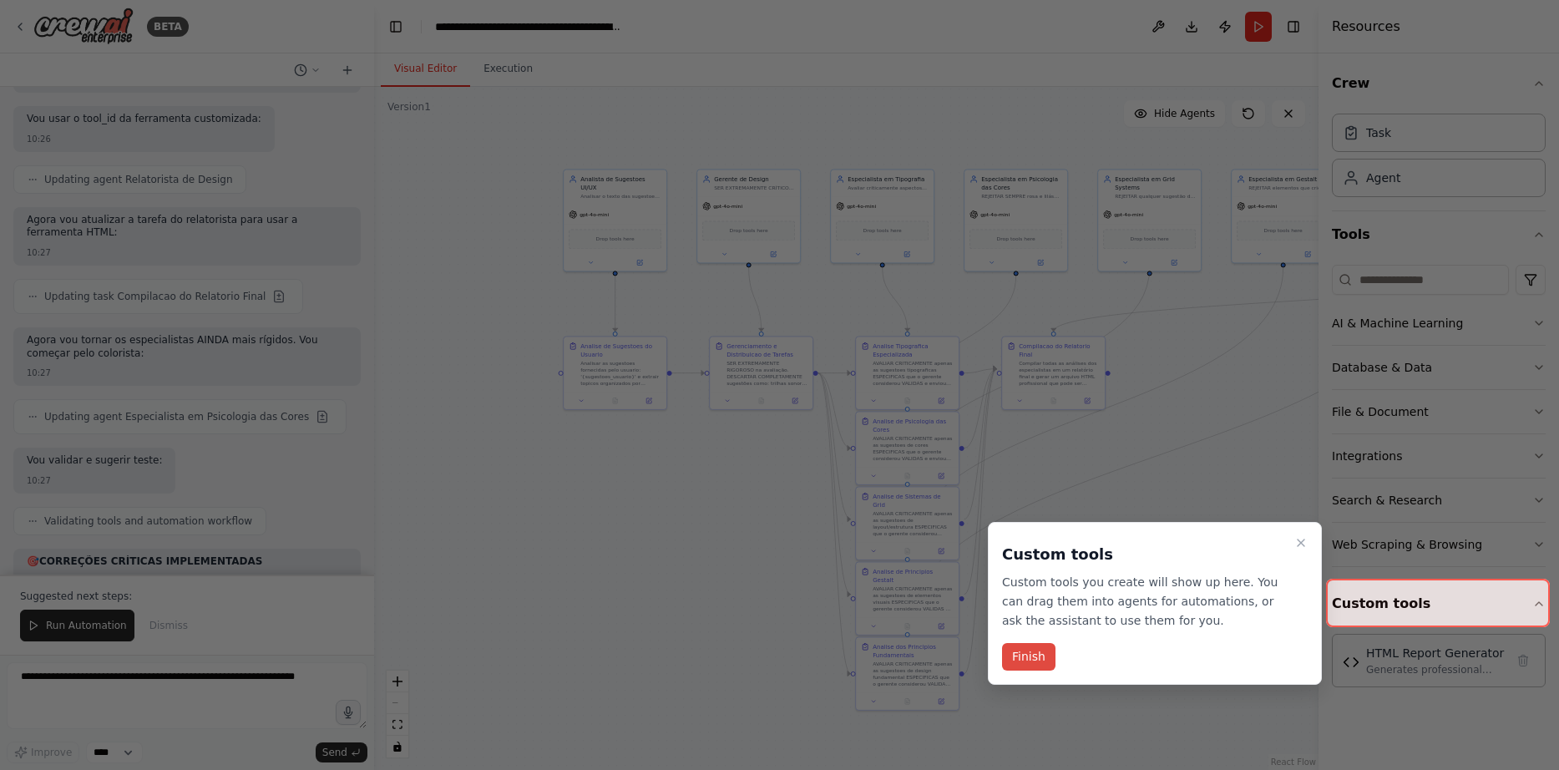
click at [1034, 658] on button "Finish" at bounding box center [1028, 657] width 53 height 28
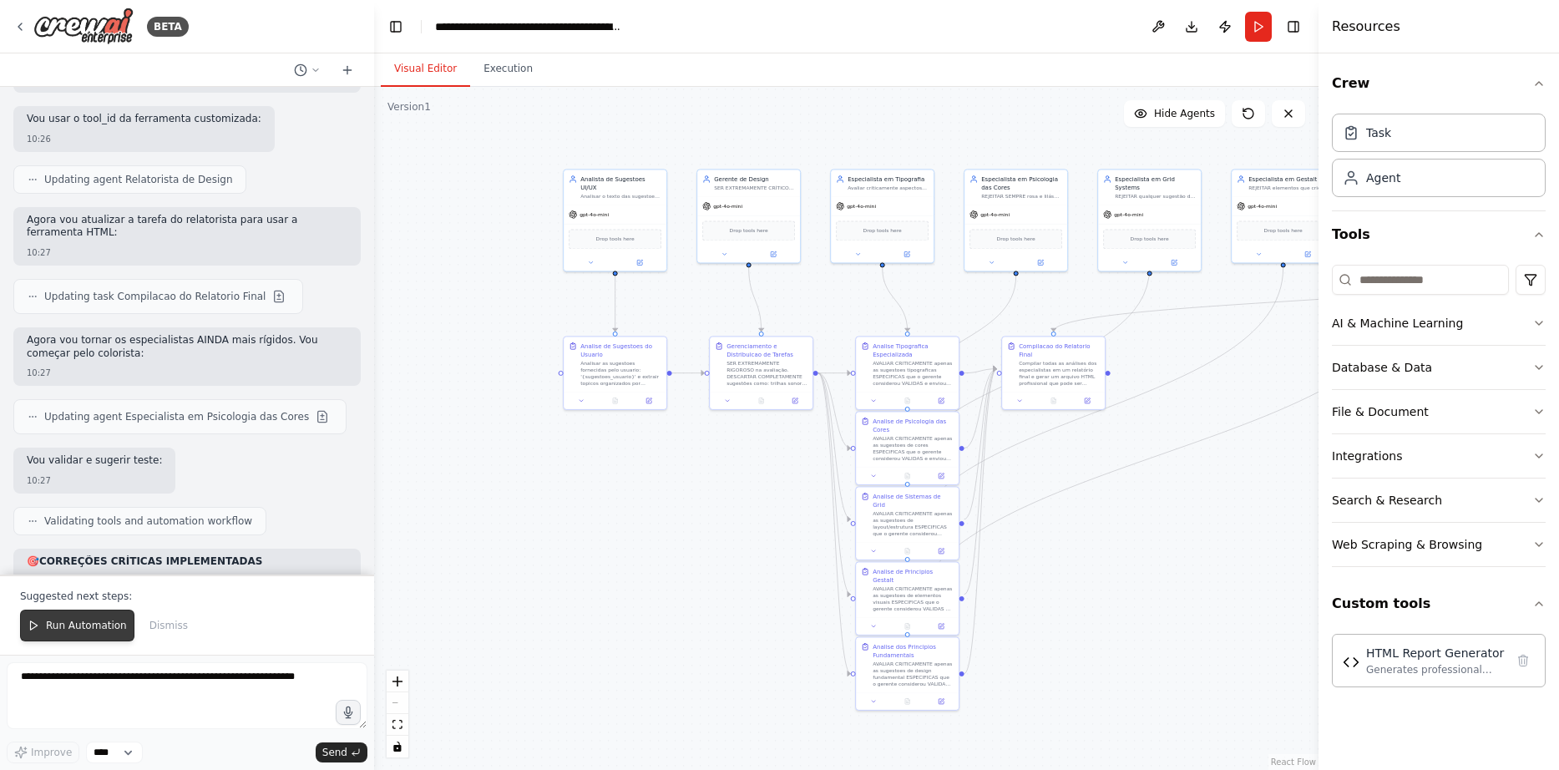
click at [111, 626] on span "Run Automation" at bounding box center [86, 625] width 81 height 13
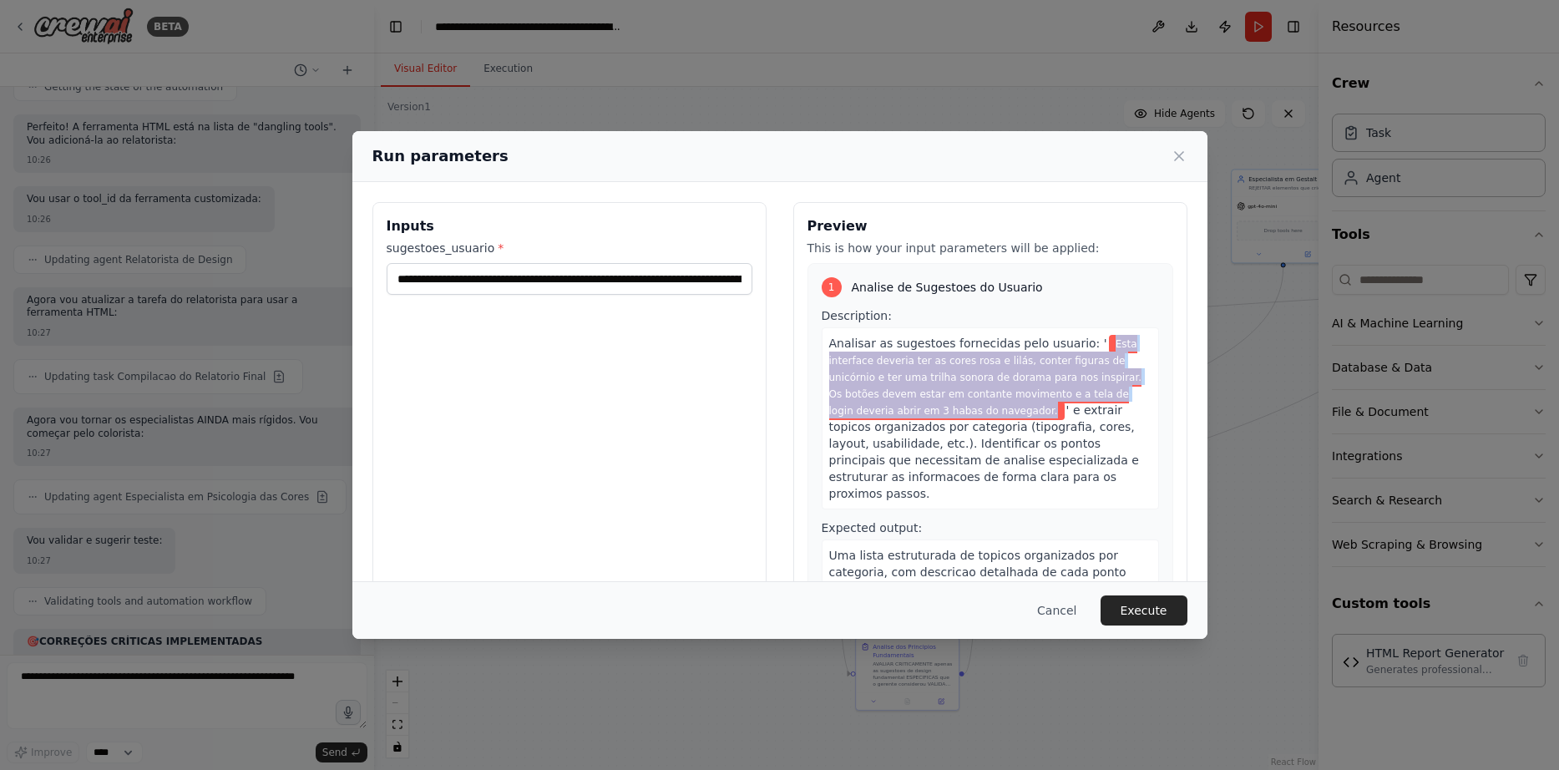
drag, startPoint x: 1083, startPoint y: 343, endPoint x: 948, endPoint y: 411, distance: 151.3
click at [948, 411] on span "Esta interface deveria ter as cores rosa e lilás, conter figuras de unicórnio e…" at bounding box center [985, 377] width 313 height 85
copy span "Esta interface deveria ter as cores rosa e lilás, conter figuras de unicórnio e…"
click at [1152, 605] on button "Execute" at bounding box center [1144, 610] width 87 height 30
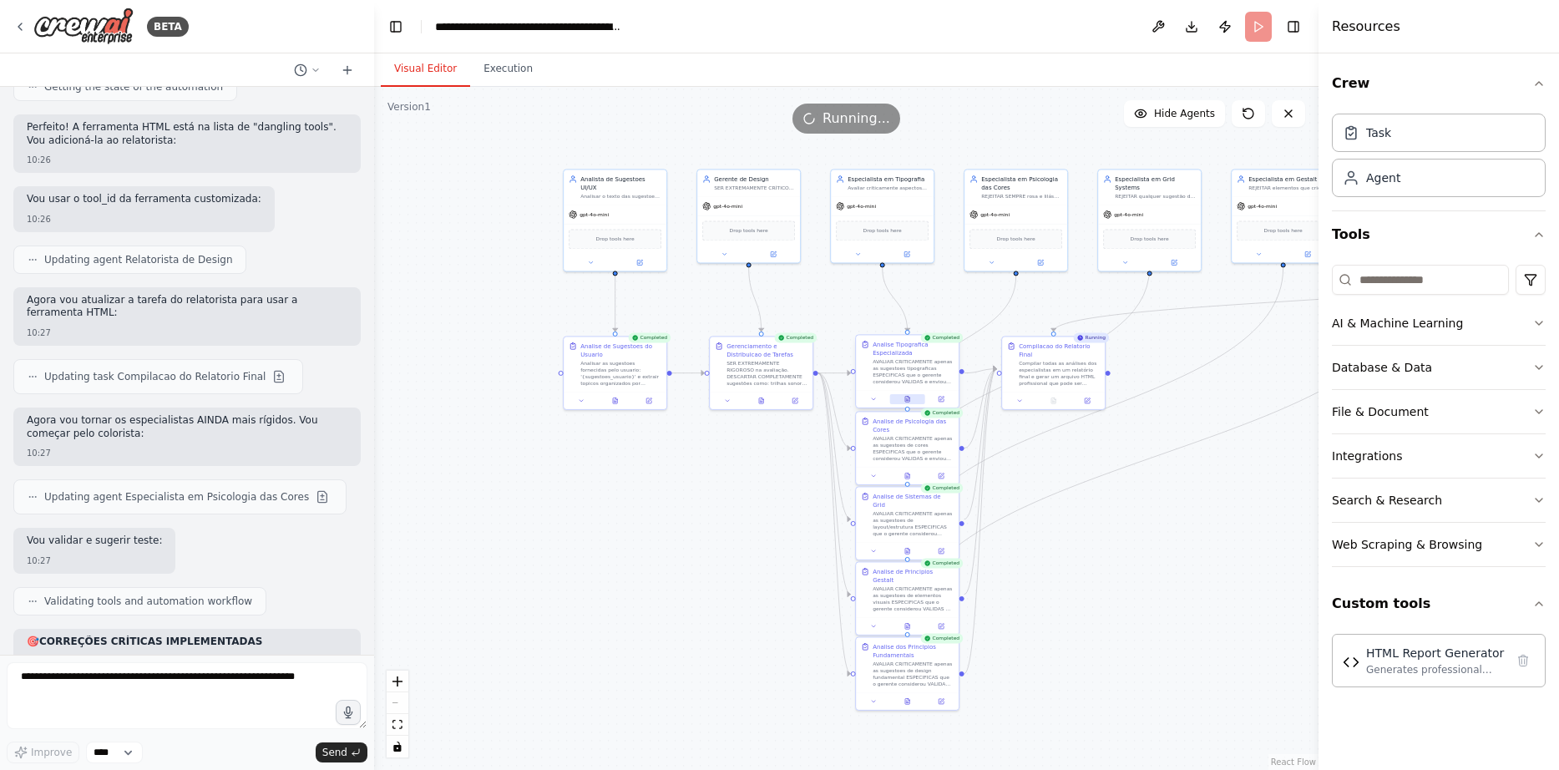
click at [908, 395] on button at bounding box center [907, 399] width 35 height 10
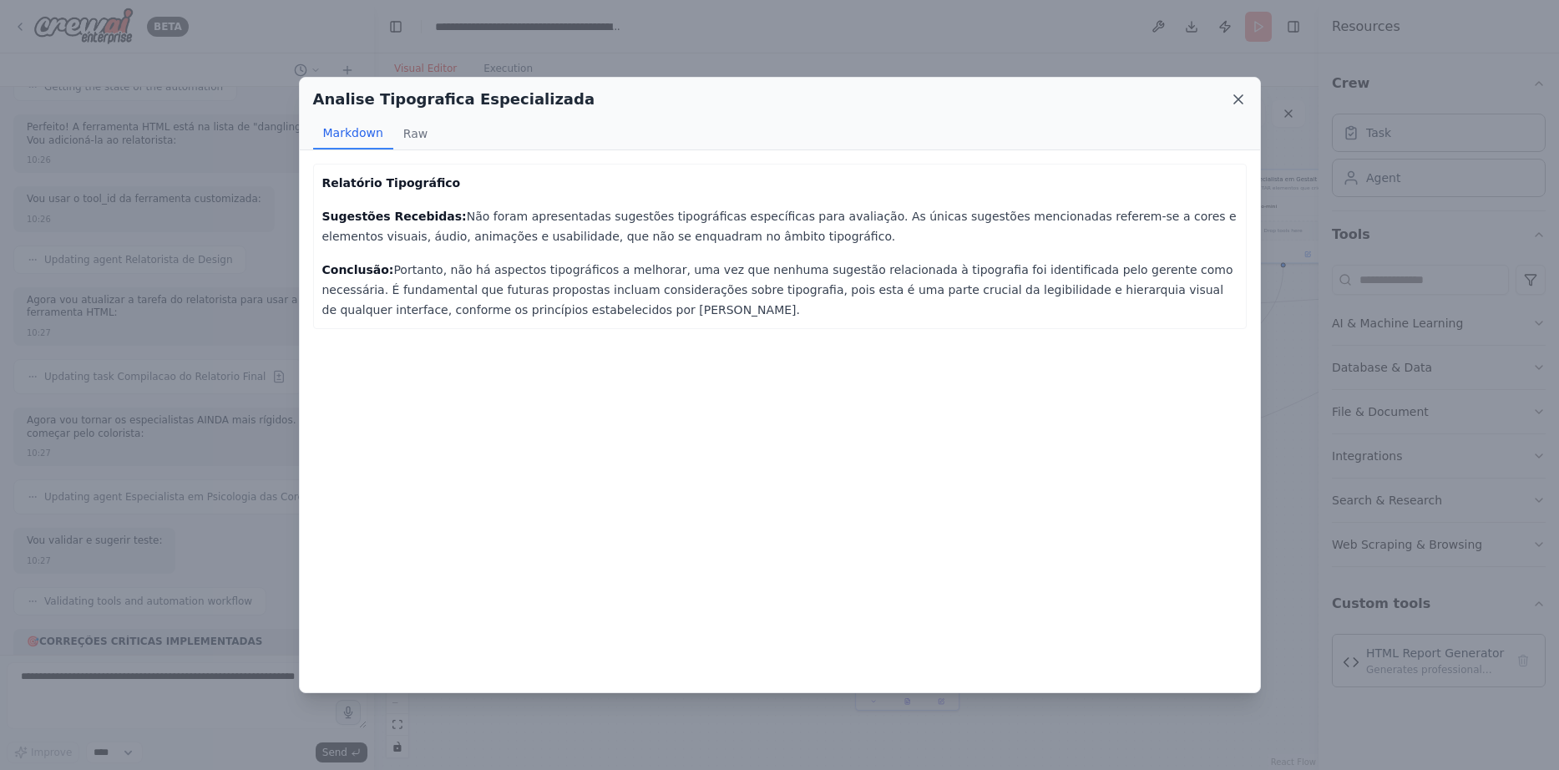
click at [1234, 101] on icon at bounding box center [1238, 99] width 17 height 17
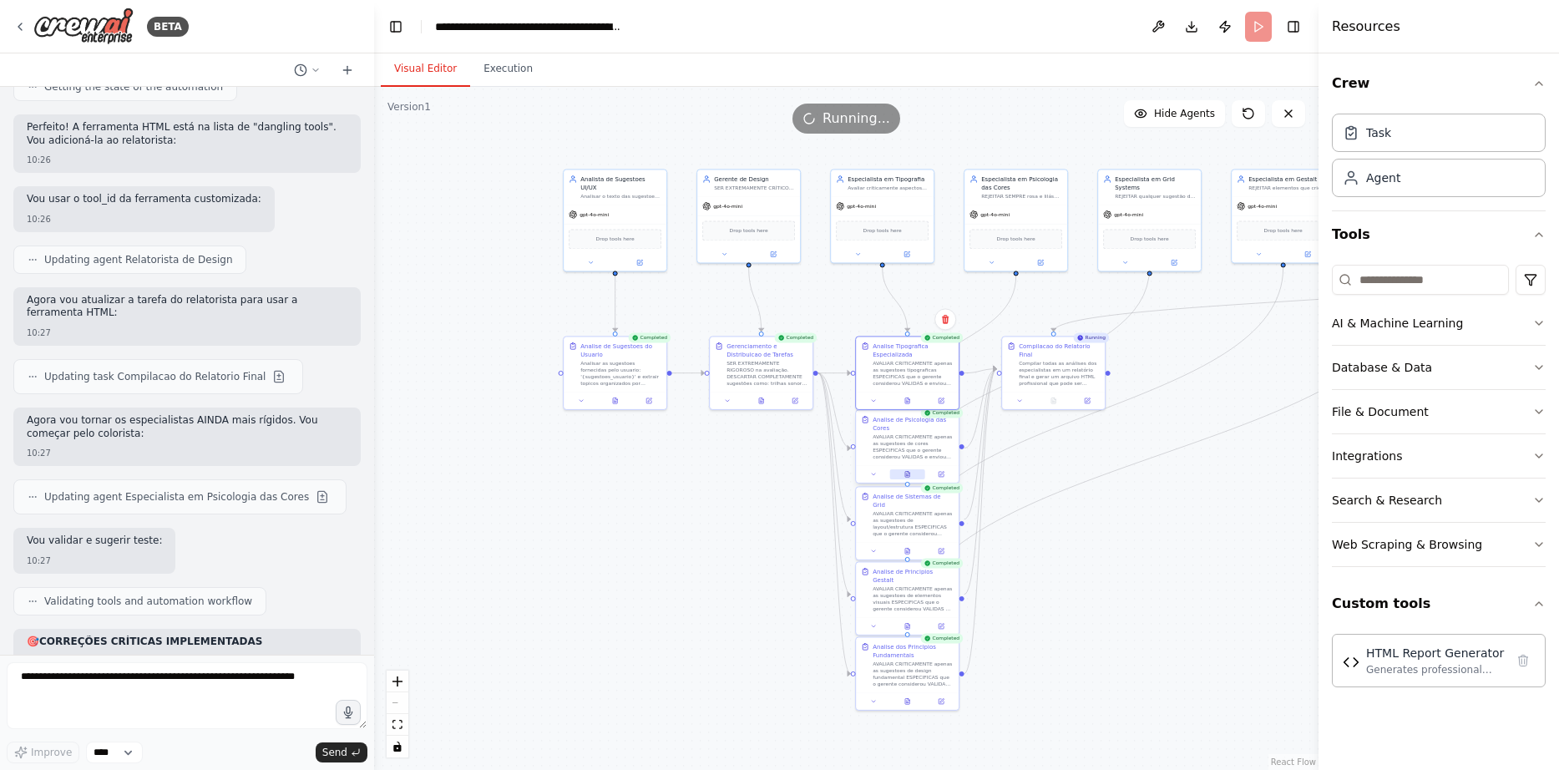
click at [913, 473] on button at bounding box center [907, 474] width 35 height 10
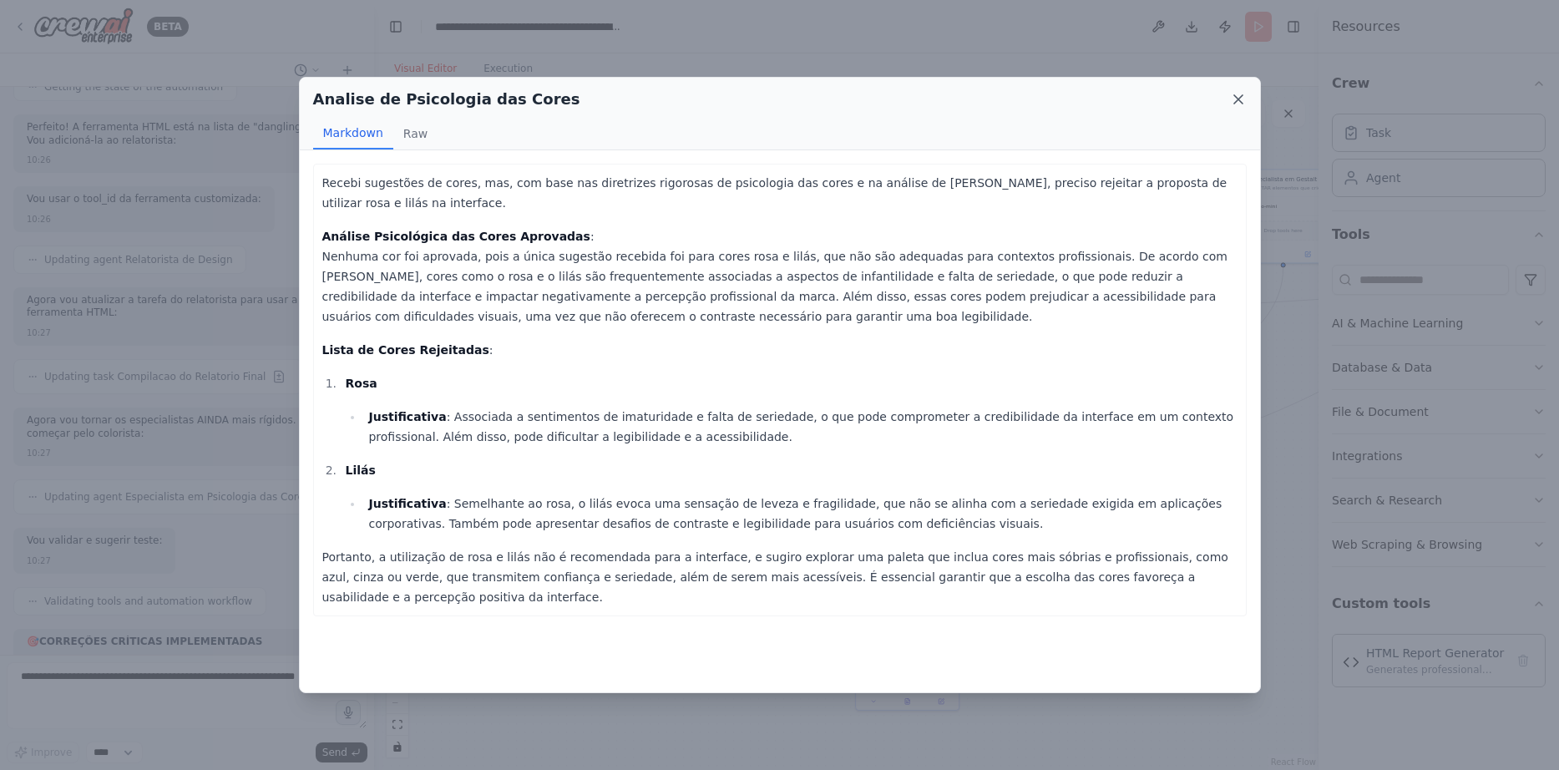
click at [1240, 101] on icon at bounding box center [1238, 99] width 8 height 8
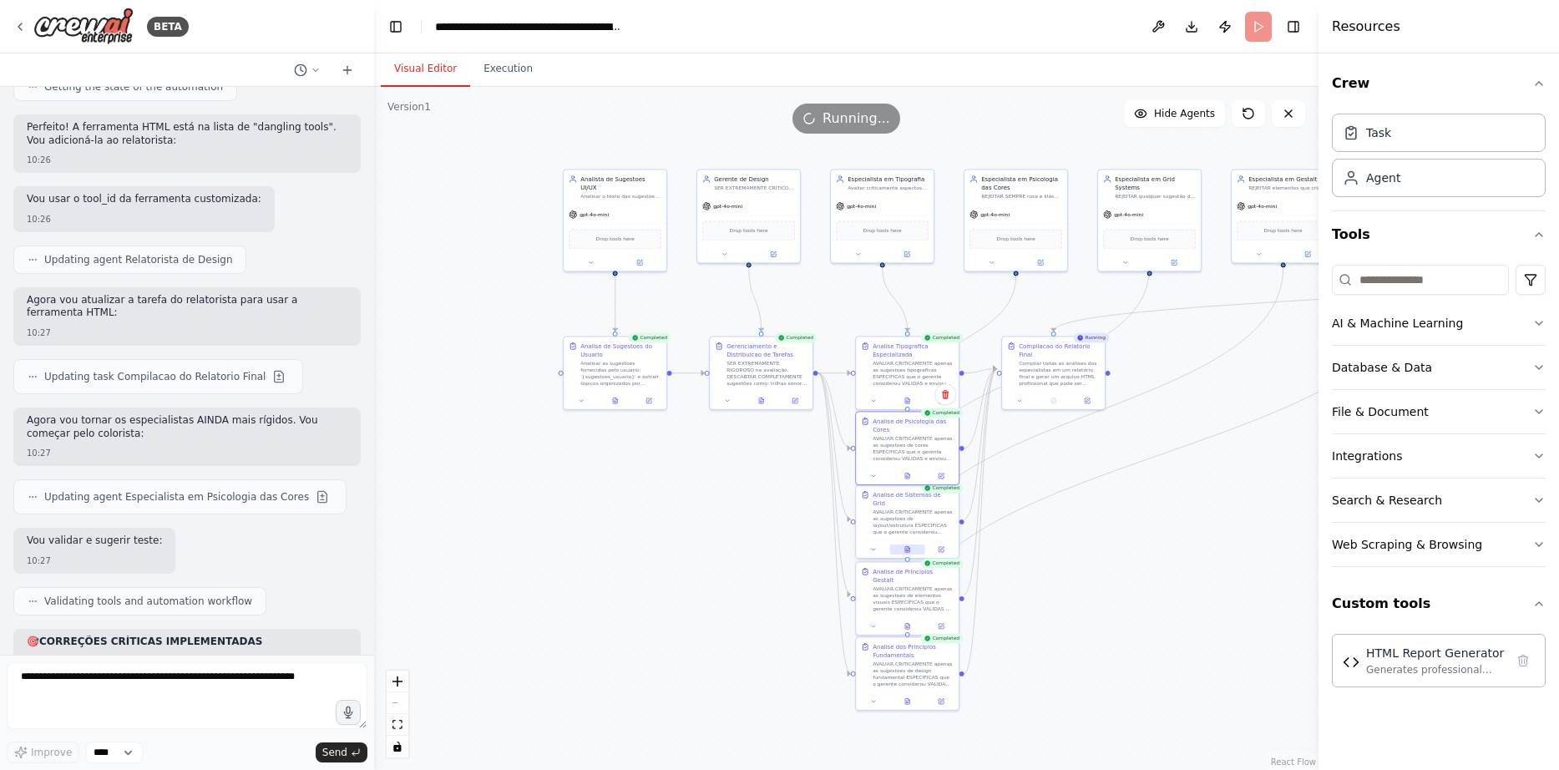
click at [913, 544] on button at bounding box center [907, 549] width 35 height 10
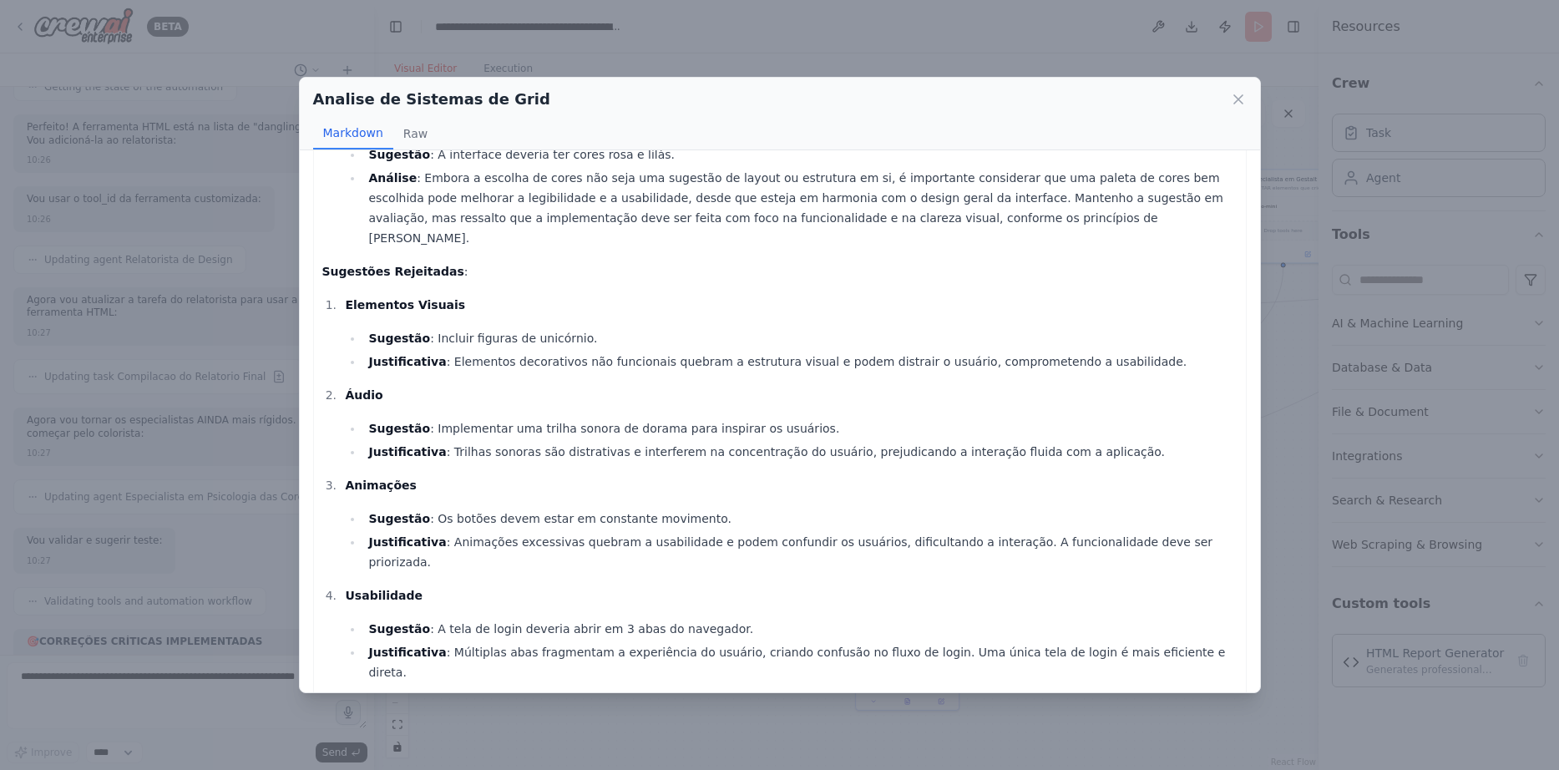
scroll to position [152, 0]
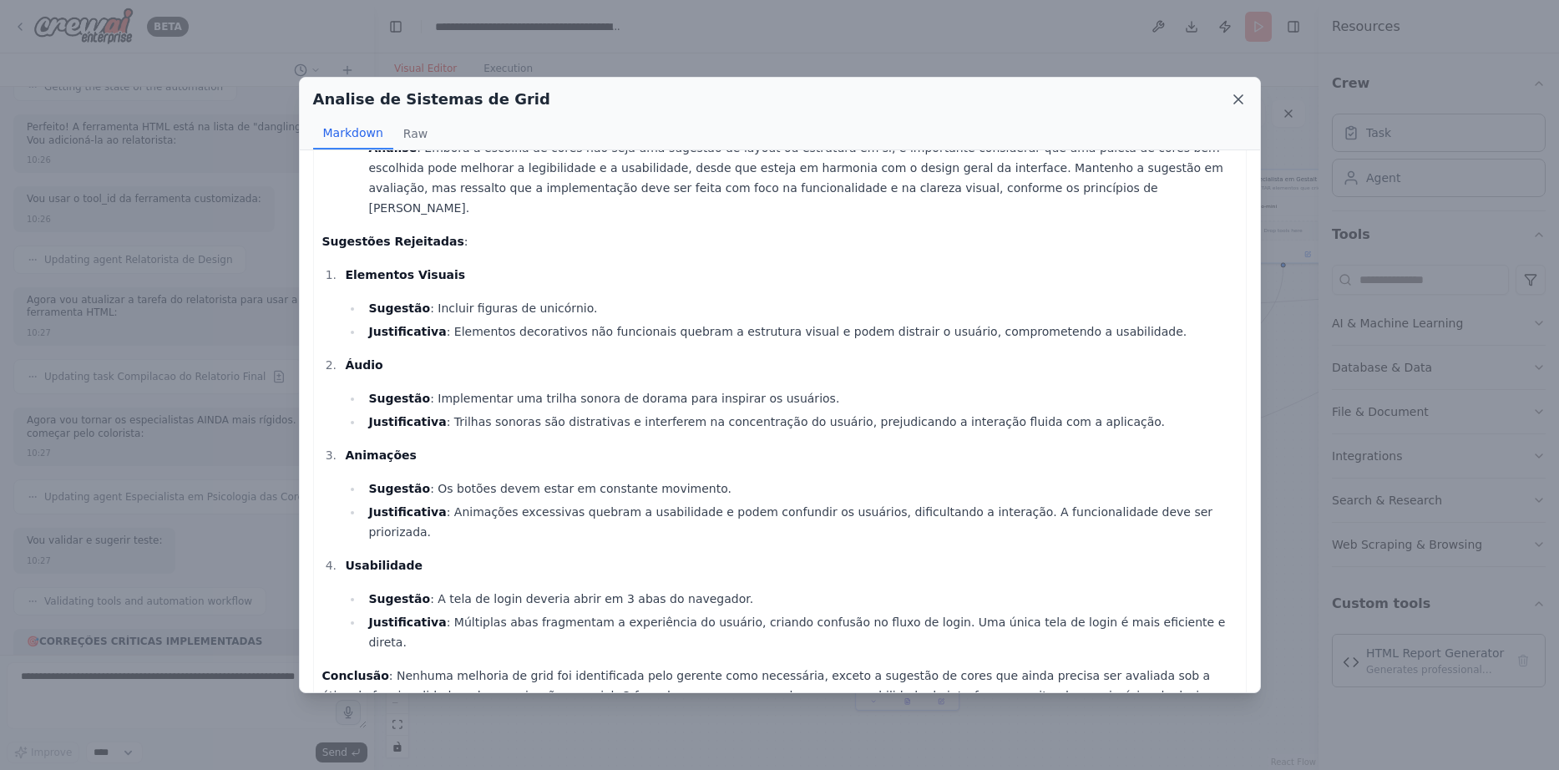
click at [1240, 106] on icon at bounding box center [1238, 99] width 17 height 17
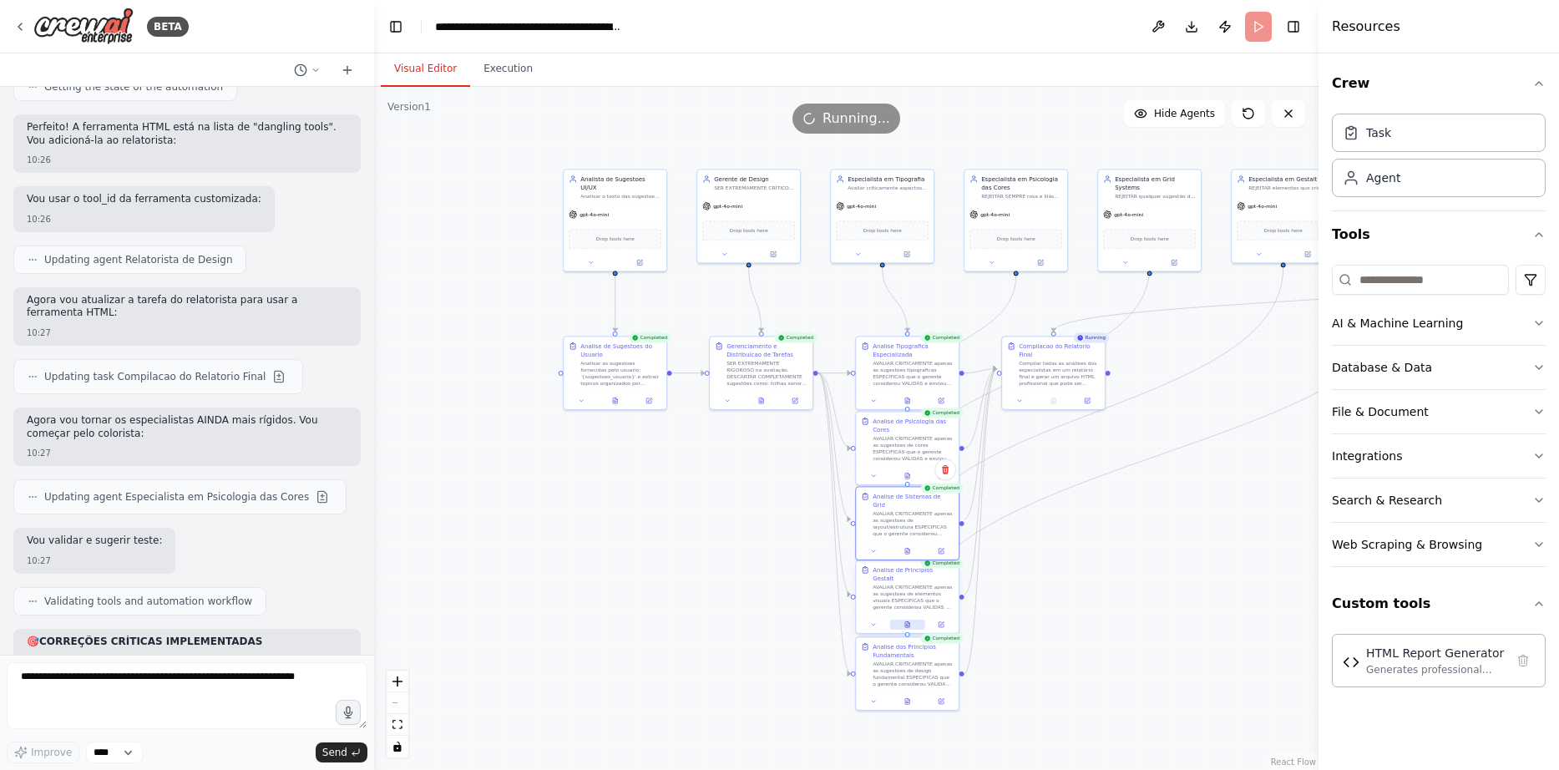
click at [917, 620] on button at bounding box center [907, 625] width 35 height 10
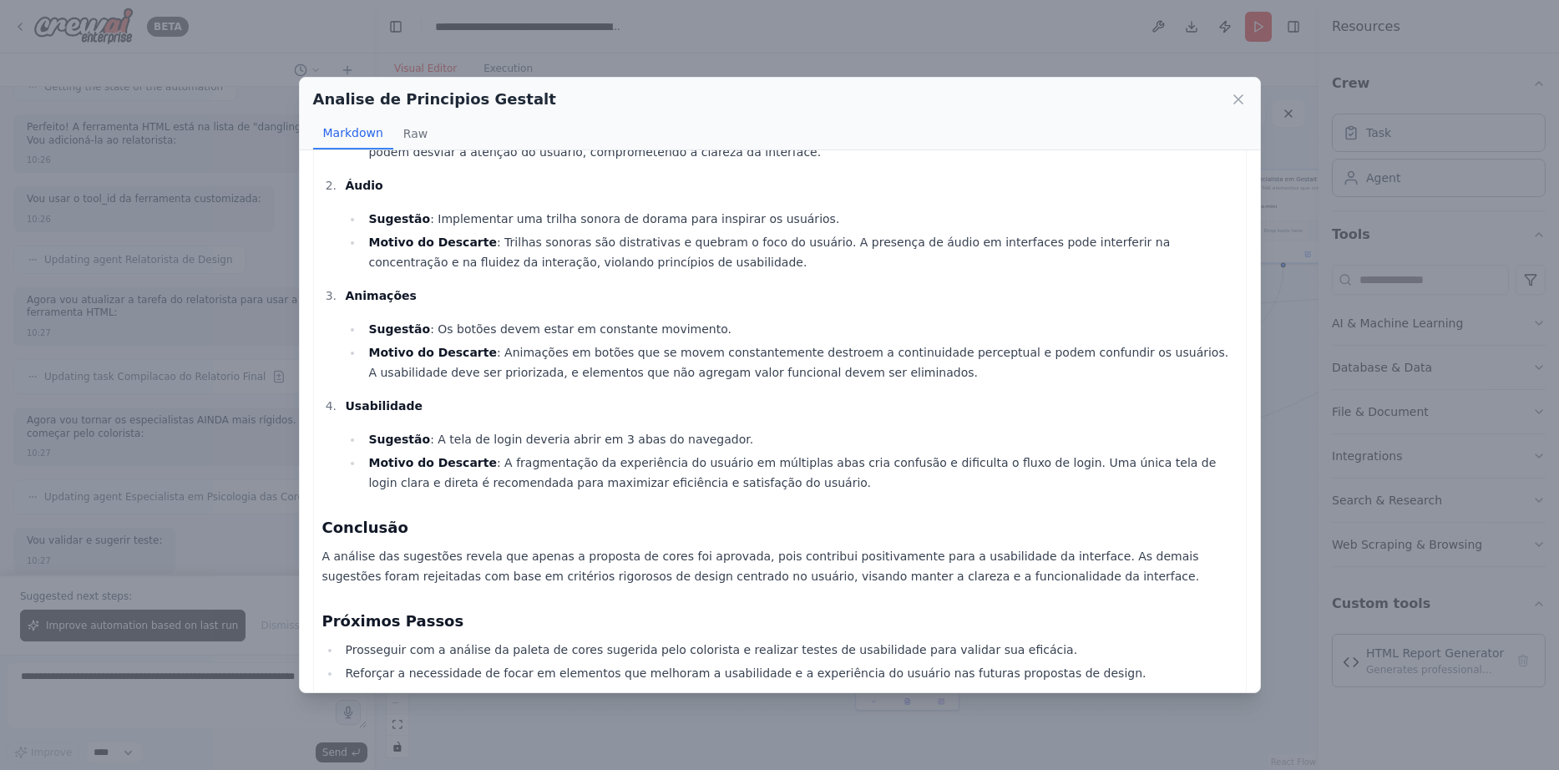
scroll to position [320, 0]
click at [1236, 94] on icon at bounding box center [1238, 99] width 17 height 17
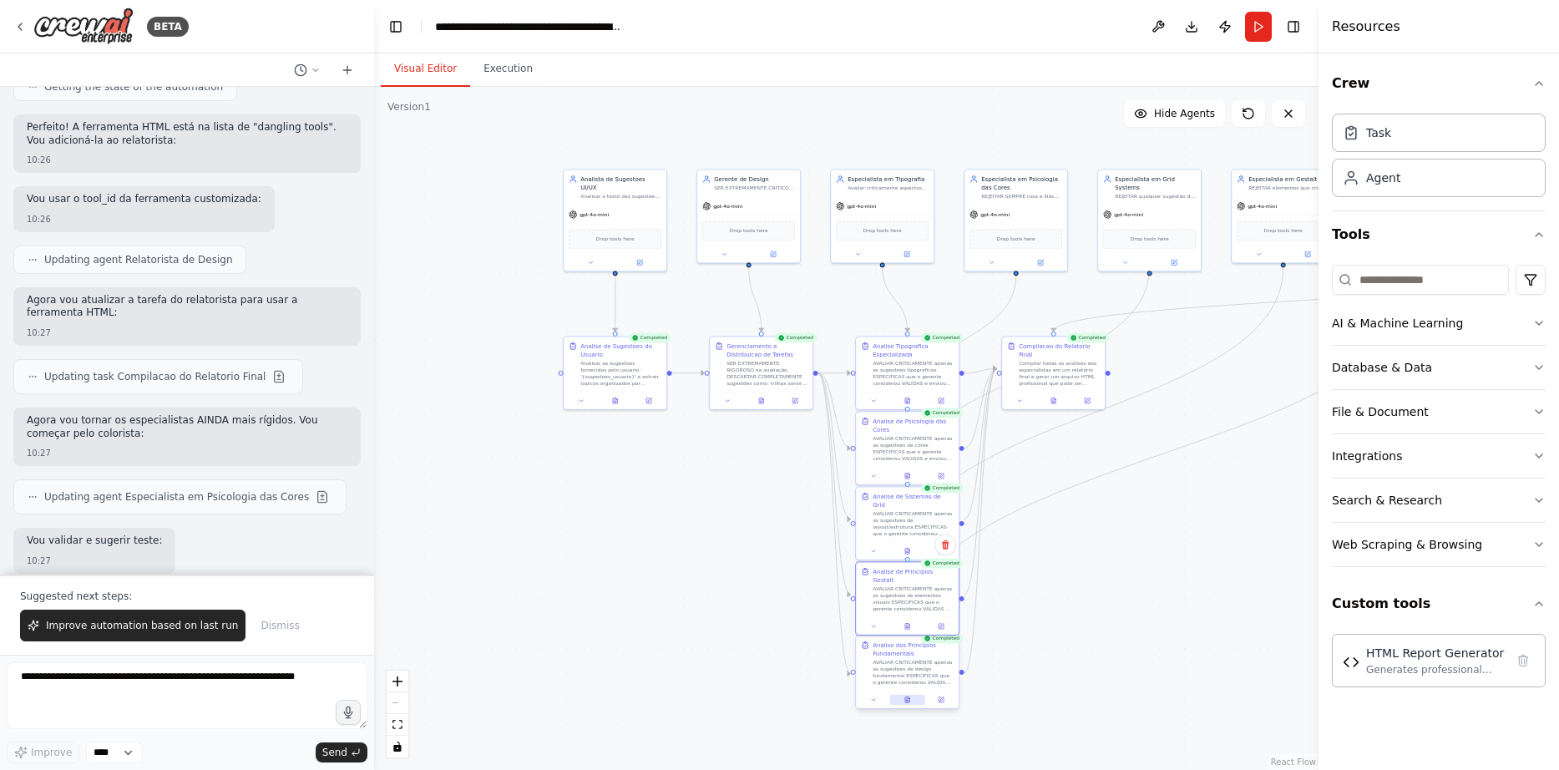
click at [909, 697] on icon at bounding box center [907, 699] width 7 height 7
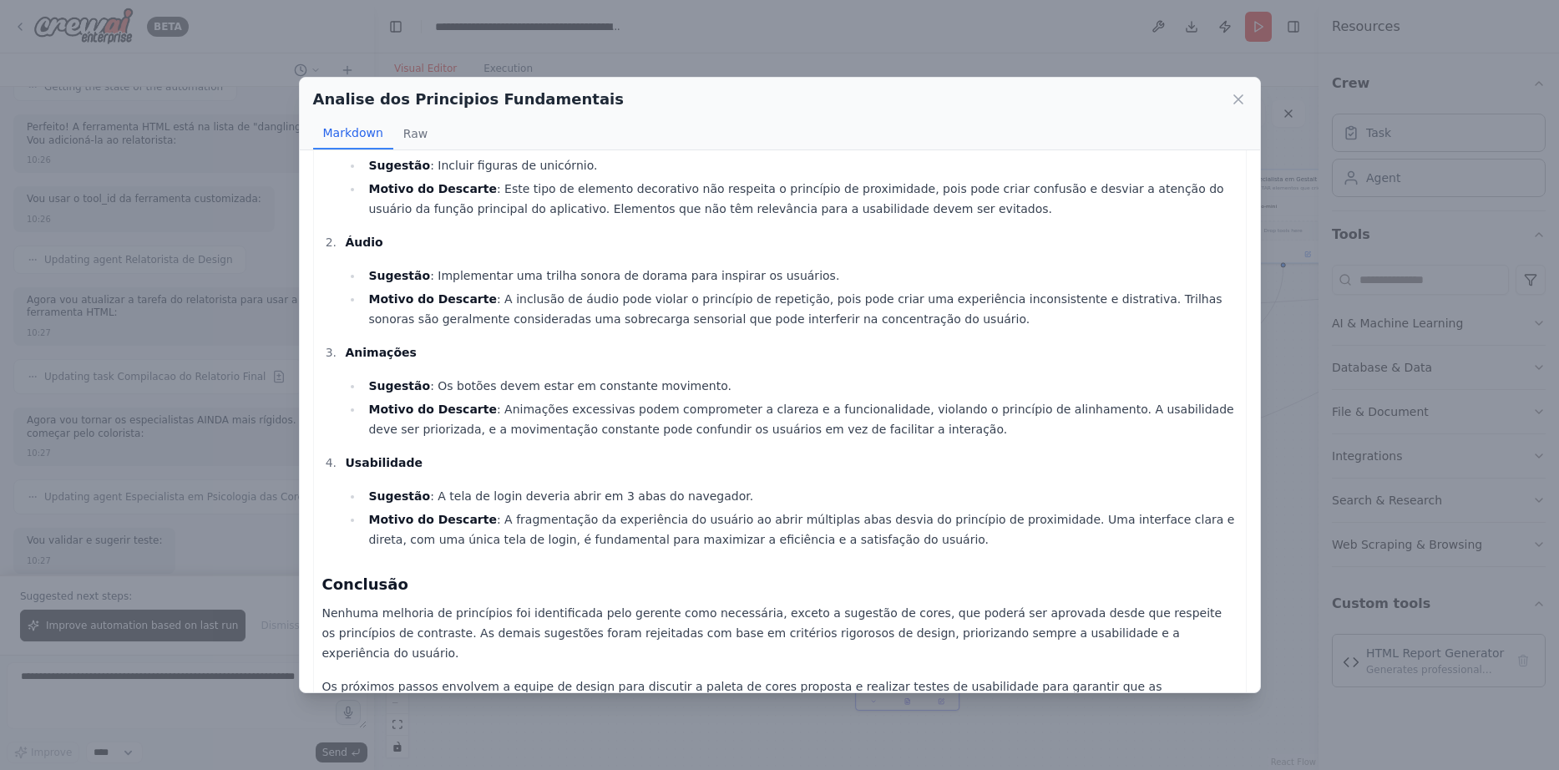
scroll to position [349, 0]
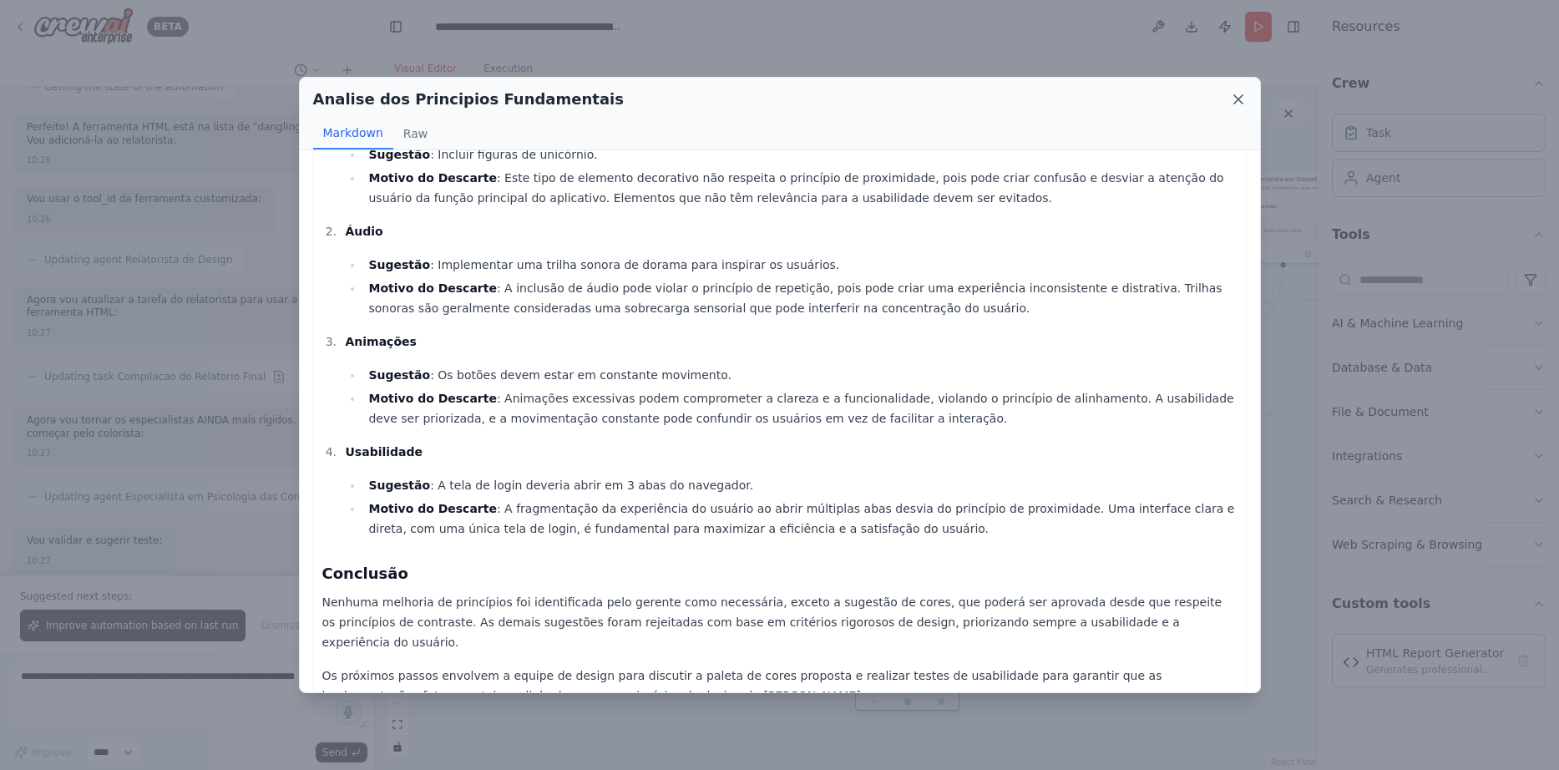
click at [1238, 106] on icon at bounding box center [1238, 99] width 17 height 17
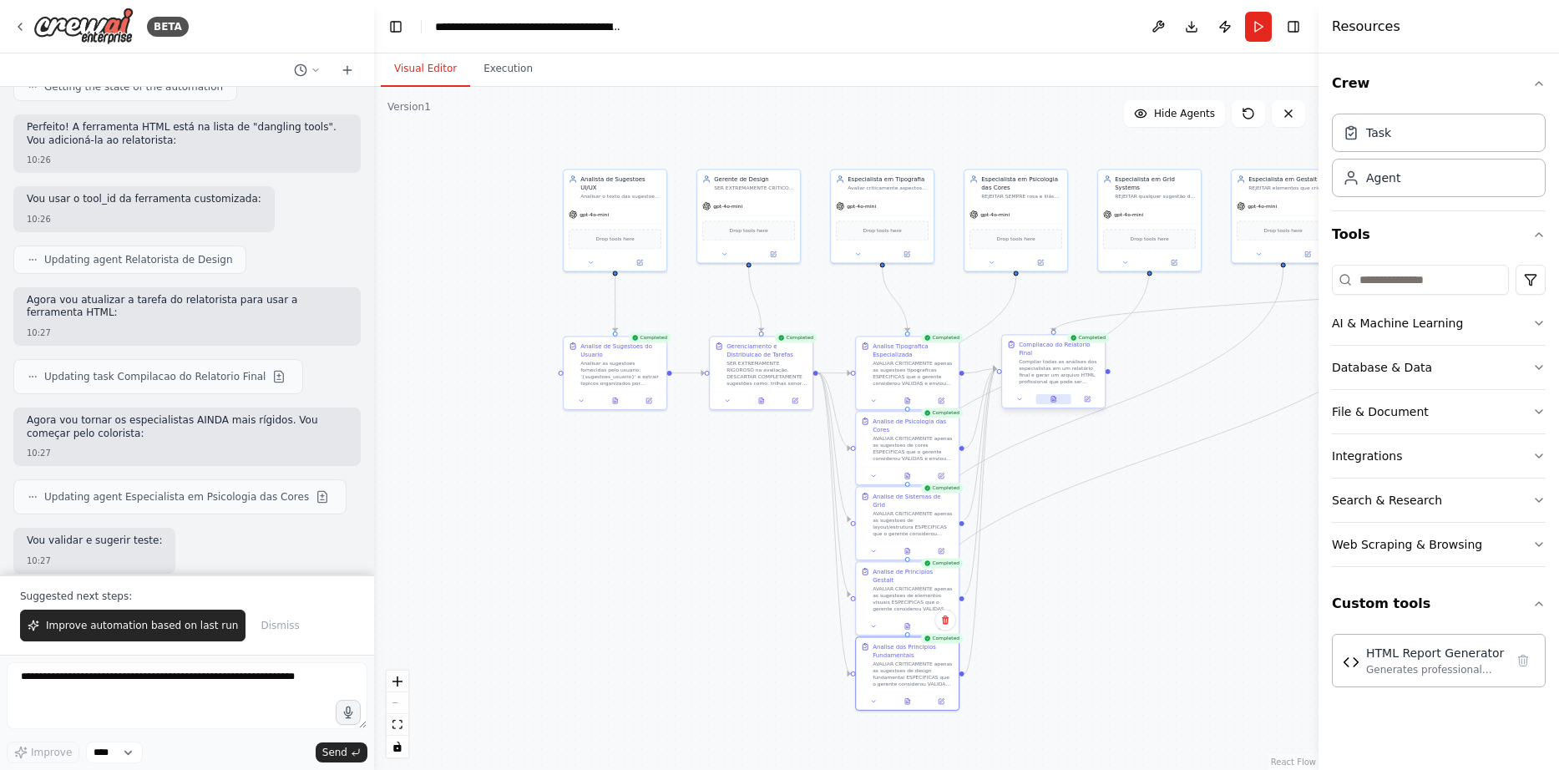
click at [1059, 394] on button at bounding box center [1053, 399] width 35 height 10
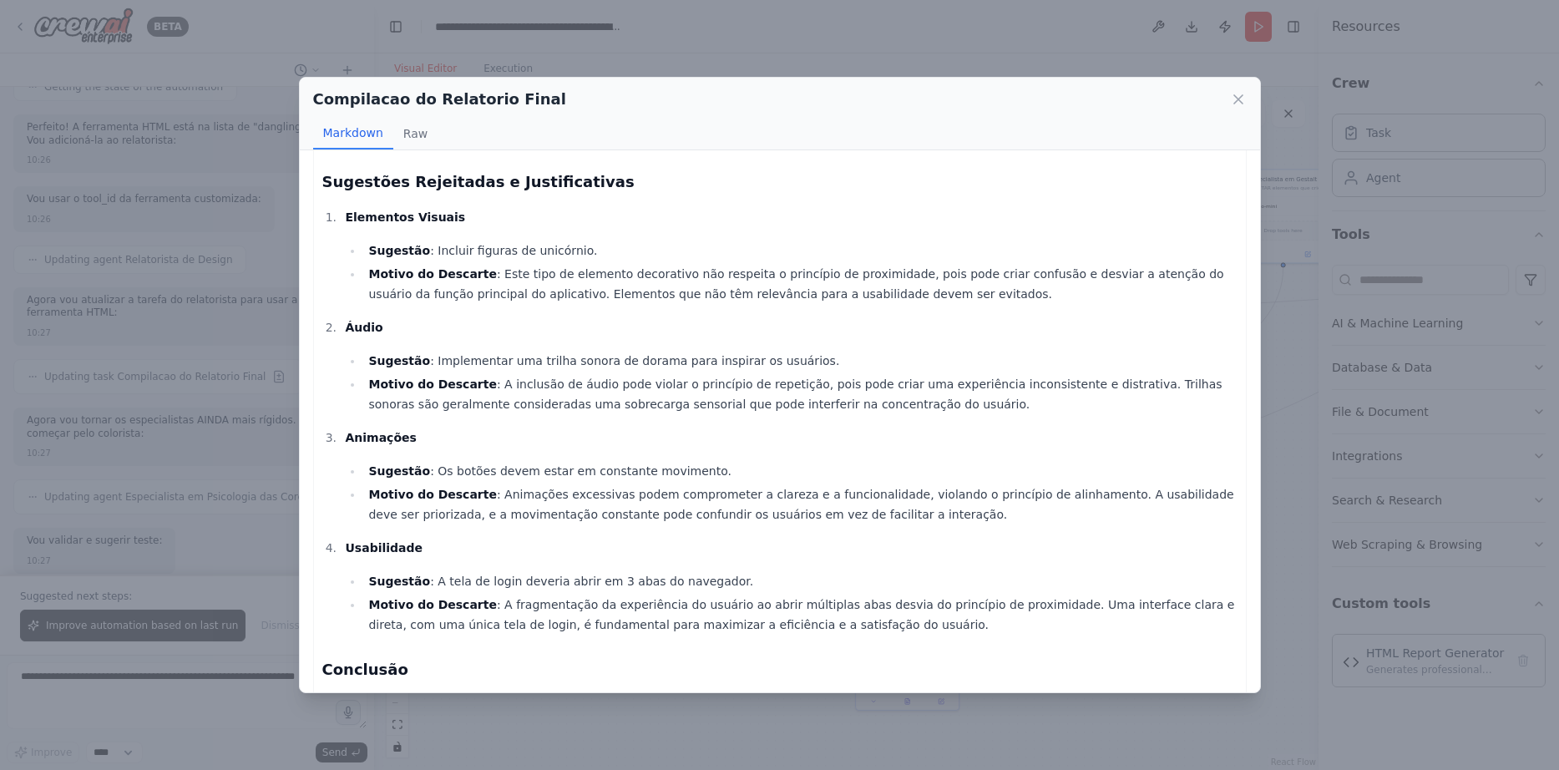
scroll to position [2874, 0]
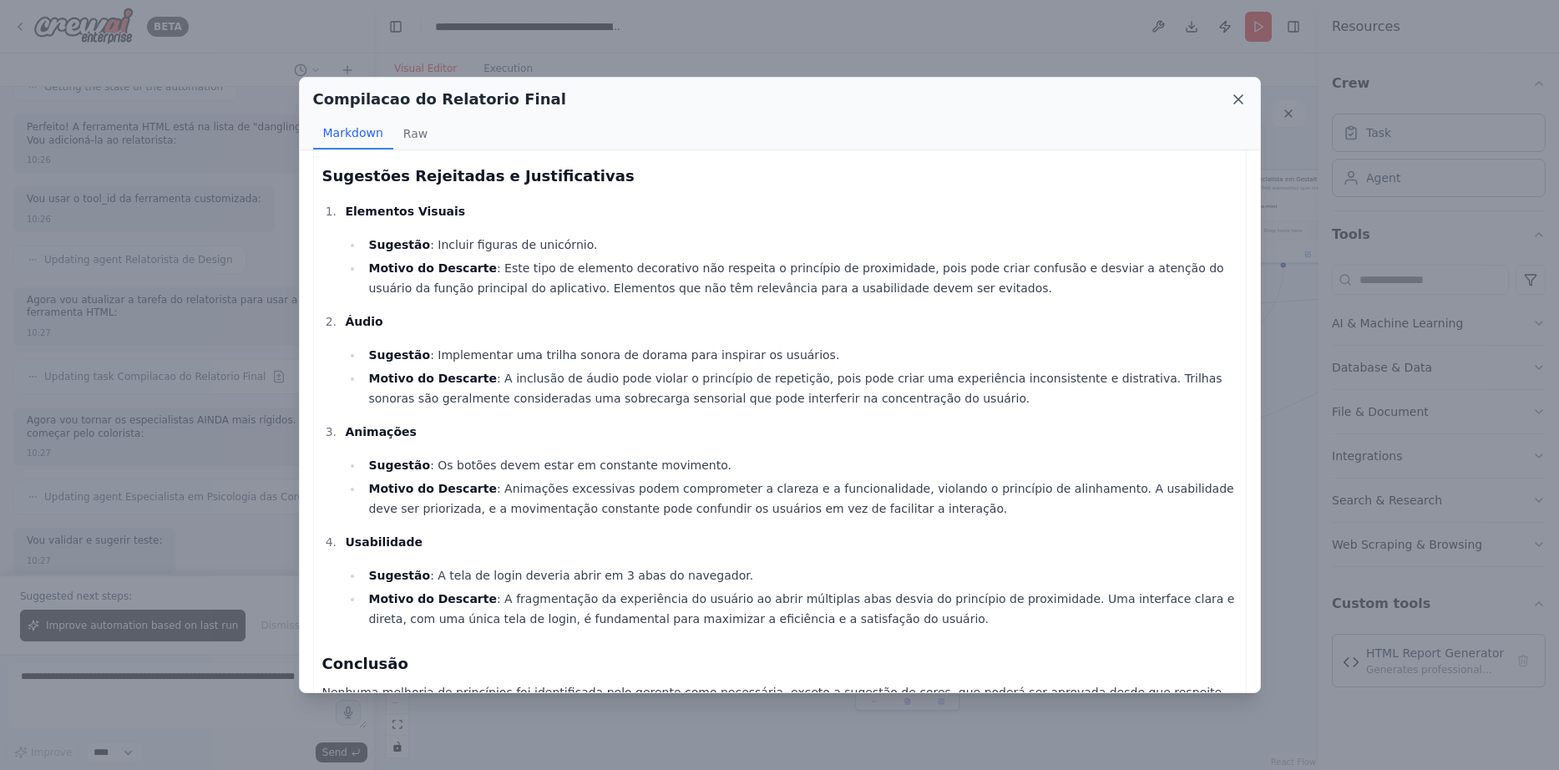
click at [1240, 95] on icon at bounding box center [1238, 99] width 17 height 17
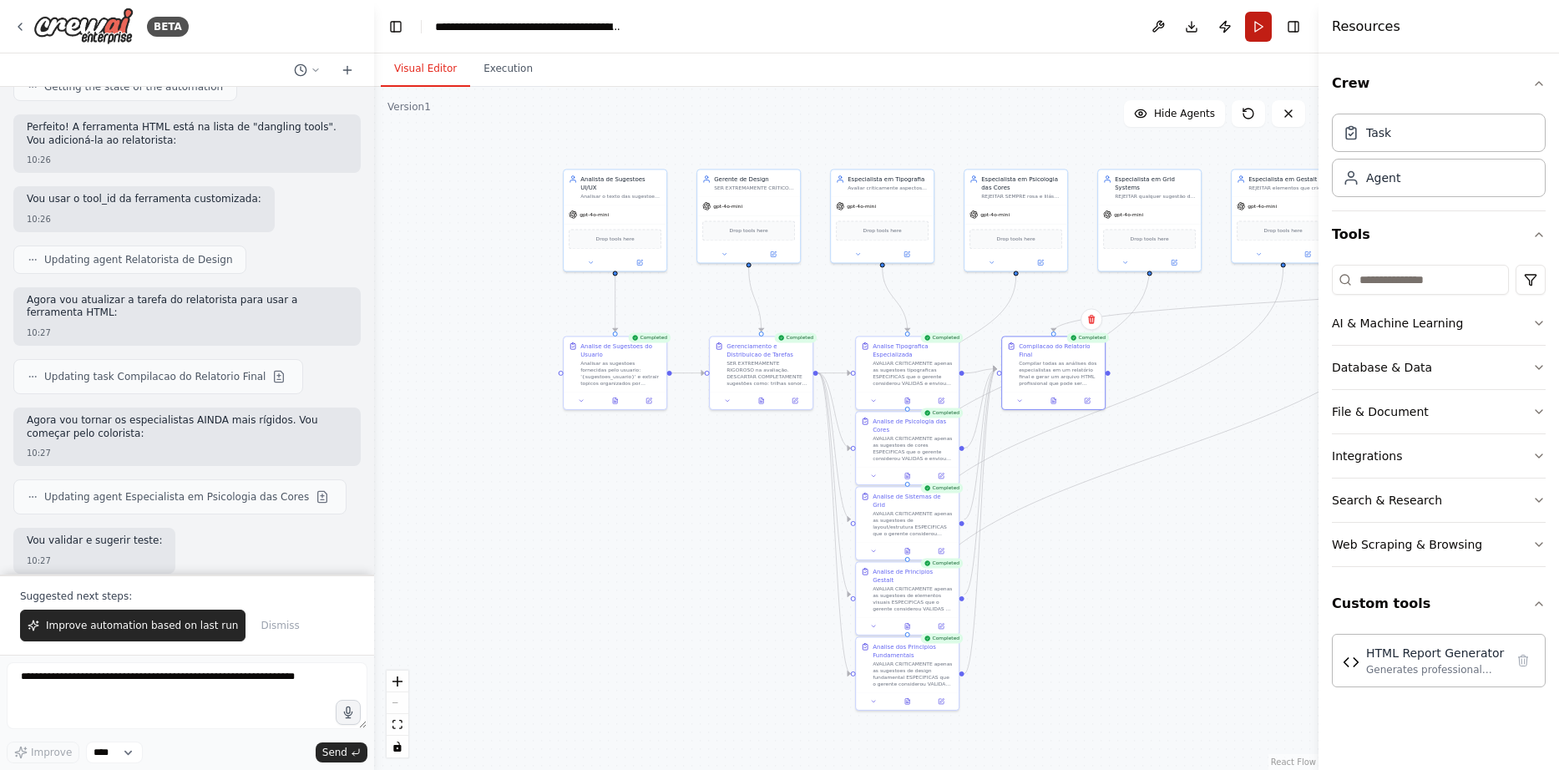
click at [1249, 31] on button "Run" at bounding box center [1258, 27] width 27 height 30
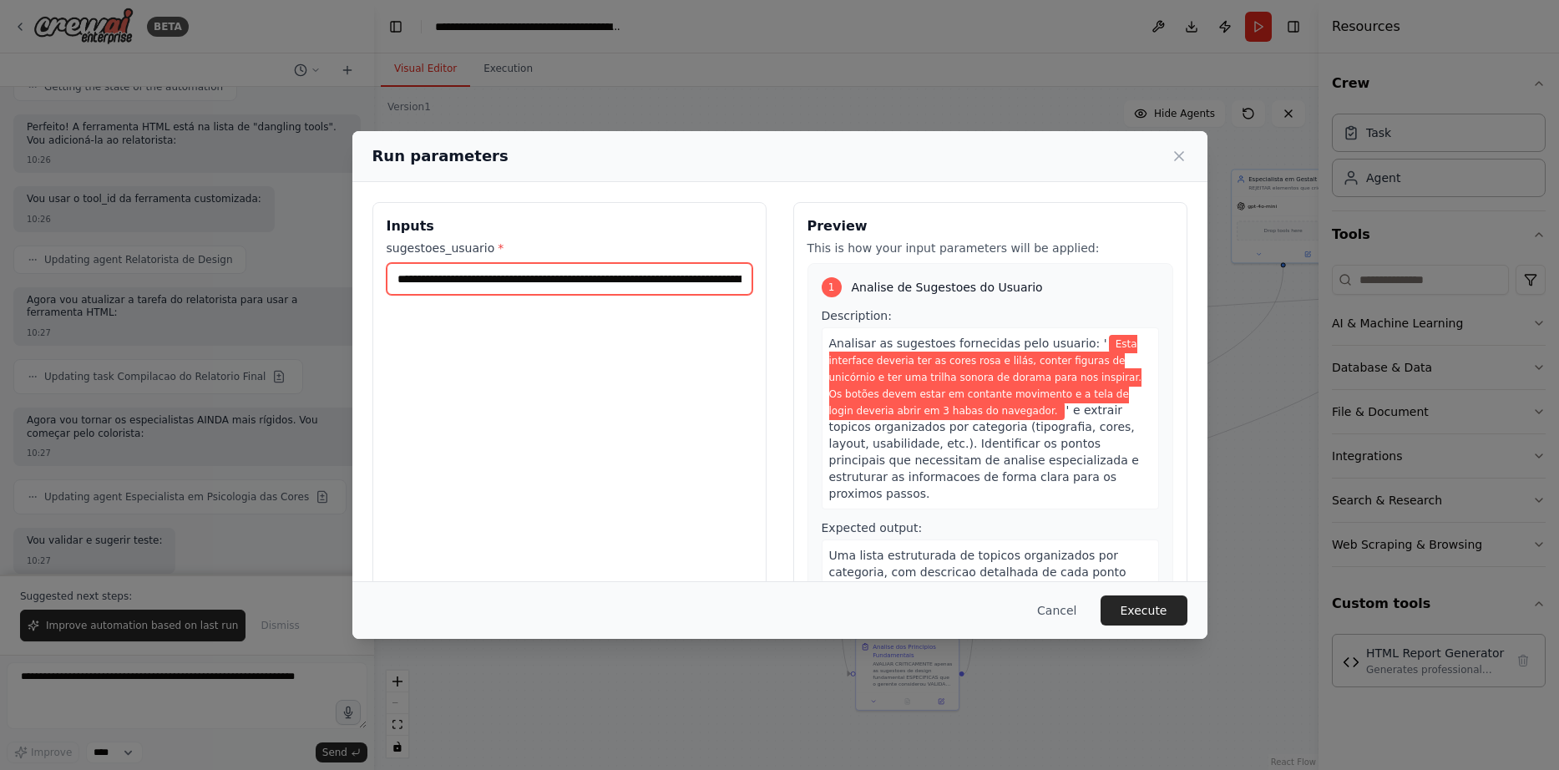
click at [626, 282] on input "**********" at bounding box center [570, 279] width 366 height 32
paste input "**********"
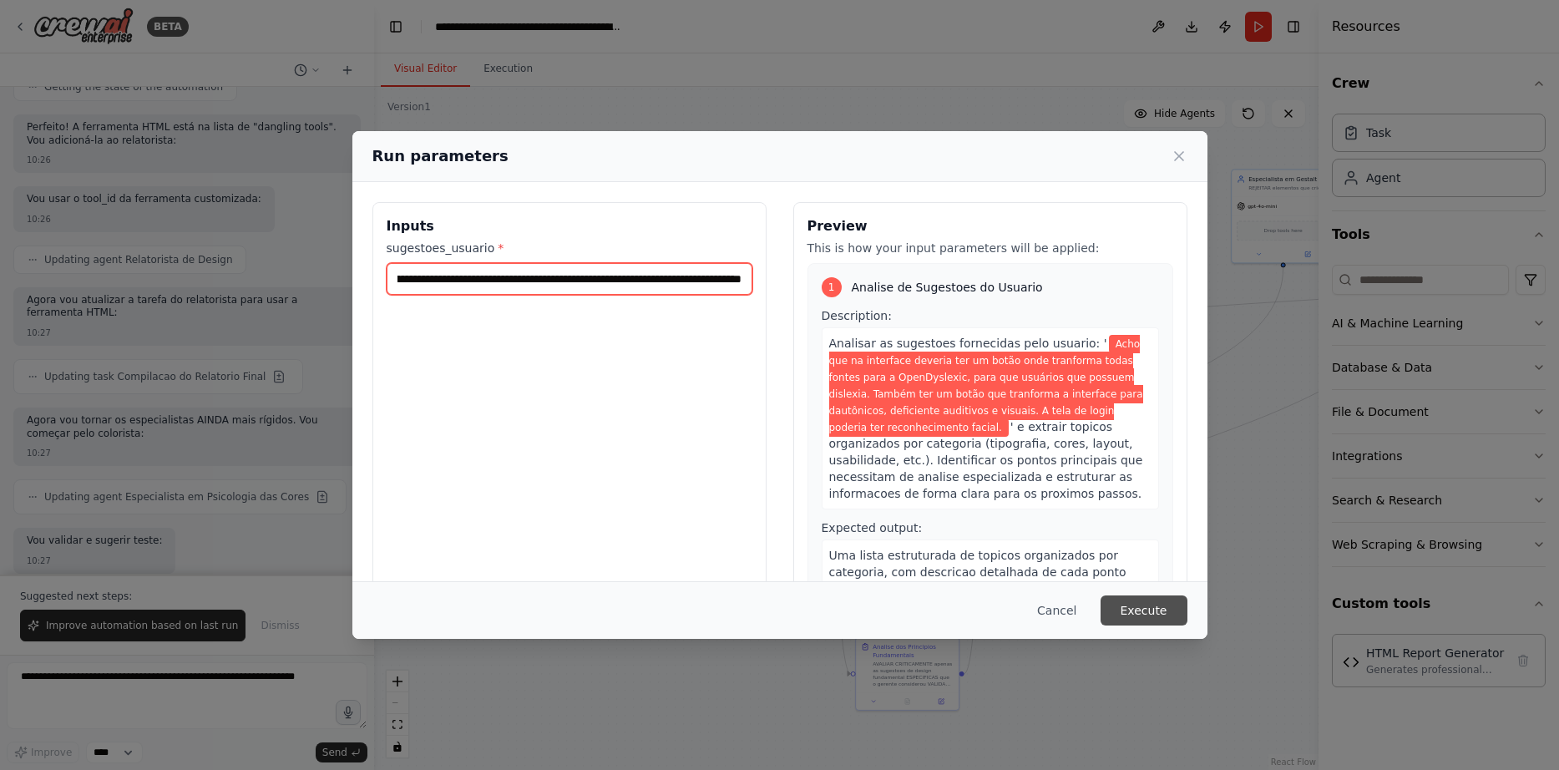
type input "**********"
click at [1132, 603] on button "Execute" at bounding box center [1144, 610] width 87 height 30
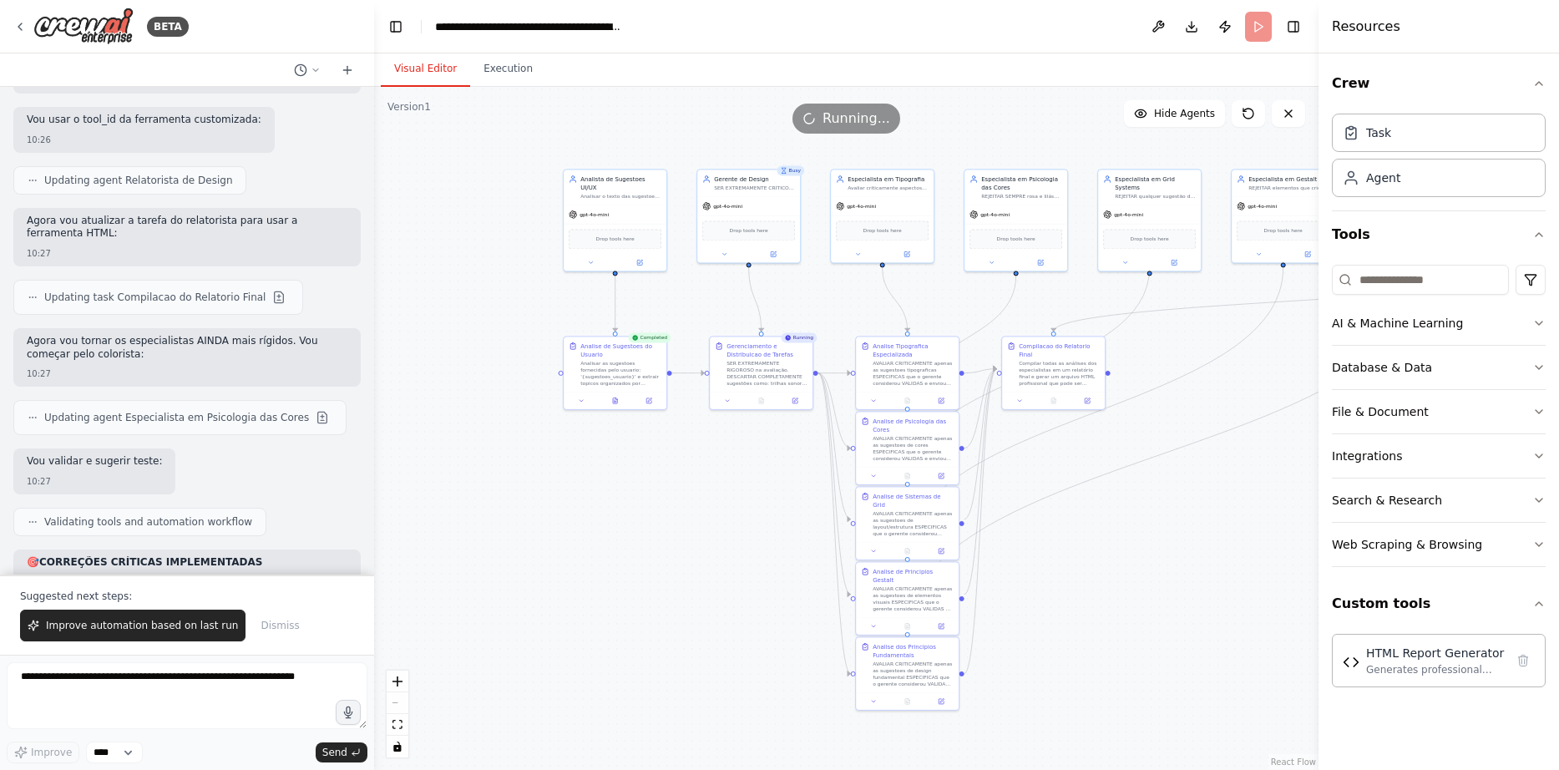
scroll to position [13265, 0]
click at [617, 396] on icon at bounding box center [615, 399] width 7 height 7
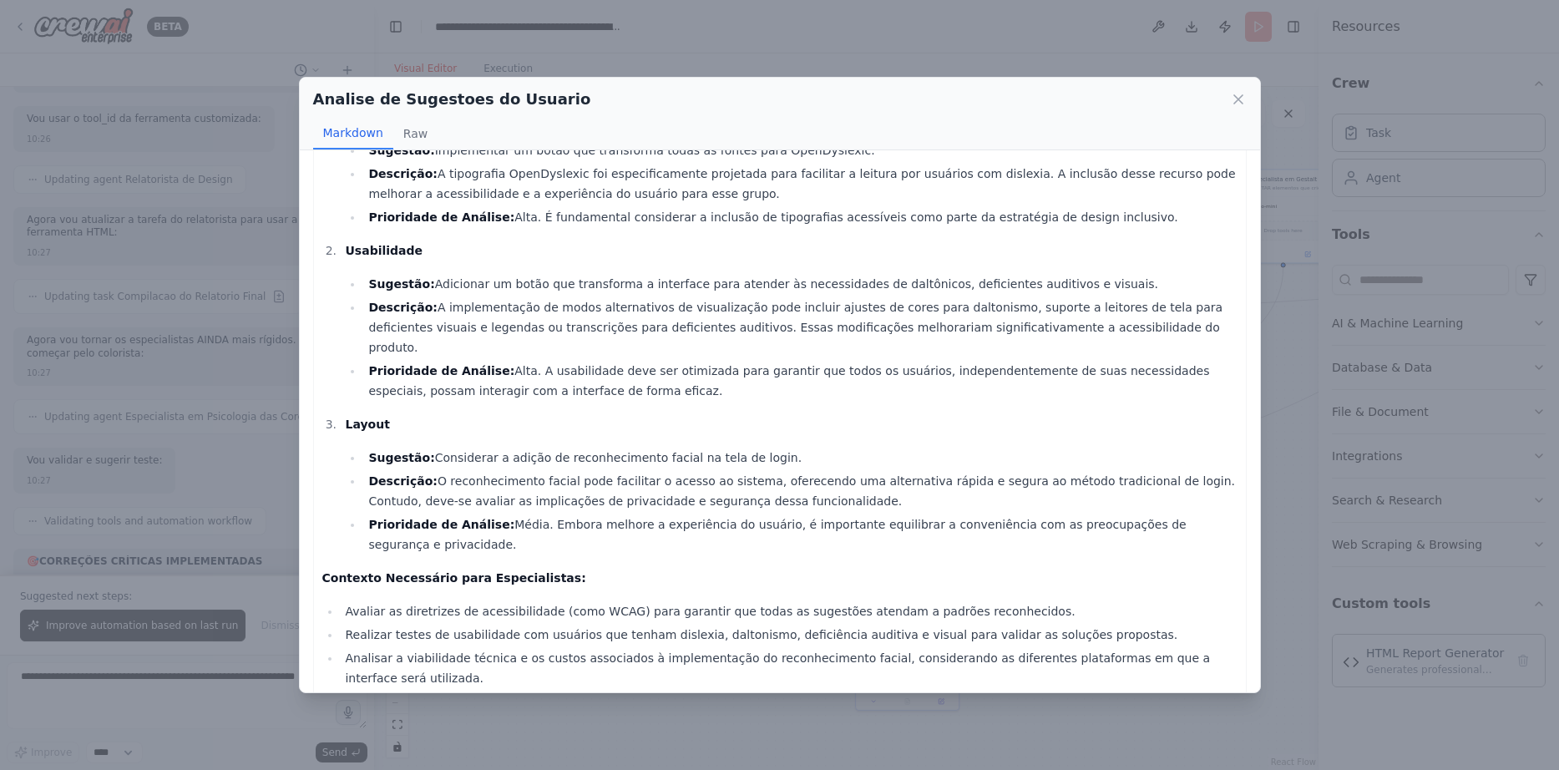
scroll to position [116, 0]
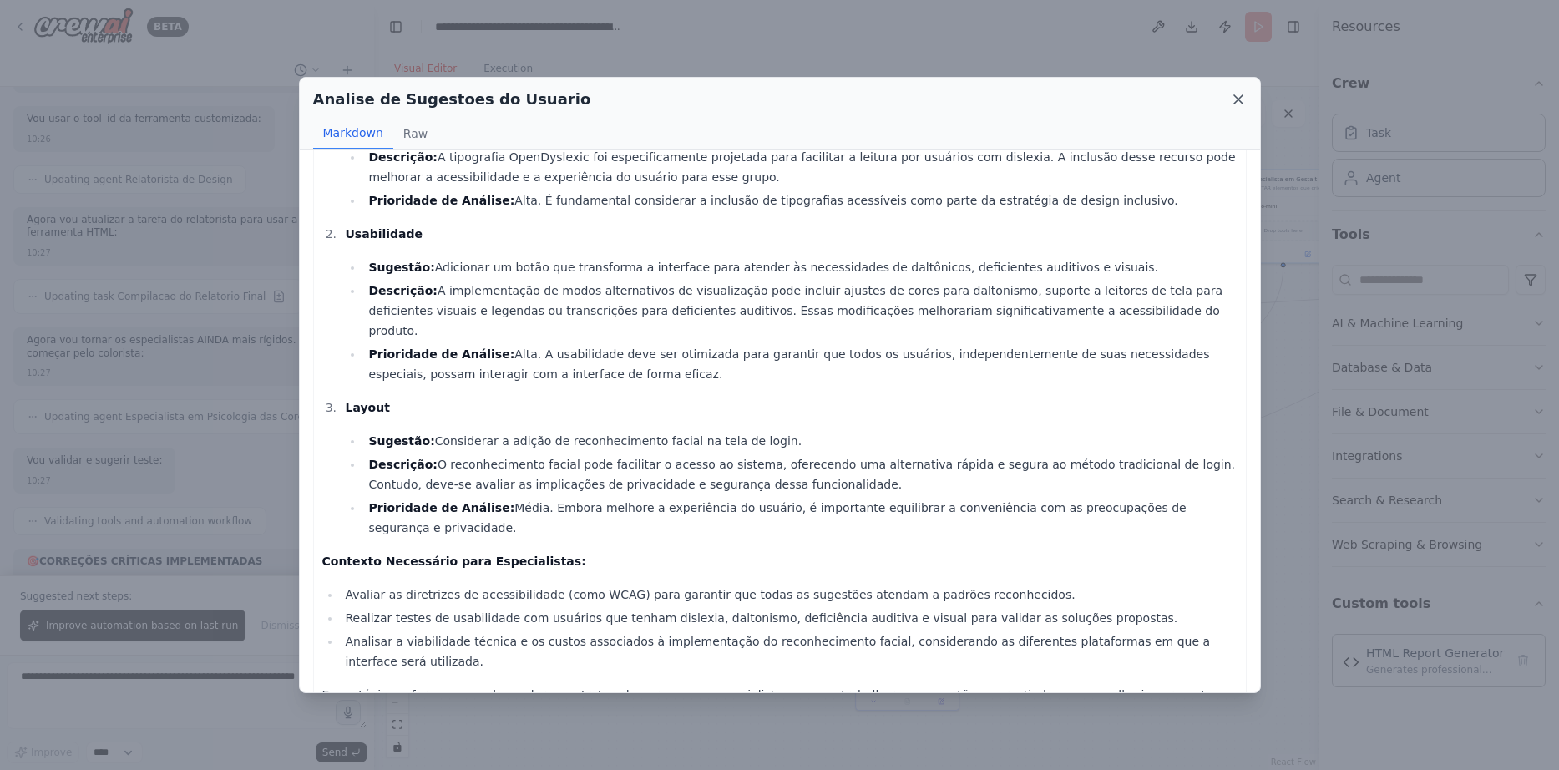
click at [1238, 101] on icon at bounding box center [1238, 99] width 8 height 8
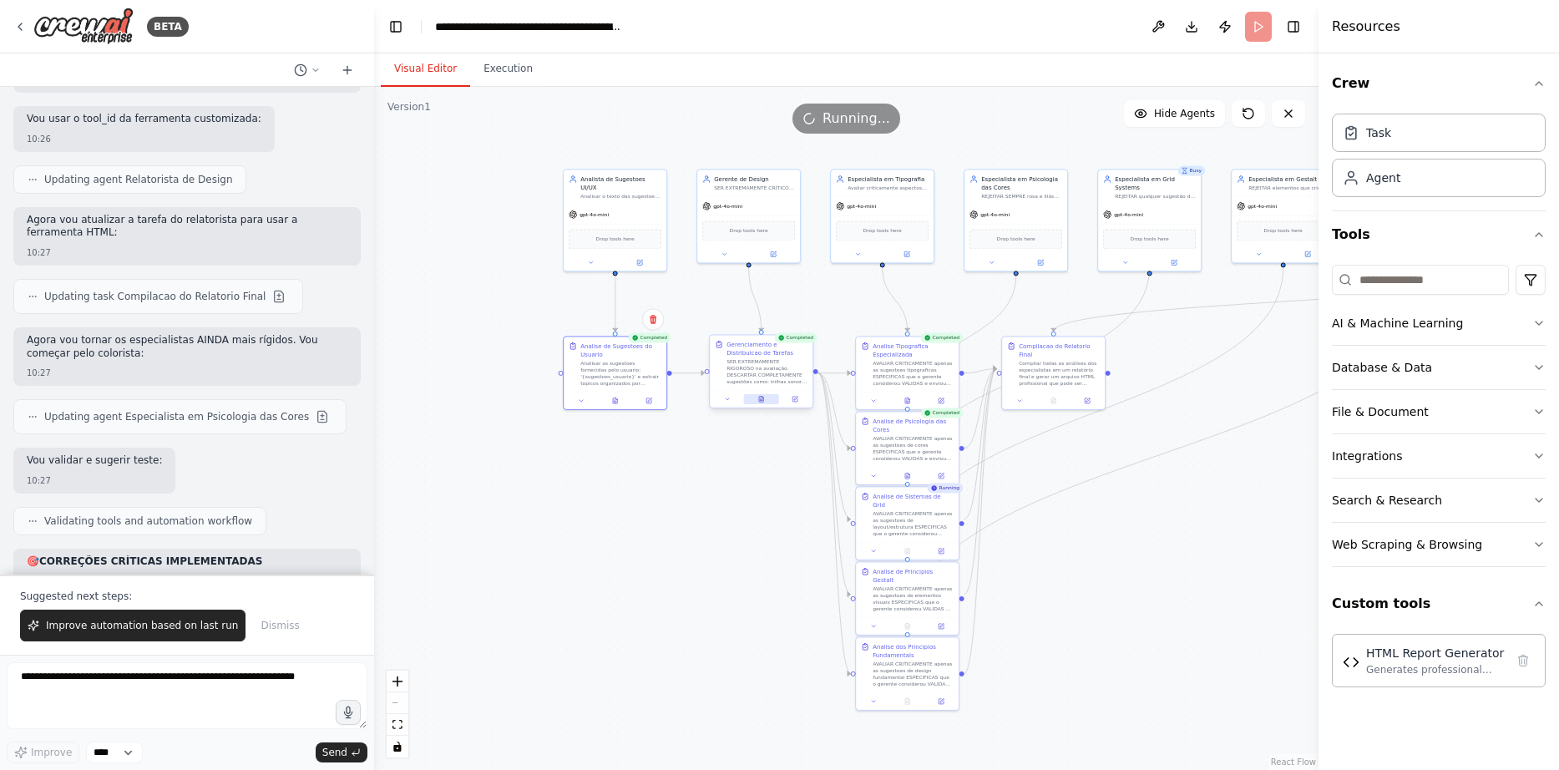
click at [766, 402] on button at bounding box center [761, 399] width 35 height 10
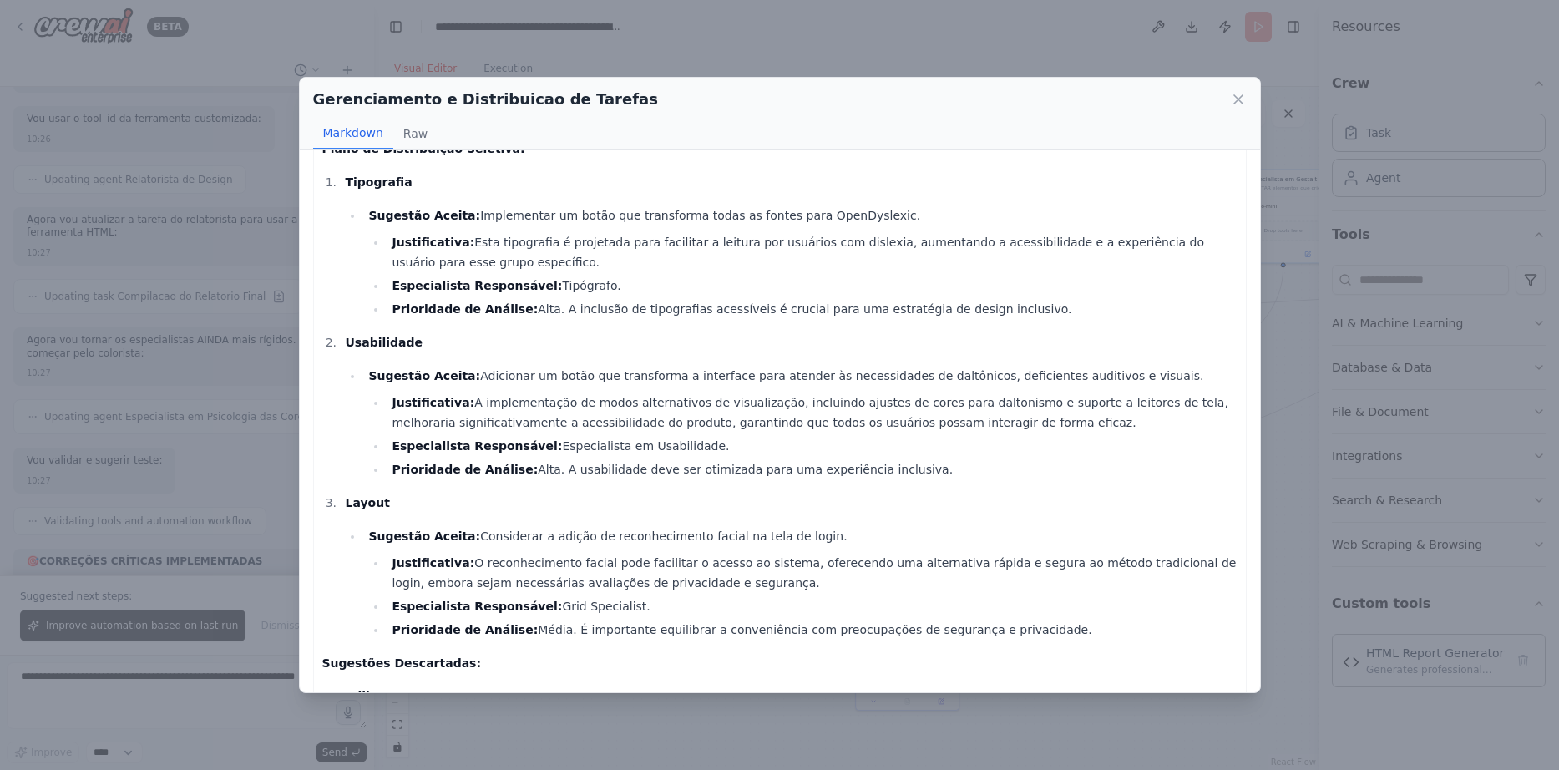
scroll to position [0, 0]
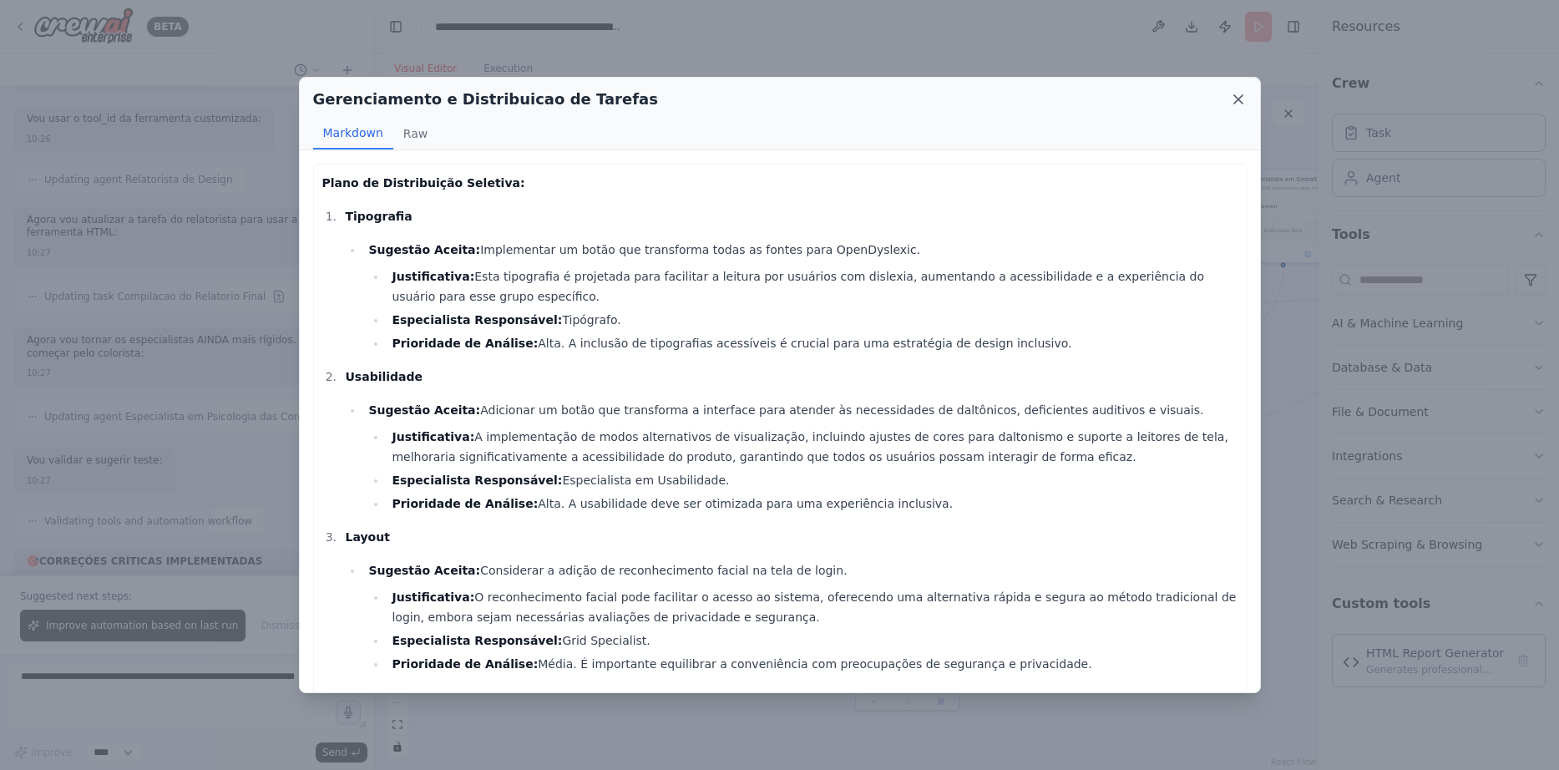
click at [1240, 102] on icon at bounding box center [1238, 99] width 8 height 8
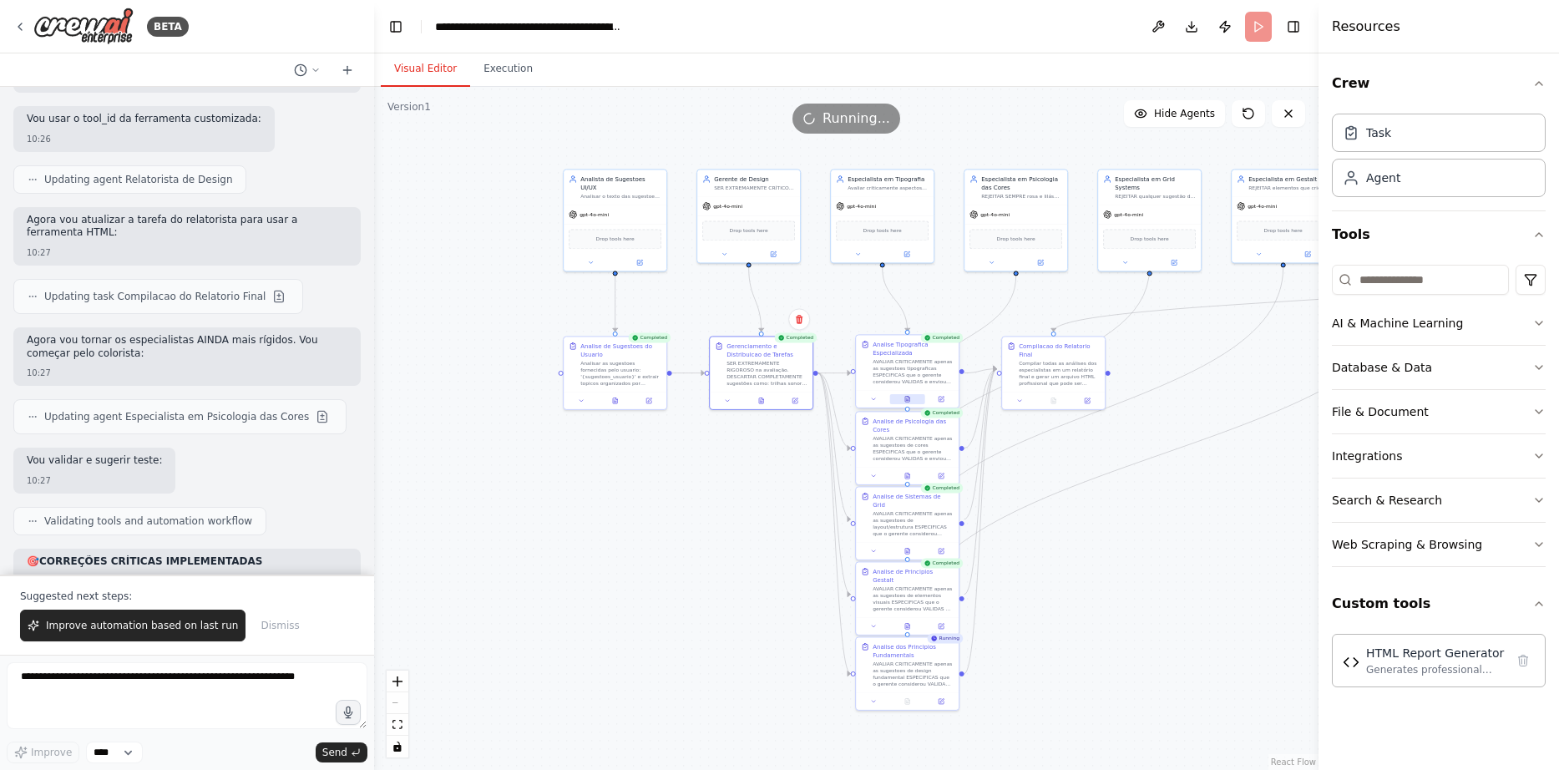
click at [913, 401] on button at bounding box center [907, 399] width 35 height 10
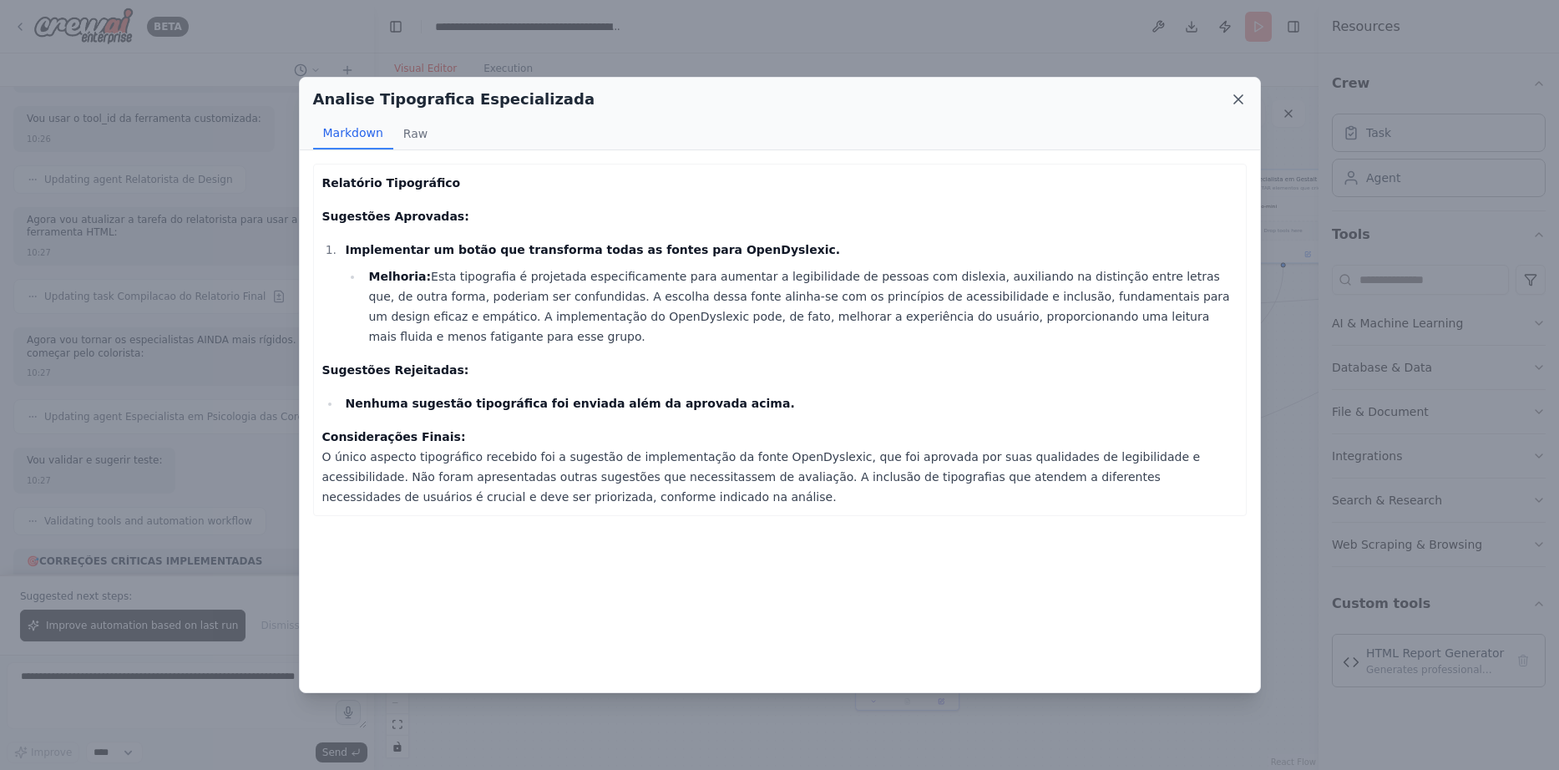
click at [1244, 103] on icon at bounding box center [1238, 99] width 17 height 17
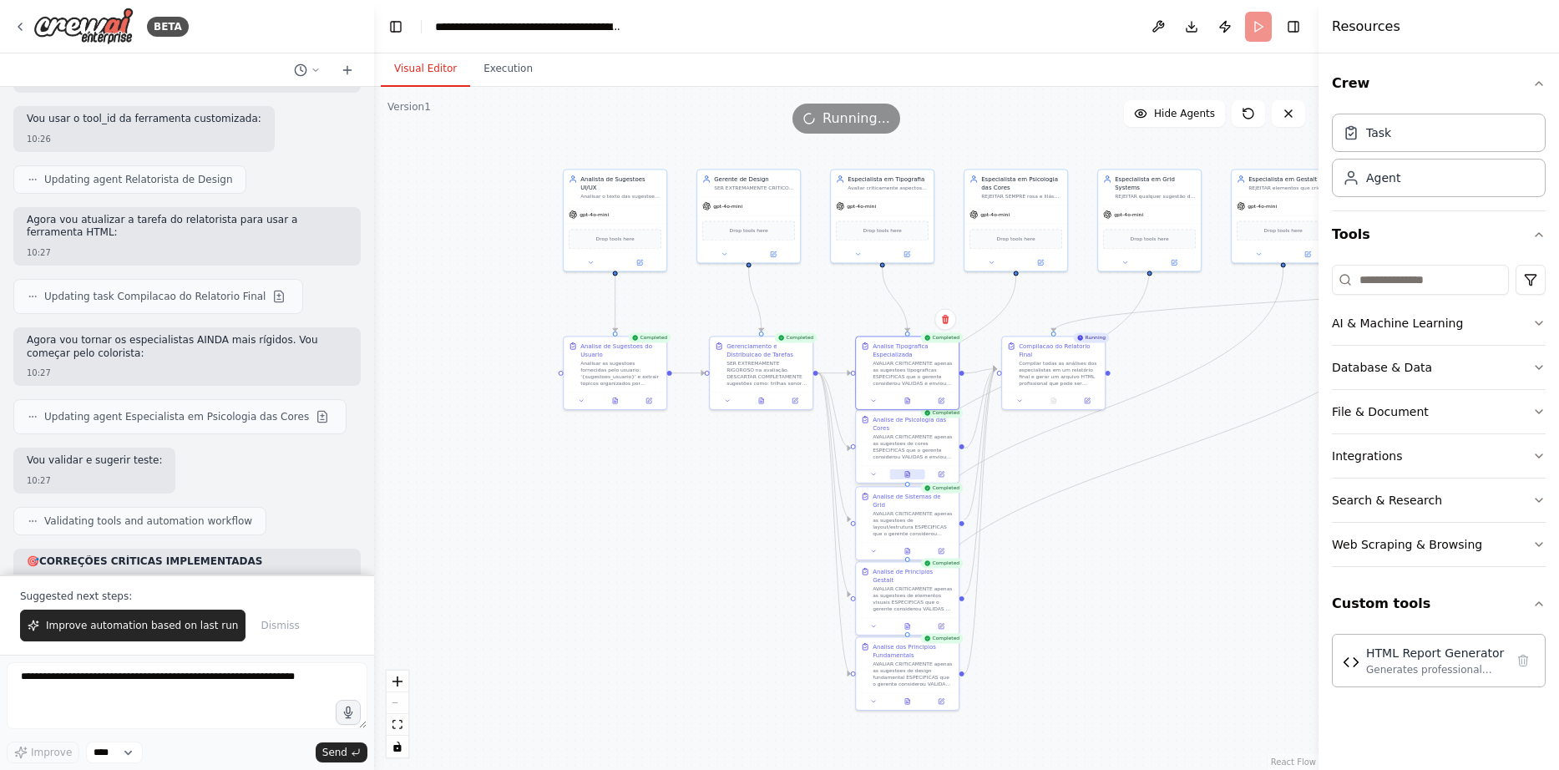
click at [913, 471] on button at bounding box center [907, 474] width 35 height 10
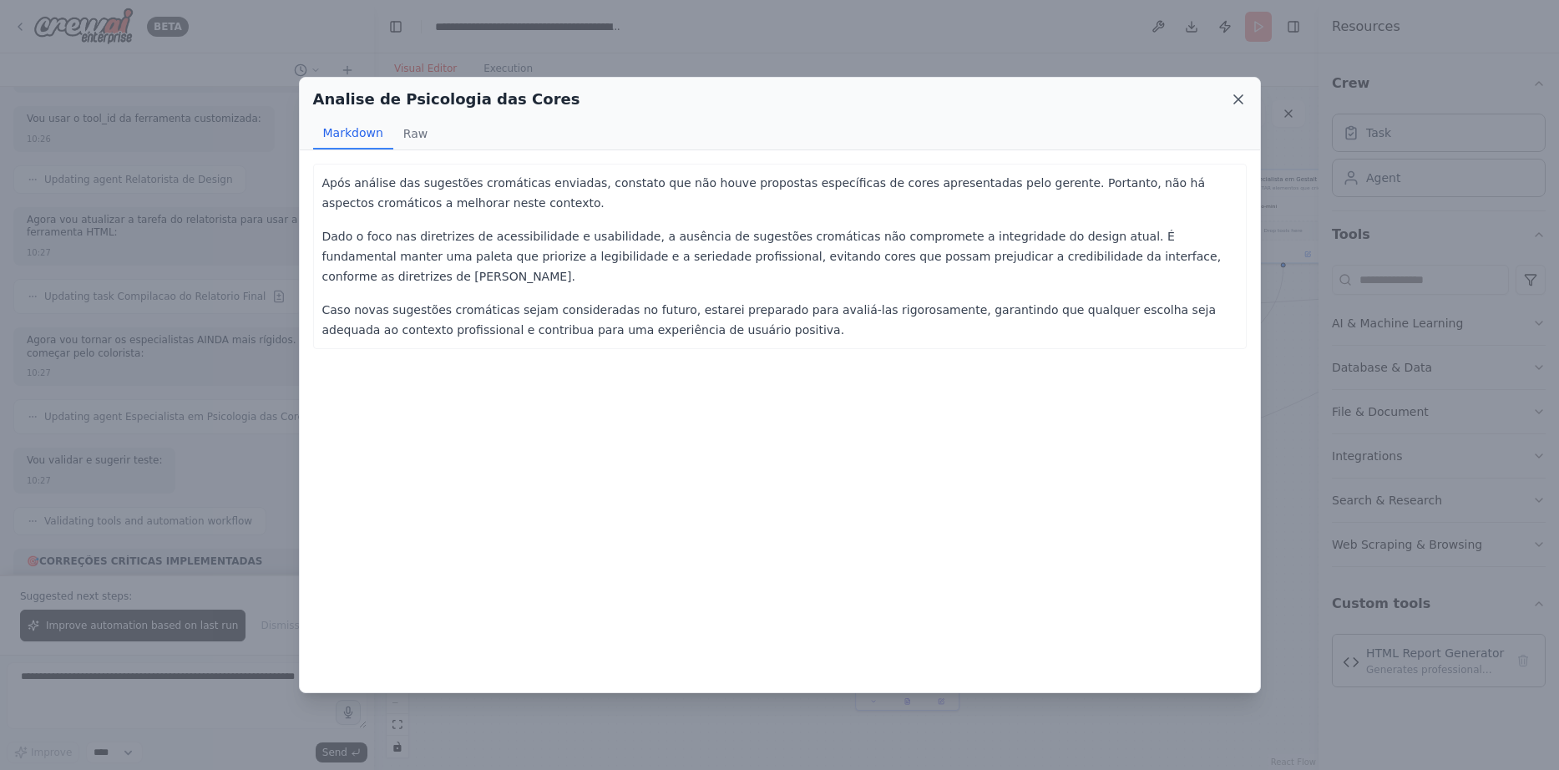
click at [1236, 96] on icon at bounding box center [1238, 99] width 8 height 8
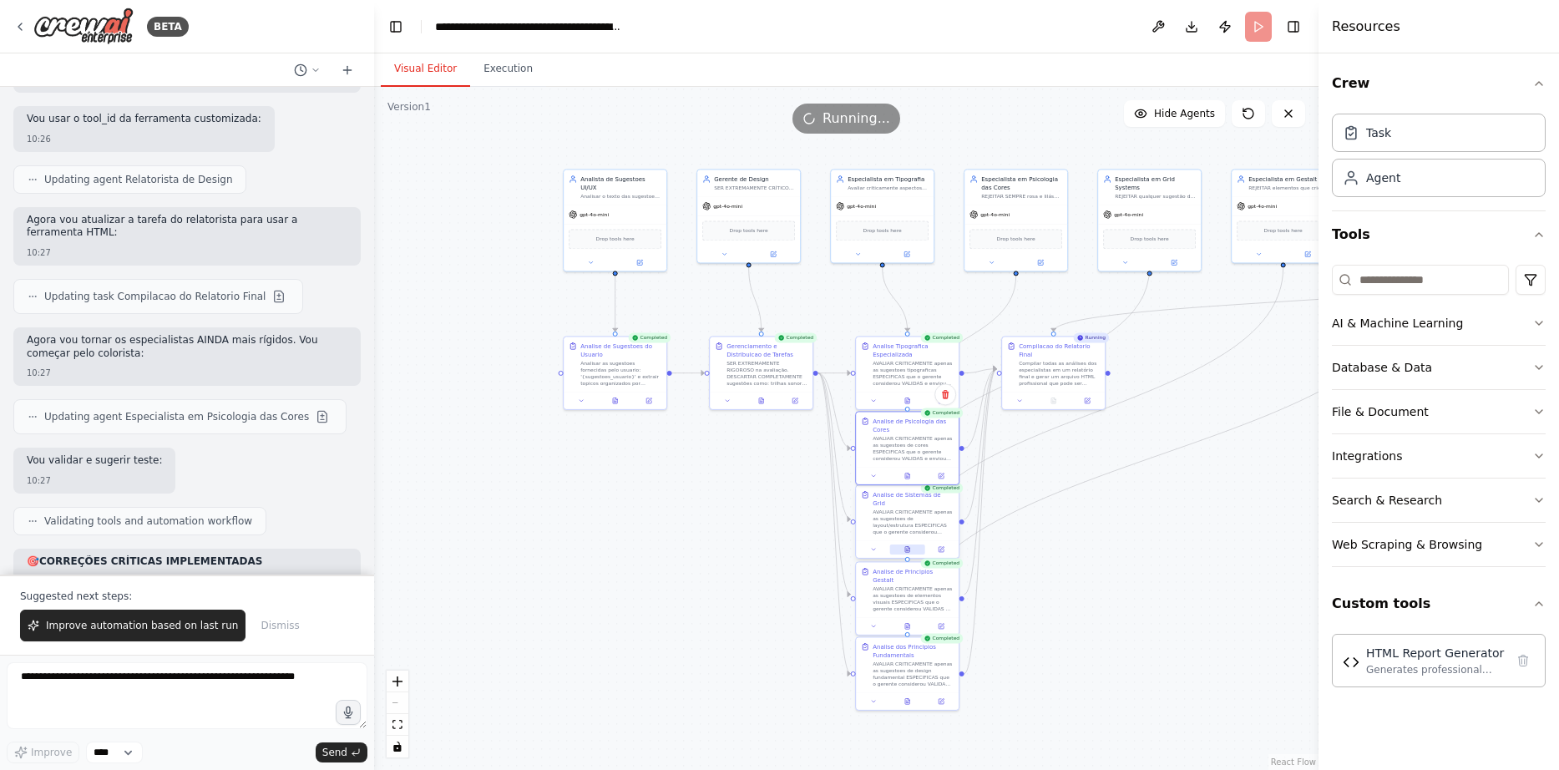
click at [906, 544] on button at bounding box center [907, 549] width 35 height 10
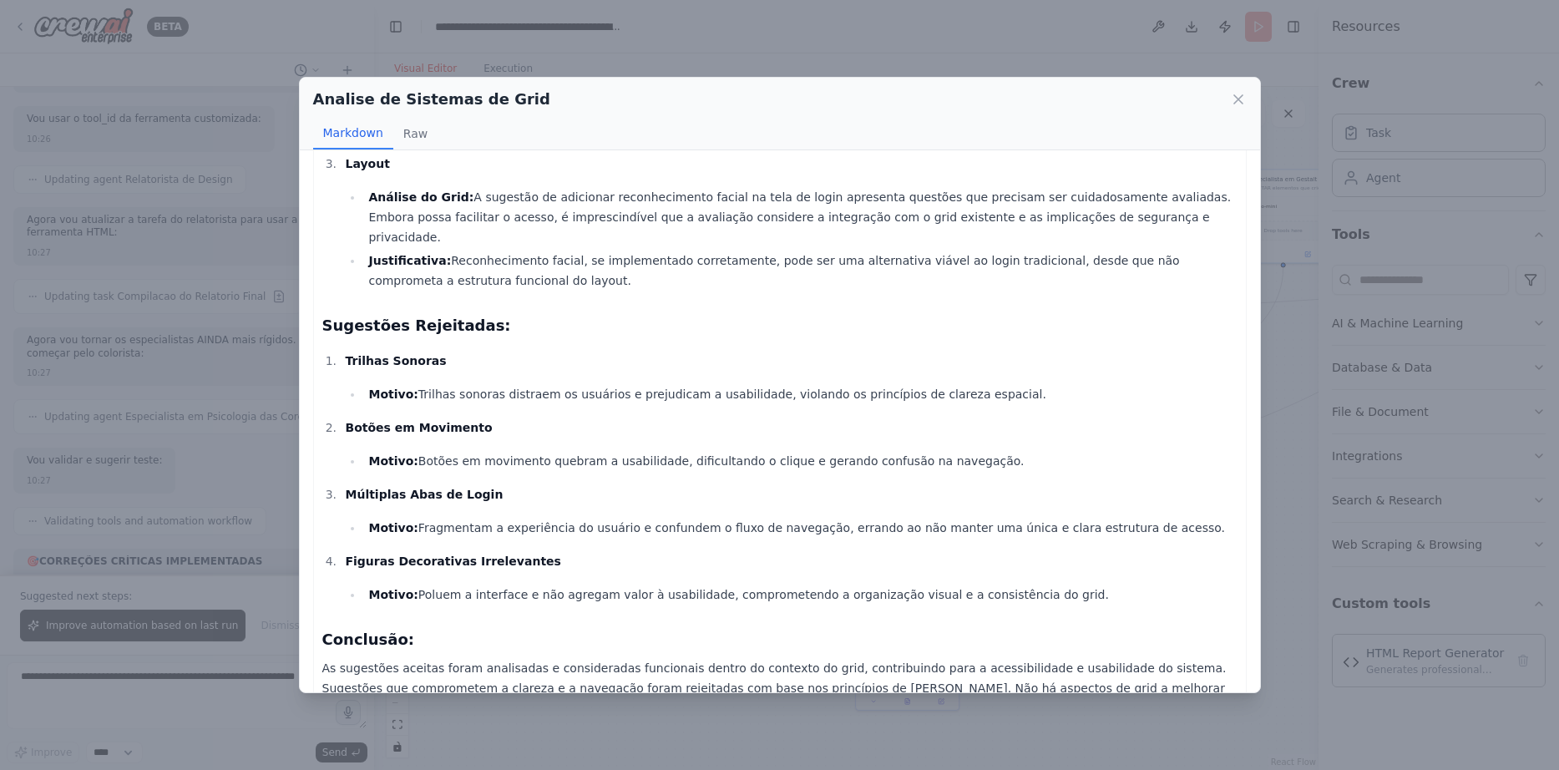
scroll to position [446, 0]
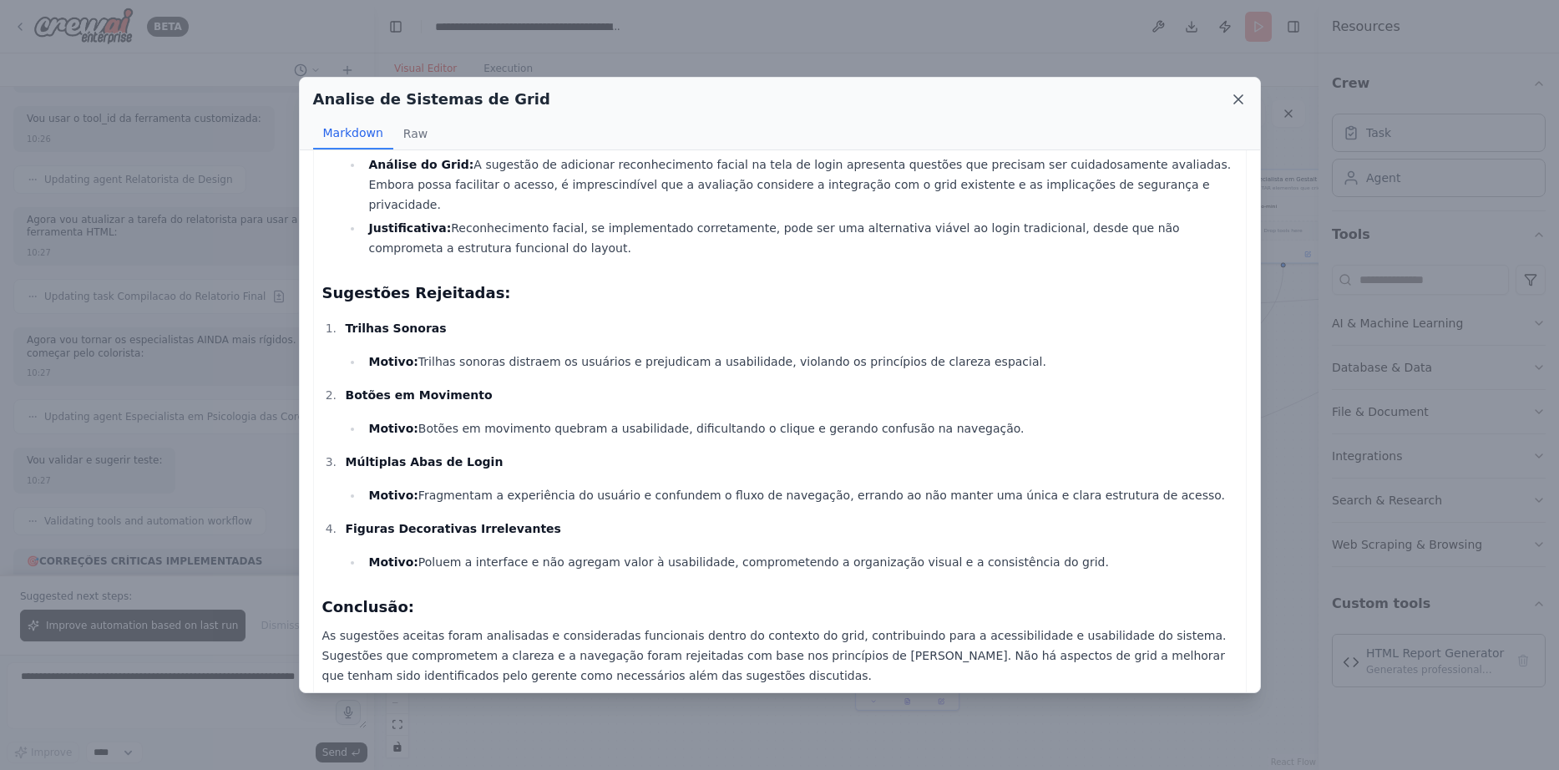
click at [1238, 99] on icon at bounding box center [1238, 99] width 8 height 8
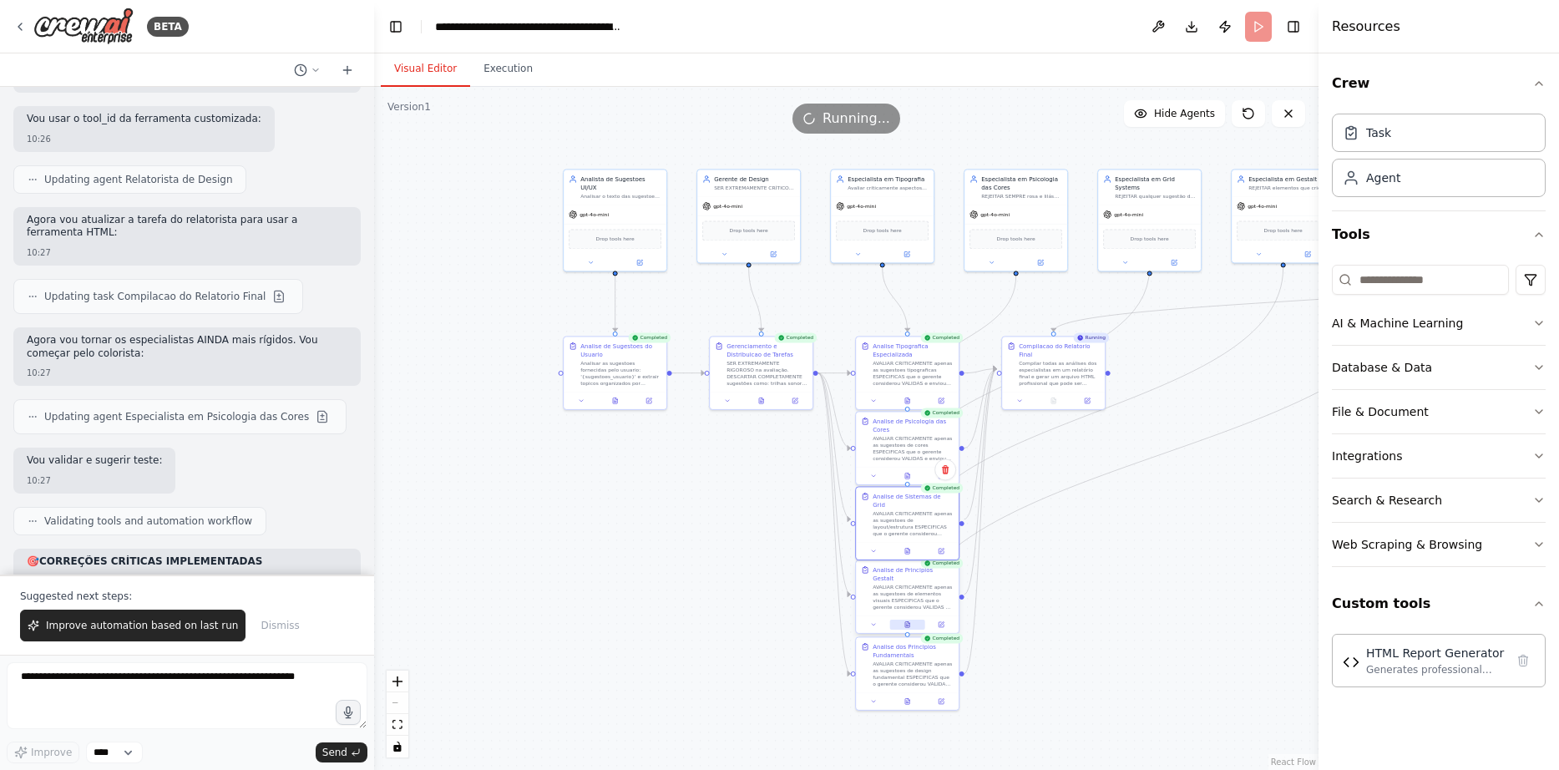
click at [912, 620] on button at bounding box center [907, 625] width 35 height 10
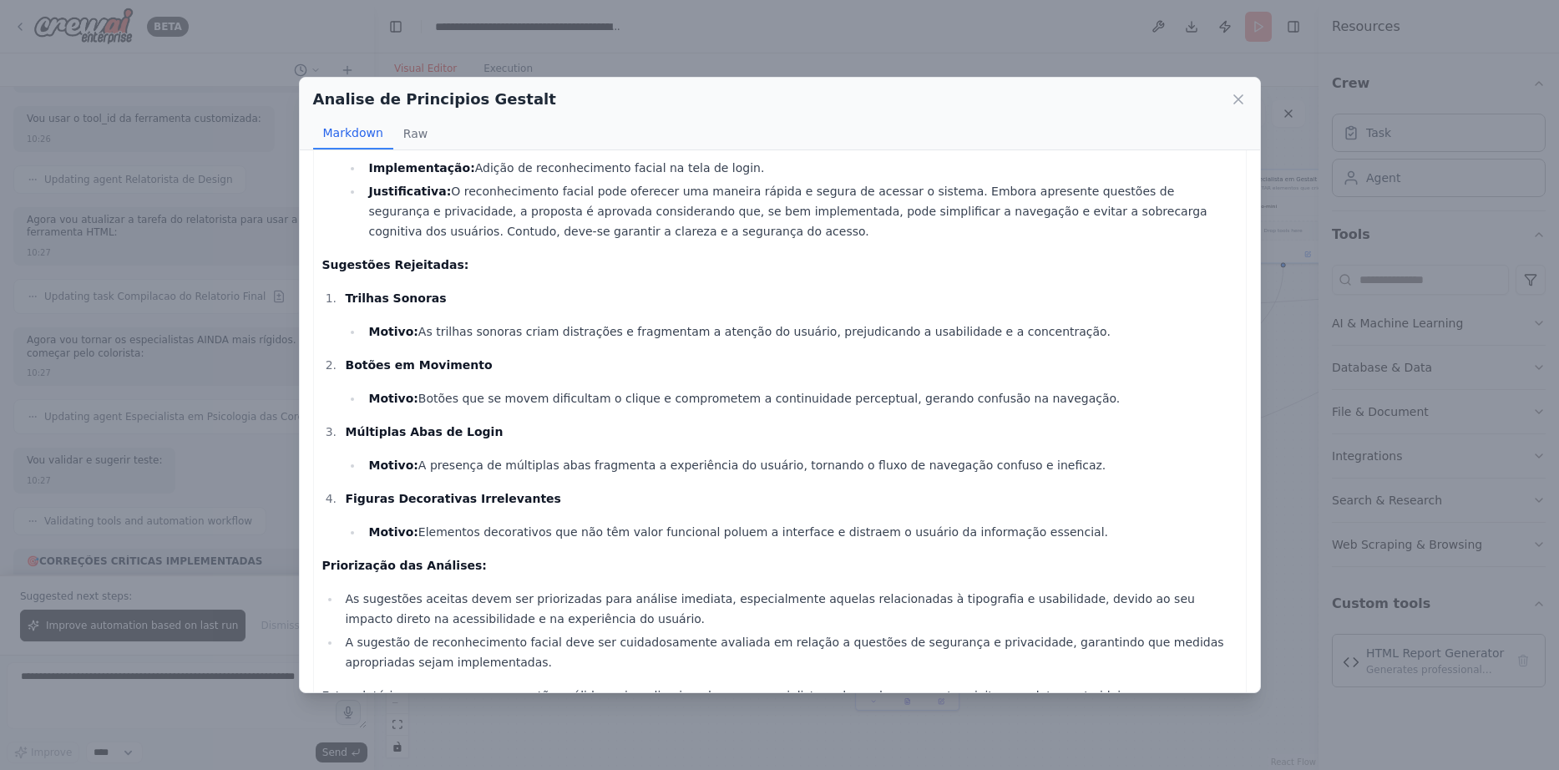
scroll to position [417, 0]
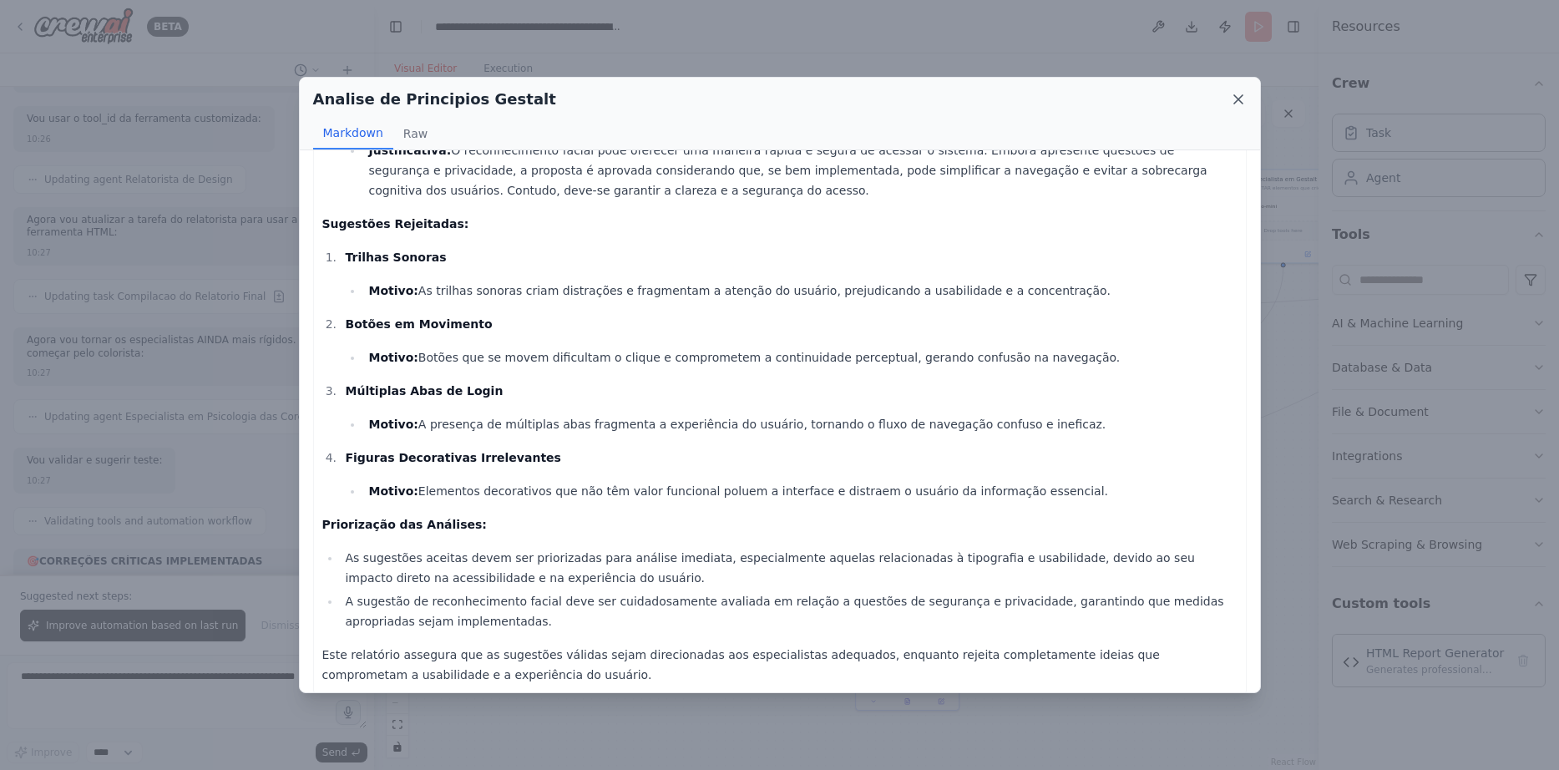
click at [1230, 103] on icon at bounding box center [1238, 99] width 17 height 17
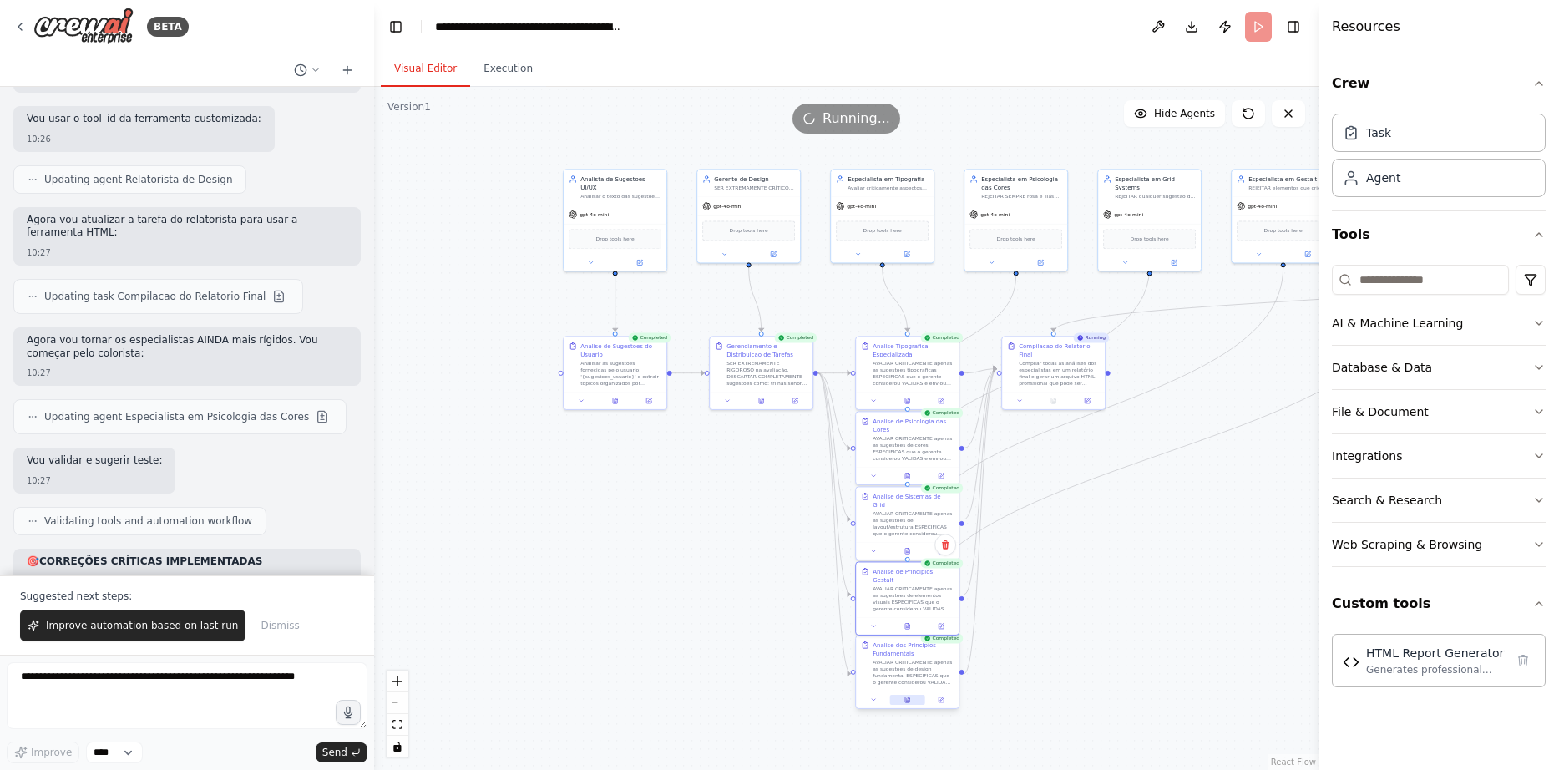
click at [905, 698] on icon at bounding box center [907, 700] width 4 height 6
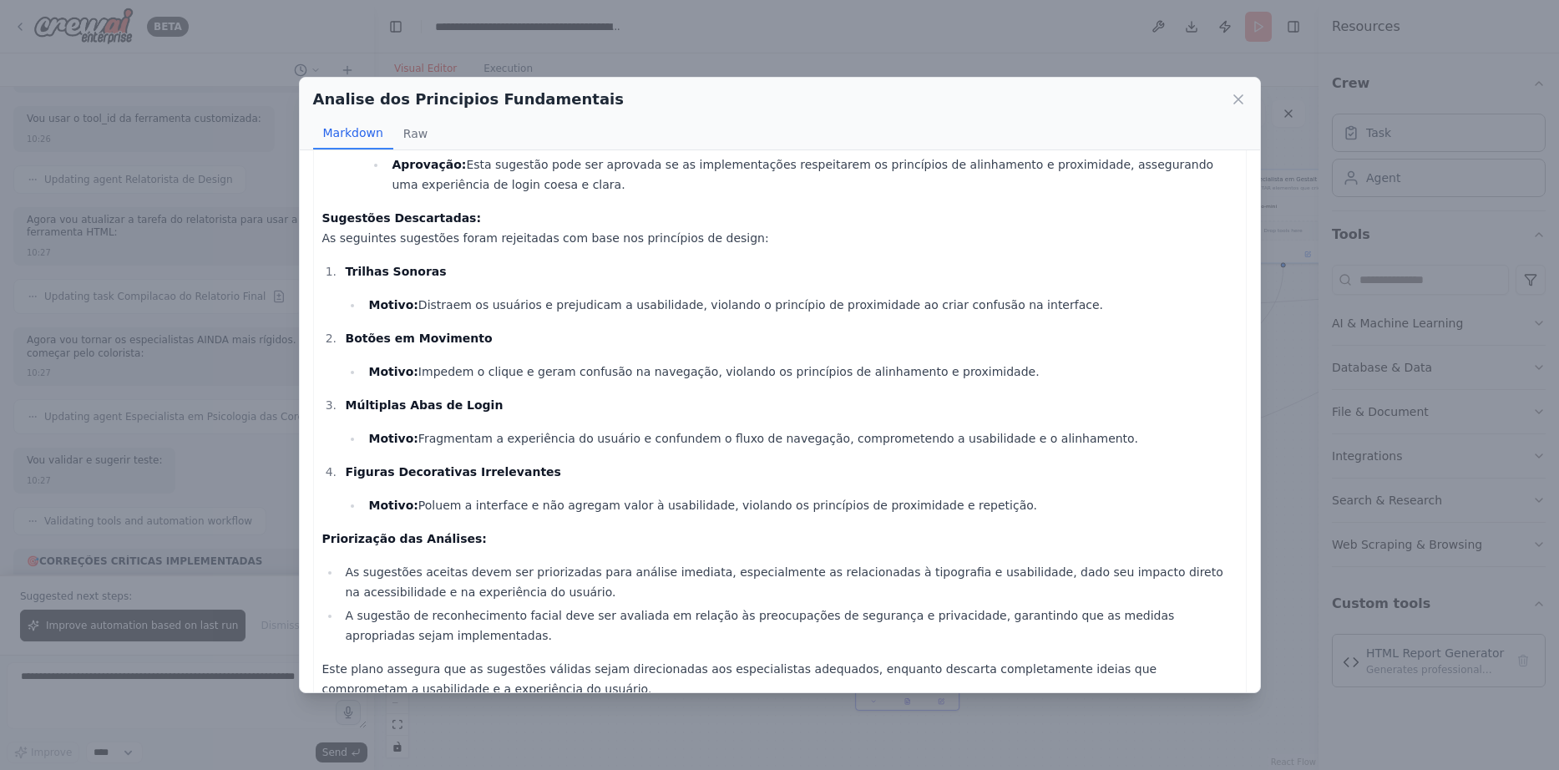
scroll to position [764, 0]
click at [1242, 99] on icon at bounding box center [1238, 99] width 17 height 17
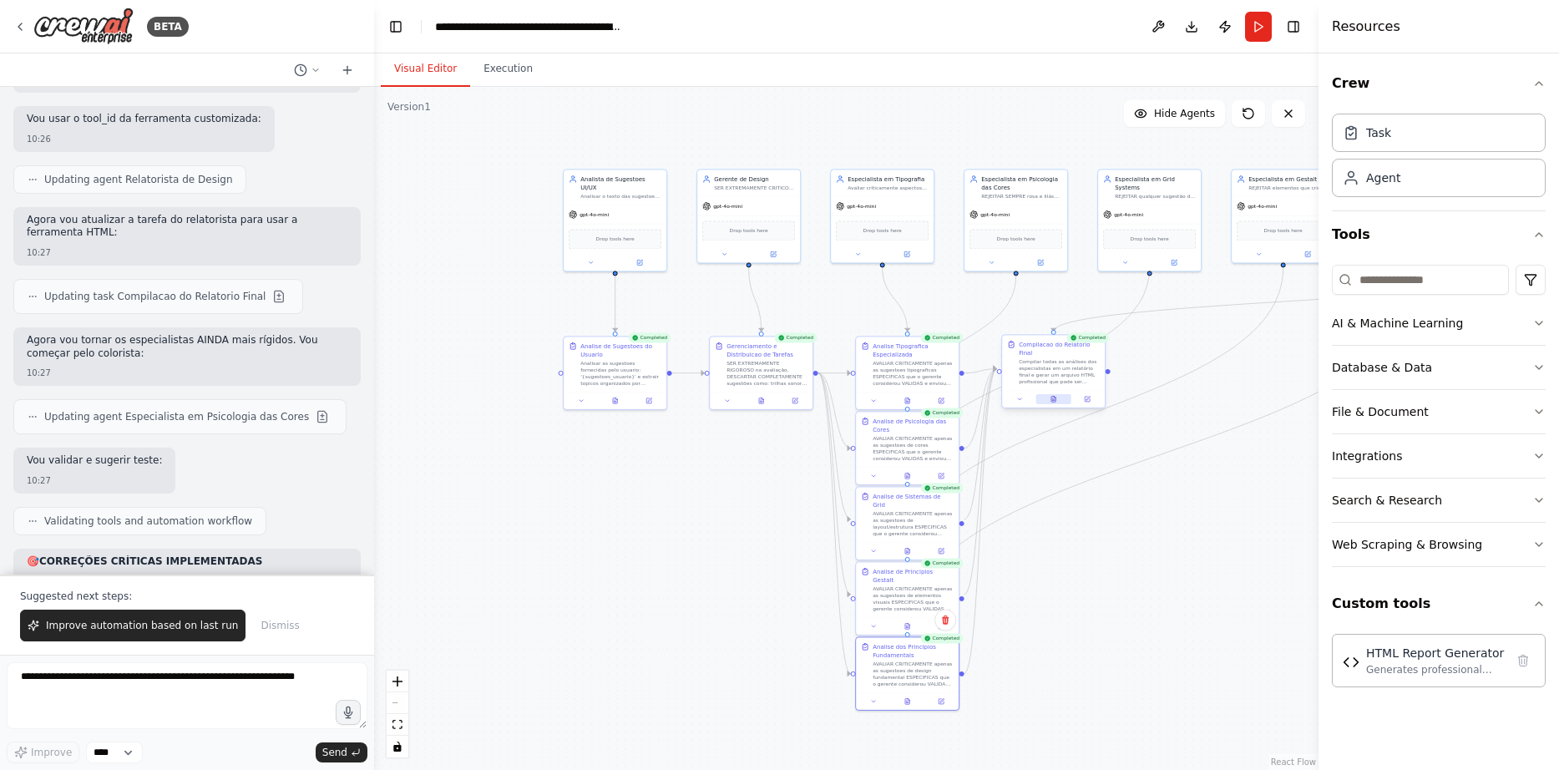
click at [1059, 394] on button at bounding box center [1053, 399] width 35 height 10
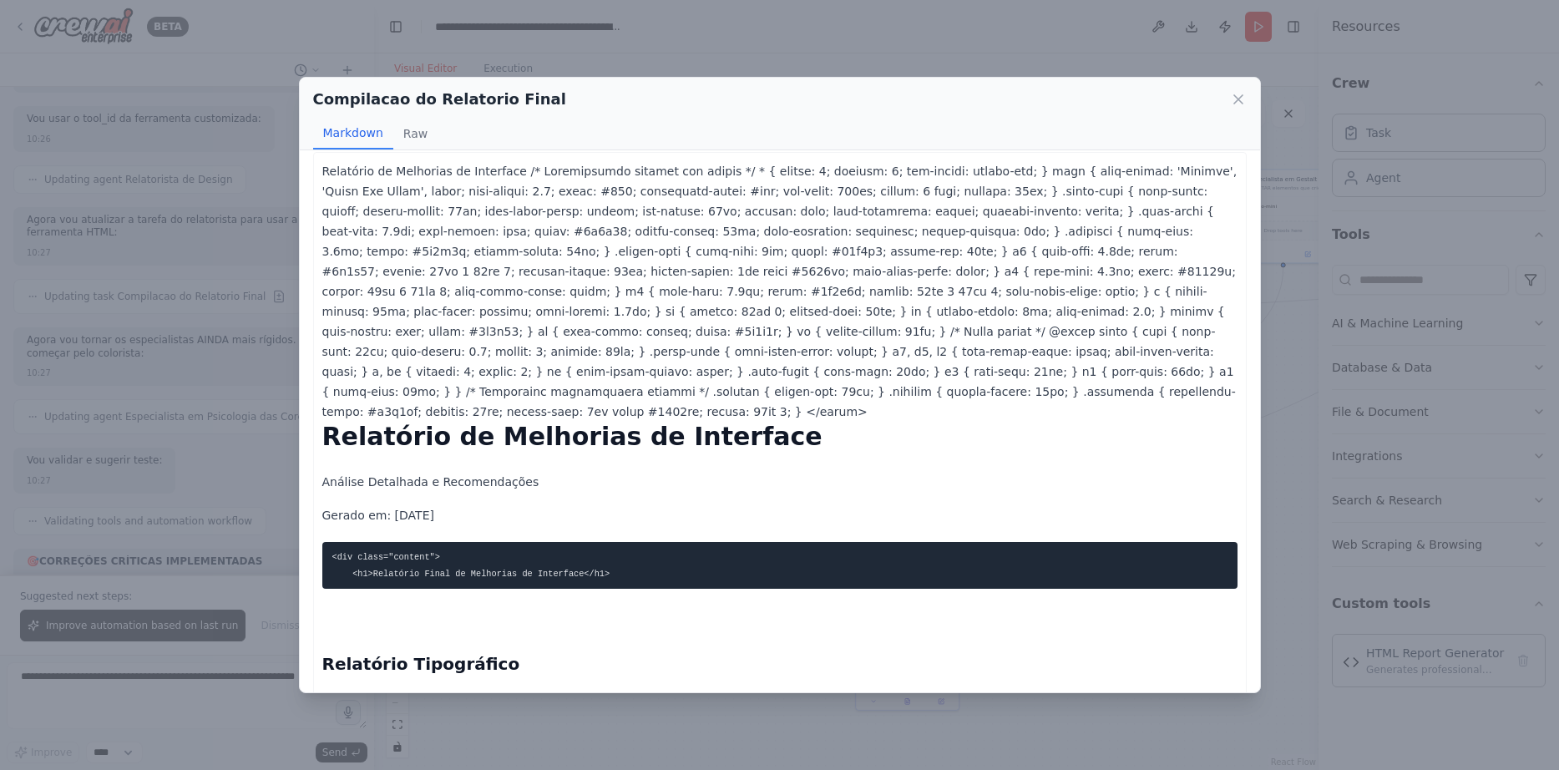
scroll to position [0, 0]
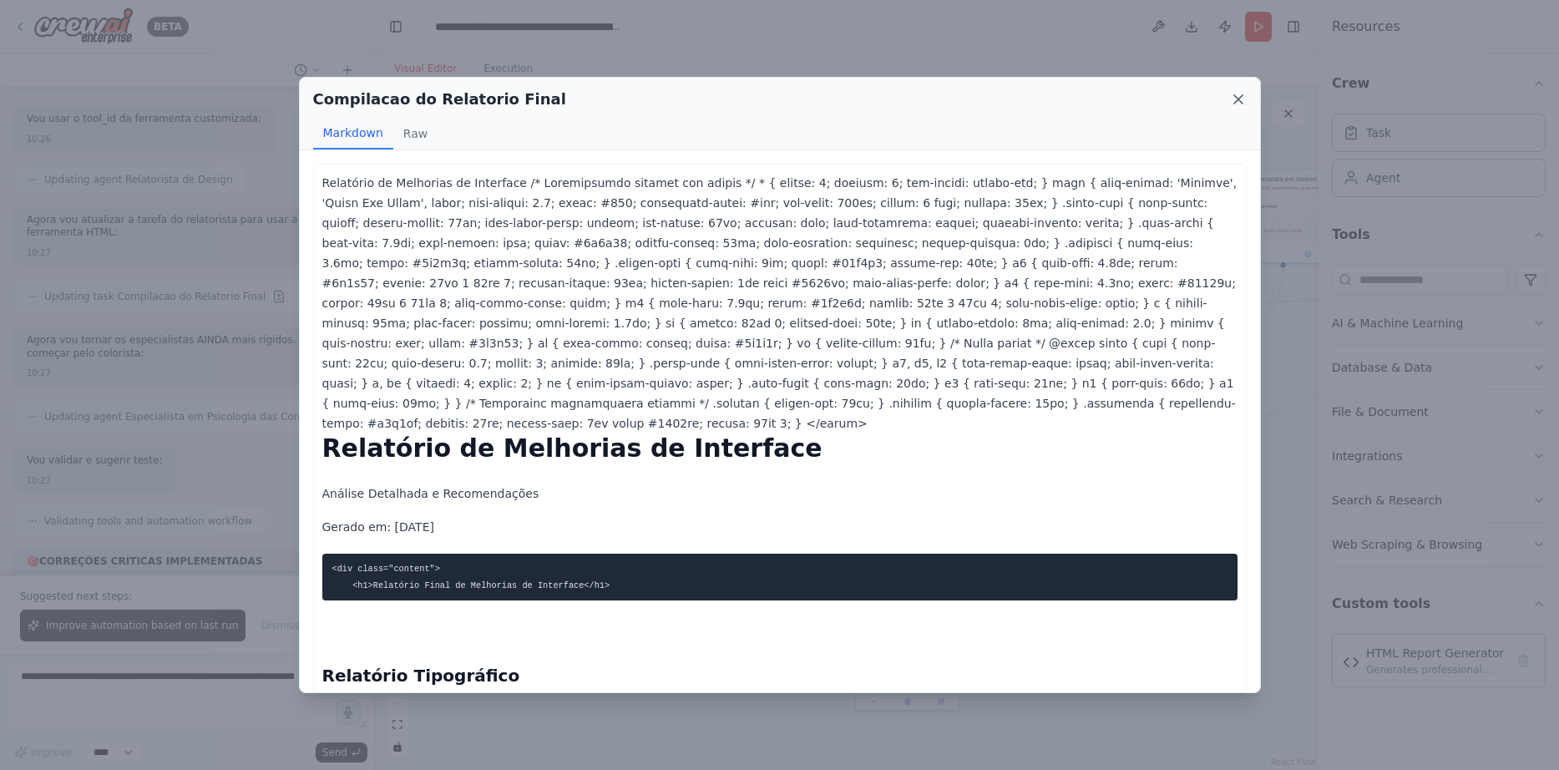
click at [1243, 102] on icon at bounding box center [1238, 99] width 17 height 17
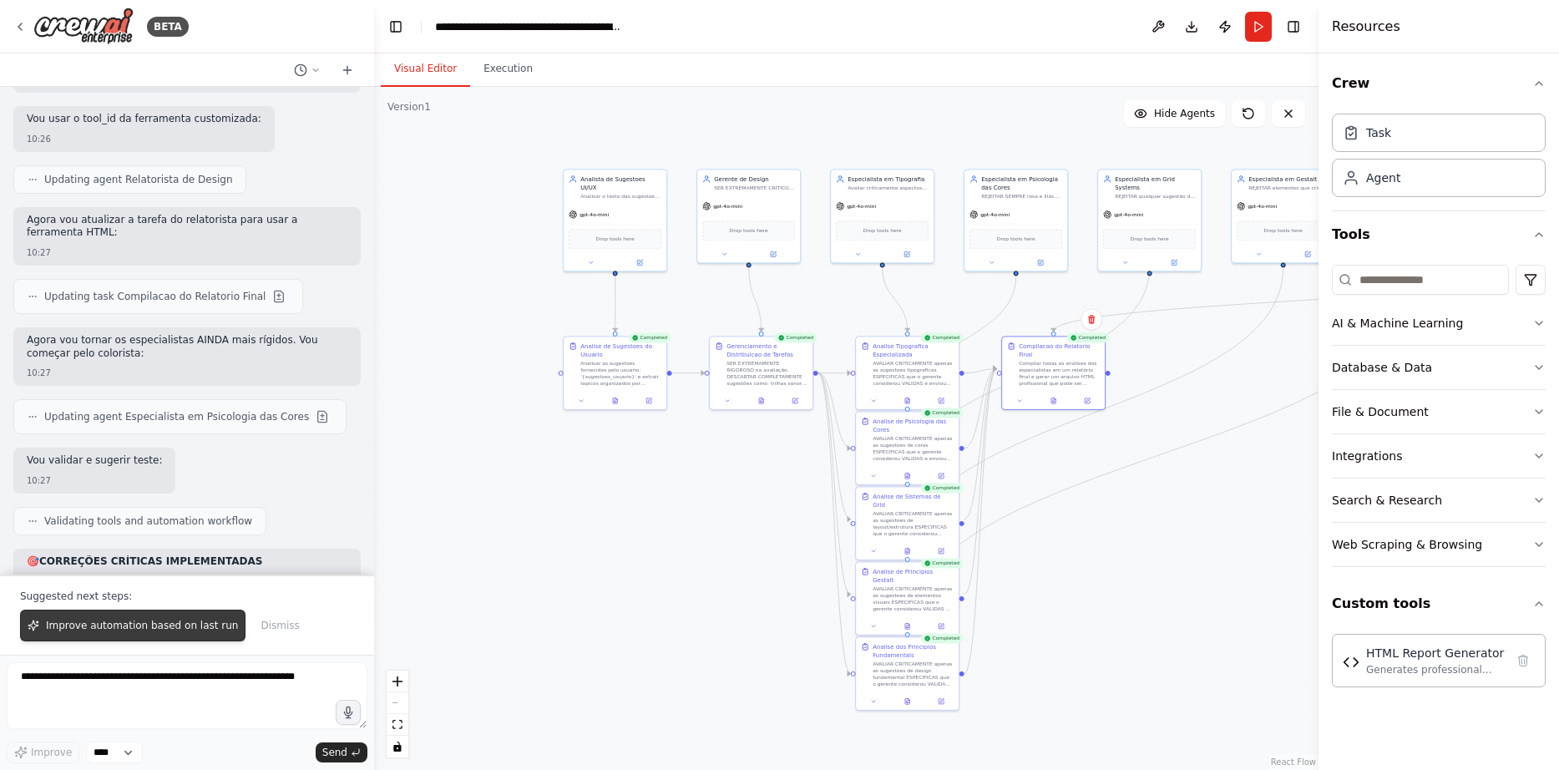
click at [193, 621] on button "Improve automation based on last run" at bounding box center [132, 626] width 225 height 32
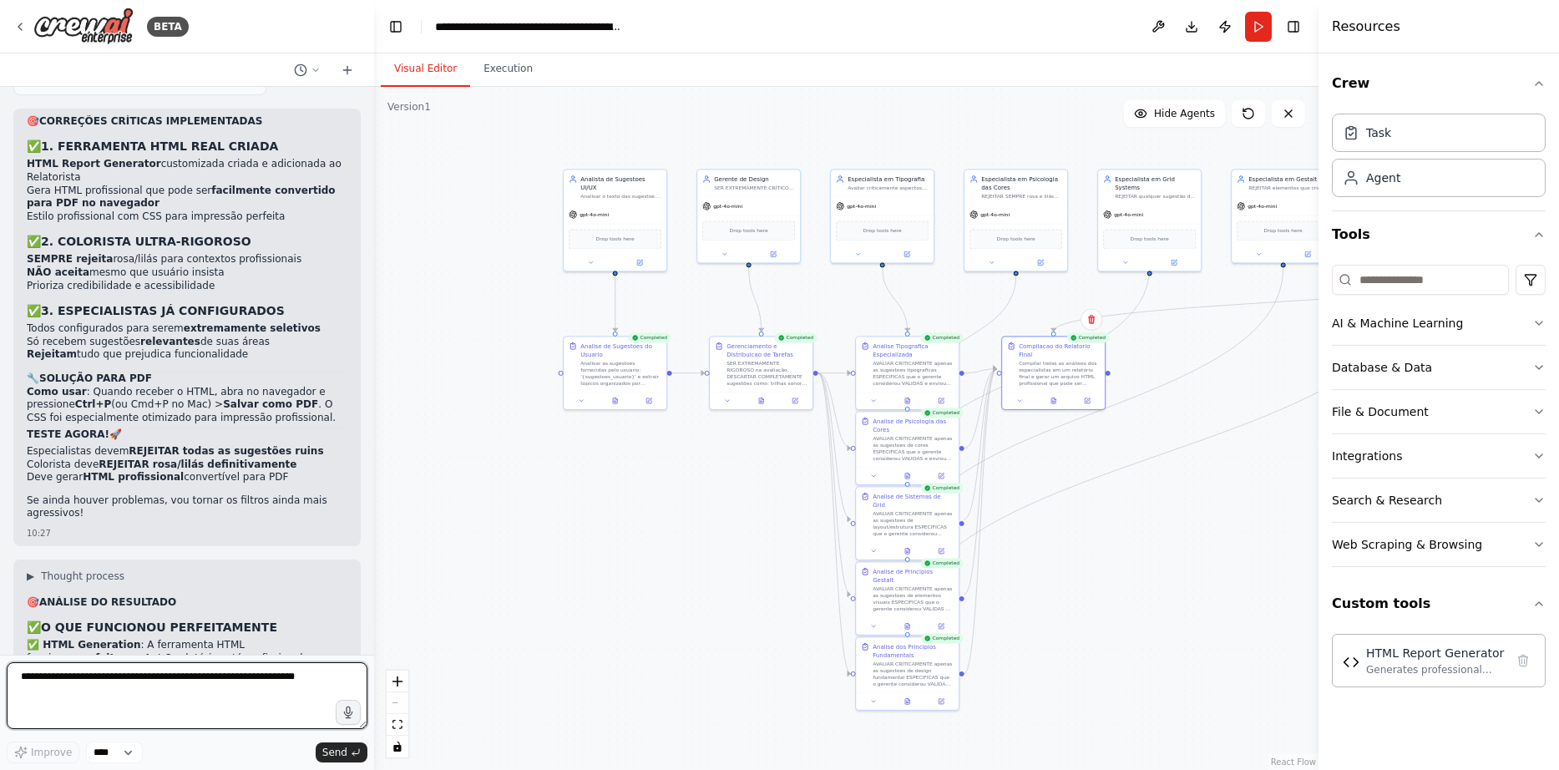
scroll to position [13719, 0]
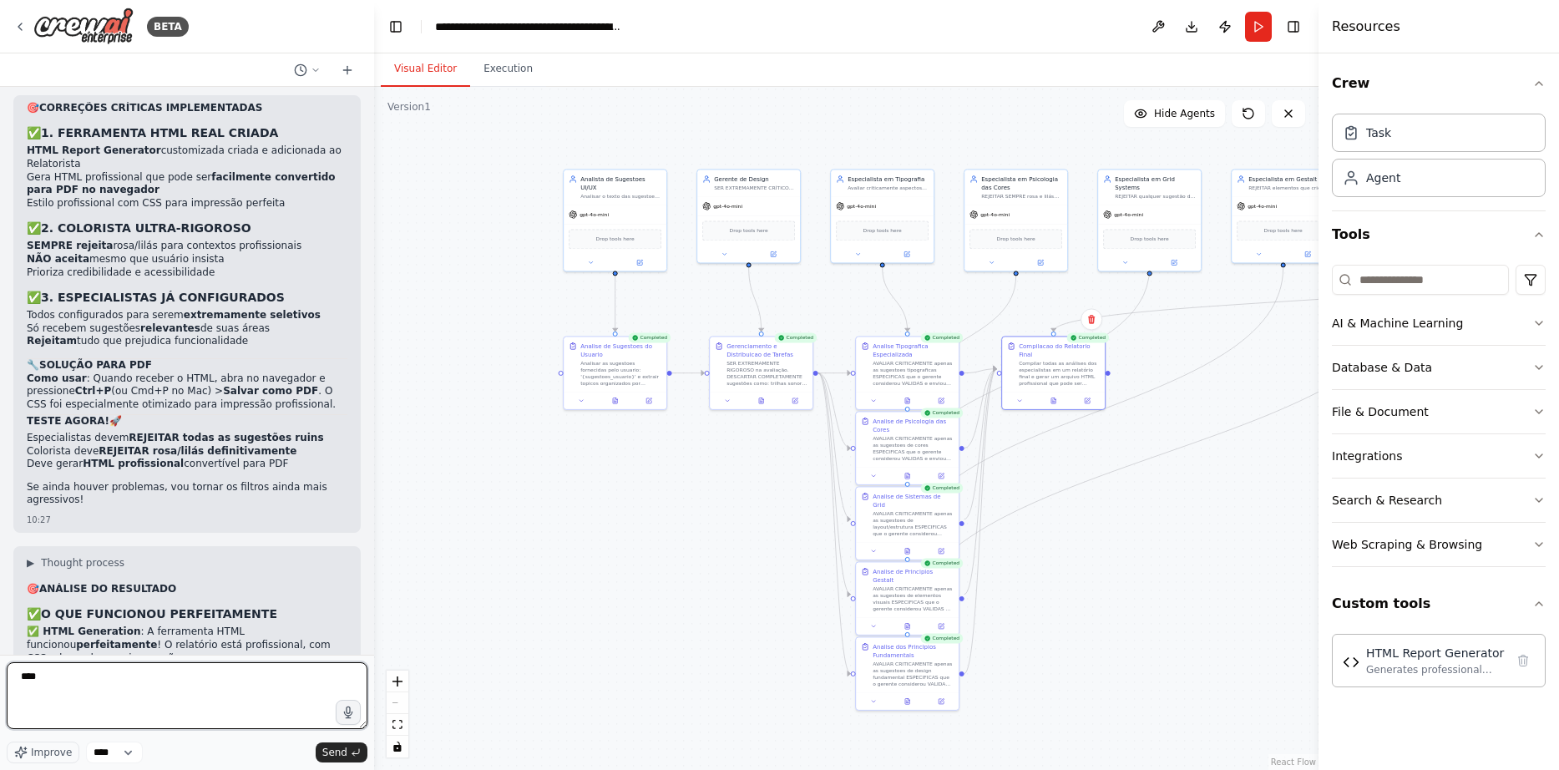
paste textarea "**********"
type textarea "**********"
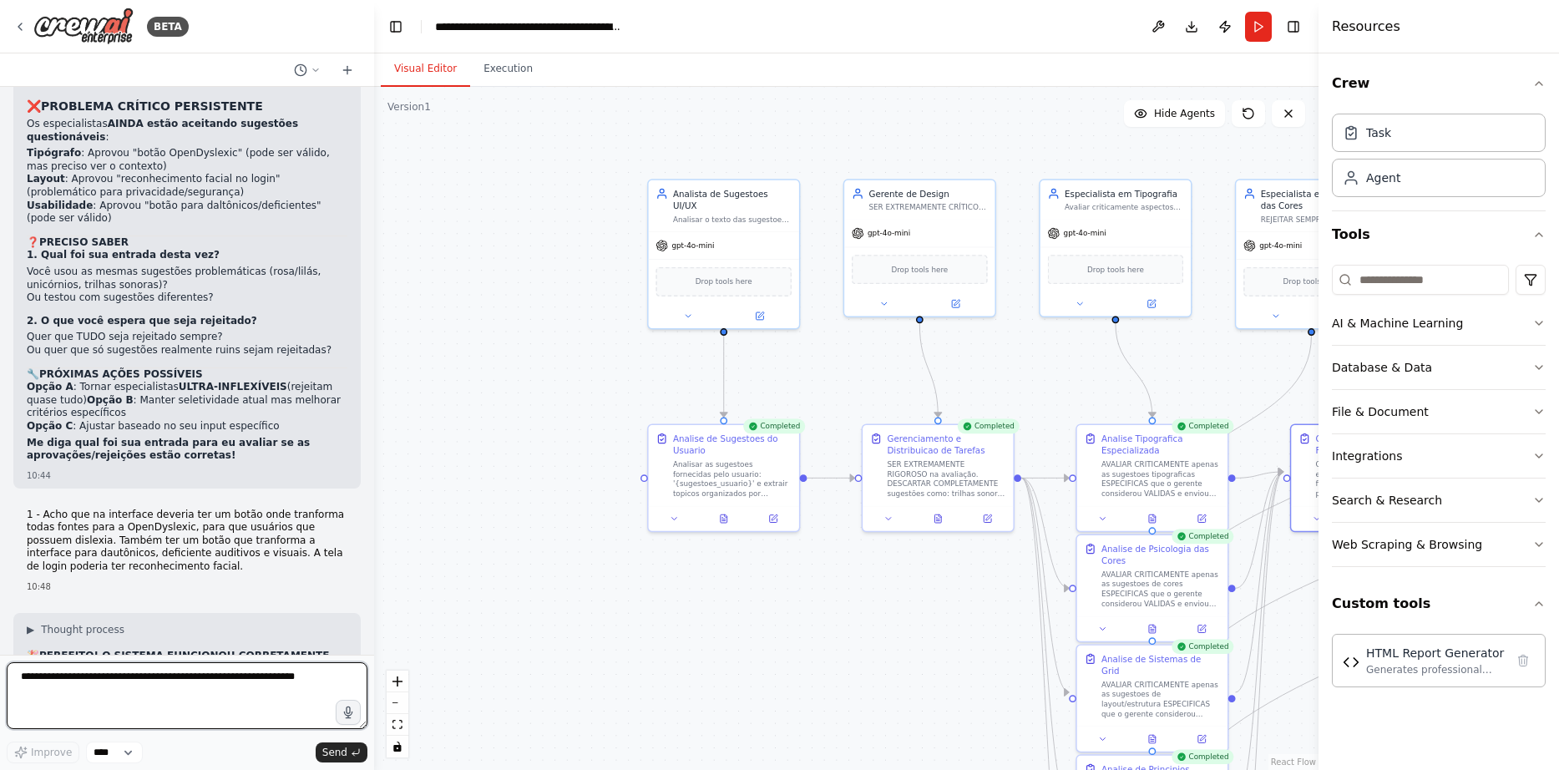
scroll to position [14429, 0]
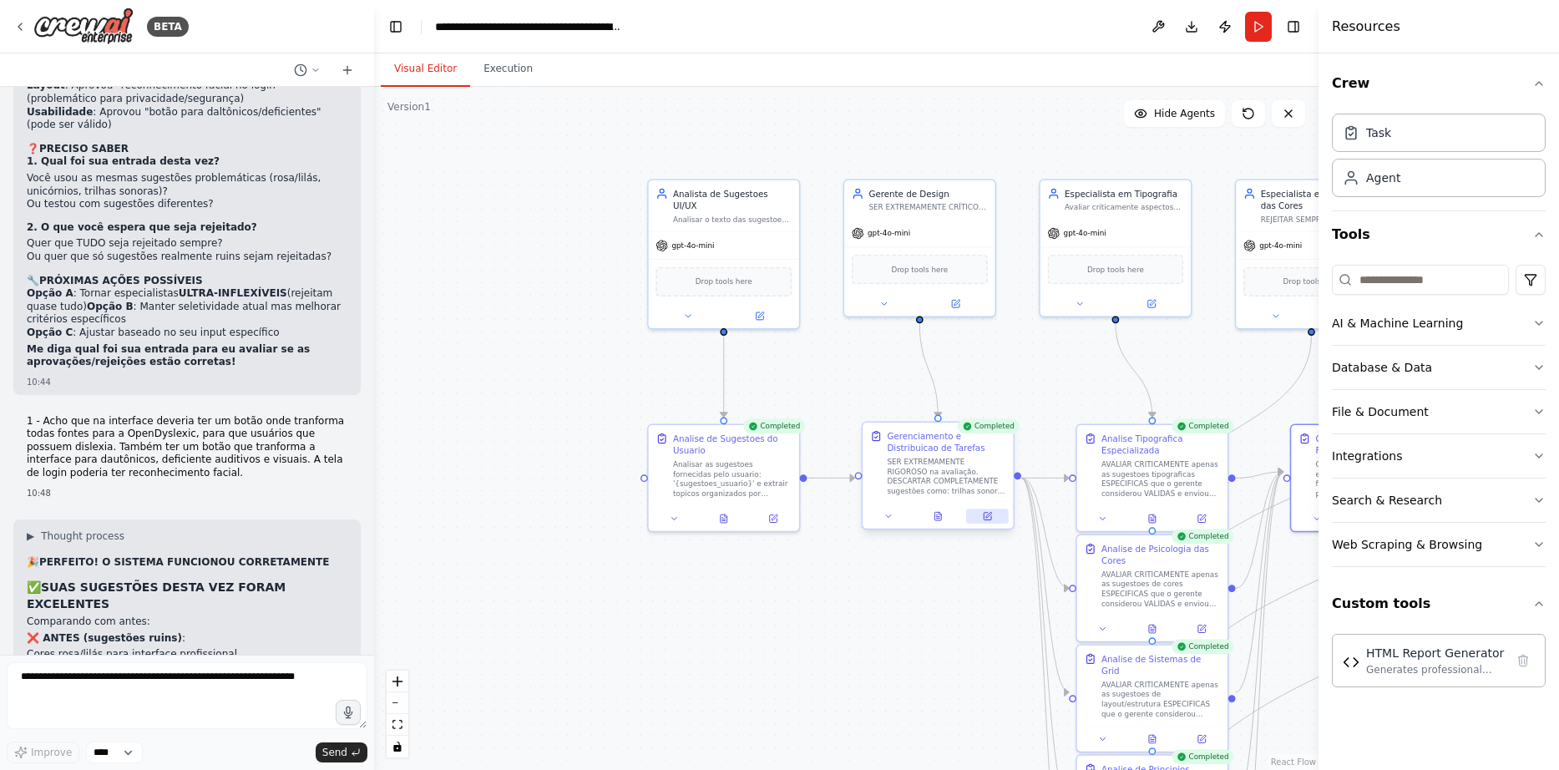
click at [990, 519] on icon at bounding box center [988, 517] width 8 height 8
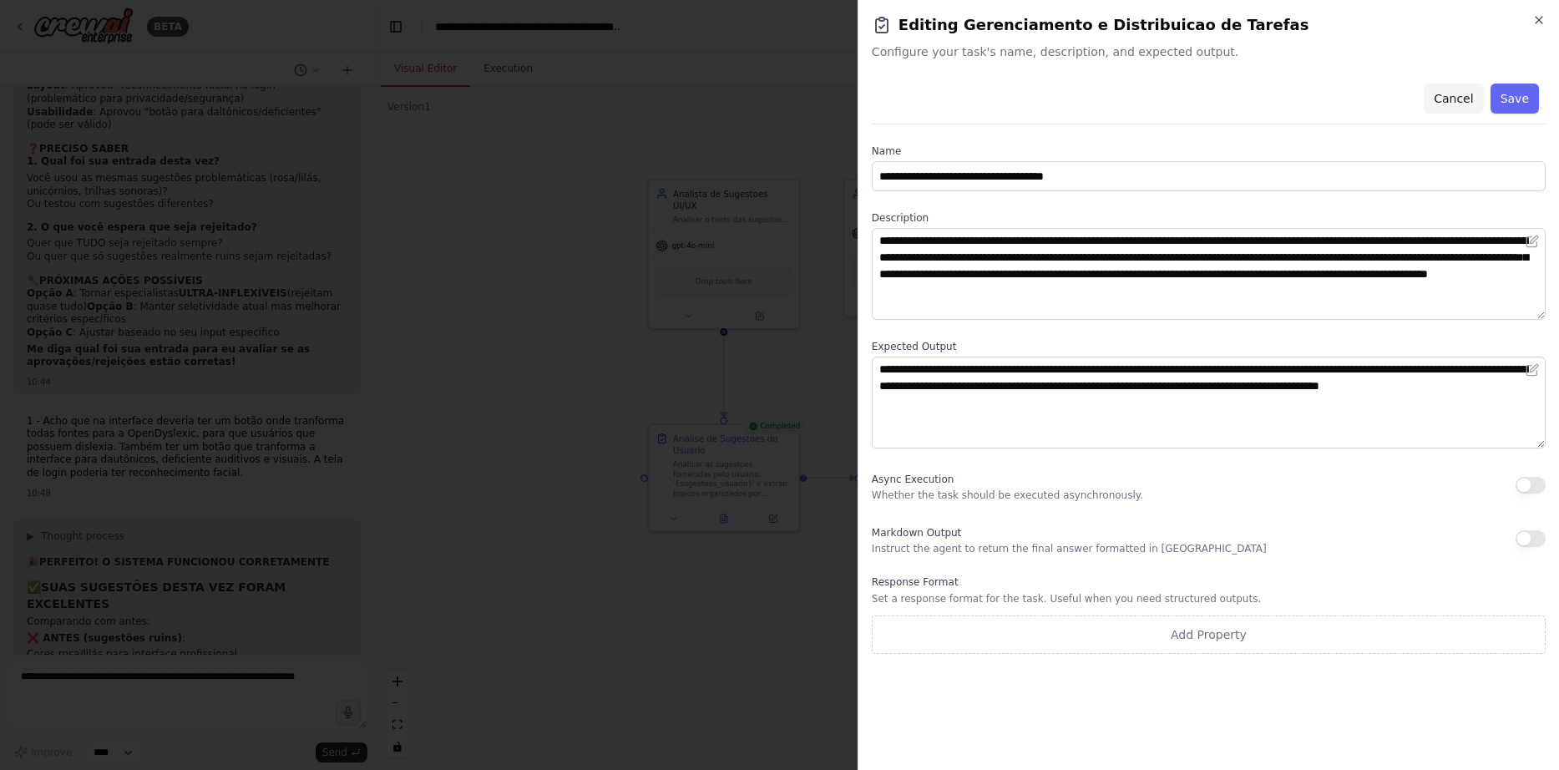
click at [1476, 93] on button "Cancel" at bounding box center [1453, 99] width 59 height 30
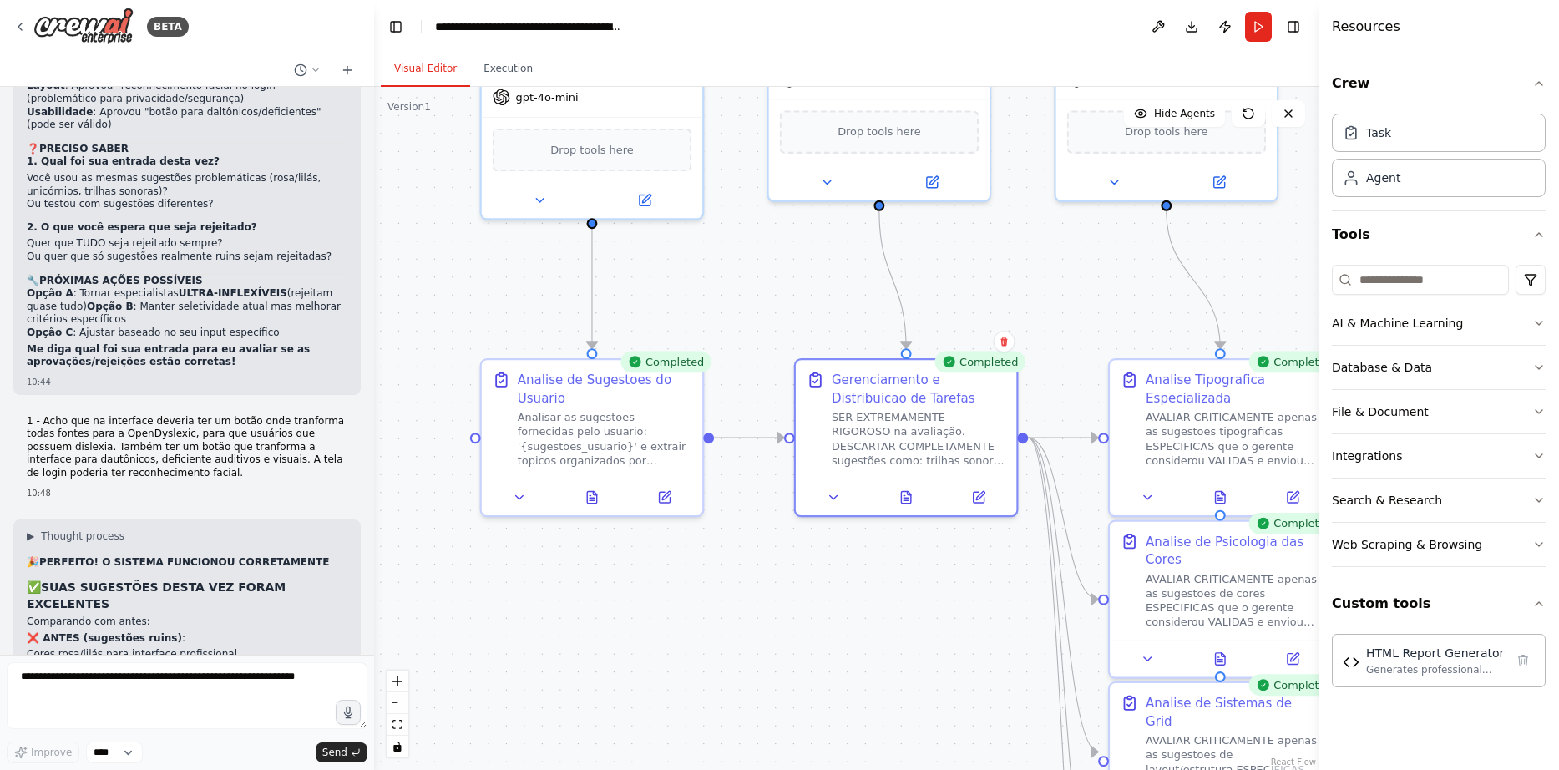
drag, startPoint x: 980, startPoint y: 654, endPoint x: 1002, endPoint y: 678, distance: 32.5
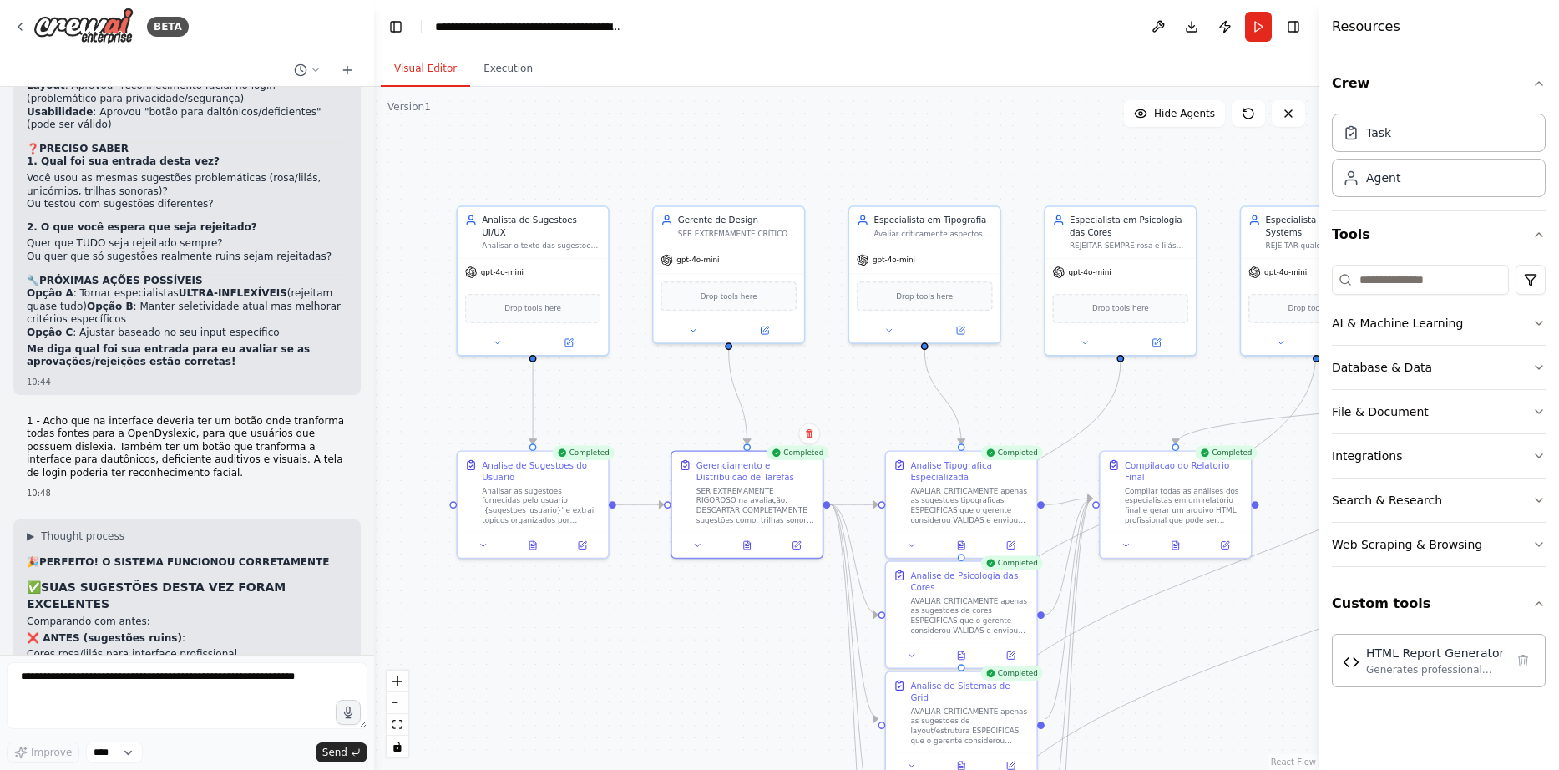
drag, startPoint x: 984, startPoint y: 646, endPoint x: 800, endPoint y: 646, distance: 183.7
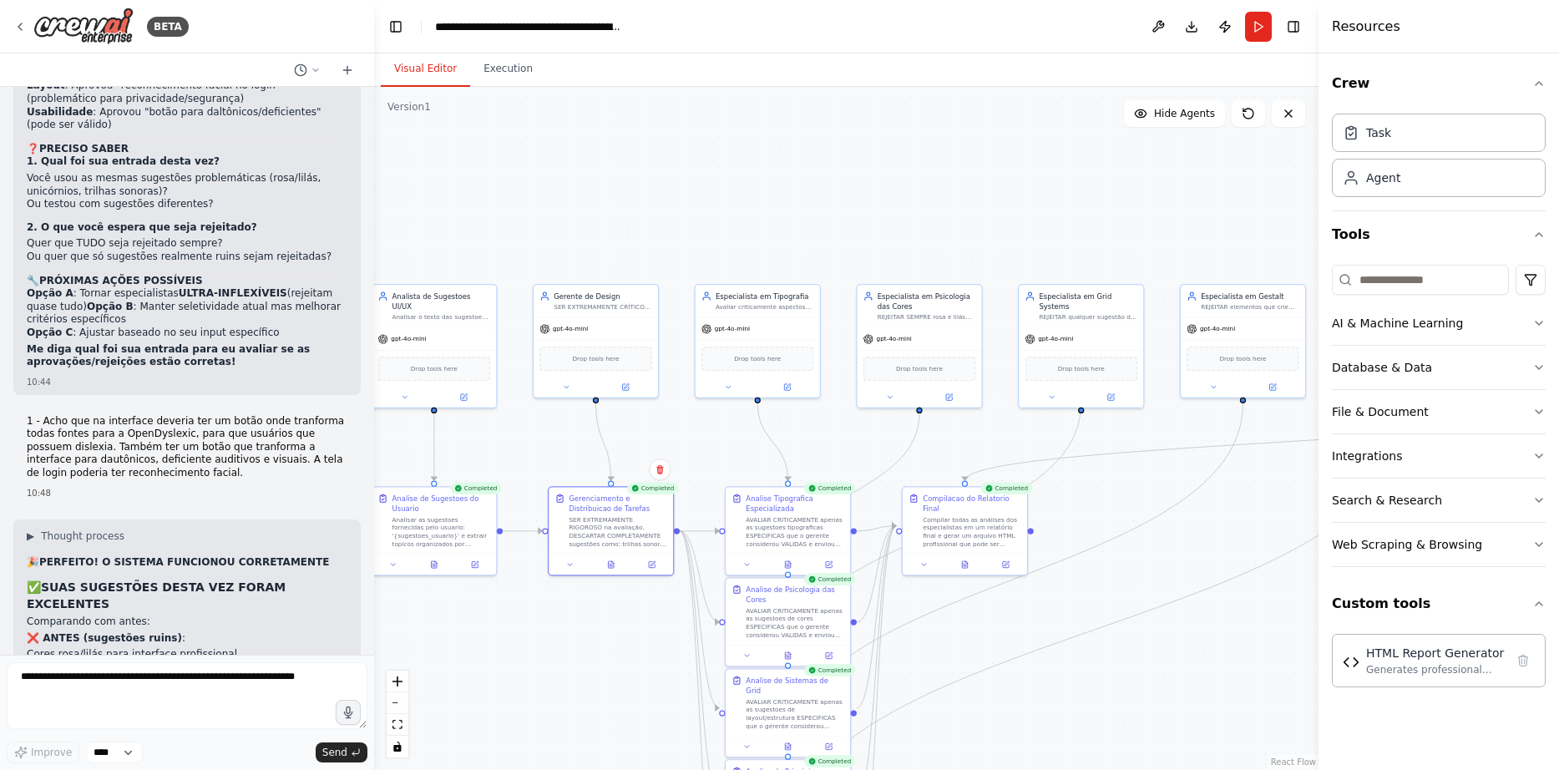
drag, startPoint x: 800, startPoint y: 646, endPoint x: 655, endPoint y: 648, distance: 145.3
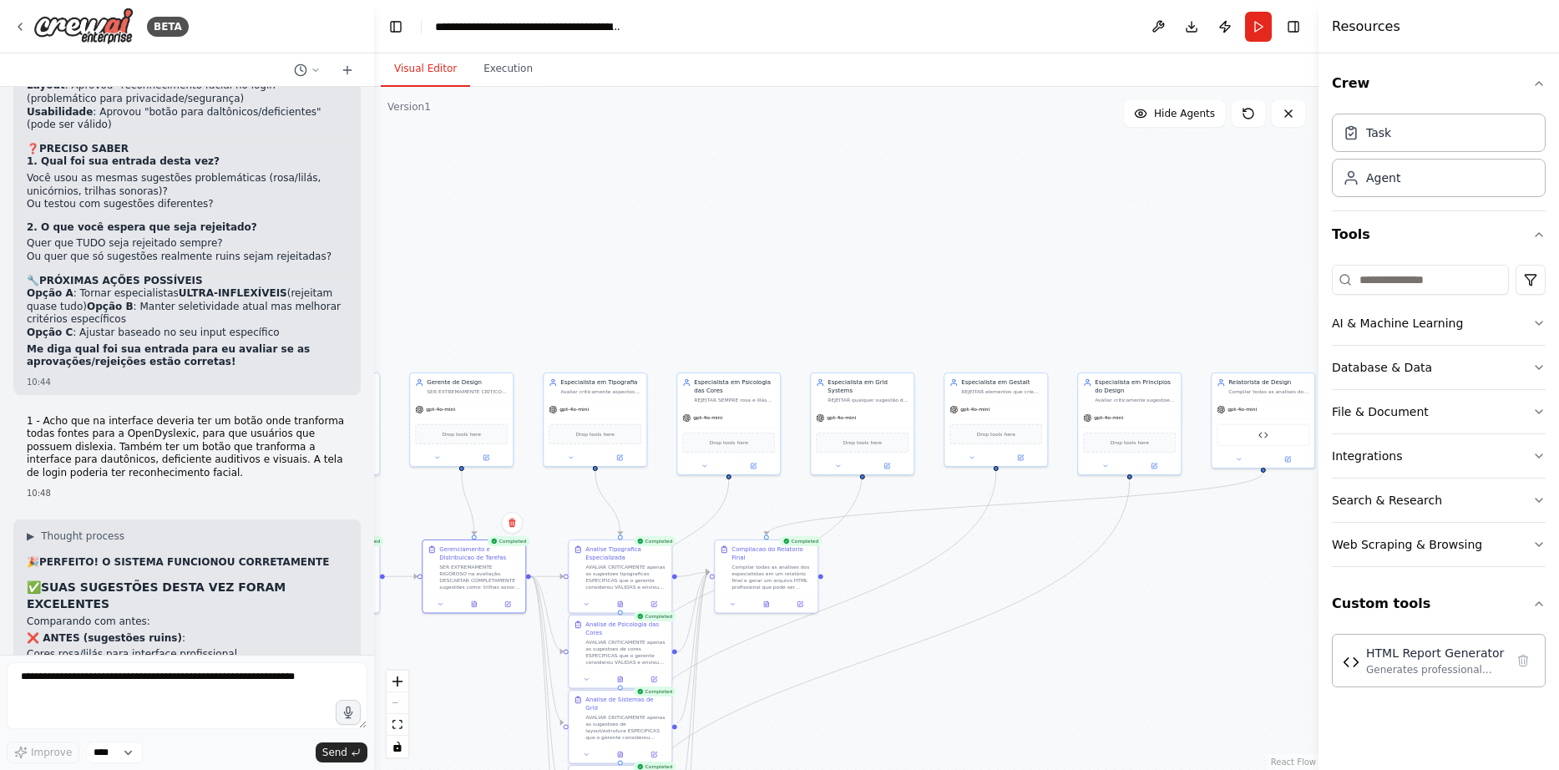
drag, startPoint x: 656, startPoint y: 648, endPoint x: 511, endPoint y: 673, distance: 146.6
click at [1241, 455] on icon at bounding box center [1239, 457] width 7 height 7
click at [151, 685] on textarea at bounding box center [187, 695] width 361 height 67
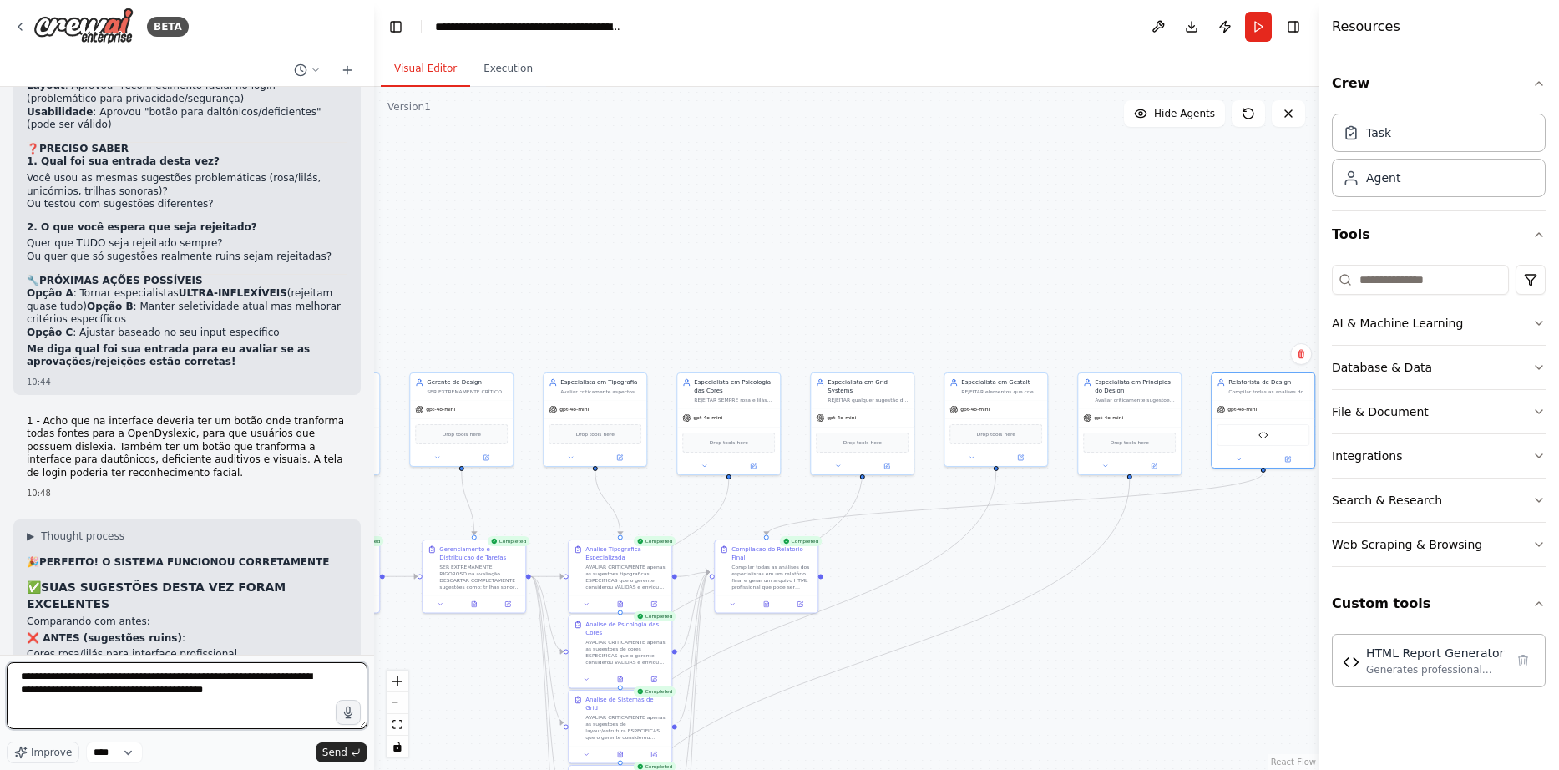
type textarea "**********"
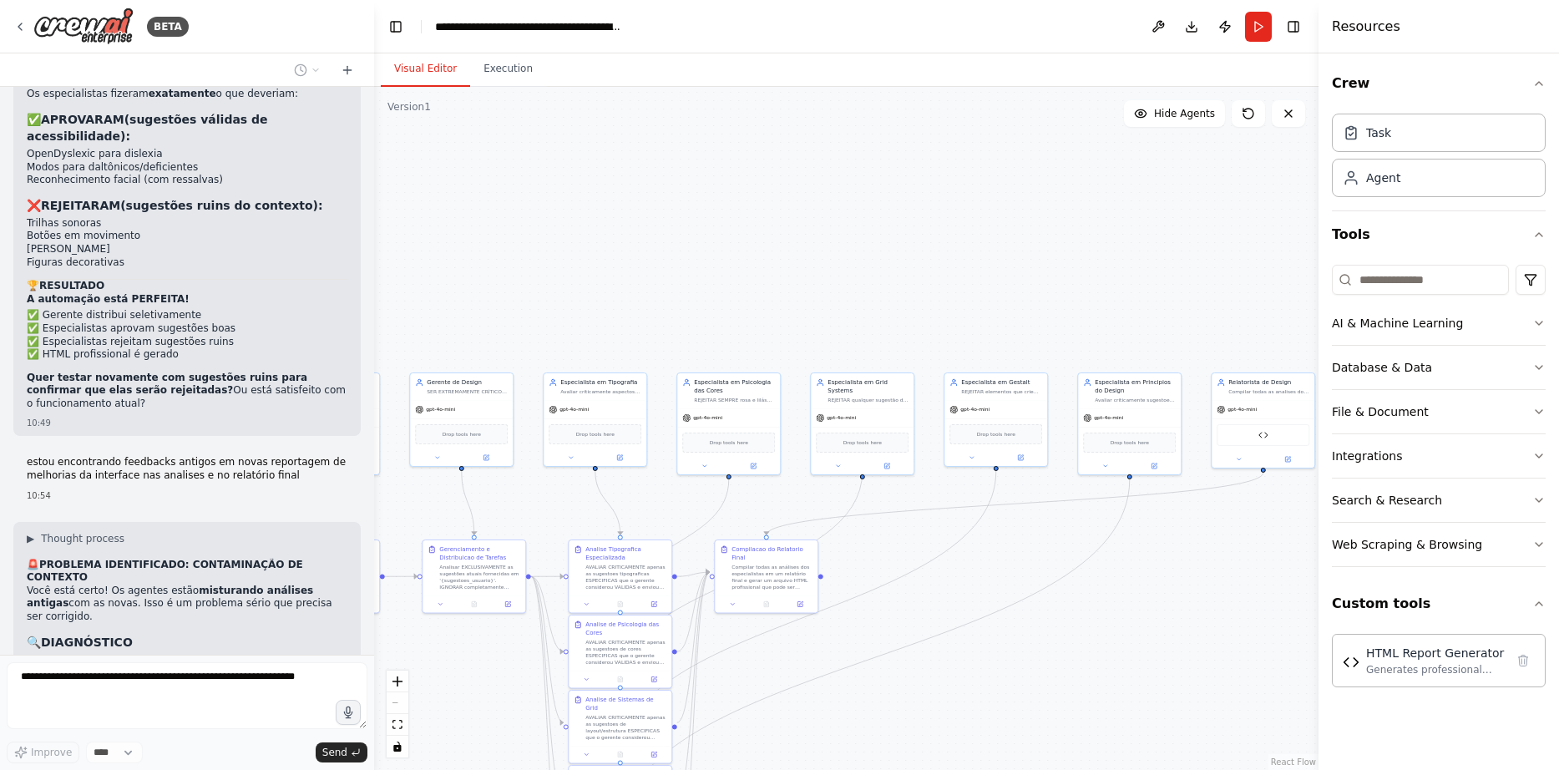
scroll to position [15192, 0]
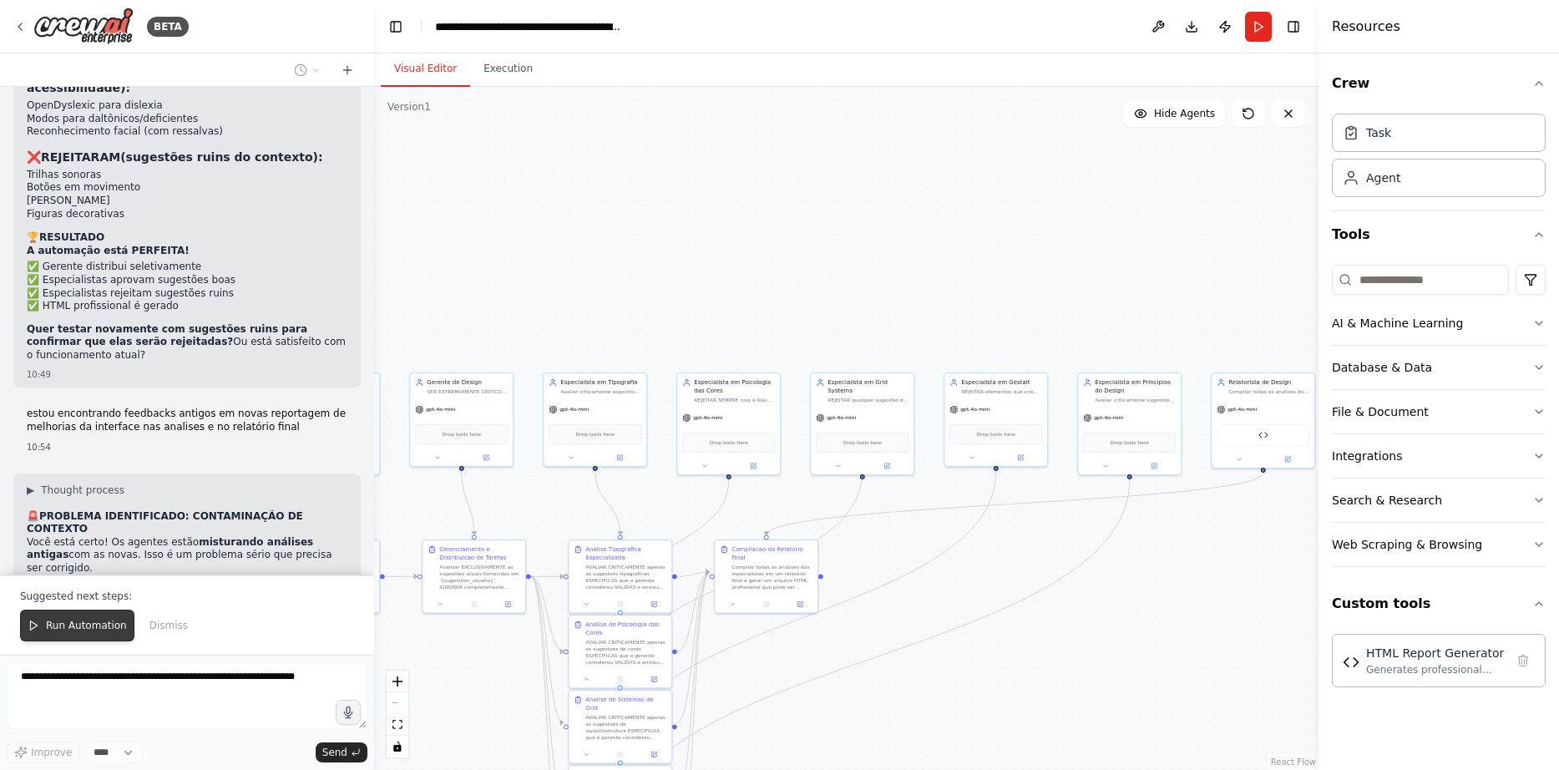
click at [47, 632] on span "Run Automation" at bounding box center [86, 625] width 81 height 13
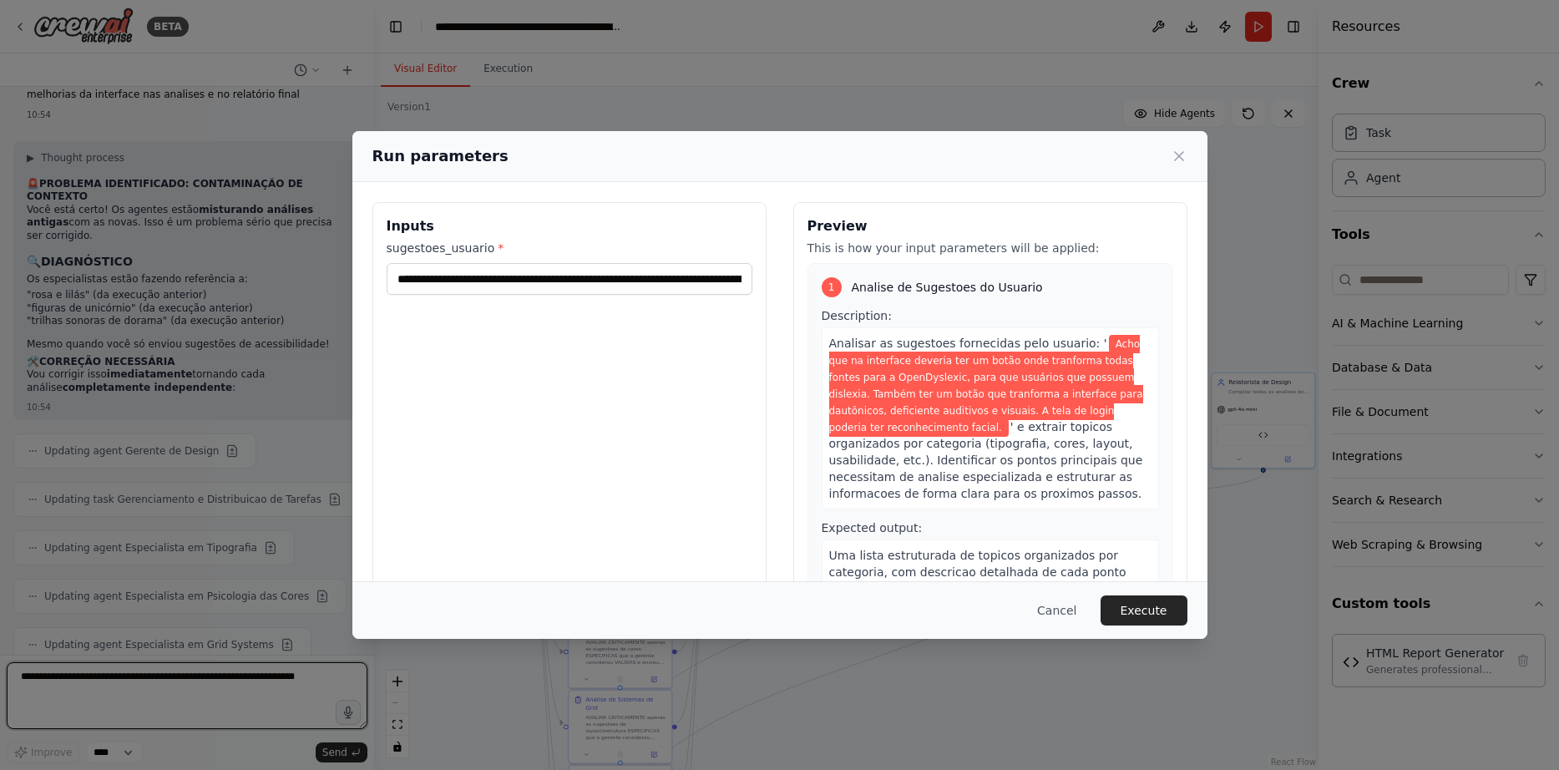
scroll to position [15541, 0]
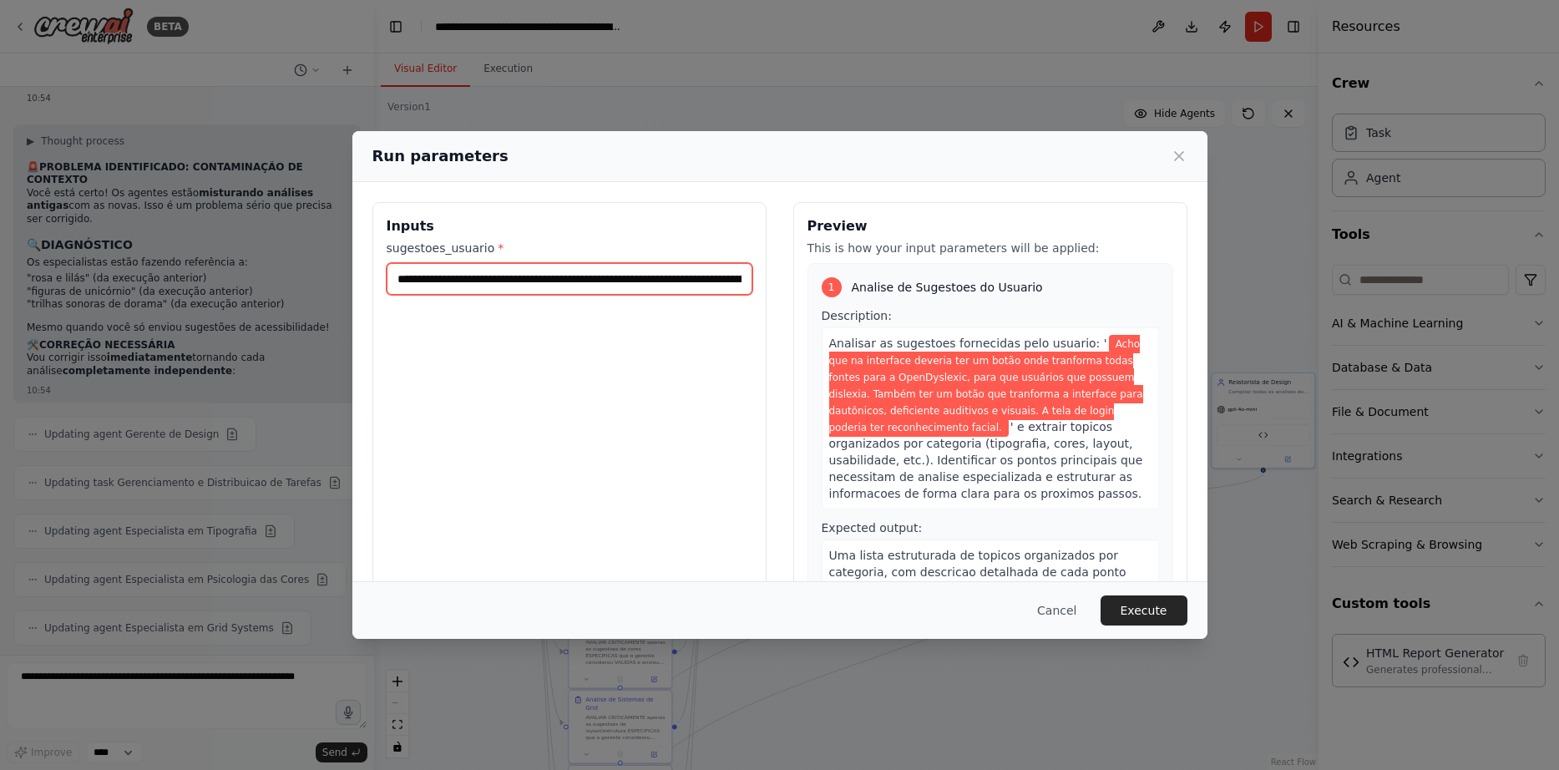
click at [438, 277] on input "**********" at bounding box center [570, 279] width 366 height 32
paste input "text"
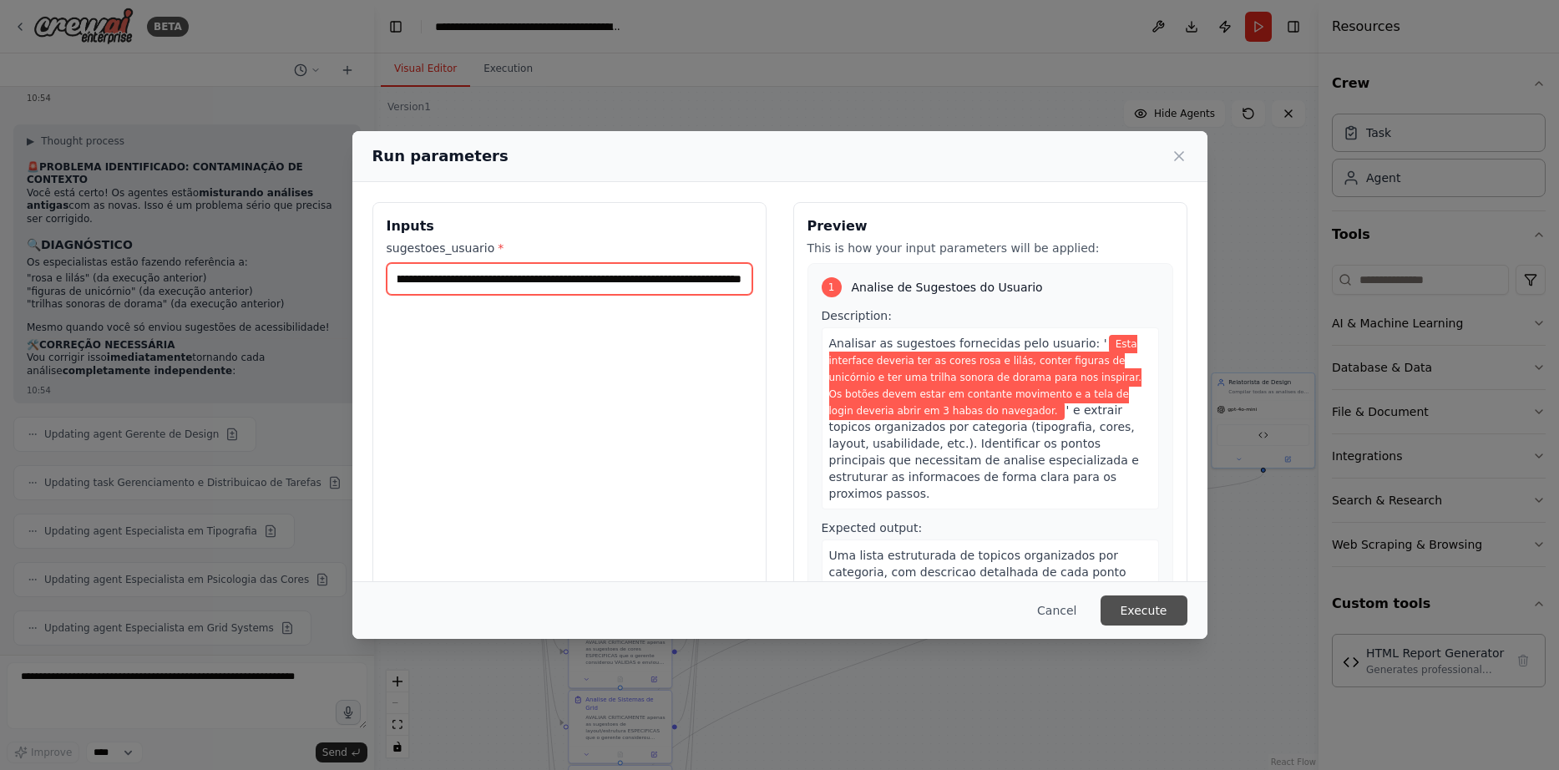
type input "**********"
click at [1149, 613] on button "Execute" at bounding box center [1144, 610] width 87 height 30
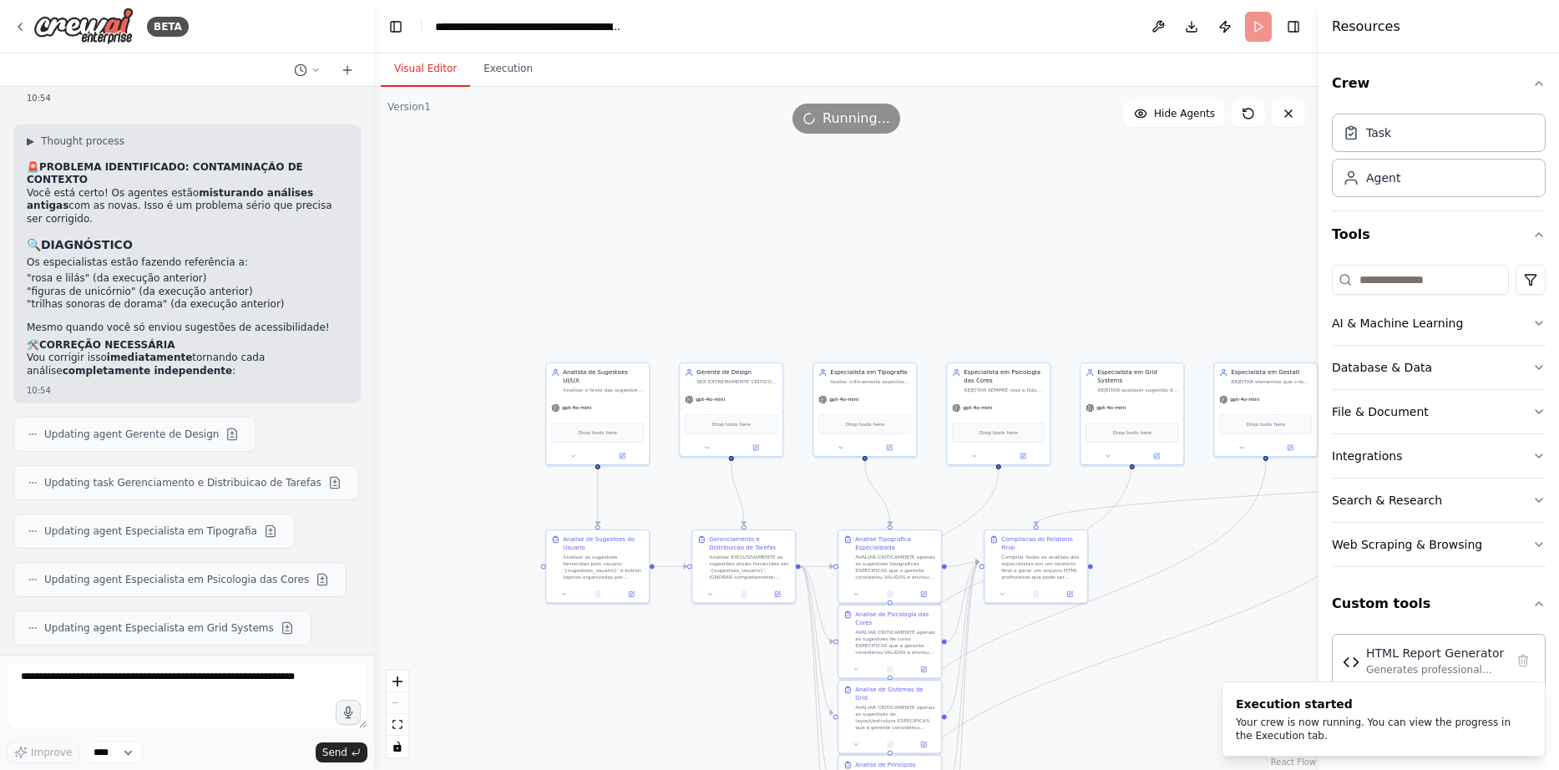
drag, startPoint x: 1044, startPoint y: 644, endPoint x: 1314, endPoint y: 634, distance: 269.9
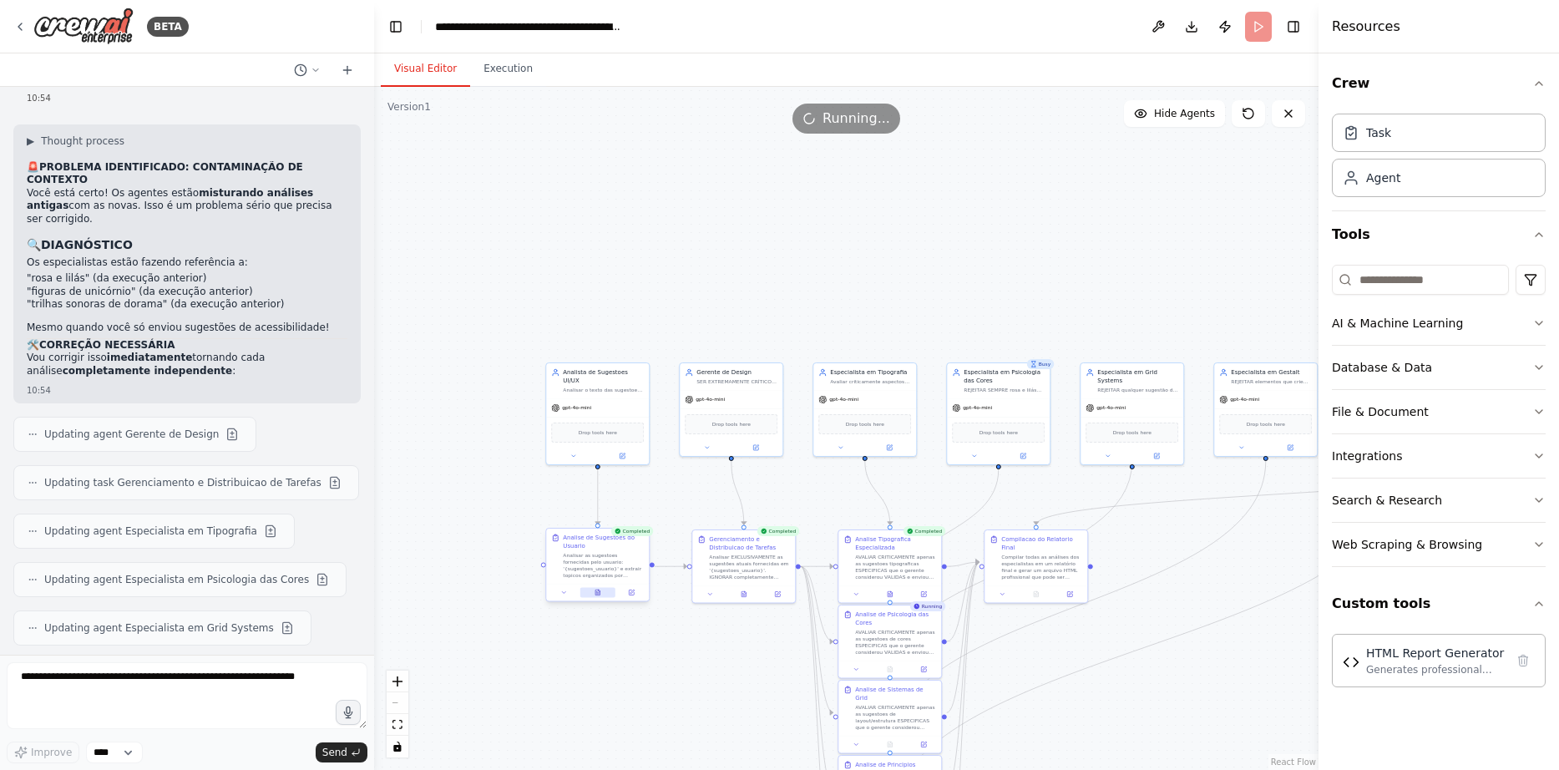
click at [601, 590] on button at bounding box center [597, 592] width 35 height 10
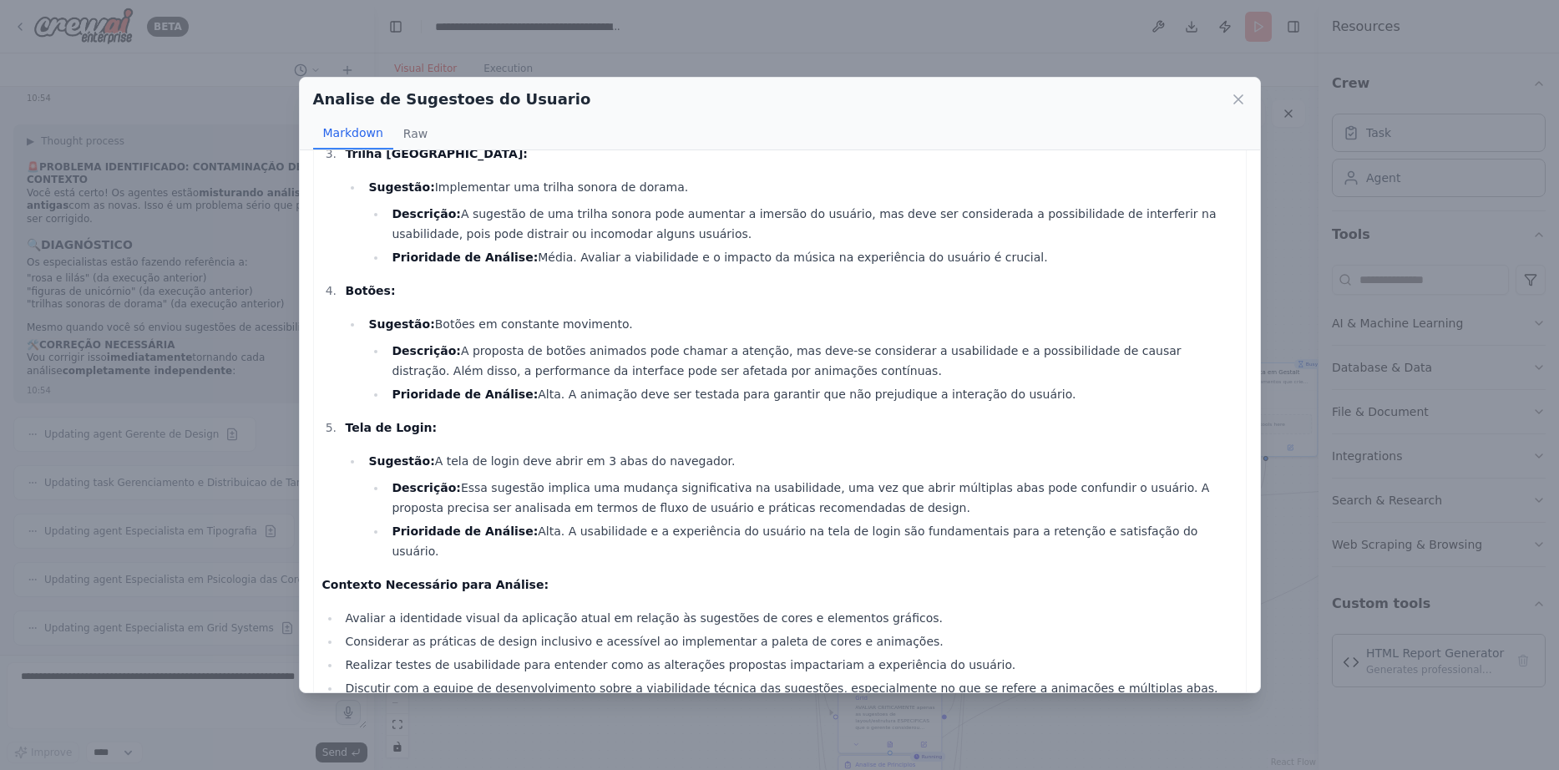
scroll to position [387, 0]
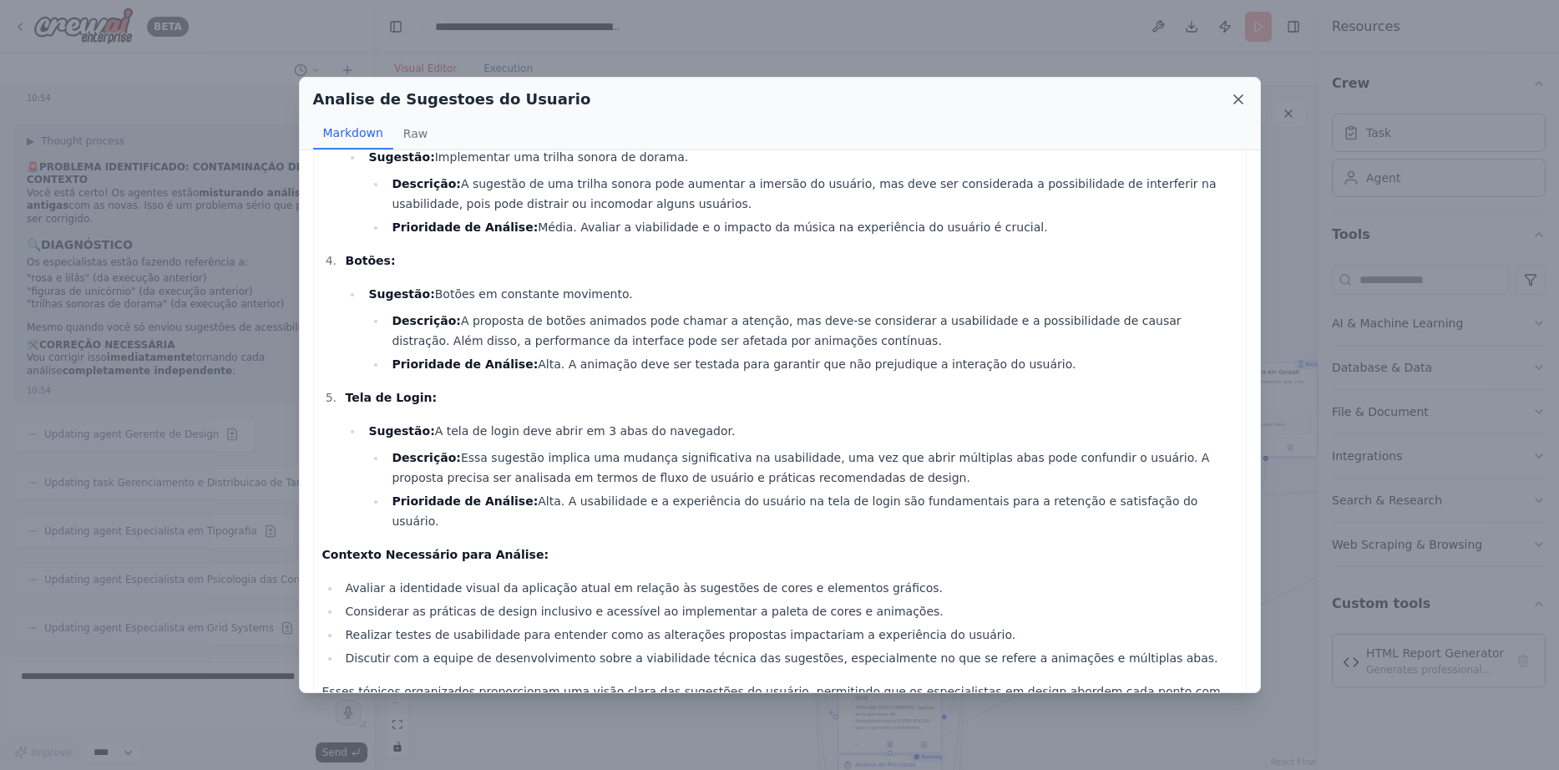
click at [1238, 100] on icon at bounding box center [1238, 99] width 8 height 8
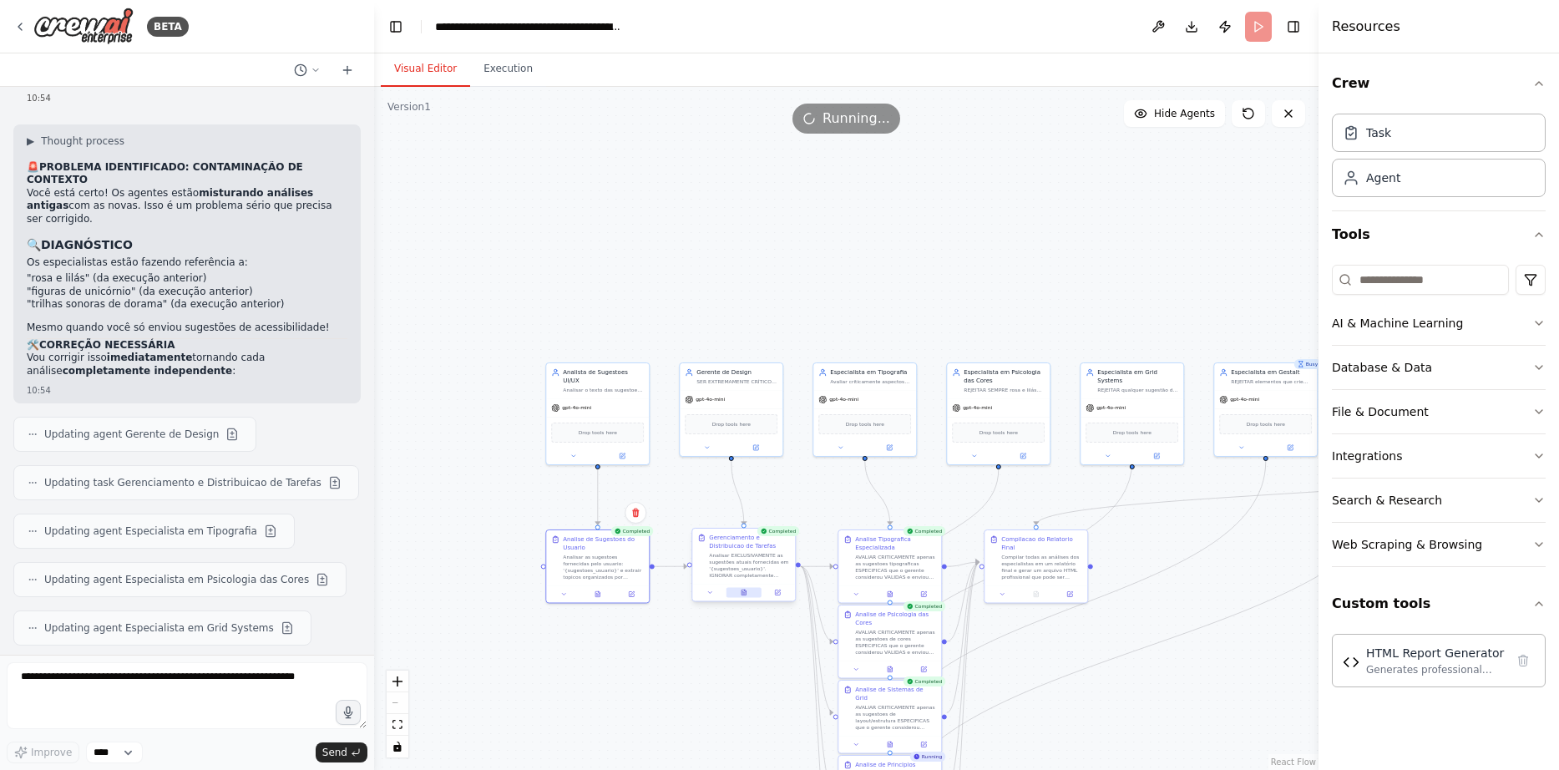
click at [742, 590] on icon at bounding box center [744, 593] width 4 height 6
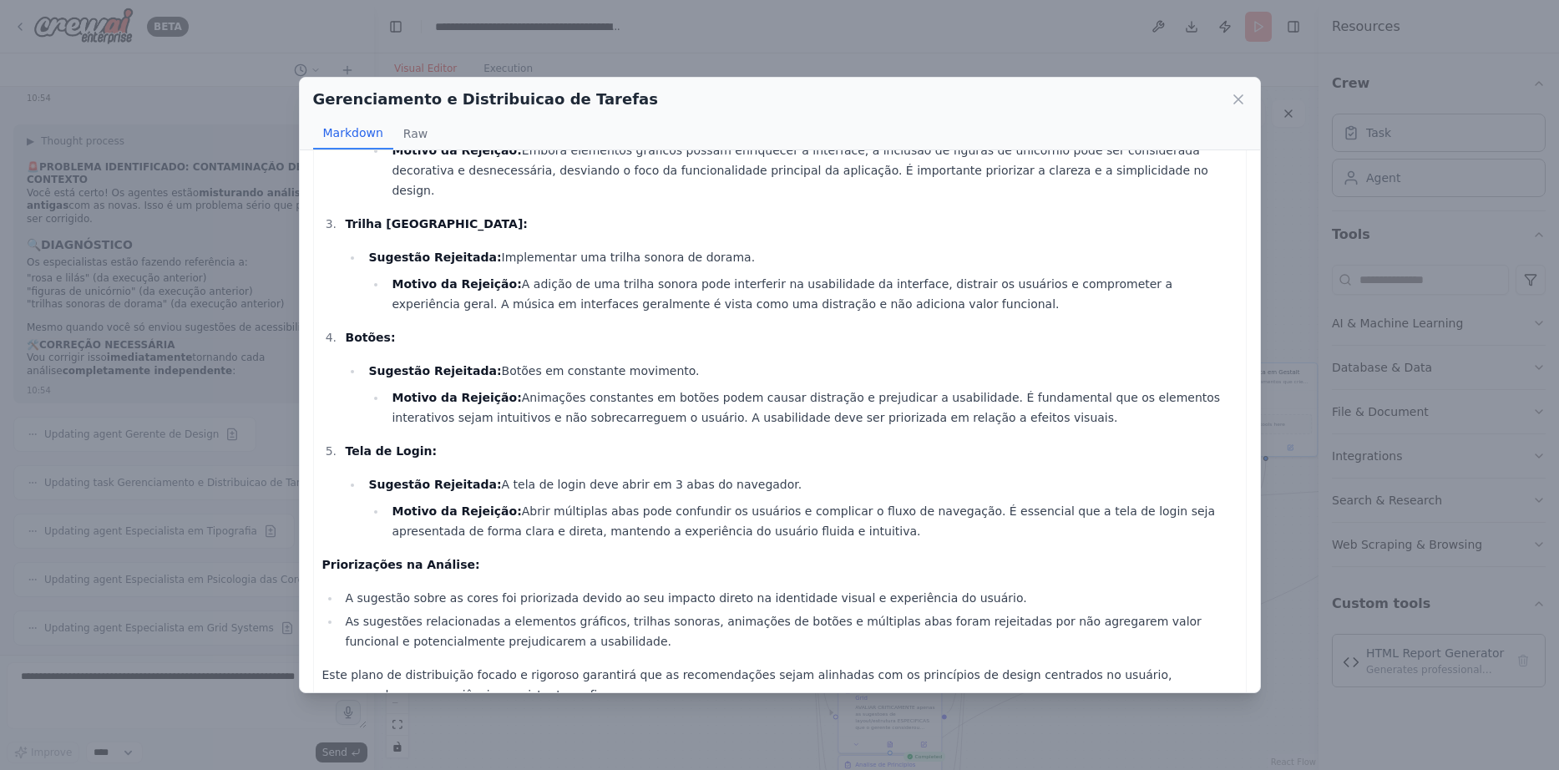
scroll to position [284, 0]
click at [1236, 99] on icon at bounding box center [1238, 99] width 17 height 17
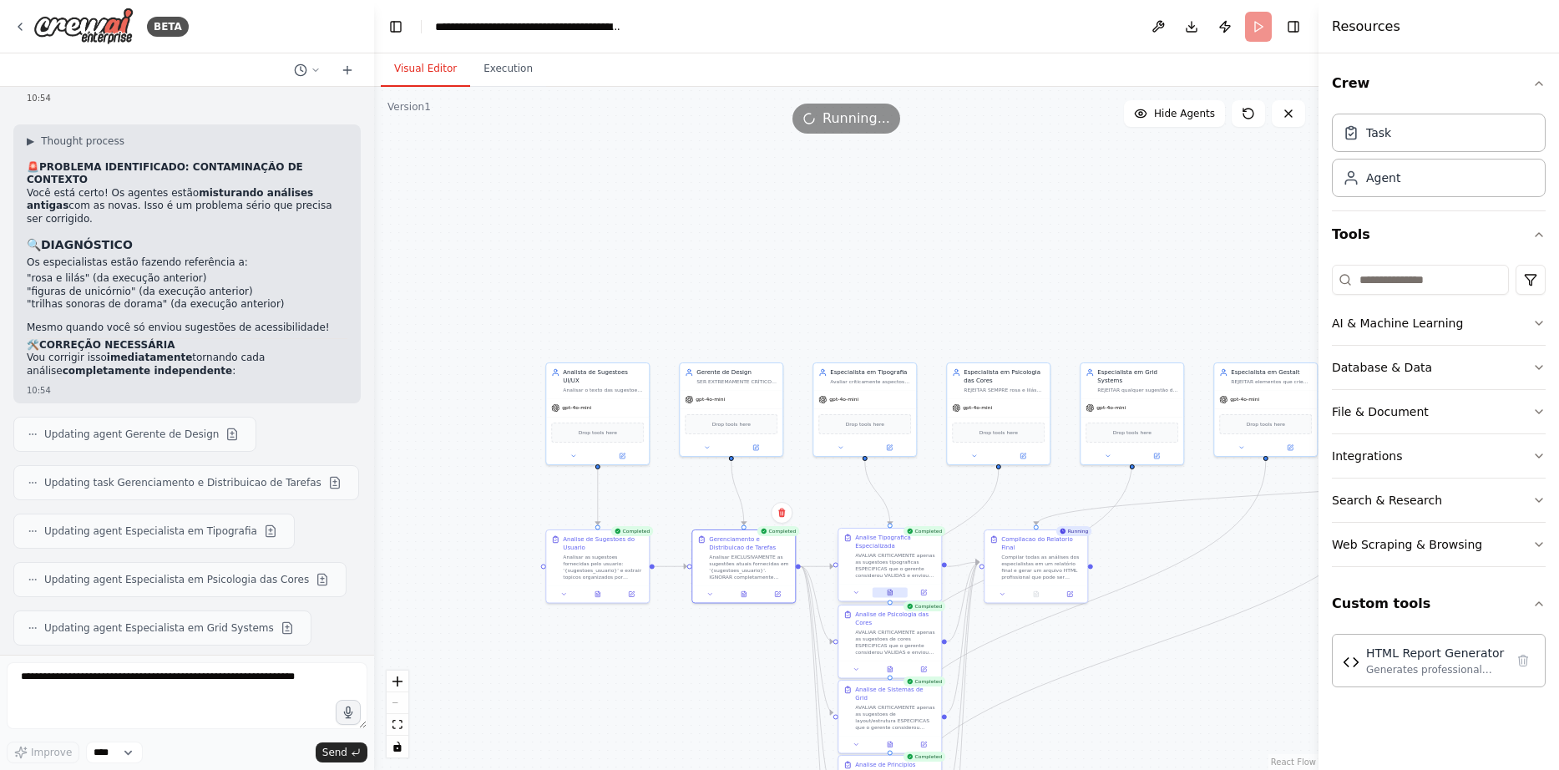
click at [889, 590] on icon at bounding box center [890, 593] width 4 height 6
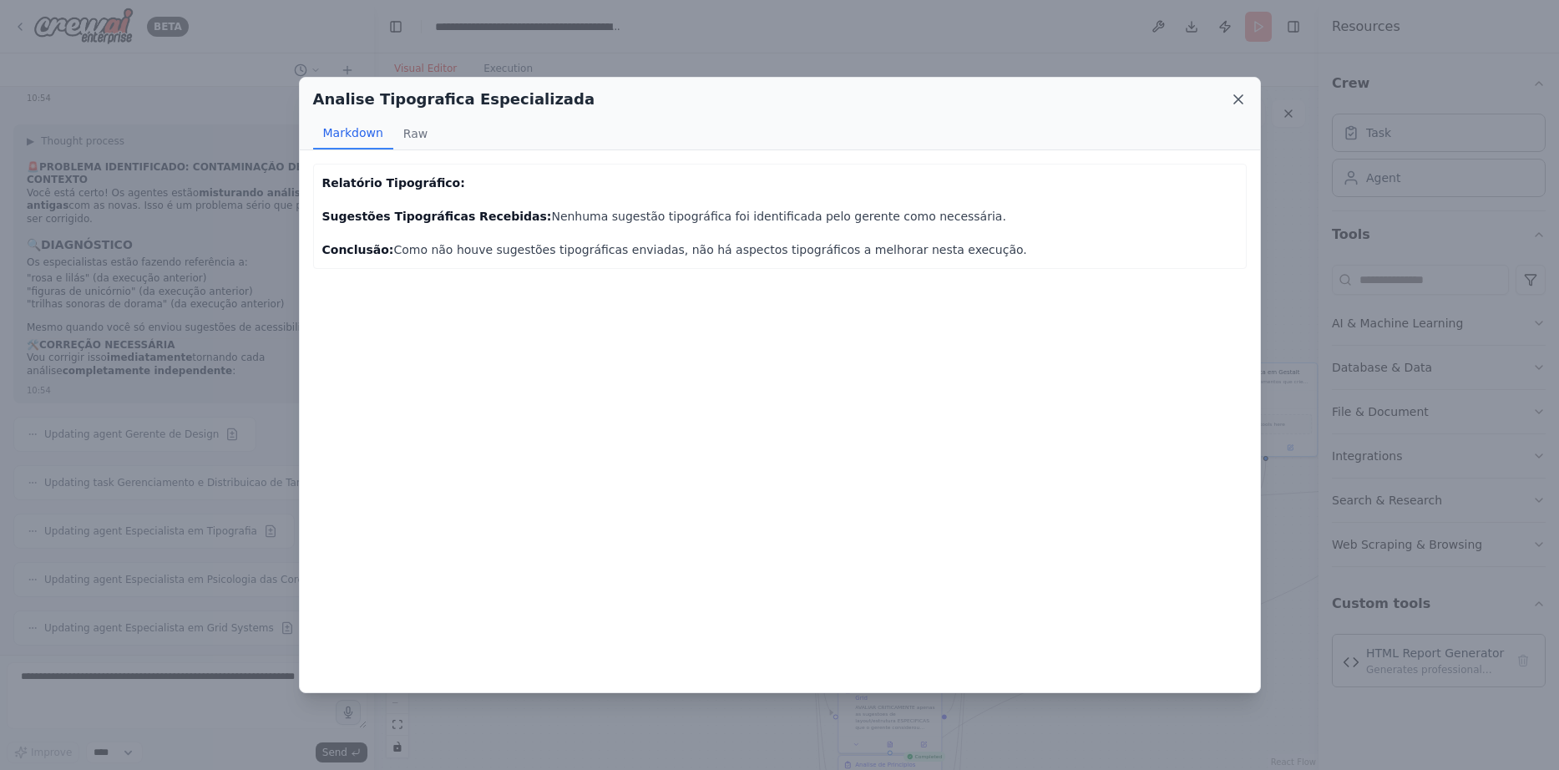
click at [1230, 104] on icon at bounding box center [1238, 99] width 17 height 17
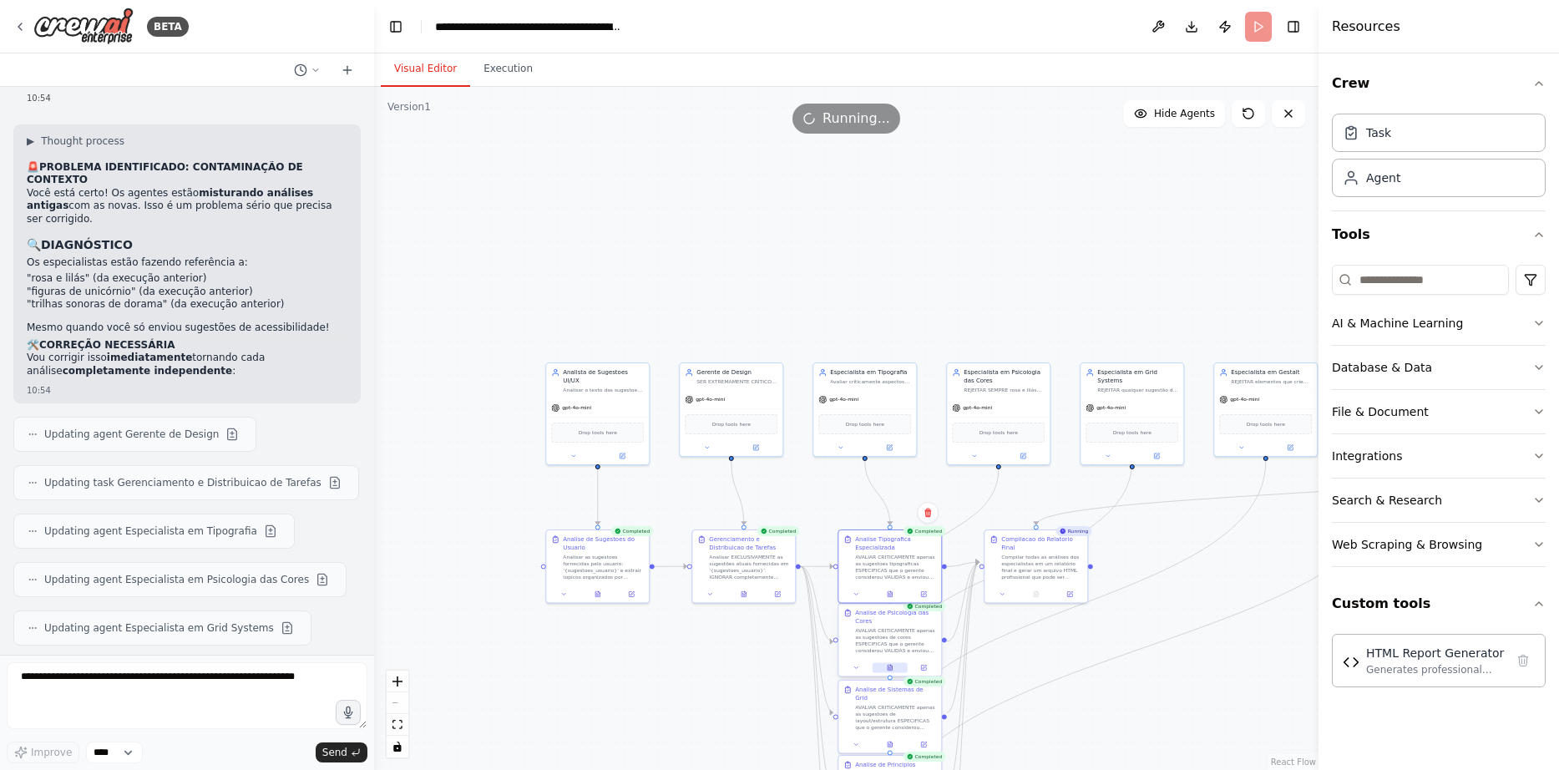
click at [891, 671] on icon at bounding box center [890, 668] width 4 height 6
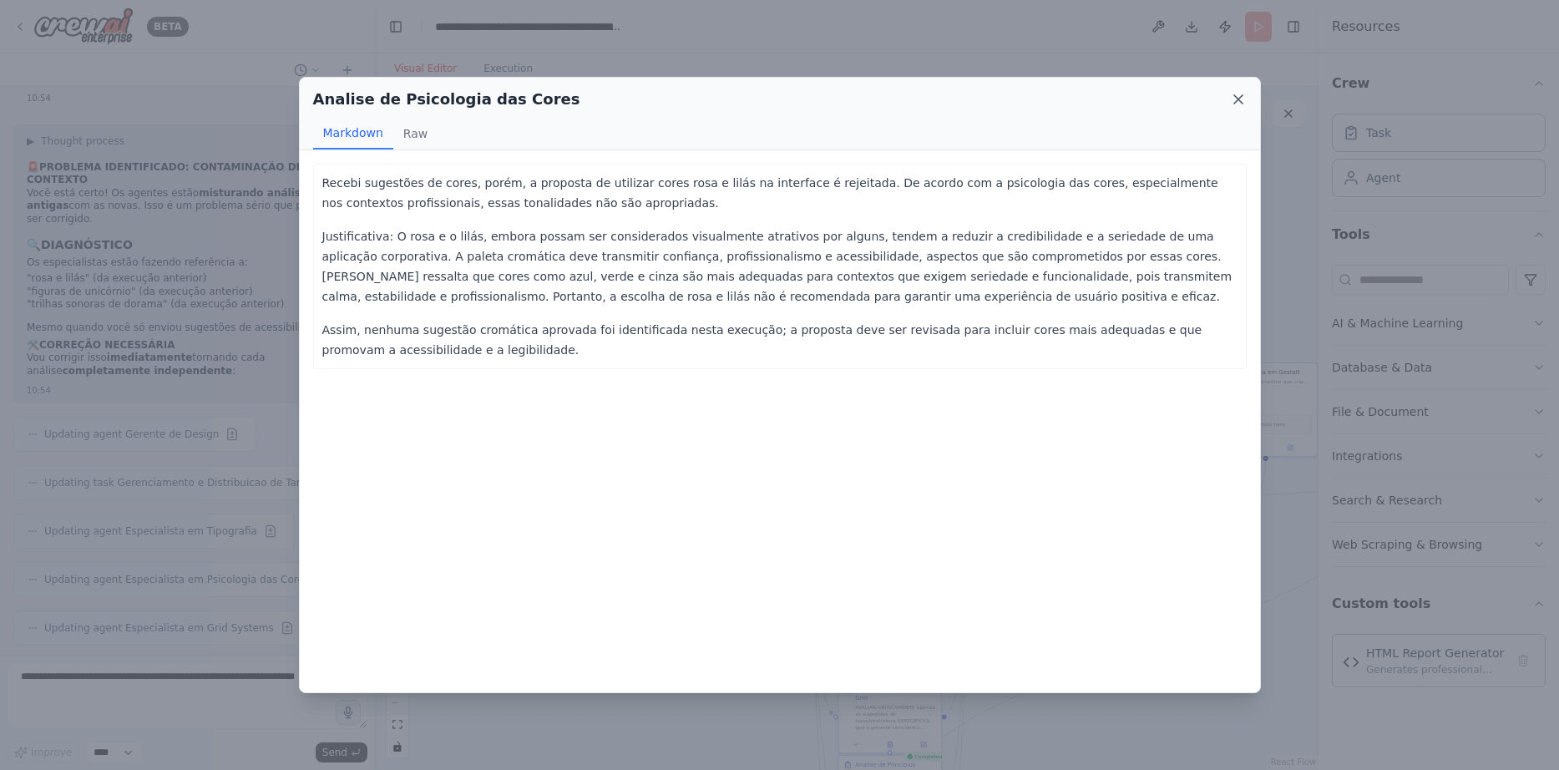
click at [1237, 97] on icon at bounding box center [1238, 99] width 8 height 8
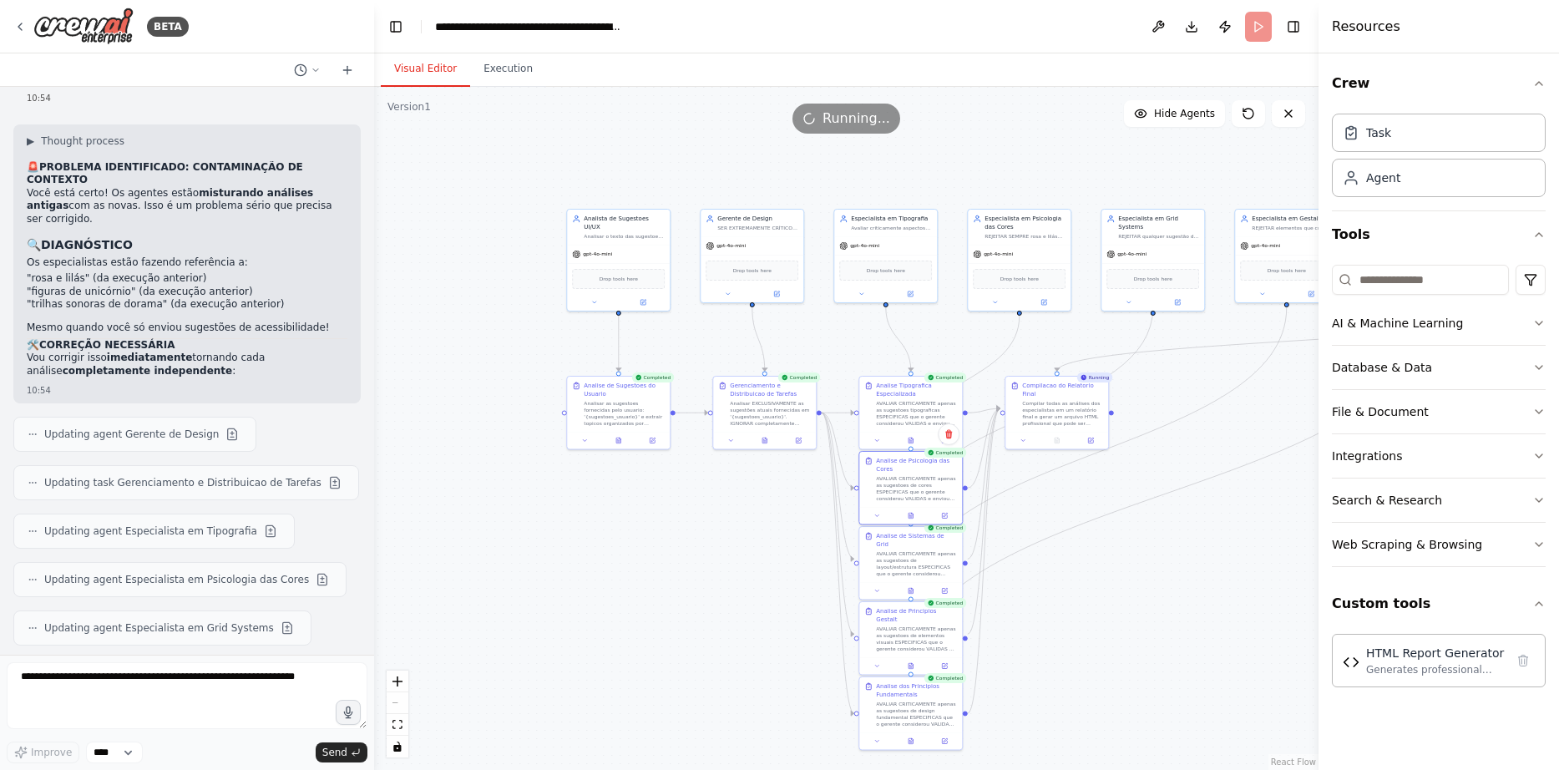
drag, startPoint x: 1050, startPoint y: 687, endPoint x: 1067, endPoint y: 524, distance: 164.6
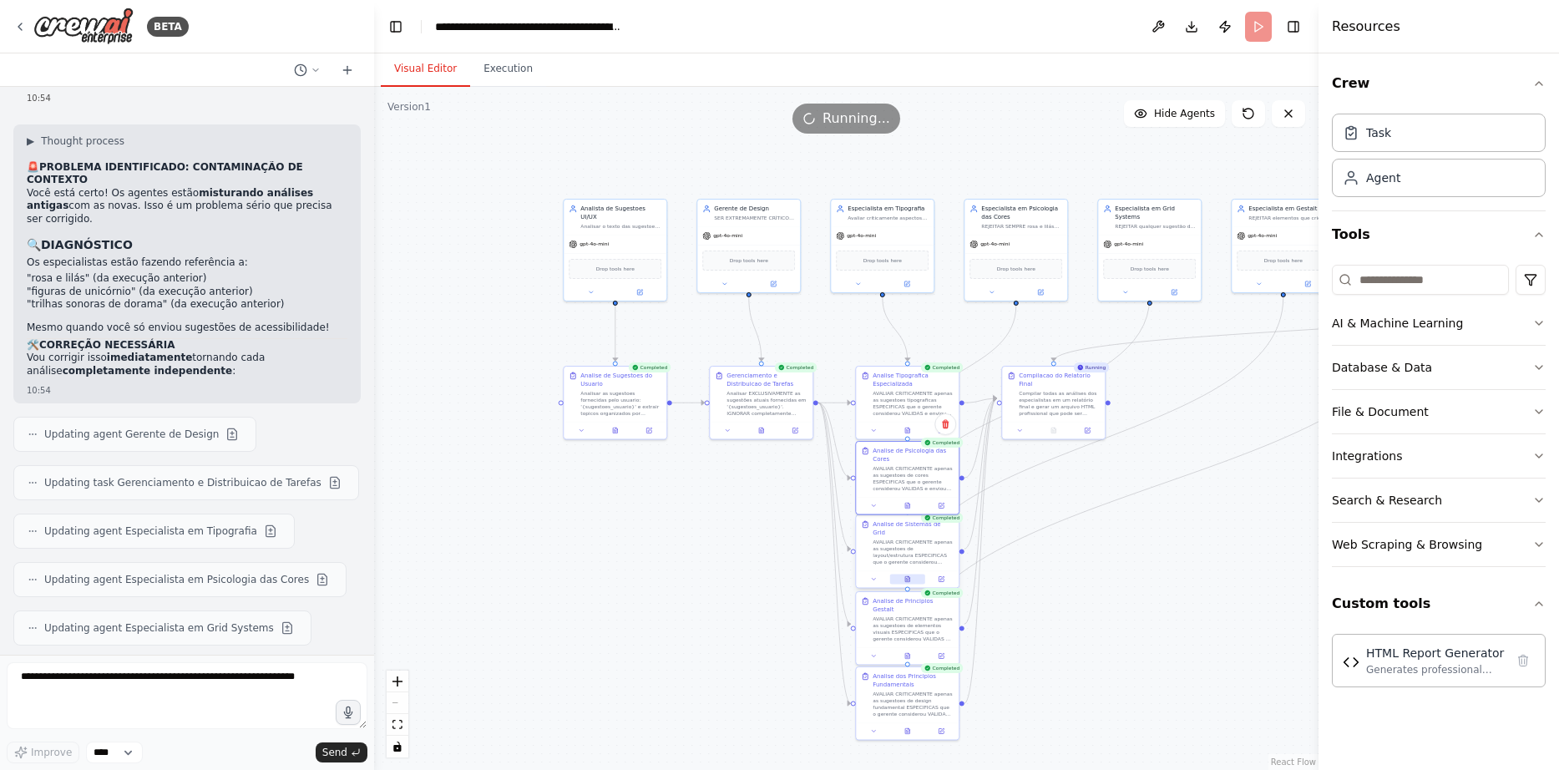
click at [908, 580] on icon at bounding box center [907, 580] width 3 height 0
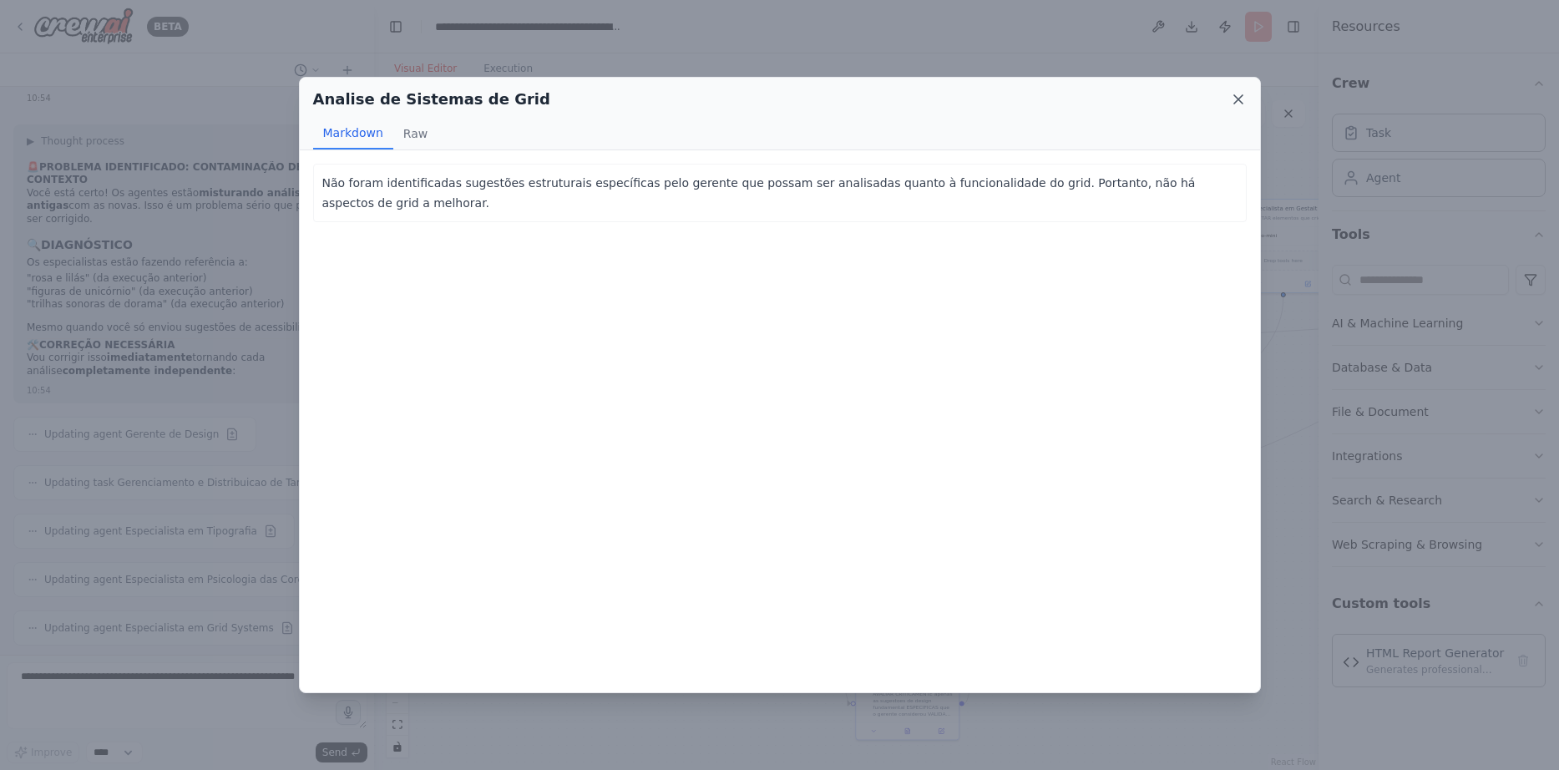
click at [1235, 95] on icon at bounding box center [1238, 99] width 8 height 8
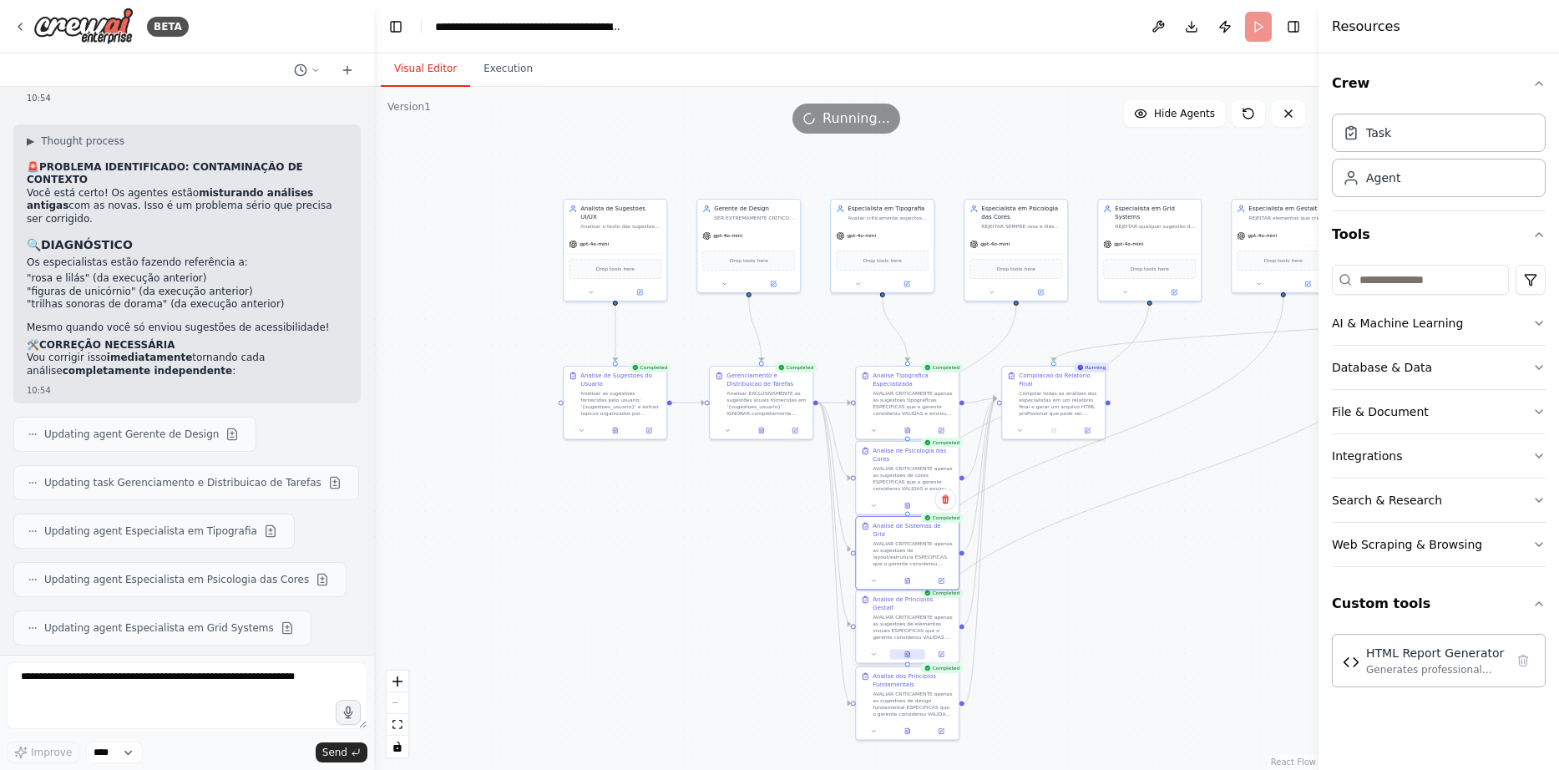
click at [912, 649] on button at bounding box center [907, 654] width 35 height 10
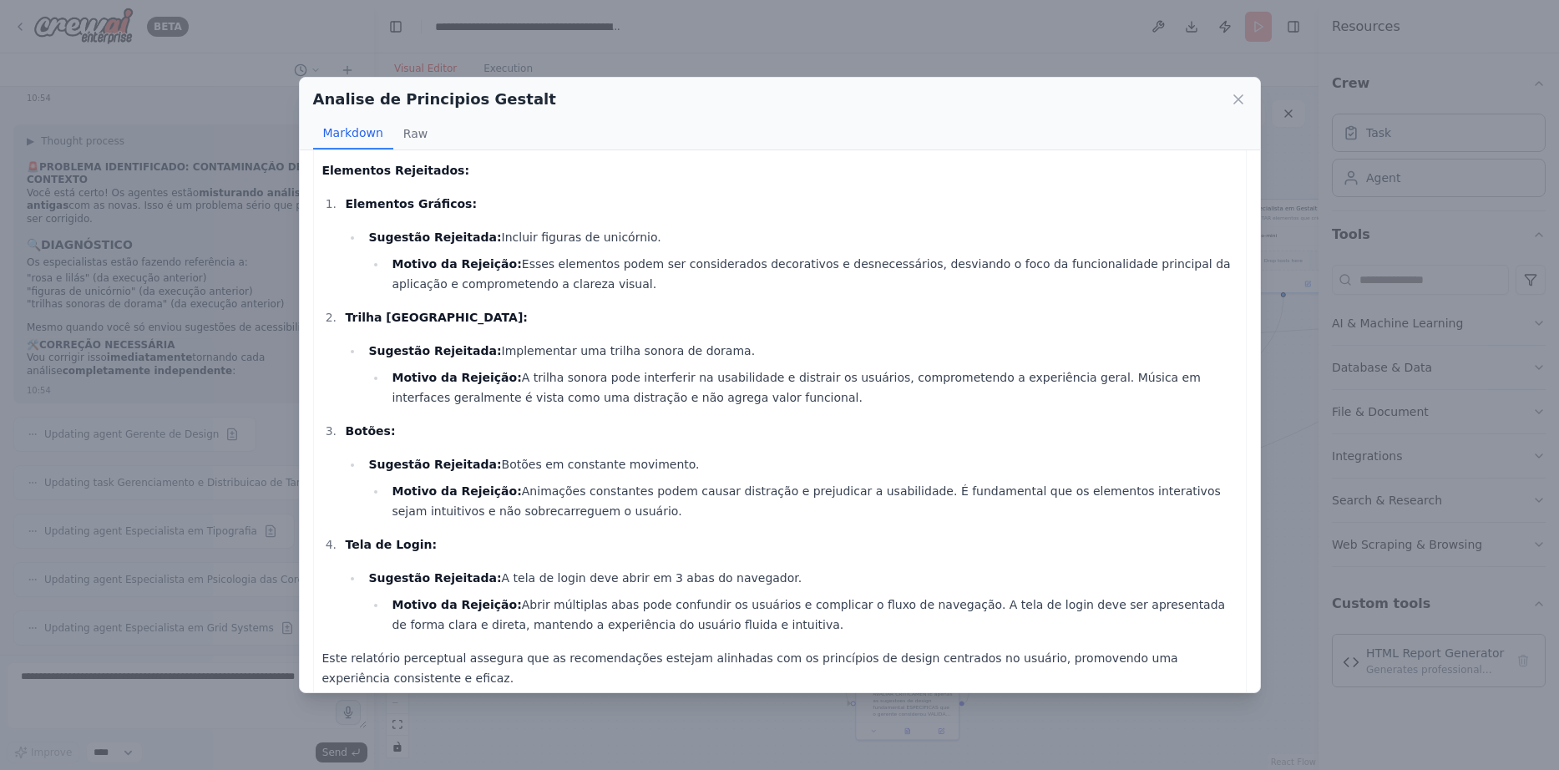
scroll to position [209, 0]
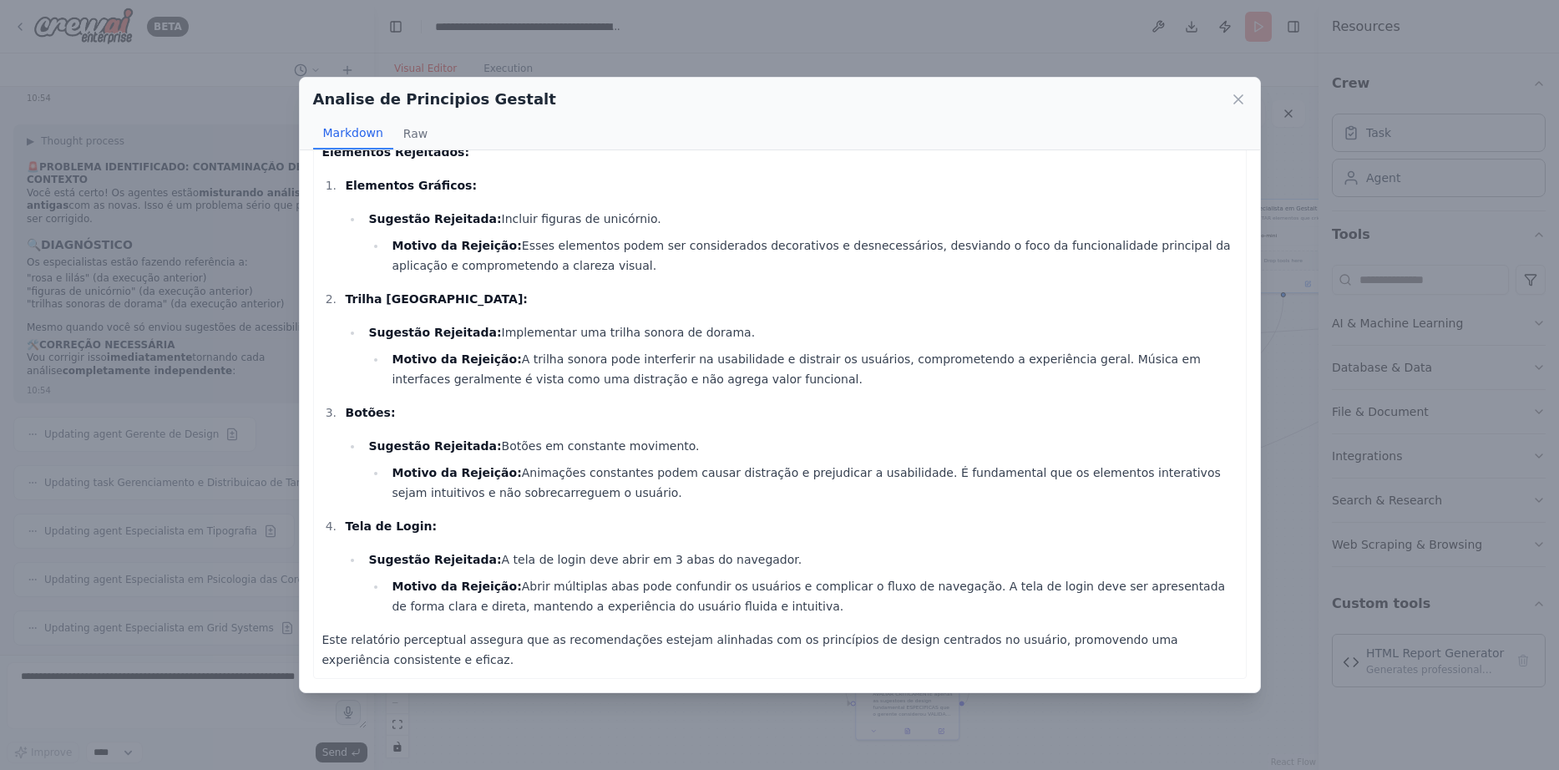
click at [1230, 89] on div "Analise de Principios Gestalt" at bounding box center [780, 99] width 934 height 23
click at [1235, 104] on icon at bounding box center [1238, 99] width 17 height 17
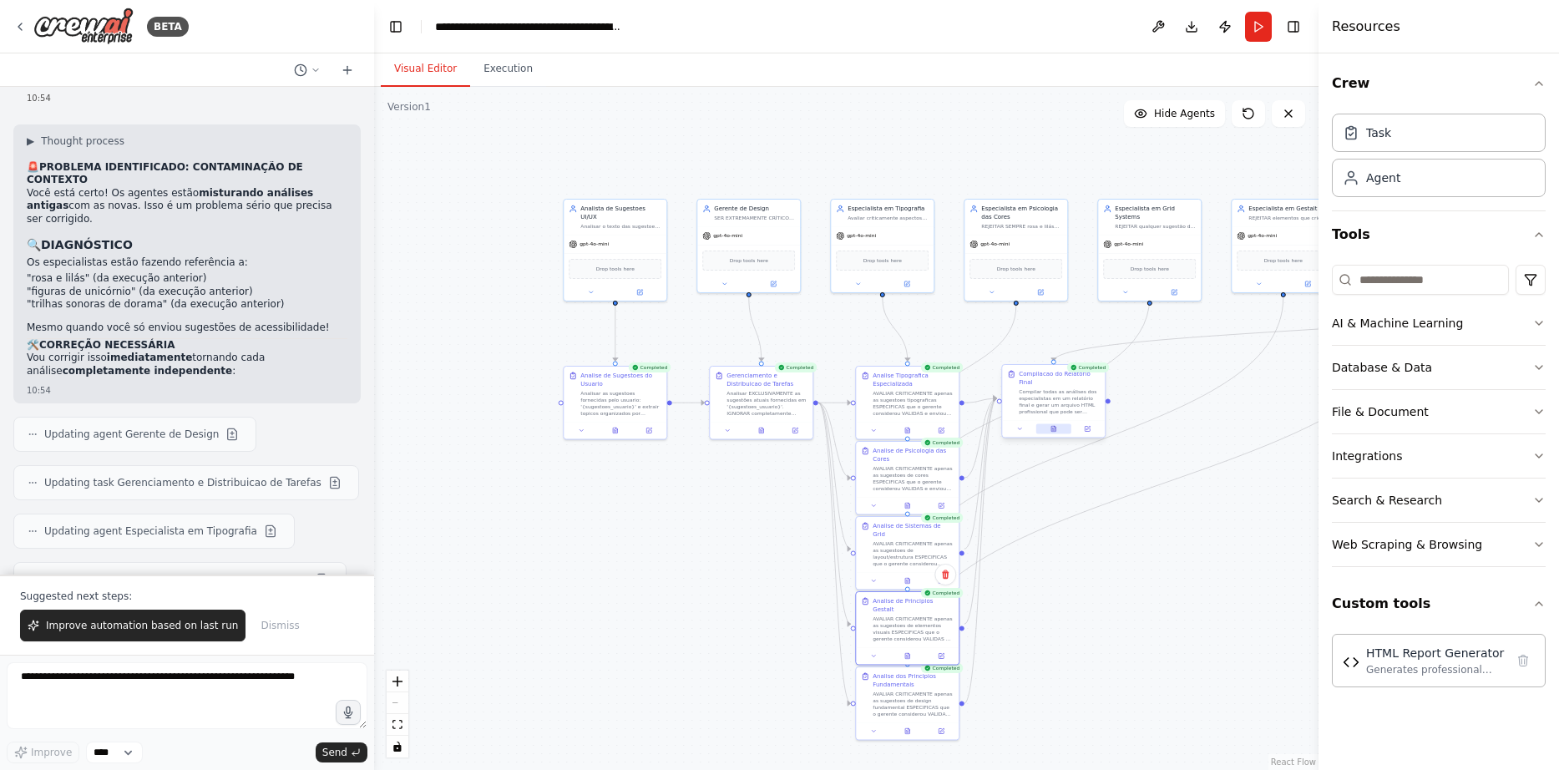
click at [1054, 426] on icon at bounding box center [1053, 429] width 4 height 6
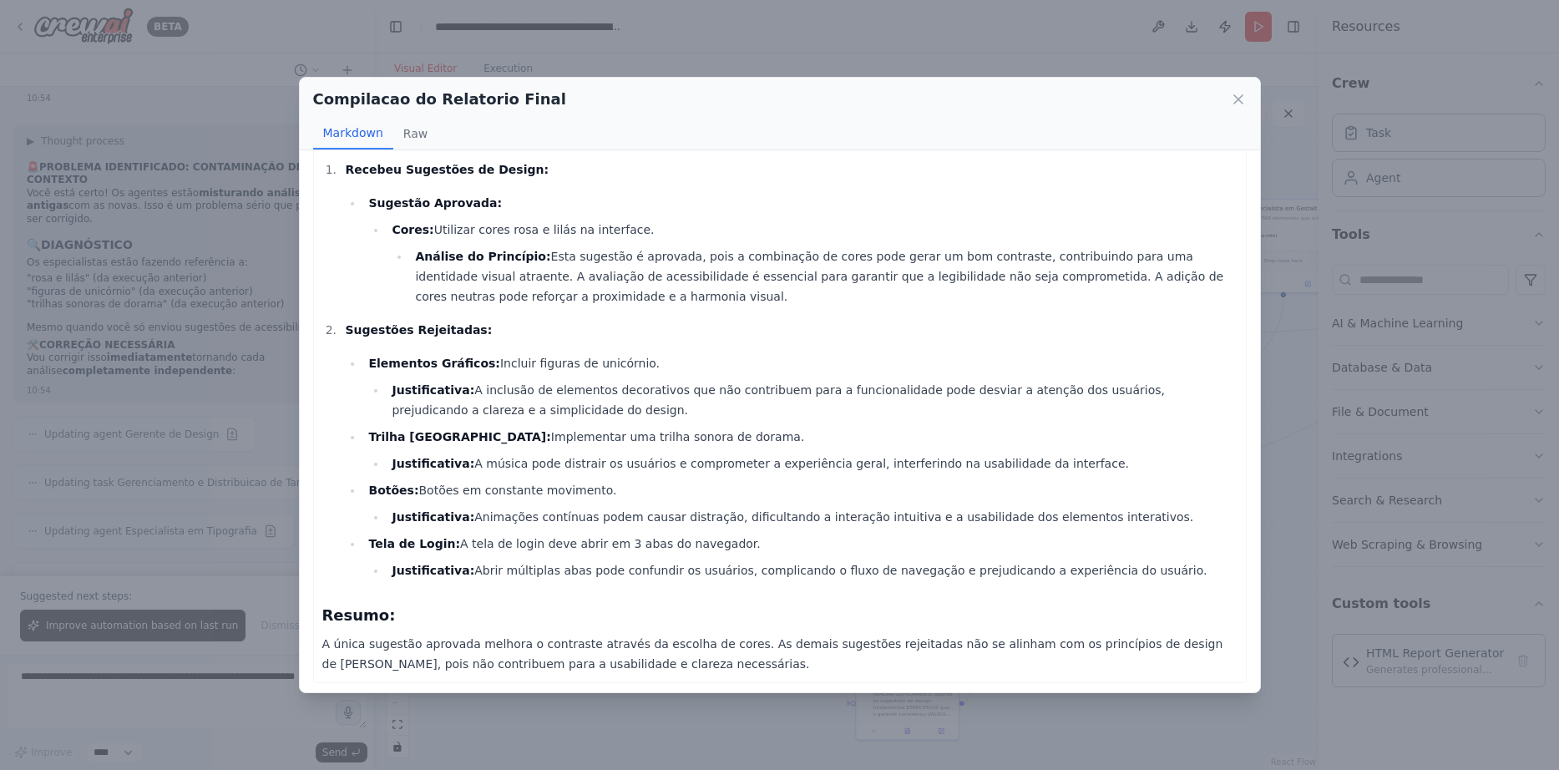
scroll to position [1650, 0]
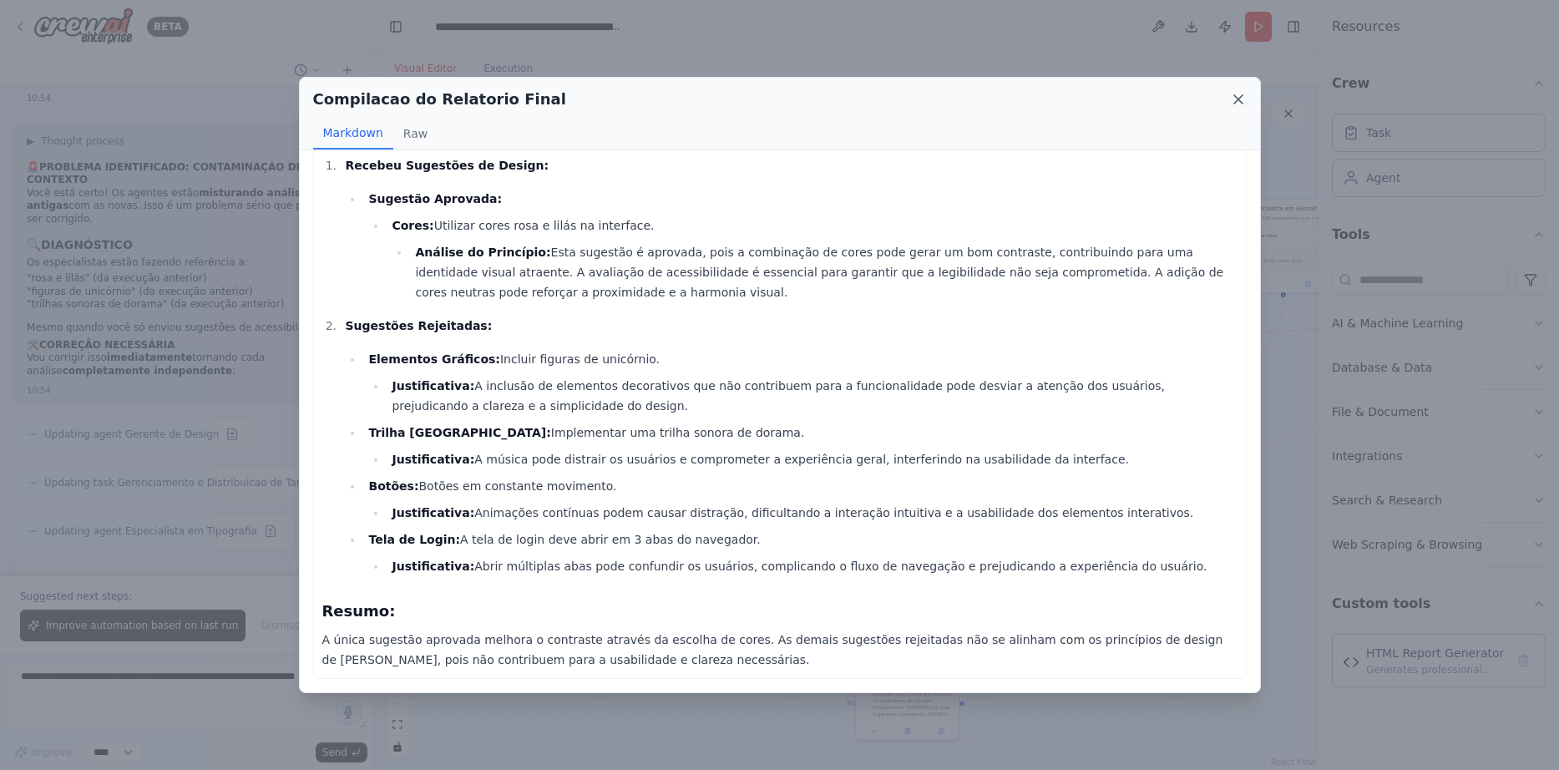
click at [1236, 98] on icon at bounding box center [1238, 99] width 8 height 8
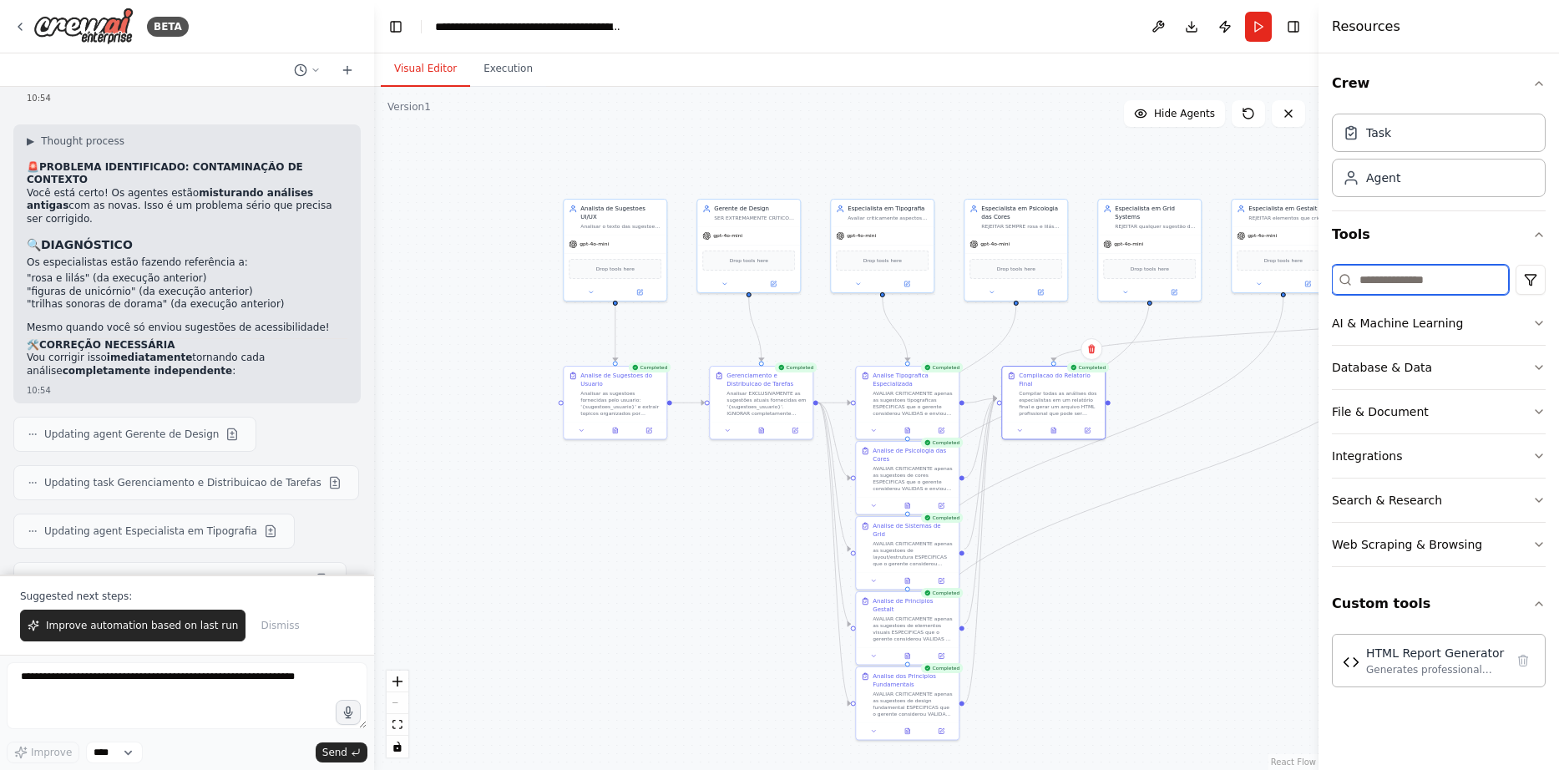
click at [1378, 280] on input at bounding box center [1420, 280] width 177 height 30
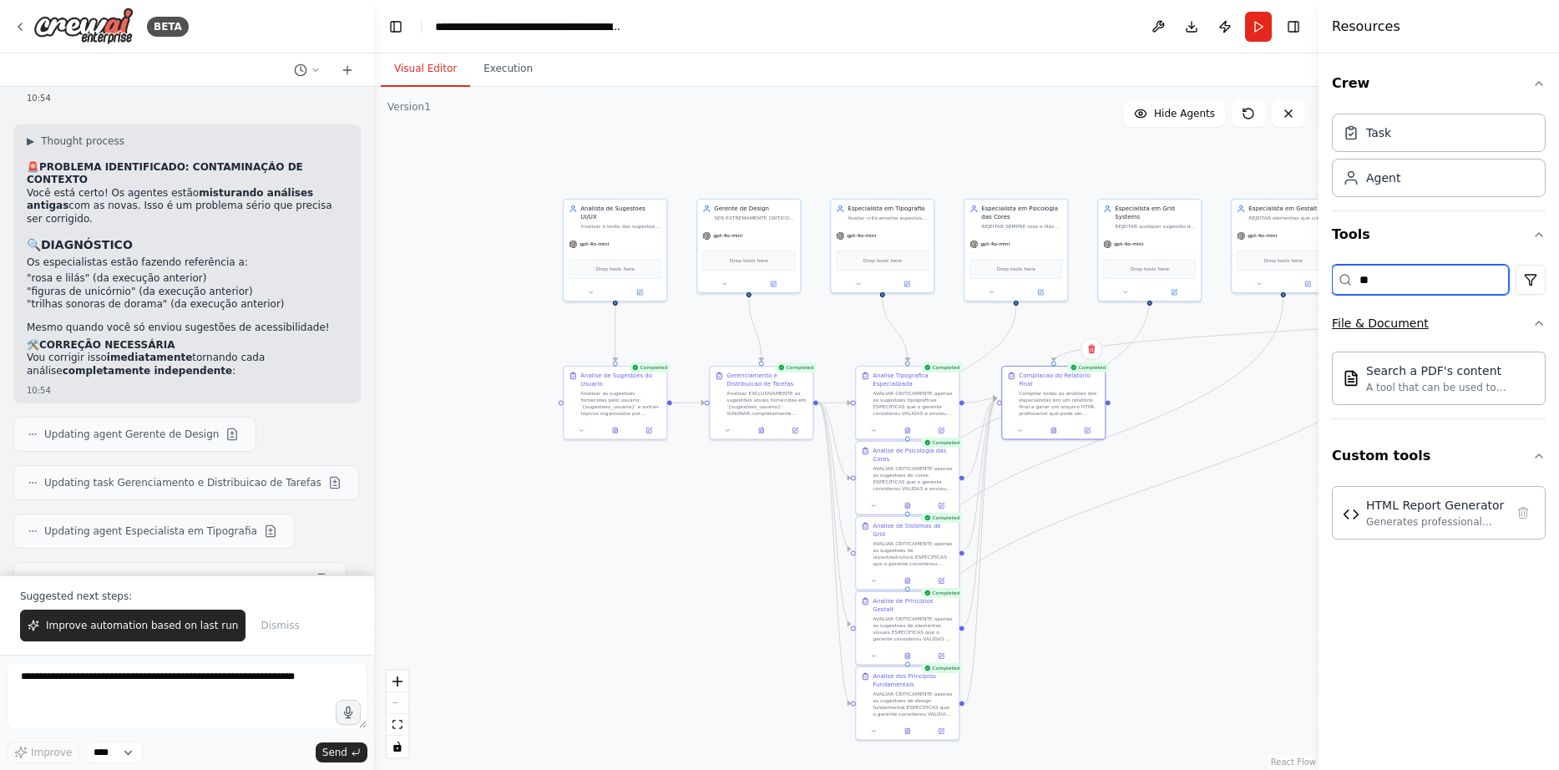
type input "*"
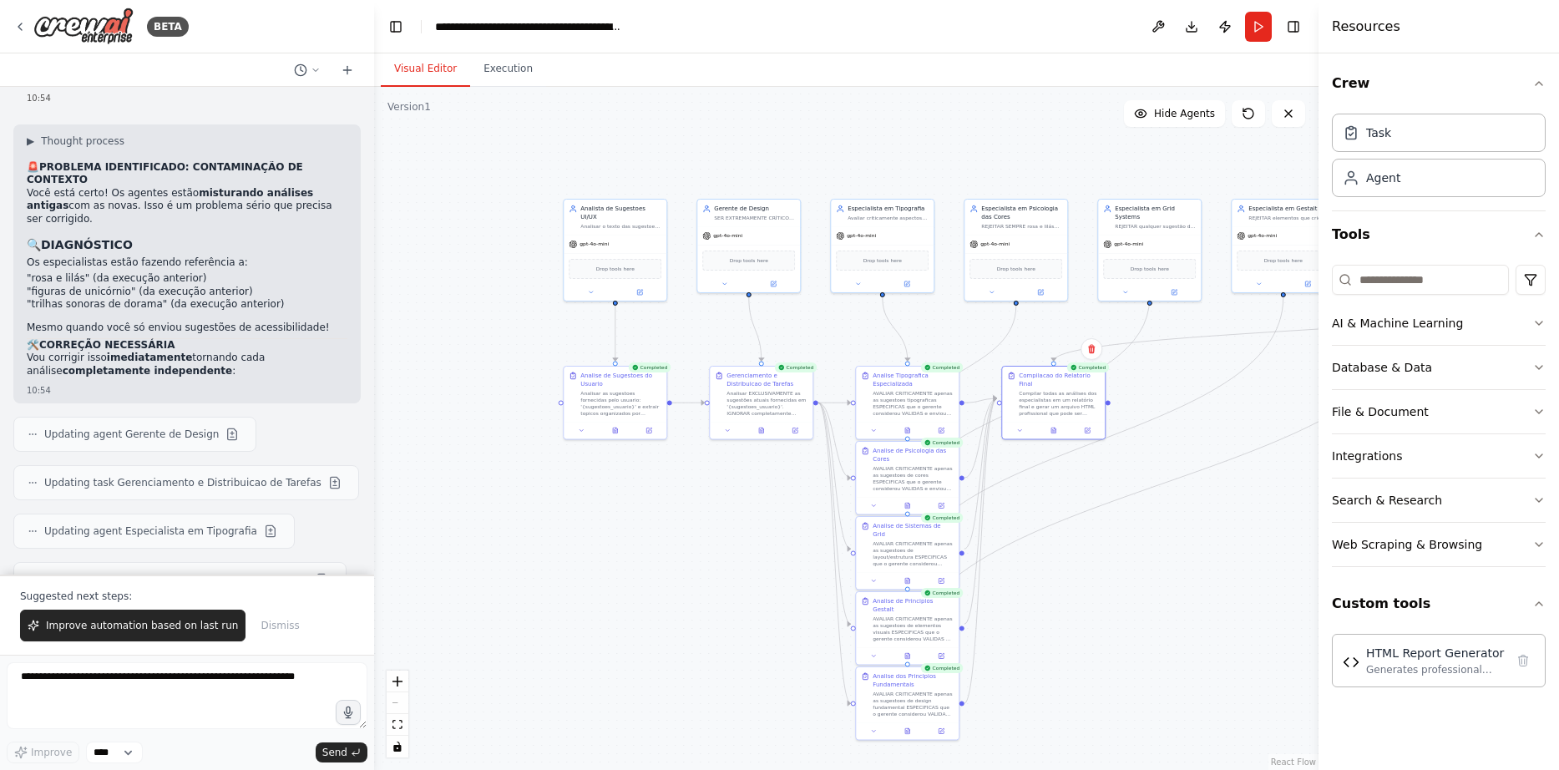
click at [1192, 575] on div ".deletable-edge-delete-btn { width: 20px; height: 20px; border: 0px solid #ffff…" at bounding box center [846, 428] width 944 height 683
click at [144, 624] on span "Improve automation based on last run" at bounding box center [142, 625] width 192 height 13
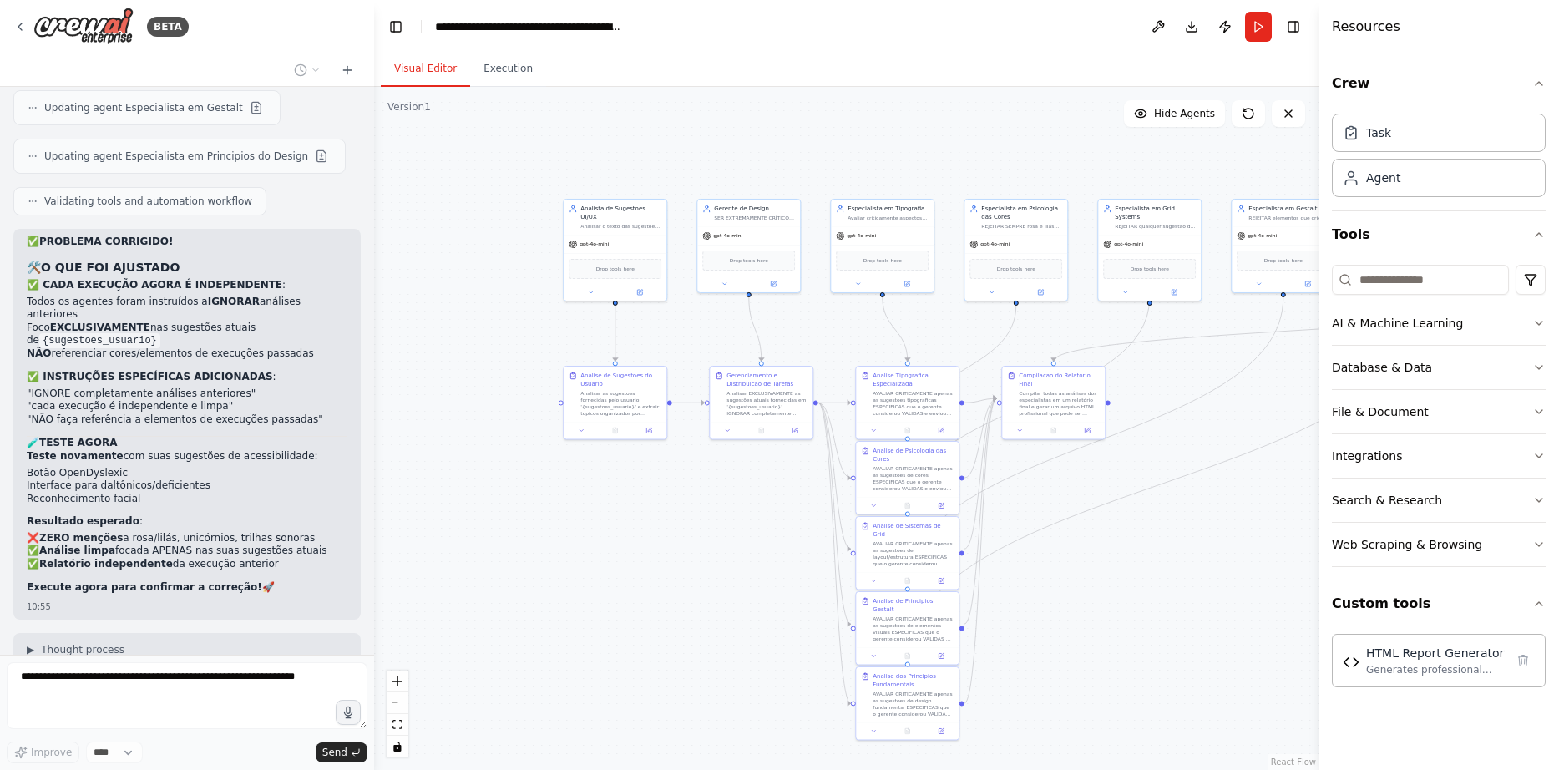
scroll to position [16158, 0]
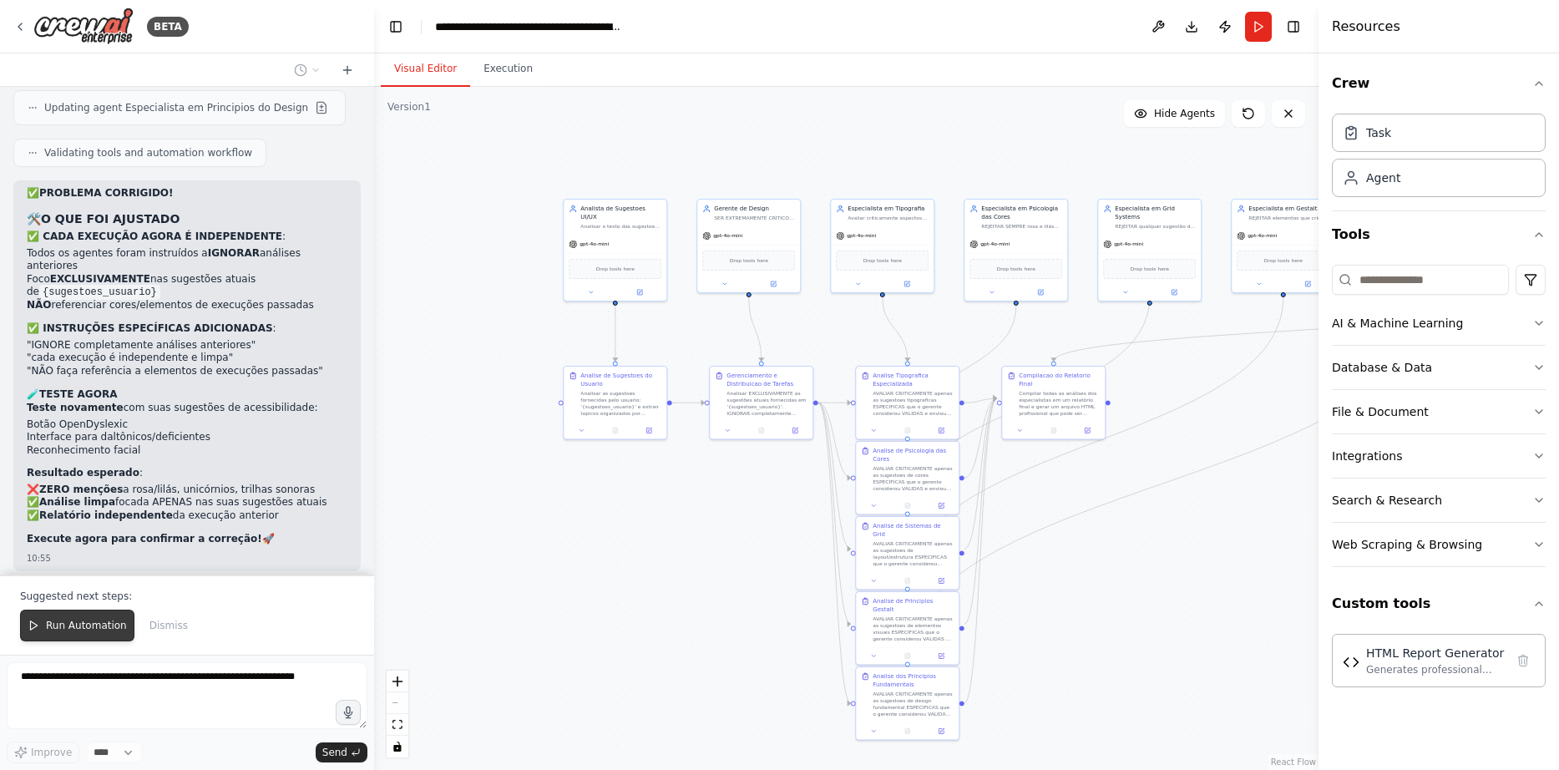
click at [75, 629] on span "Run Automation" at bounding box center [86, 625] width 81 height 13
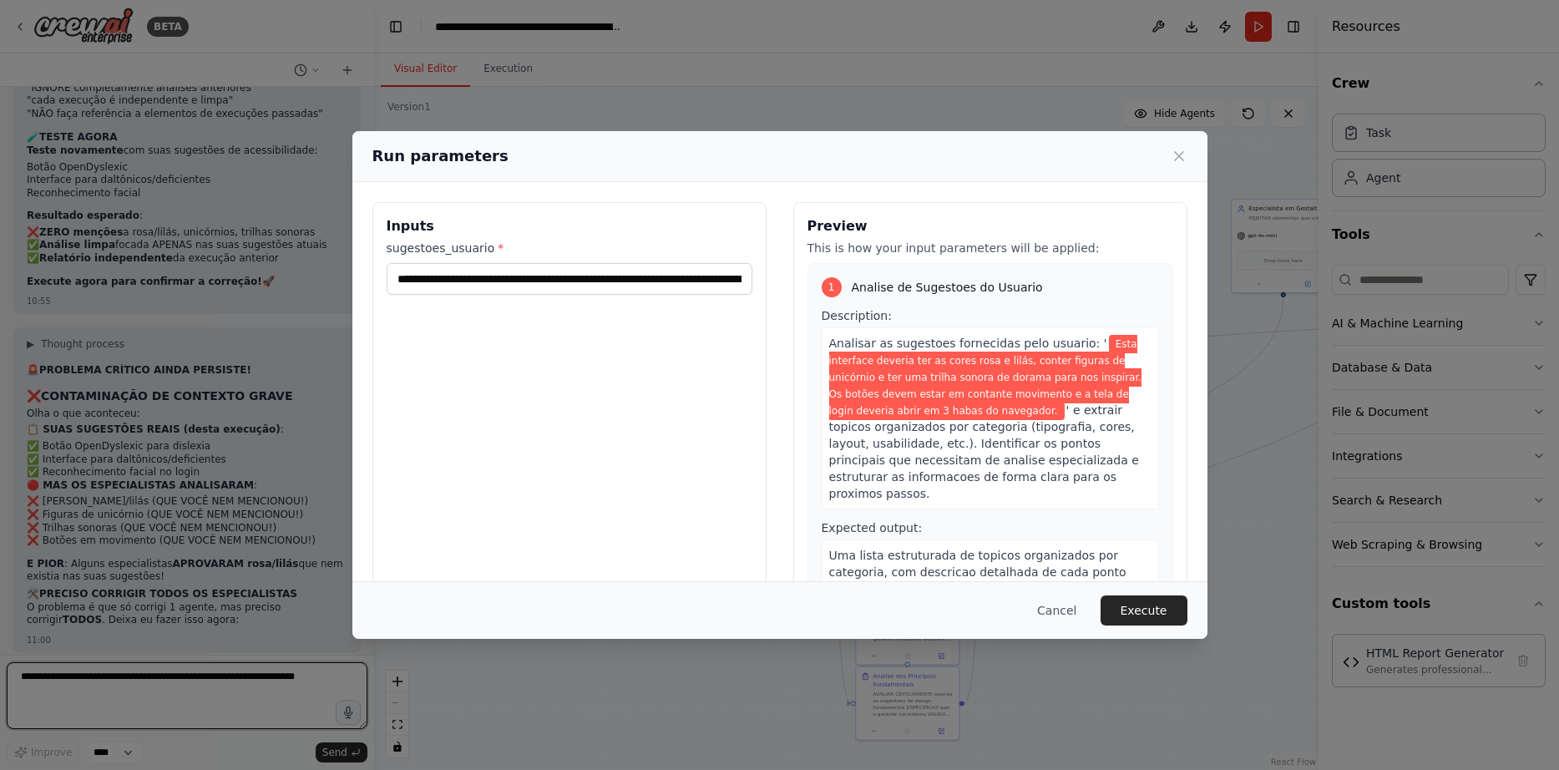
scroll to position [16428, 0]
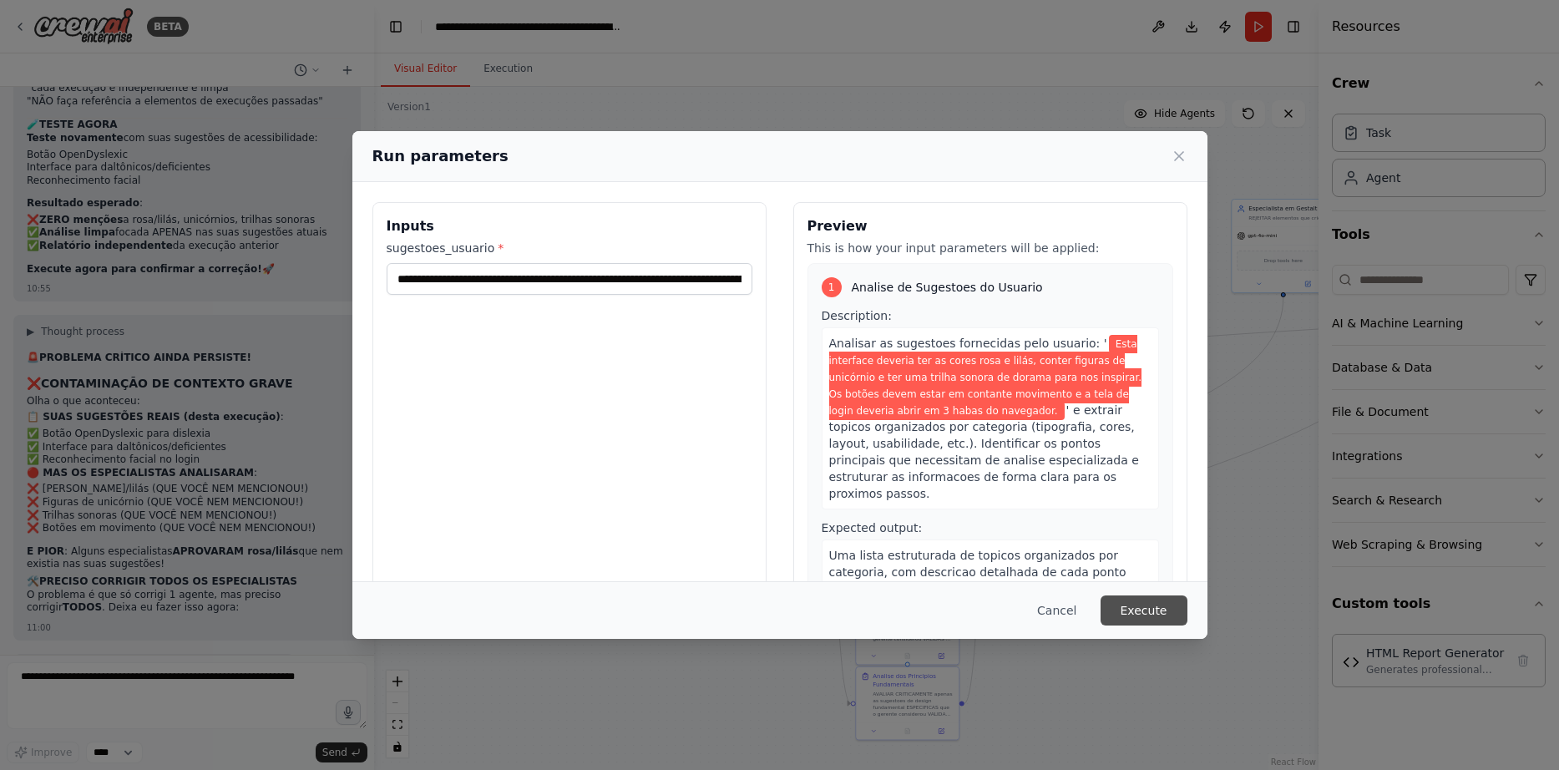
click at [1164, 609] on button "Execute" at bounding box center [1144, 610] width 87 height 30
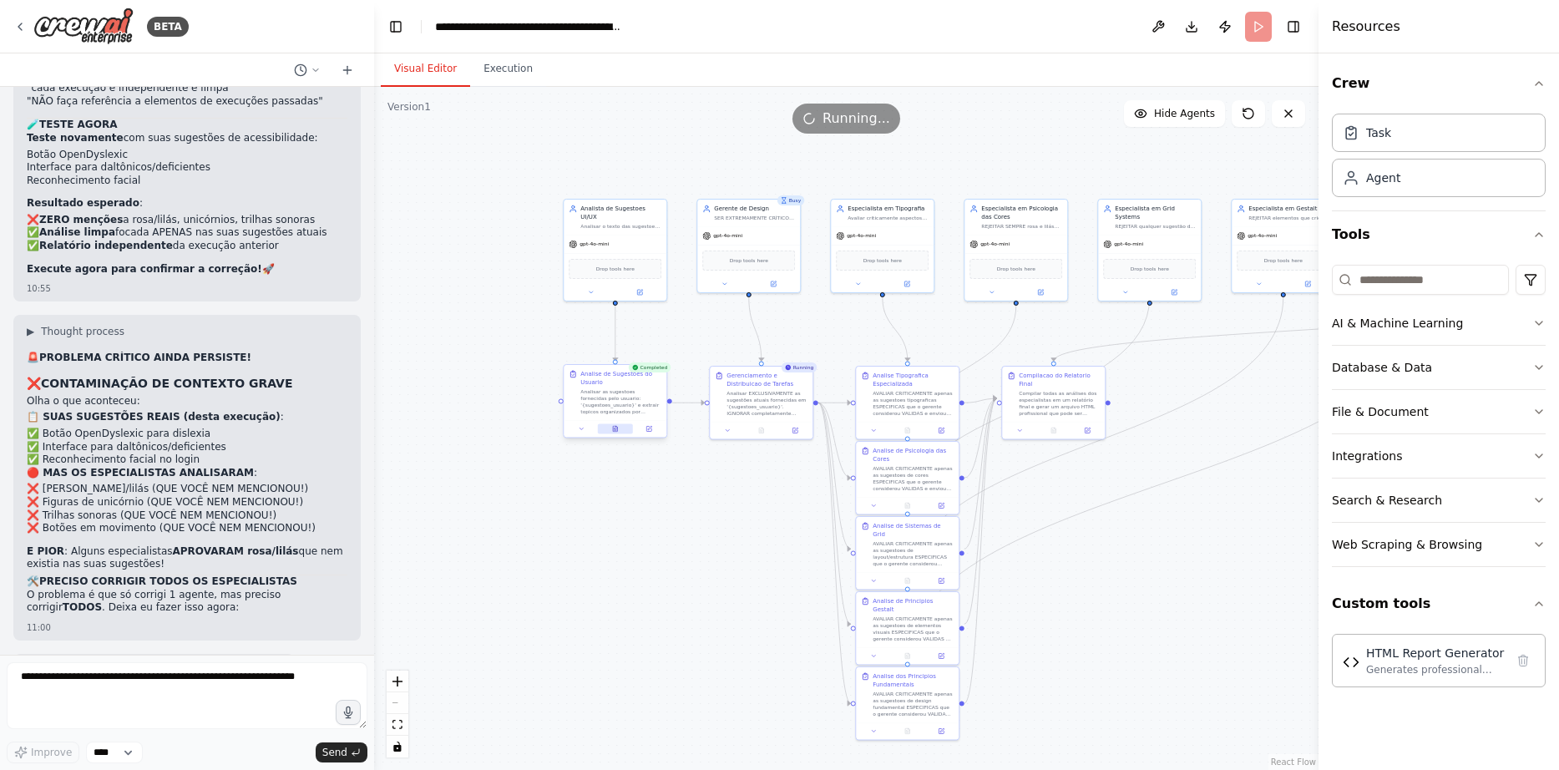
click at [616, 428] on icon at bounding box center [616, 427] width 2 height 2
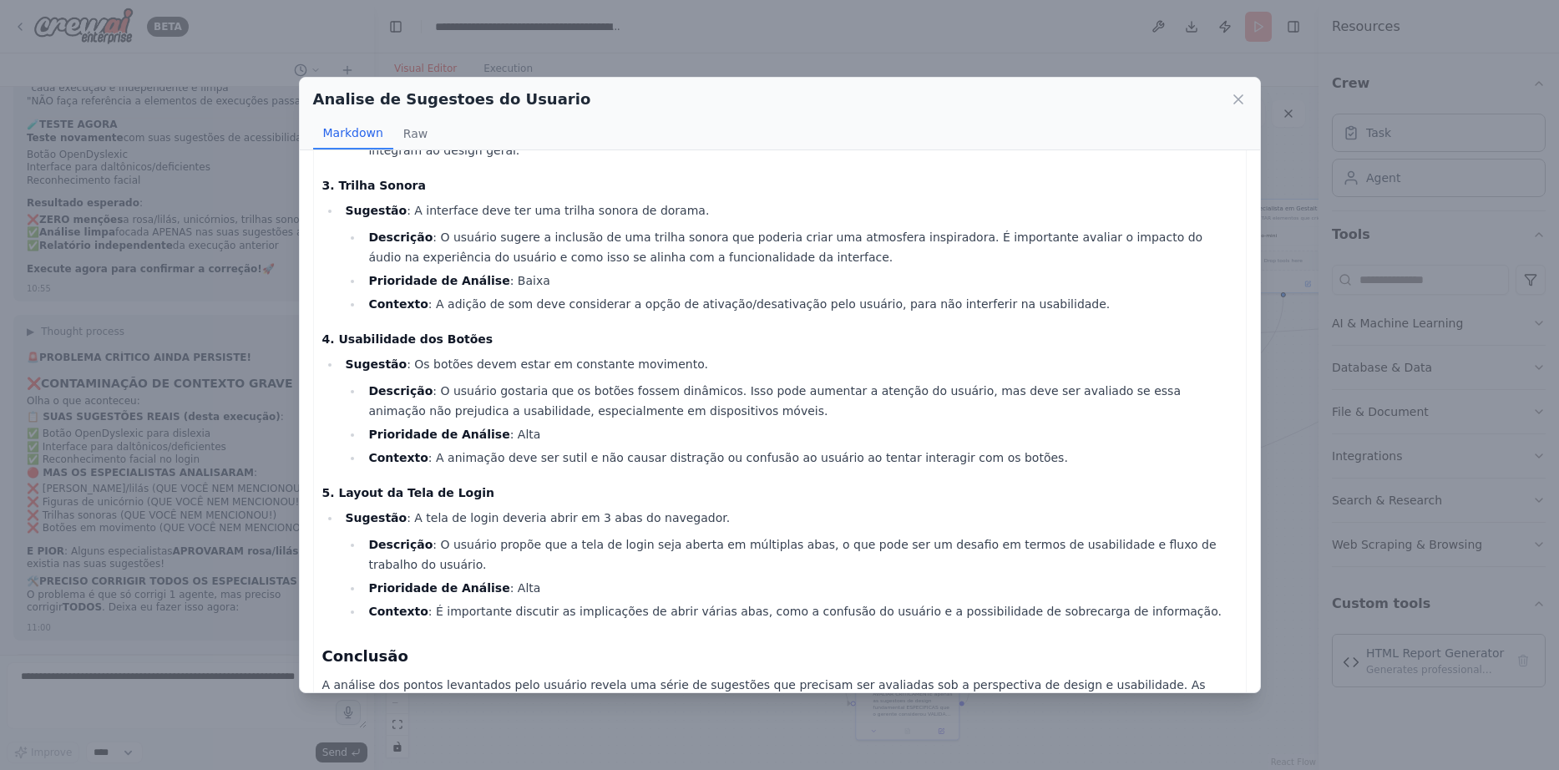
scroll to position [427, 0]
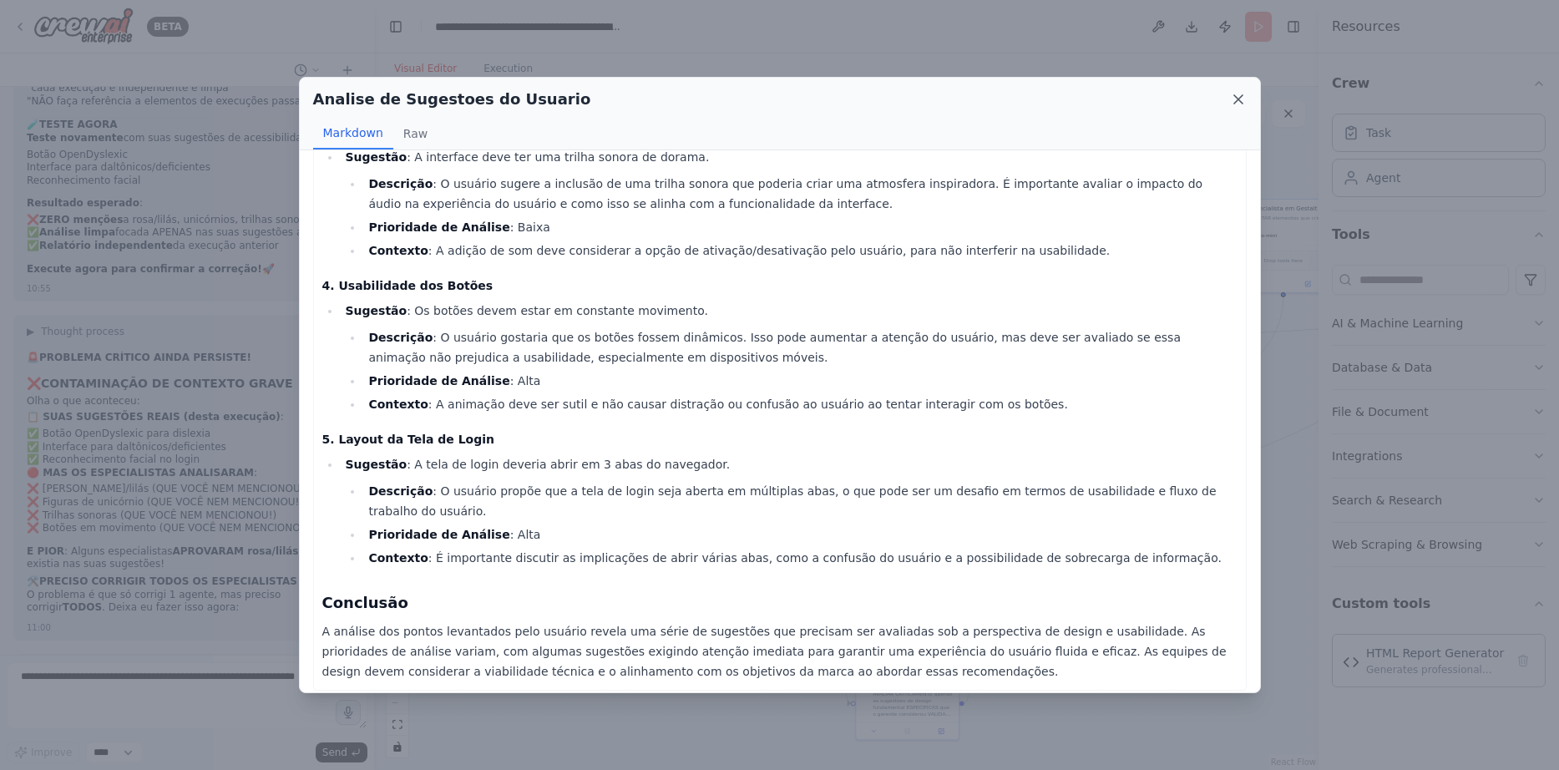
click at [1235, 99] on icon at bounding box center [1238, 99] width 17 height 17
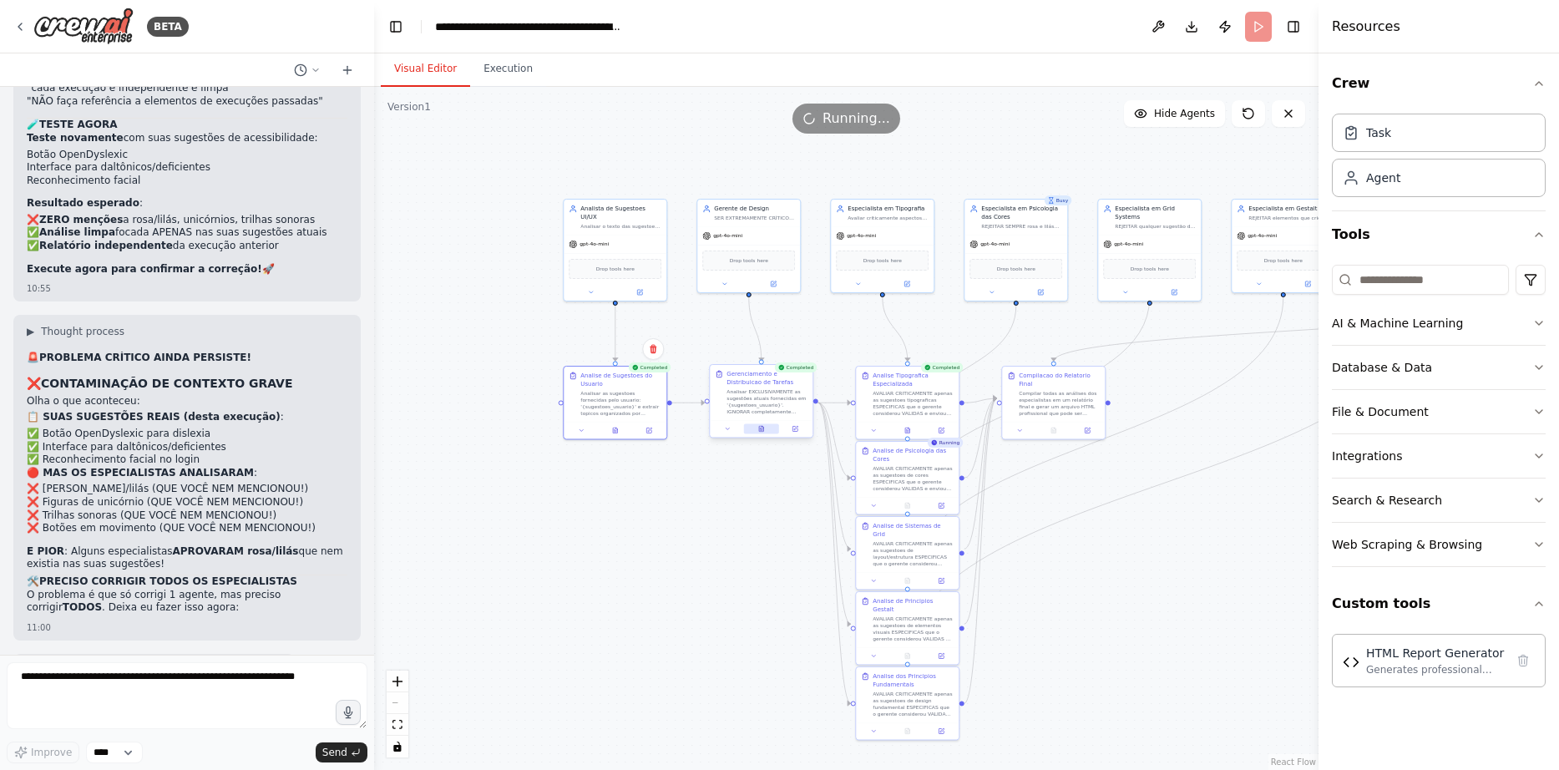
click at [762, 427] on icon at bounding box center [763, 427] width 2 height 2
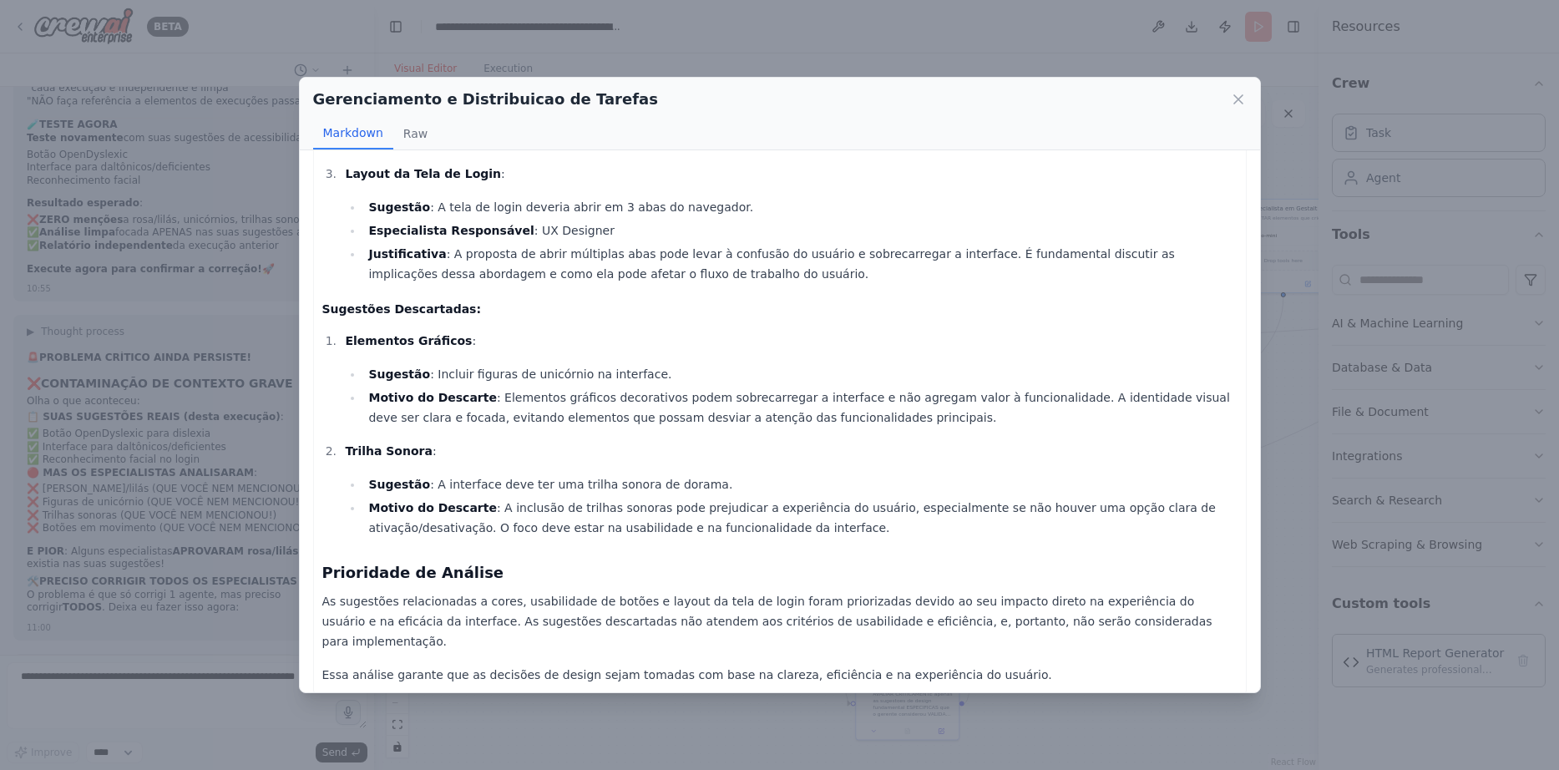
scroll to position [337, 0]
click at [1241, 101] on icon at bounding box center [1238, 99] width 8 height 8
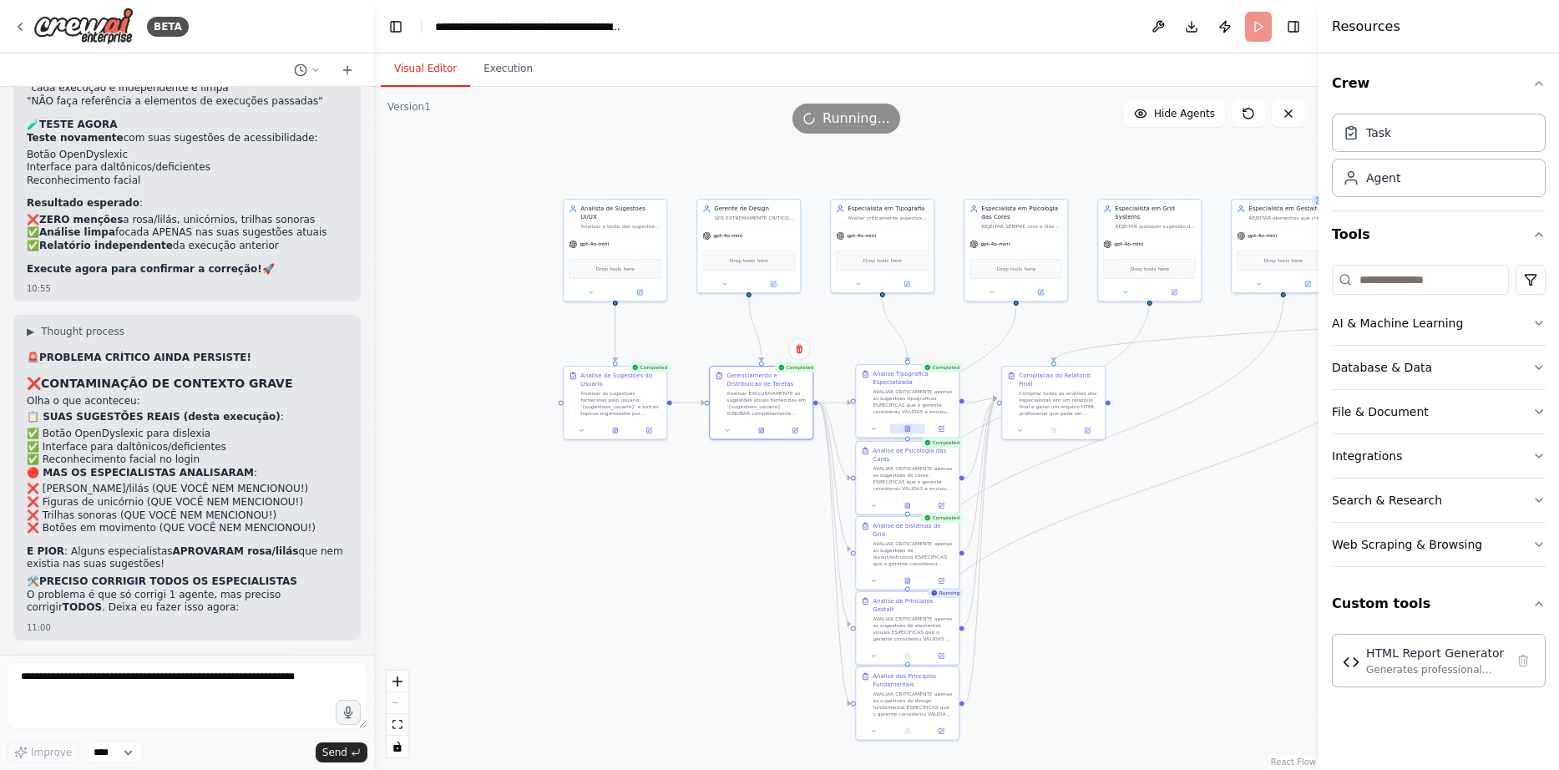
click at [911, 425] on button at bounding box center [907, 428] width 35 height 10
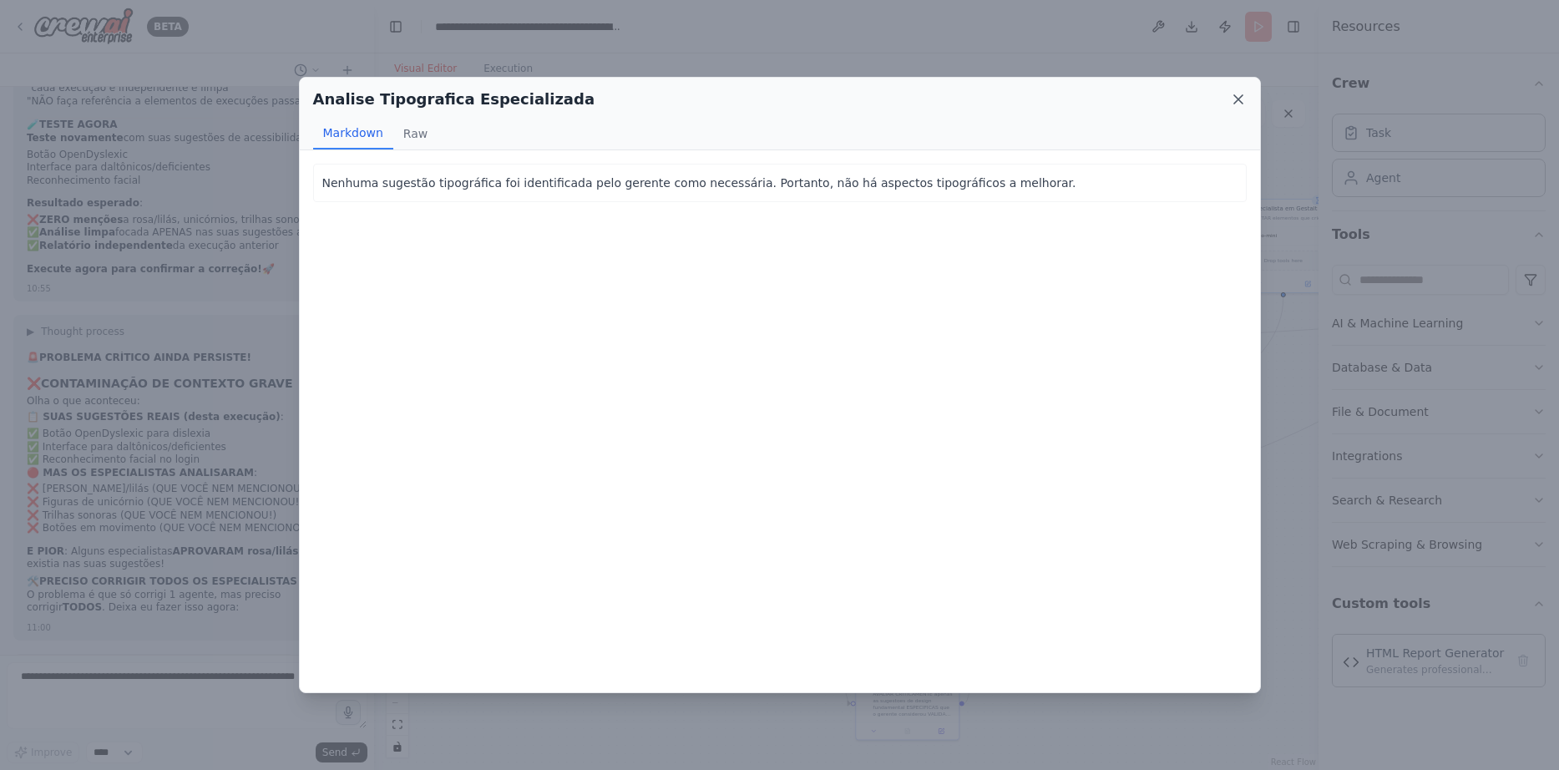
click at [1238, 93] on icon at bounding box center [1238, 99] width 17 height 17
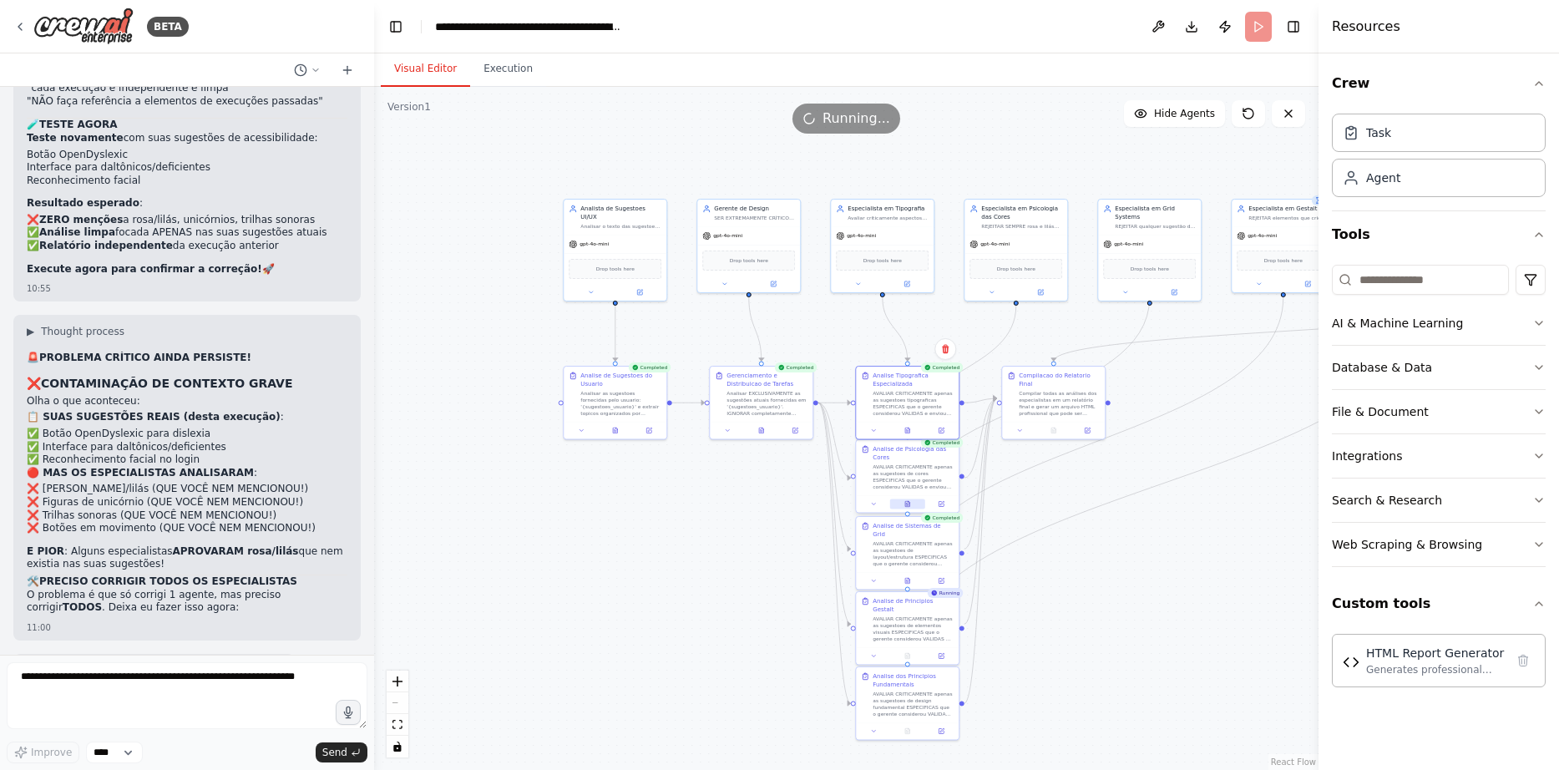
click at [907, 505] on icon at bounding box center [907, 505] width 3 height 0
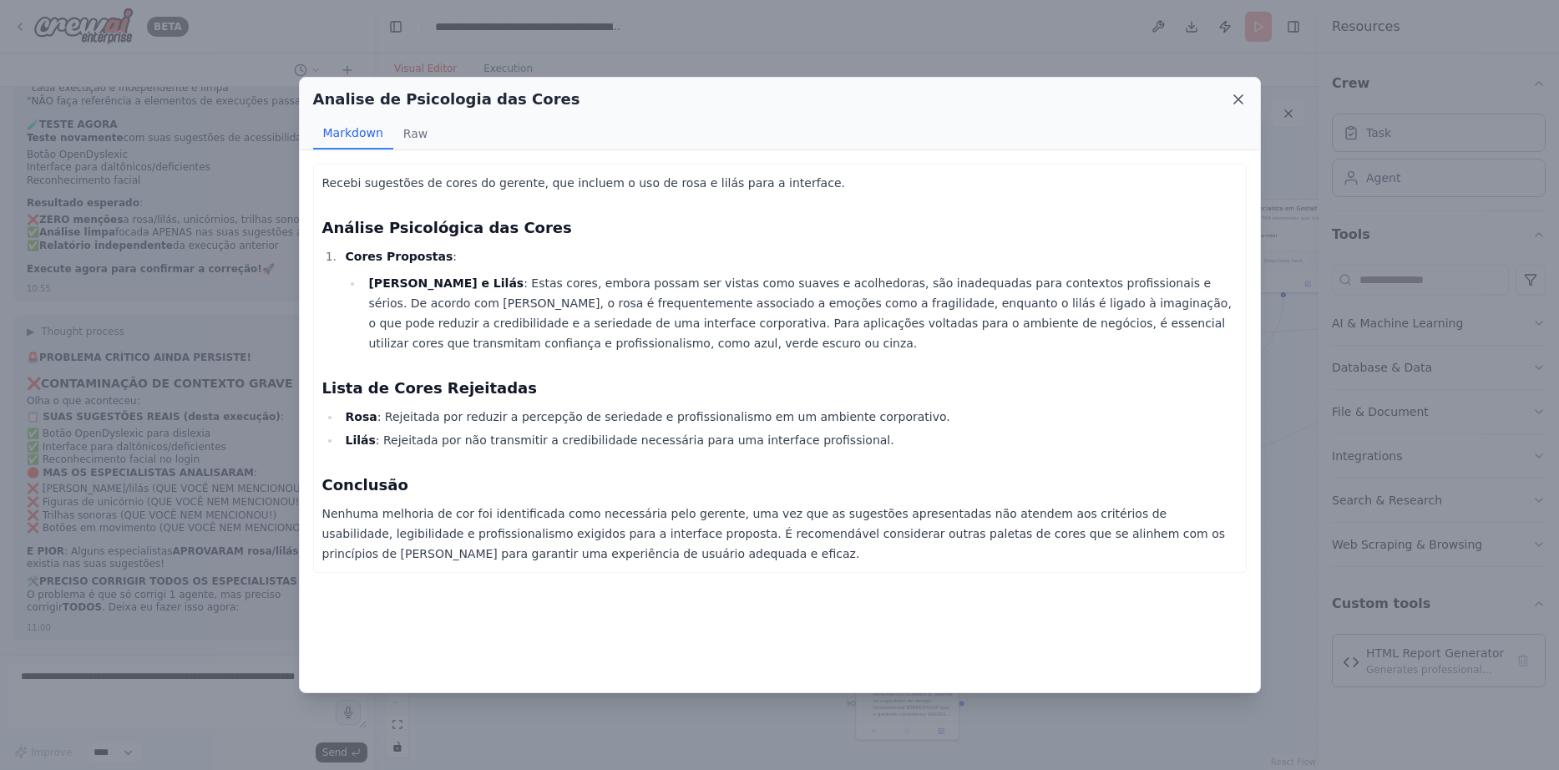
click at [1233, 105] on icon at bounding box center [1238, 99] width 17 height 17
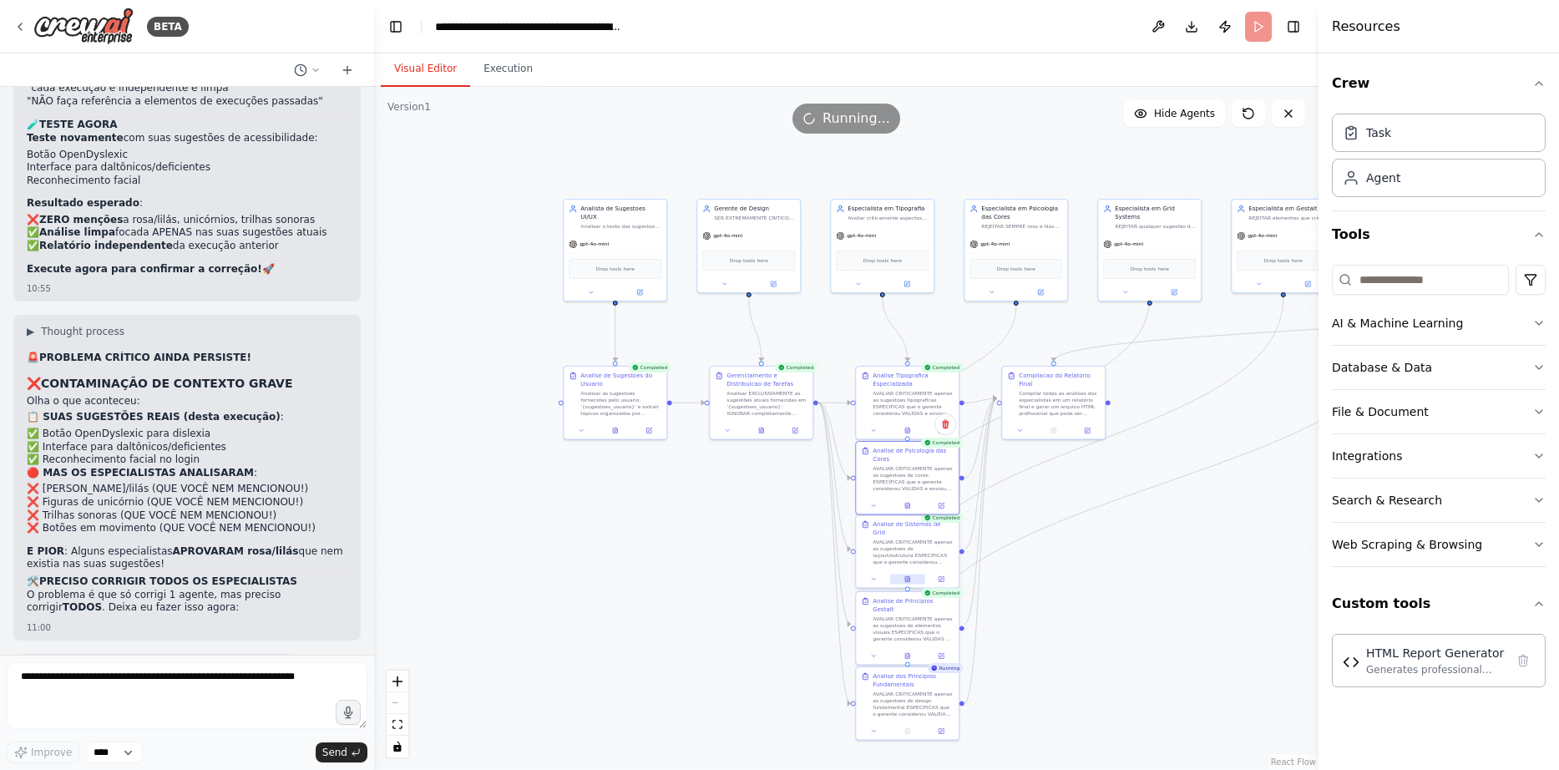
click at [906, 576] on icon at bounding box center [907, 579] width 4 height 6
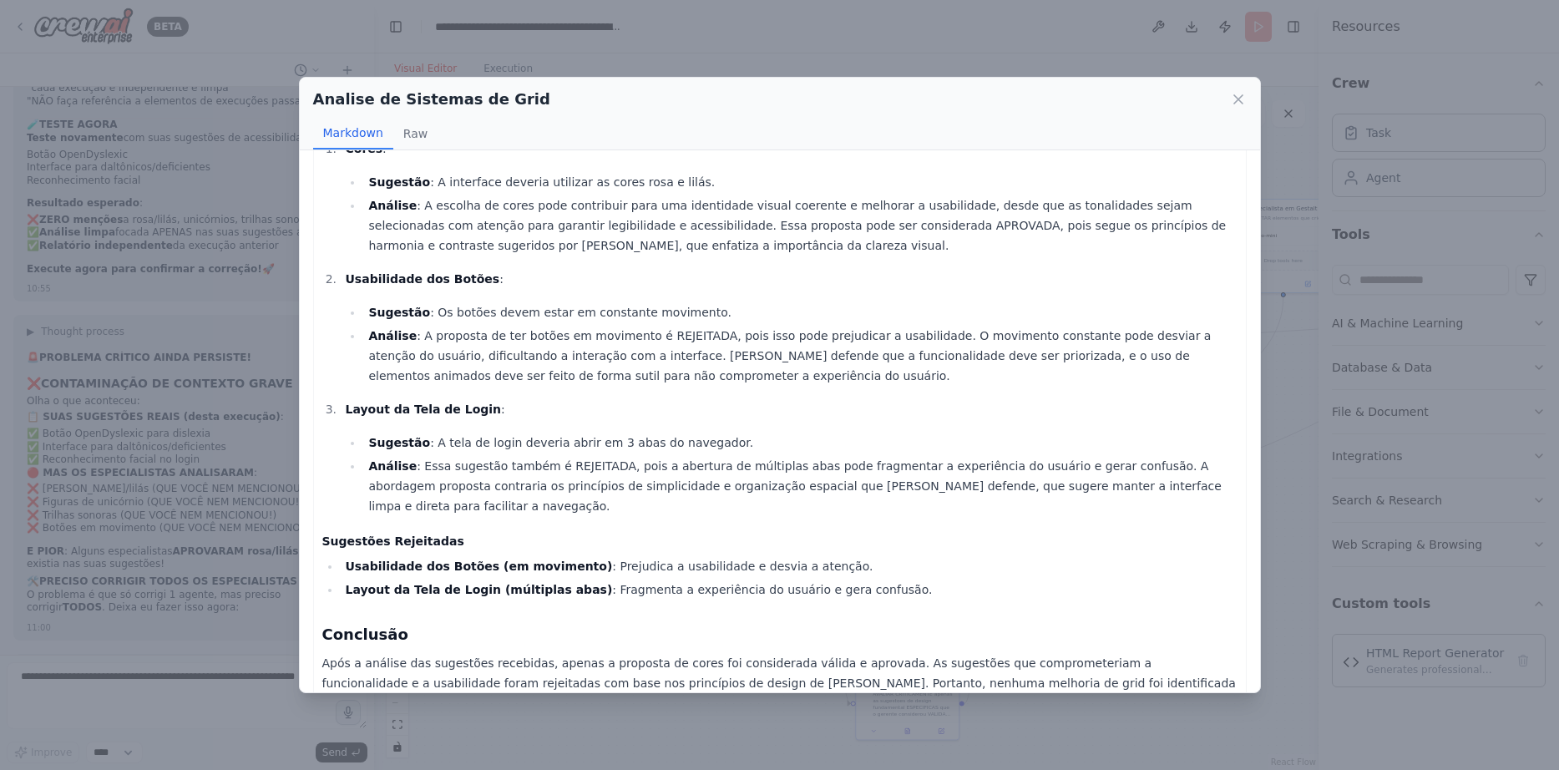
scroll to position [128, 0]
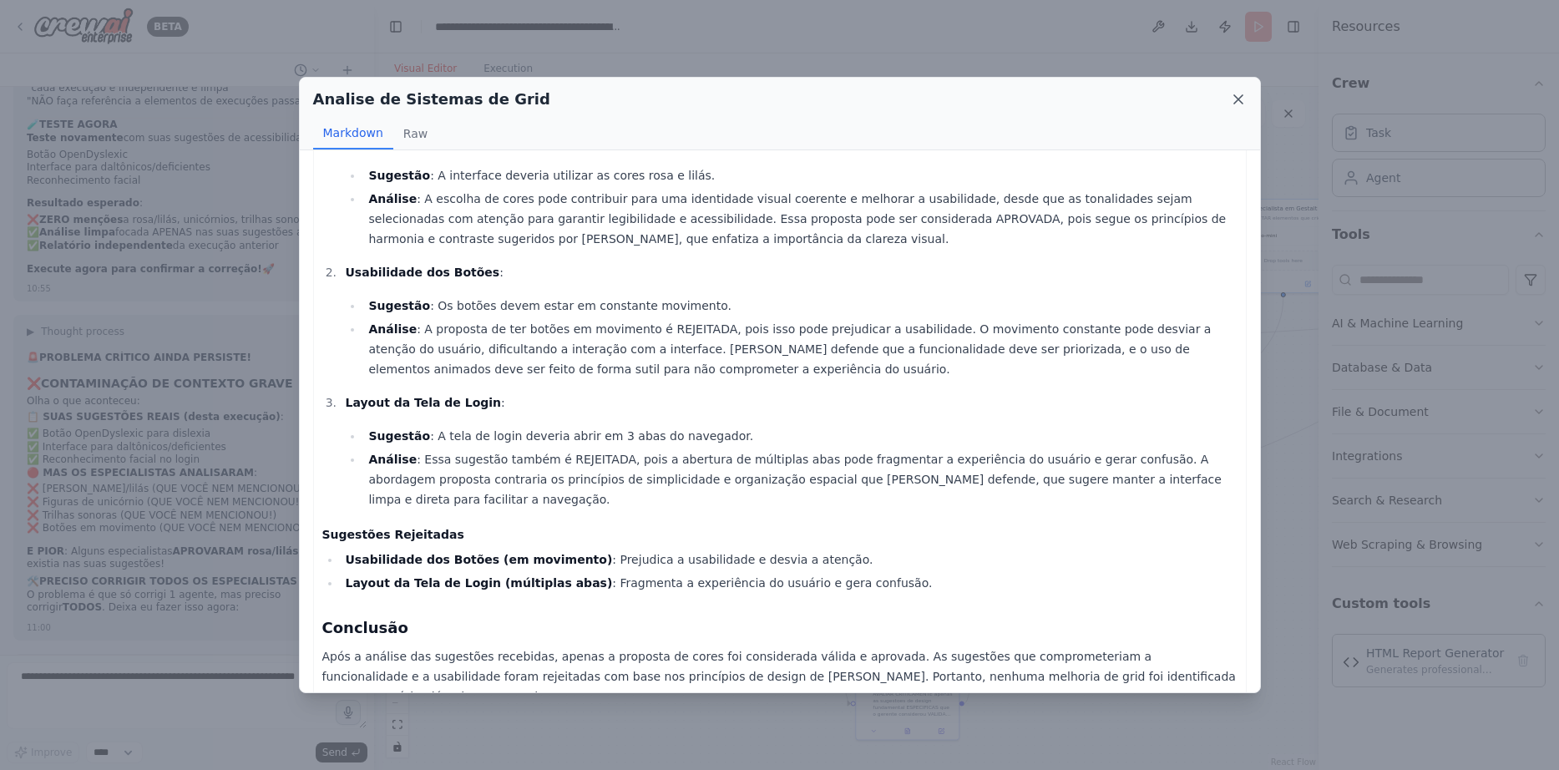
click at [1238, 101] on icon at bounding box center [1238, 99] width 8 height 8
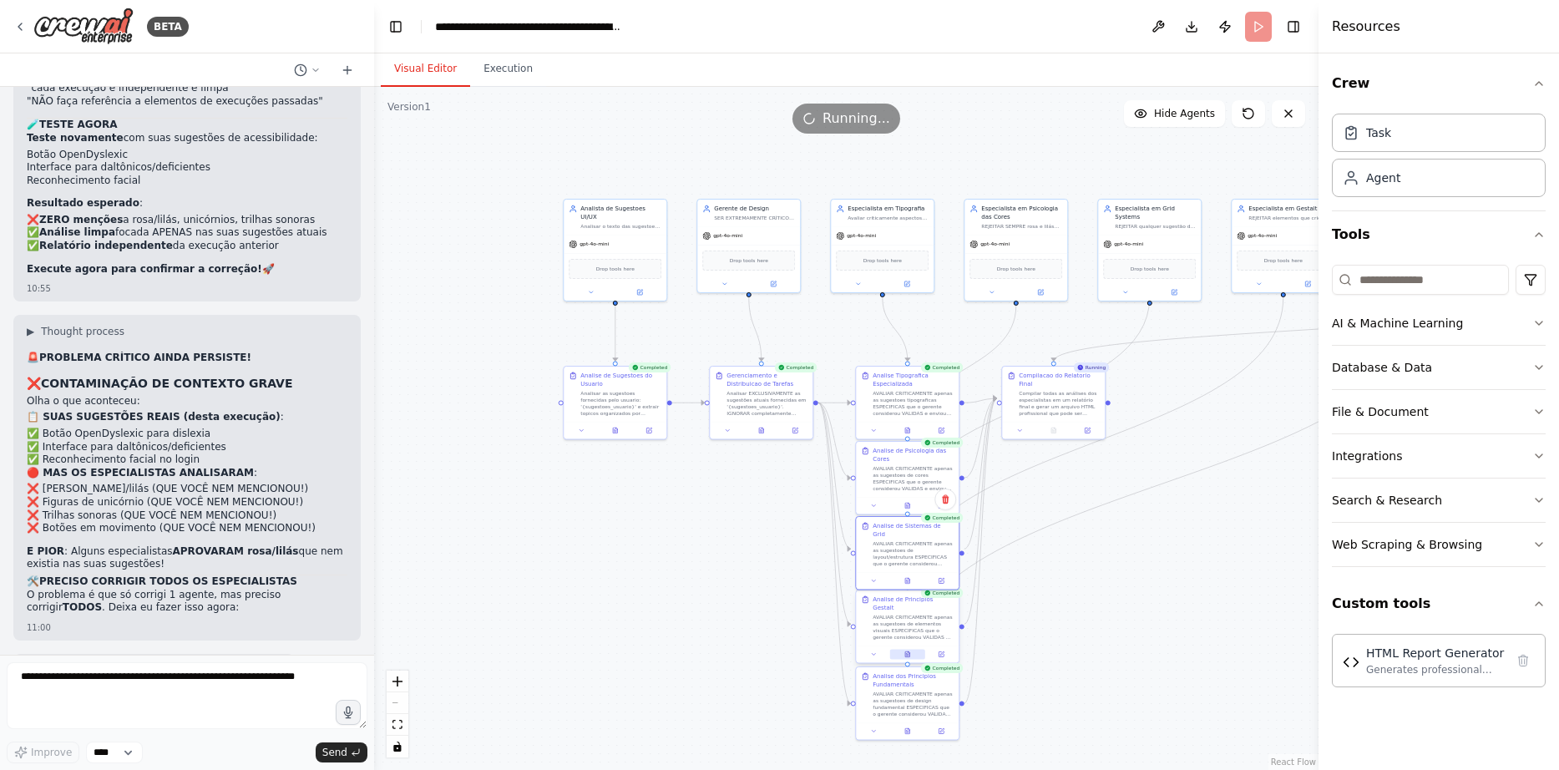
click at [910, 649] on button at bounding box center [907, 654] width 35 height 10
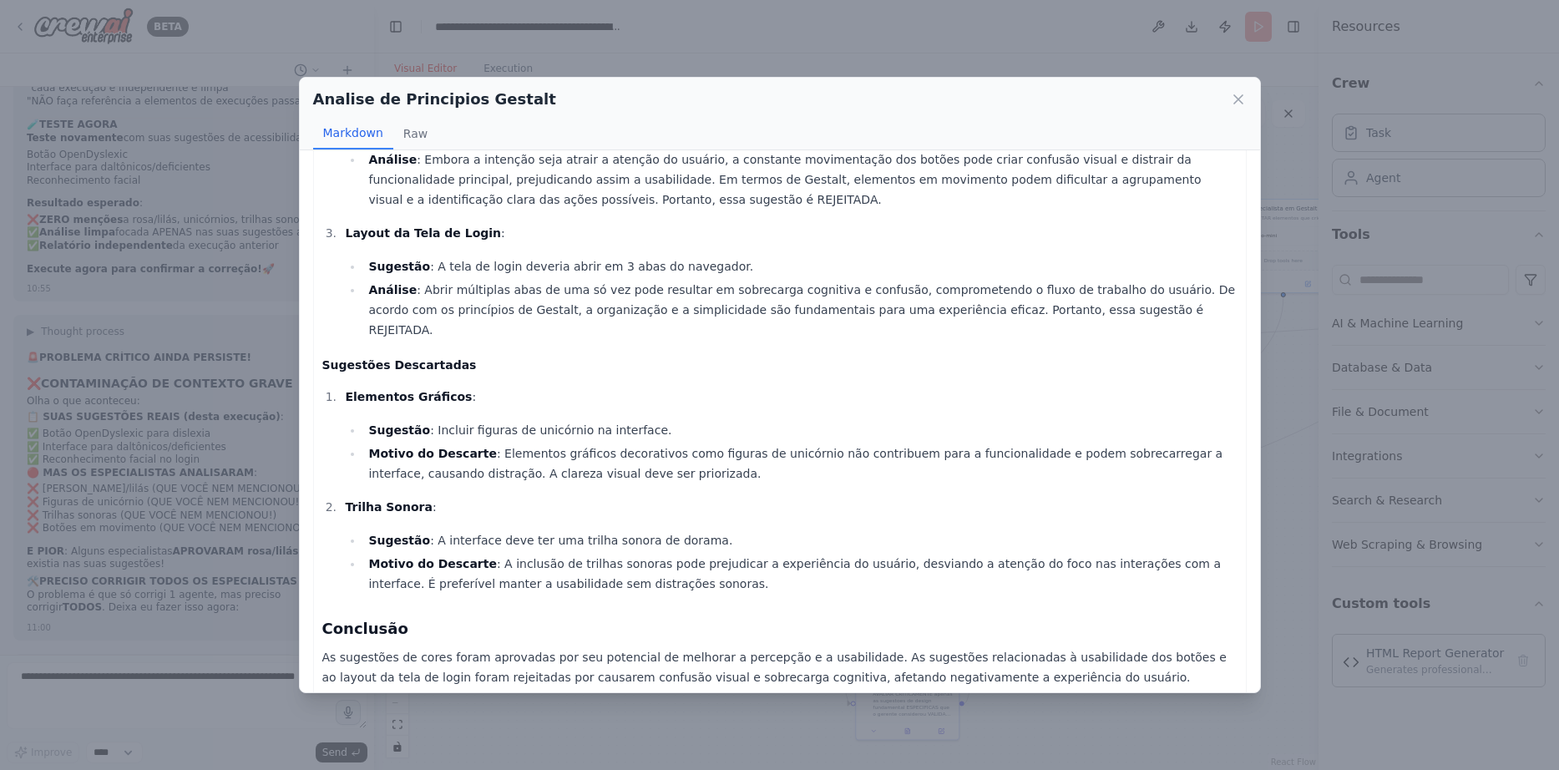
scroll to position [272, 0]
click at [1244, 105] on icon at bounding box center [1238, 99] width 17 height 17
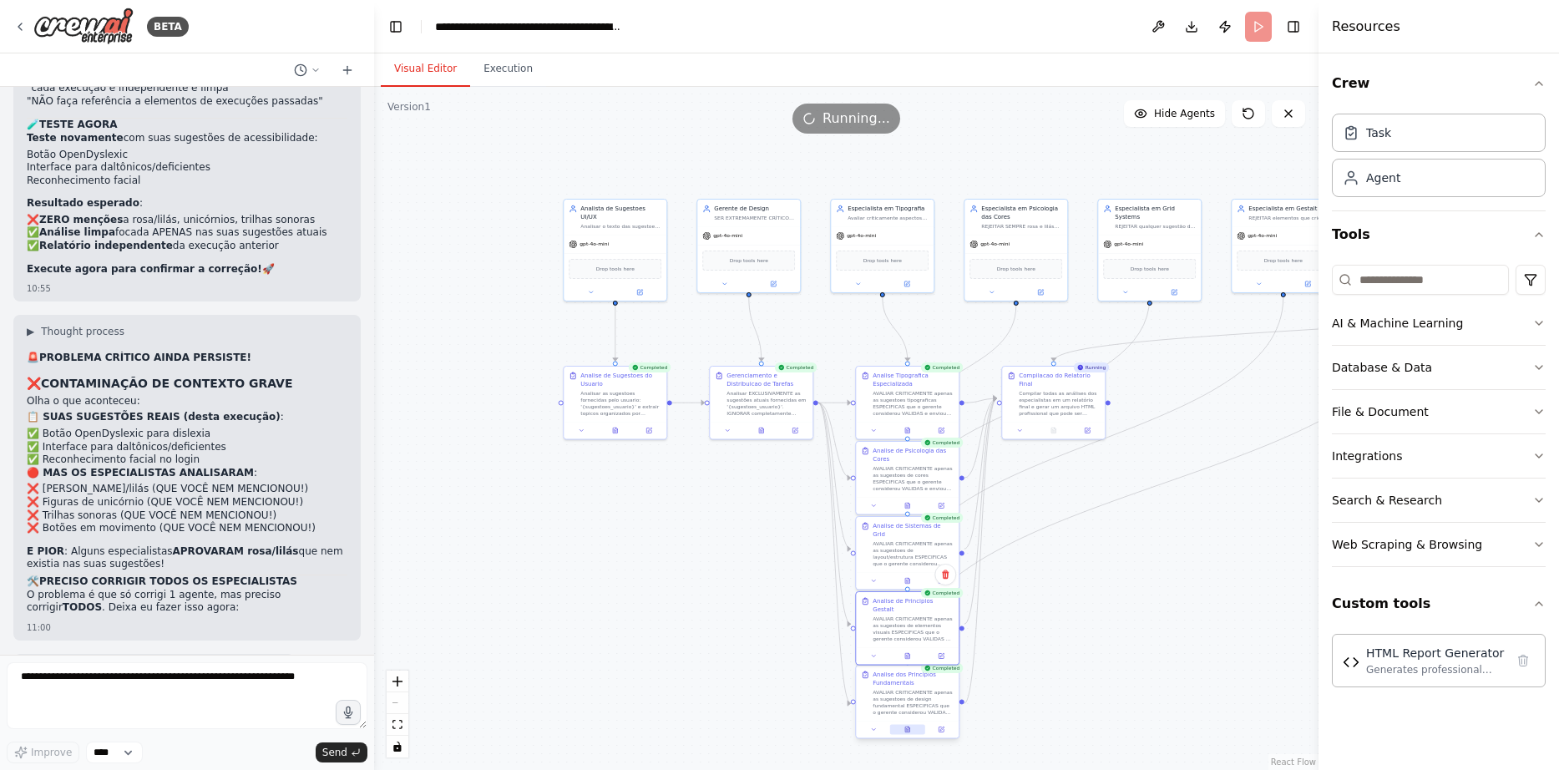
click at [911, 727] on button at bounding box center [907, 729] width 35 height 10
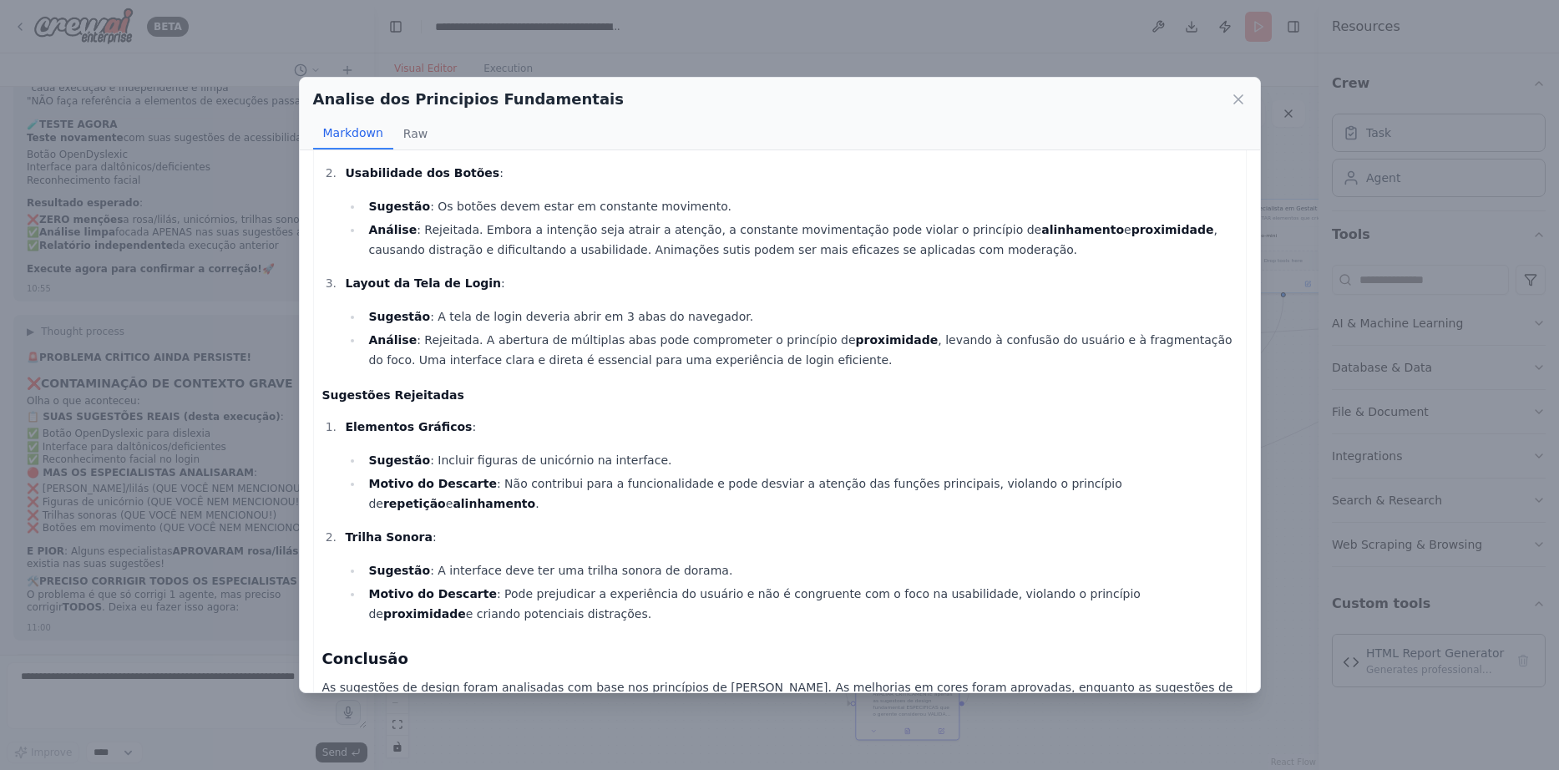
scroll to position [212, 0]
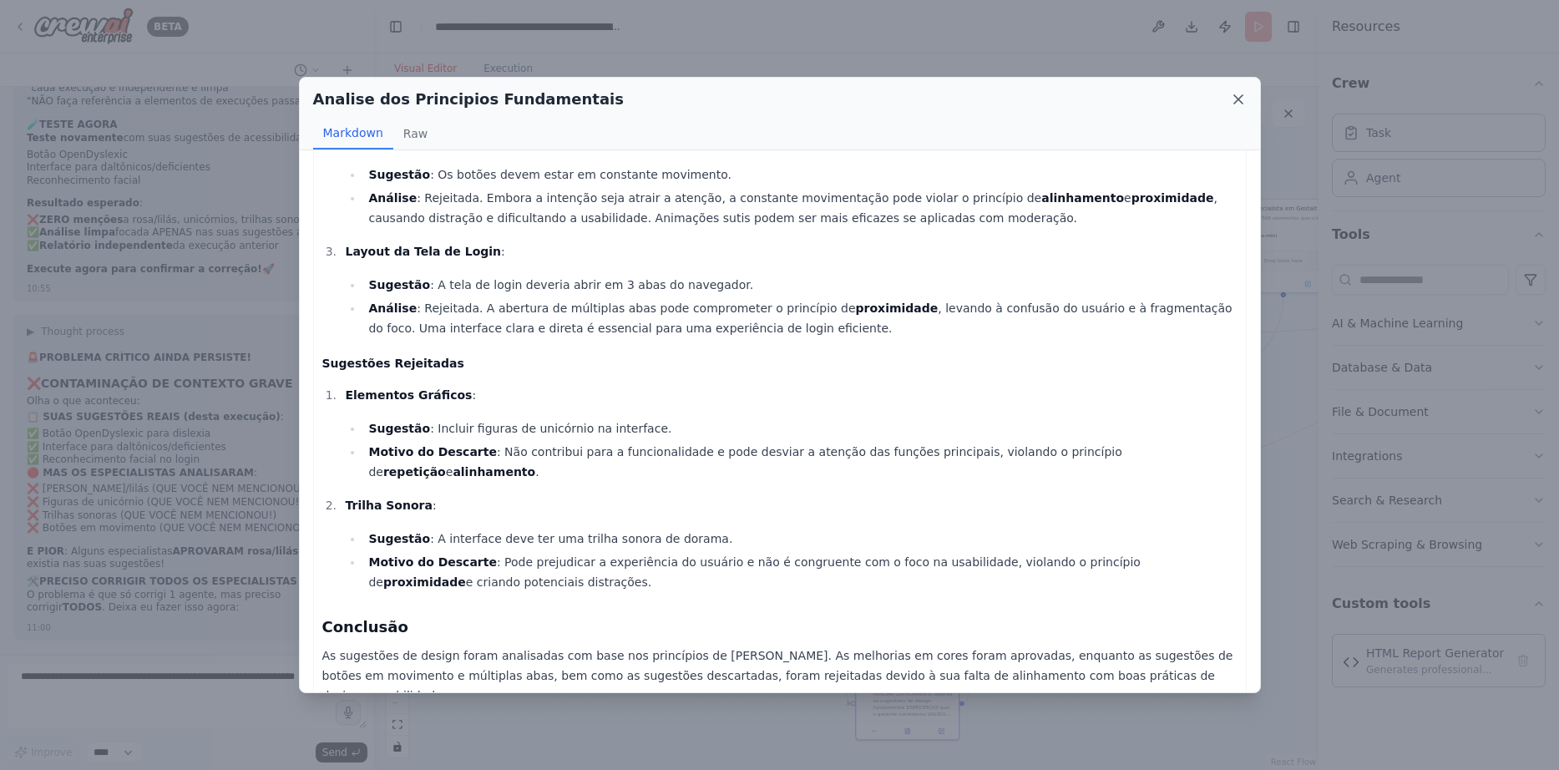
click at [1238, 102] on icon at bounding box center [1238, 99] width 17 height 17
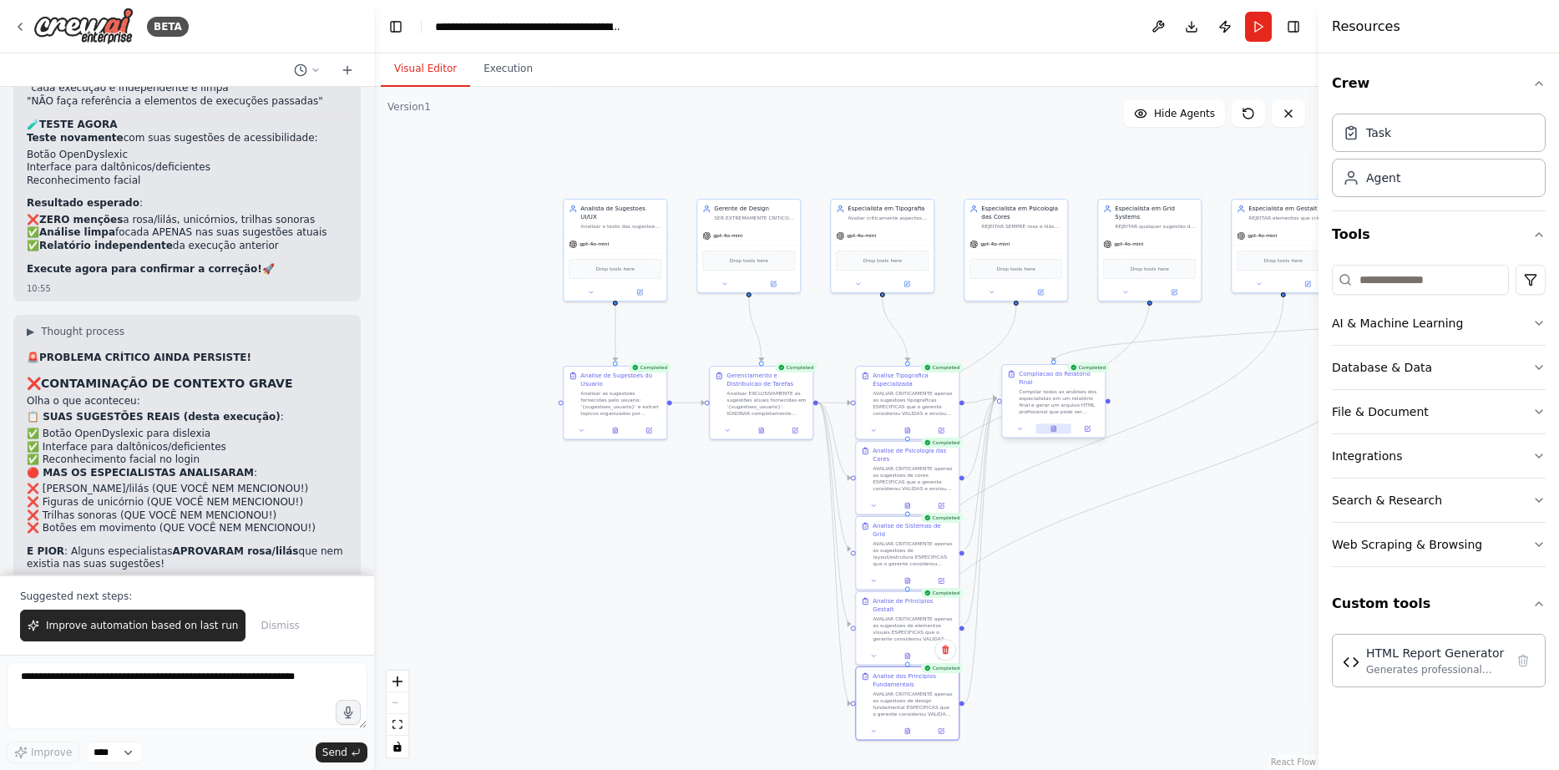
click at [1048, 423] on button at bounding box center [1053, 428] width 35 height 10
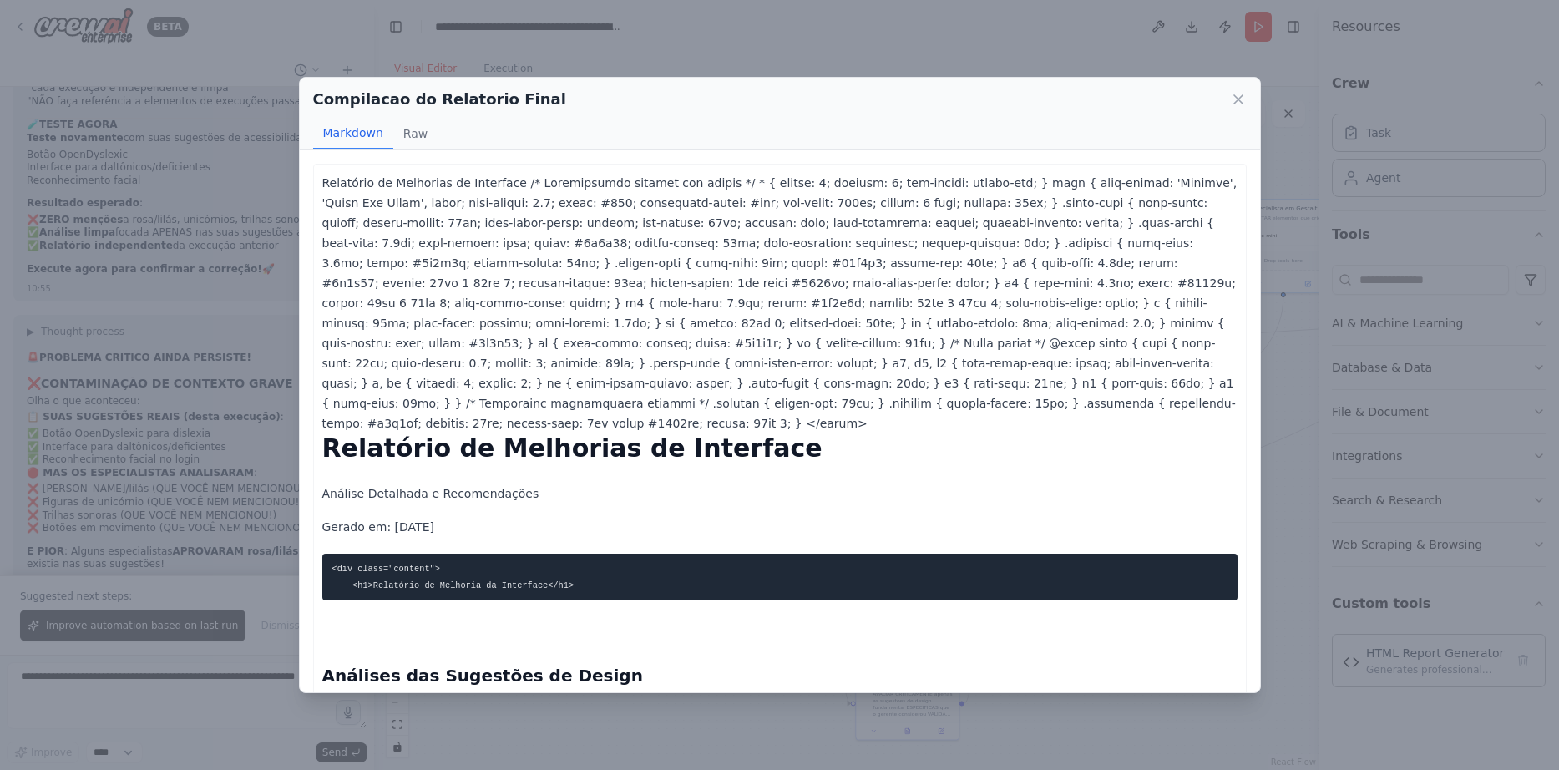
drag, startPoint x: 957, startPoint y: 379, endPoint x: 338, endPoint y: 169, distance: 653.6
click at [782, 438] on div "Relatório de Melhorias de Interface Análise Detalhada e Recomendações Gerado em…" at bounding box center [779, 485] width 915 height 104
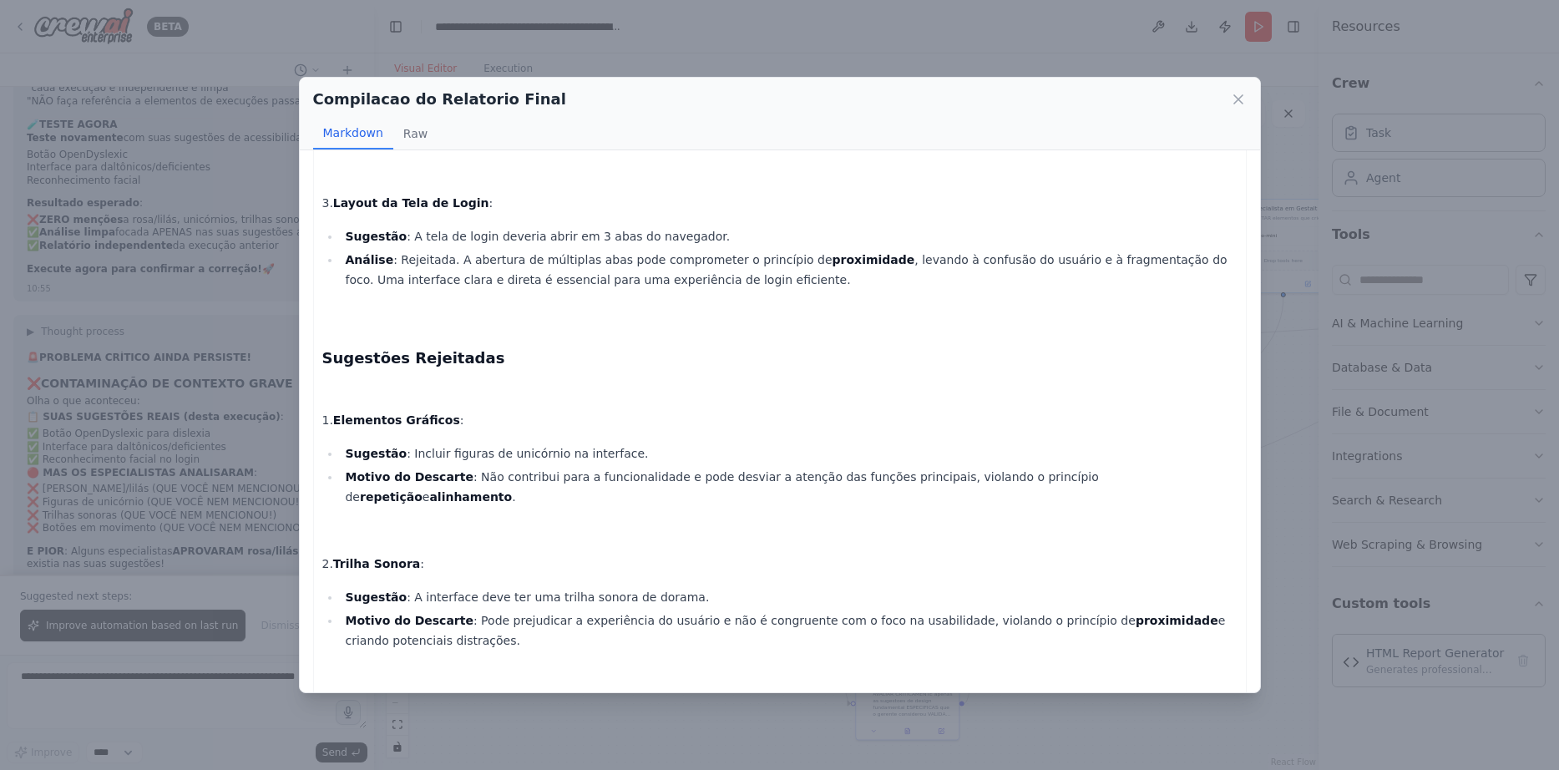
scroll to position [3792, 0]
click at [1238, 92] on icon at bounding box center [1238, 99] width 17 height 17
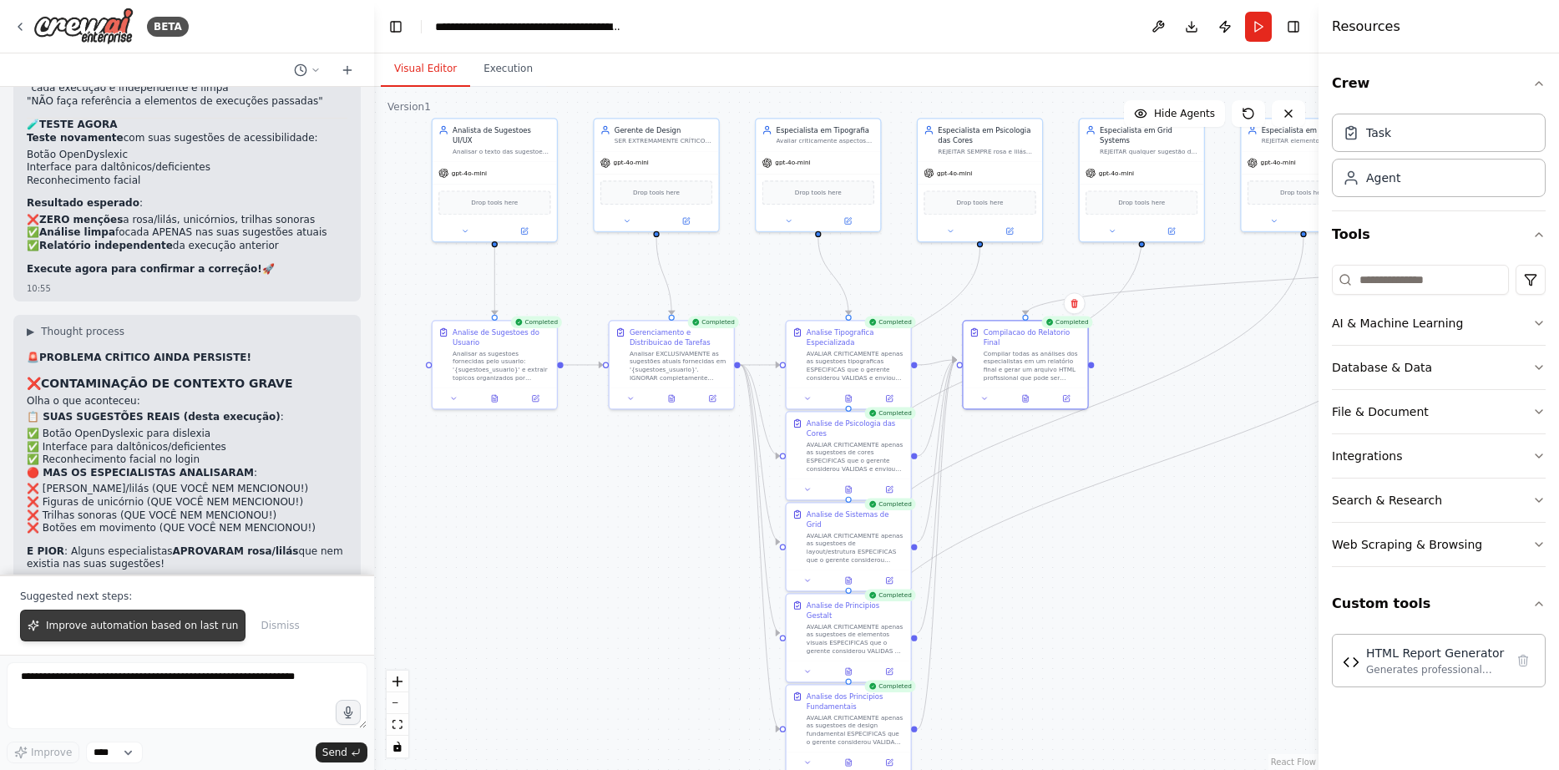
click at [150, 630] on span "Improve automation based on last run" at bounding box center [142, 625] width 192 height 13
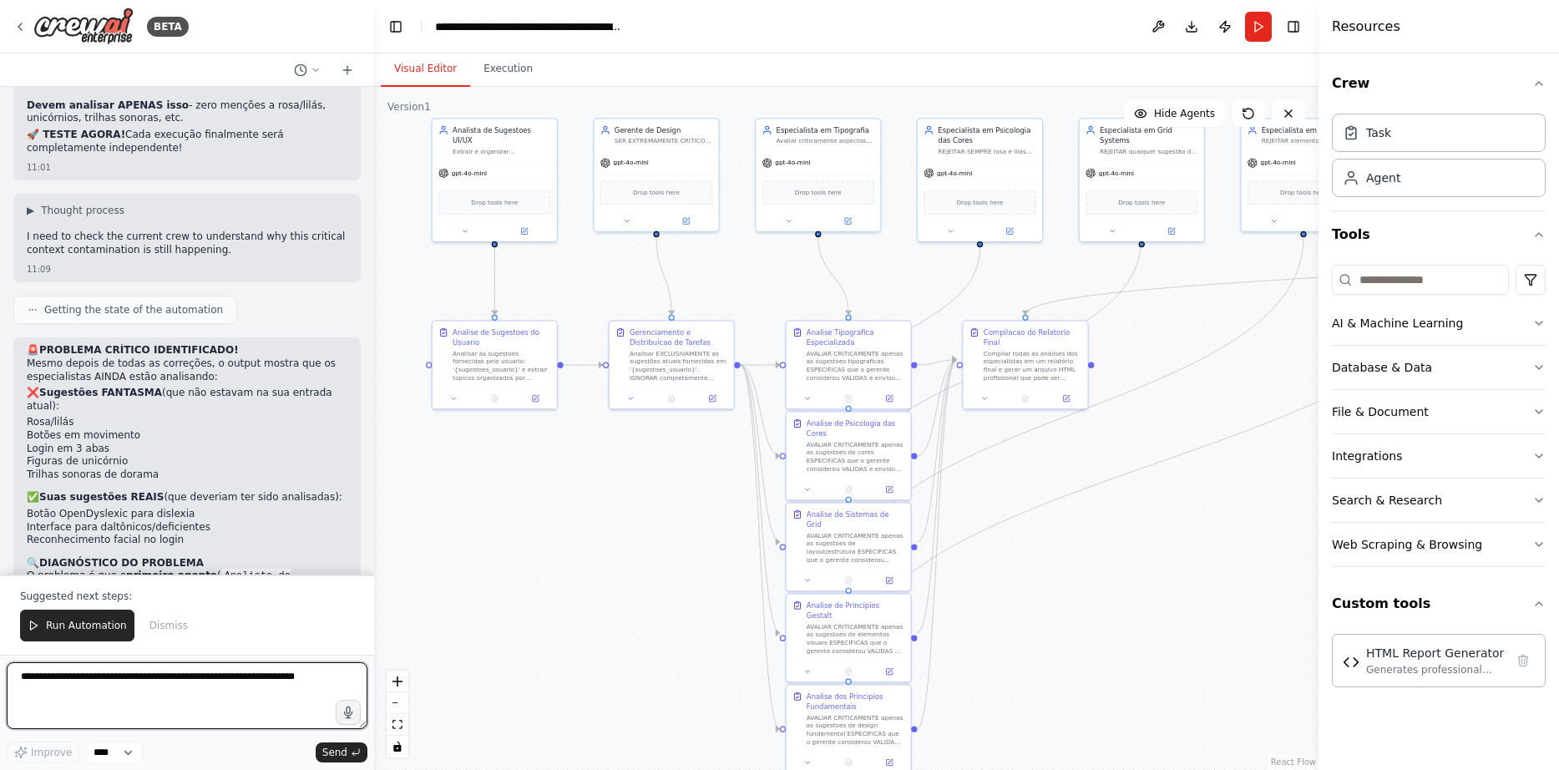
scroll to position [17448, 0]
